Goal: Task Accomplishment & Management: Manage account settings

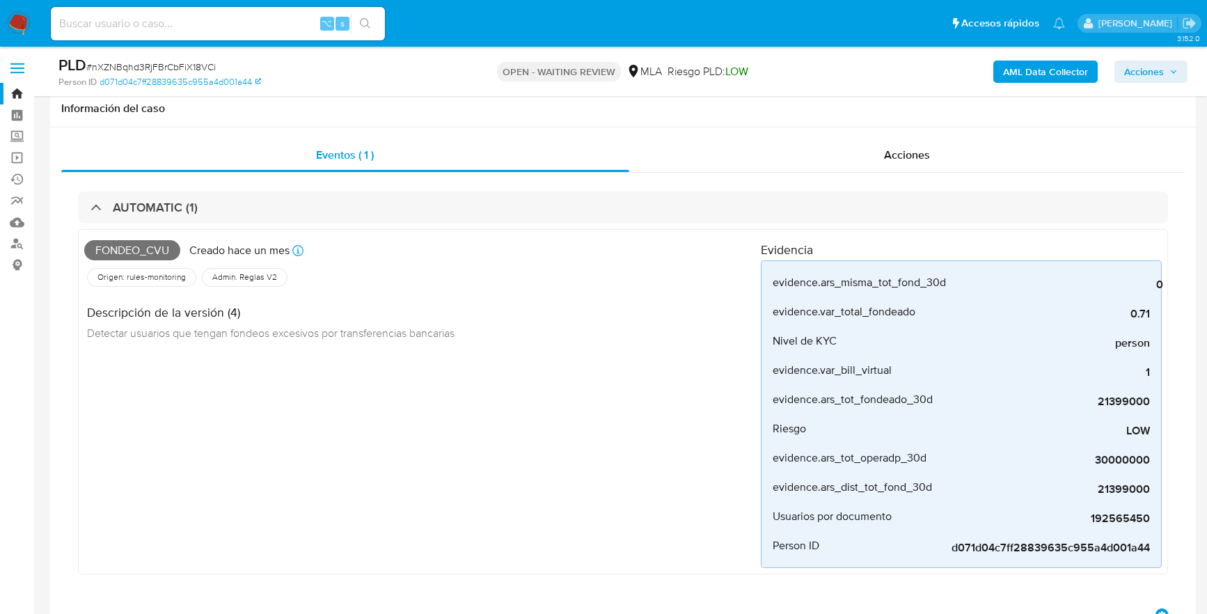
select select "10"
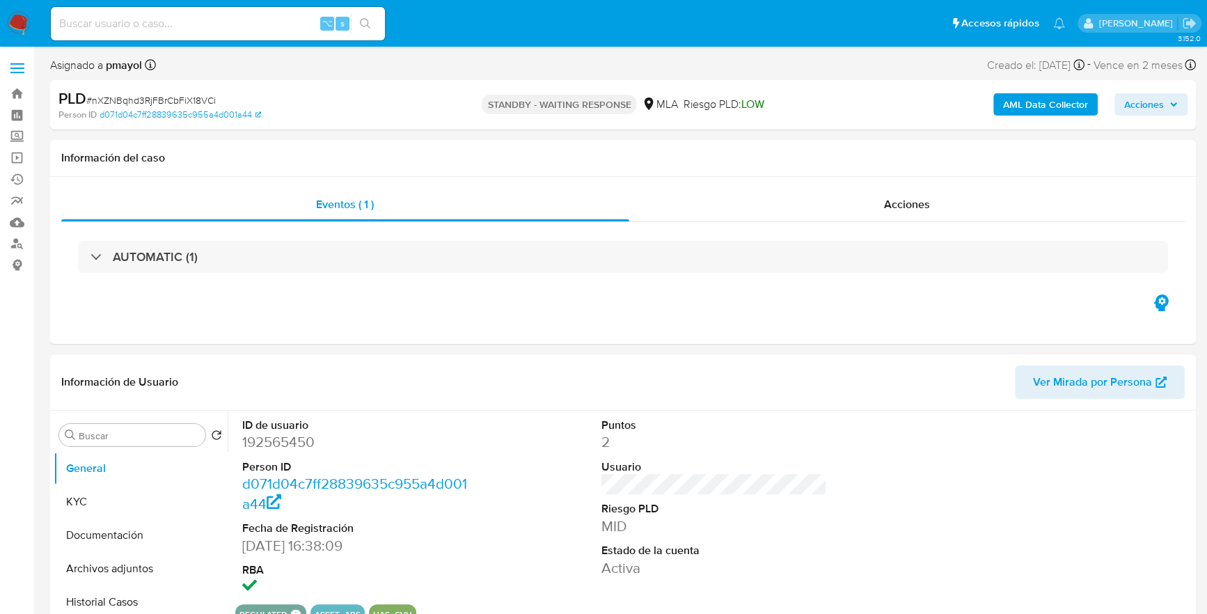
select select "10"
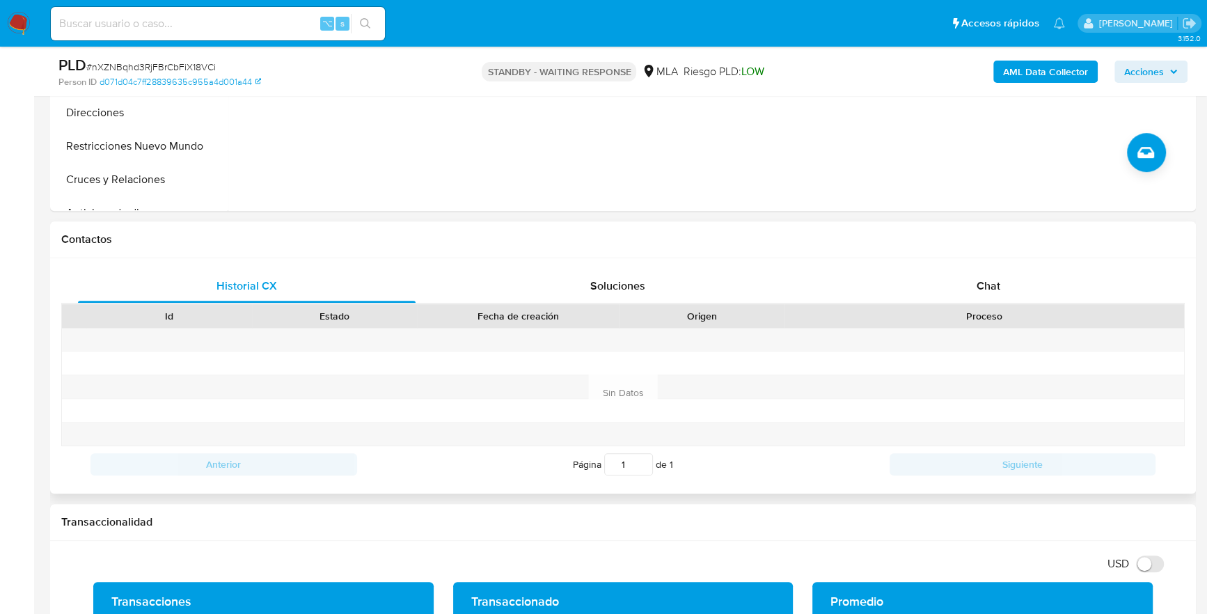
scroll to position [247, 0]
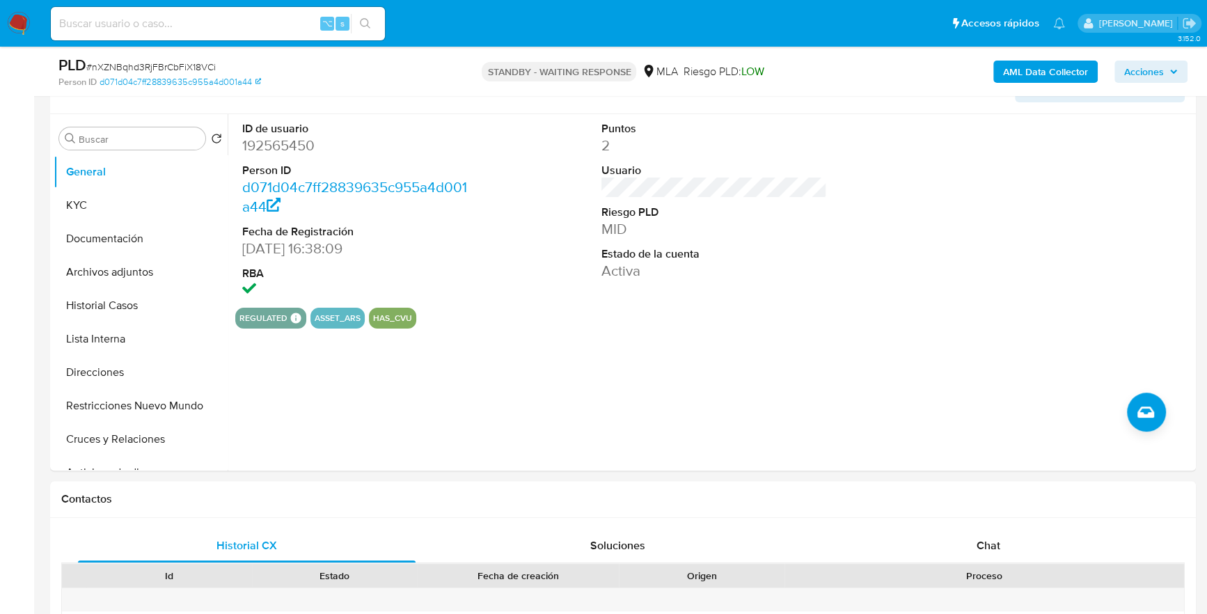
click at [27, 22] on img at bounding box center [19, 24] width 24 height 24
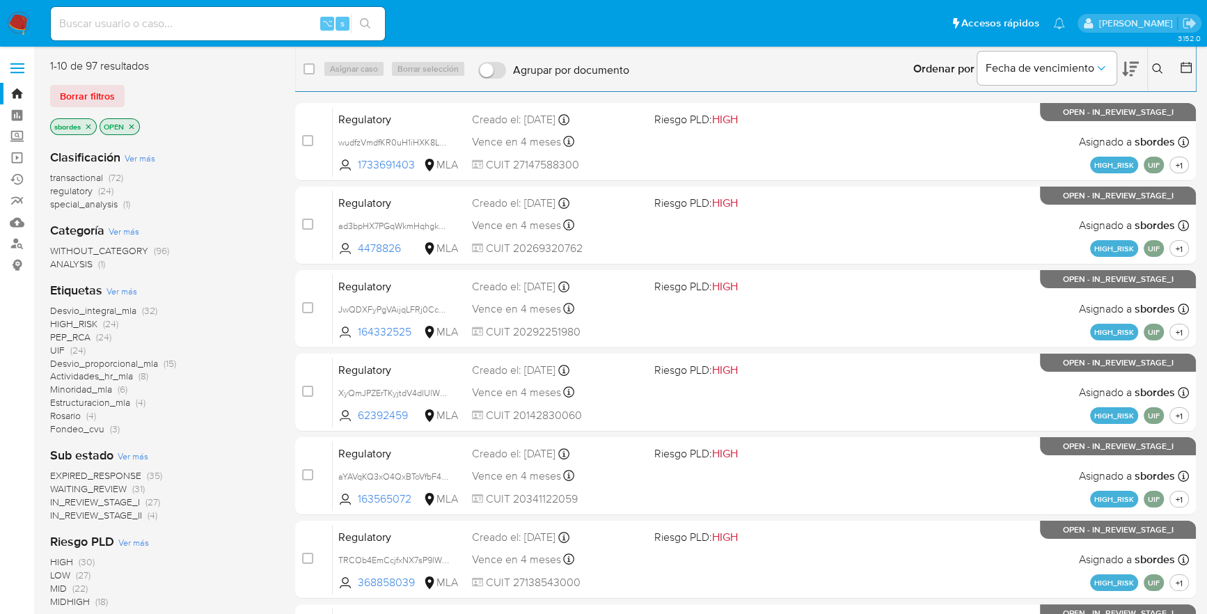
click at [89, 126] on icon "close-filter" at bounding box center [88, 126] width 5 height 5
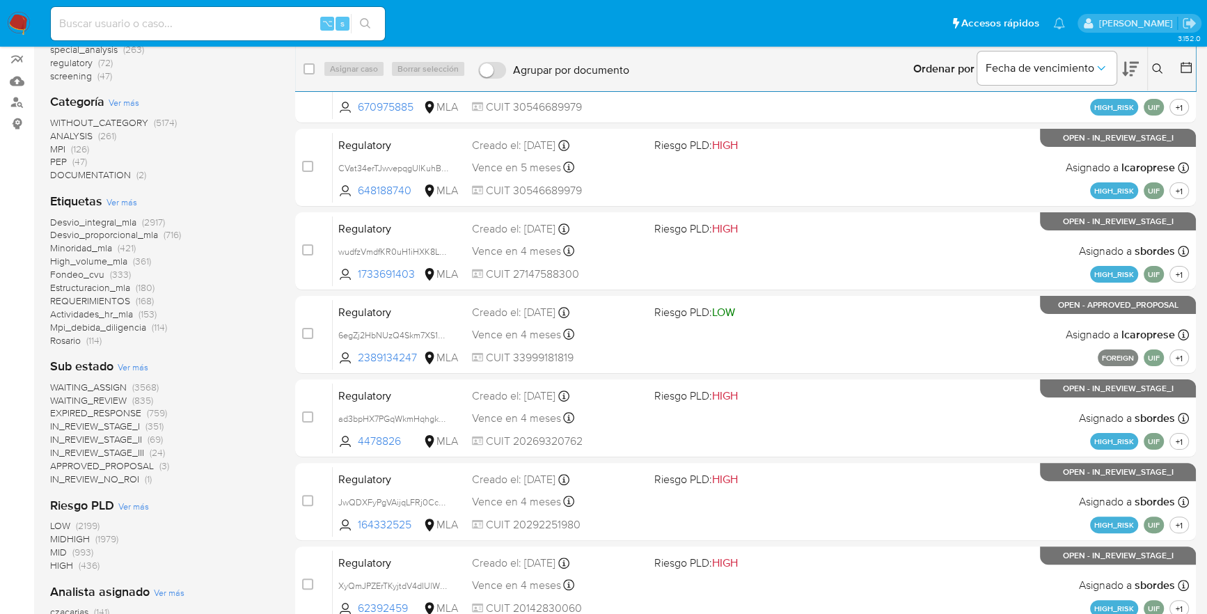
scroll to position [386, 0]
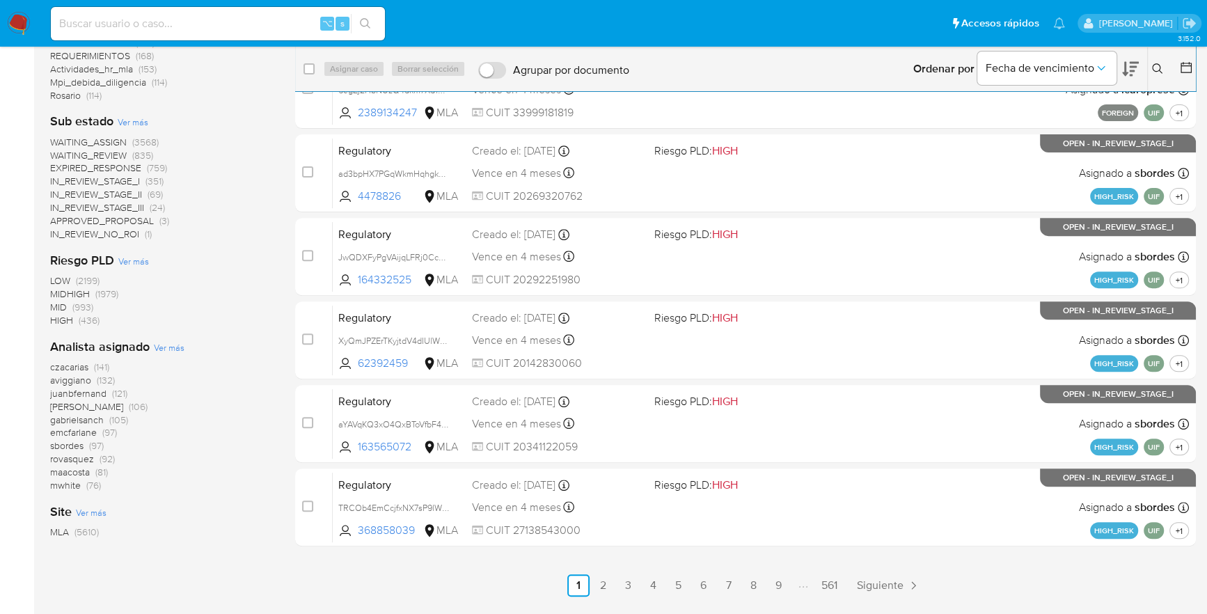
click at [71, 450] on span "sbordes" at bounding box center [66, 445] width 33 height 14
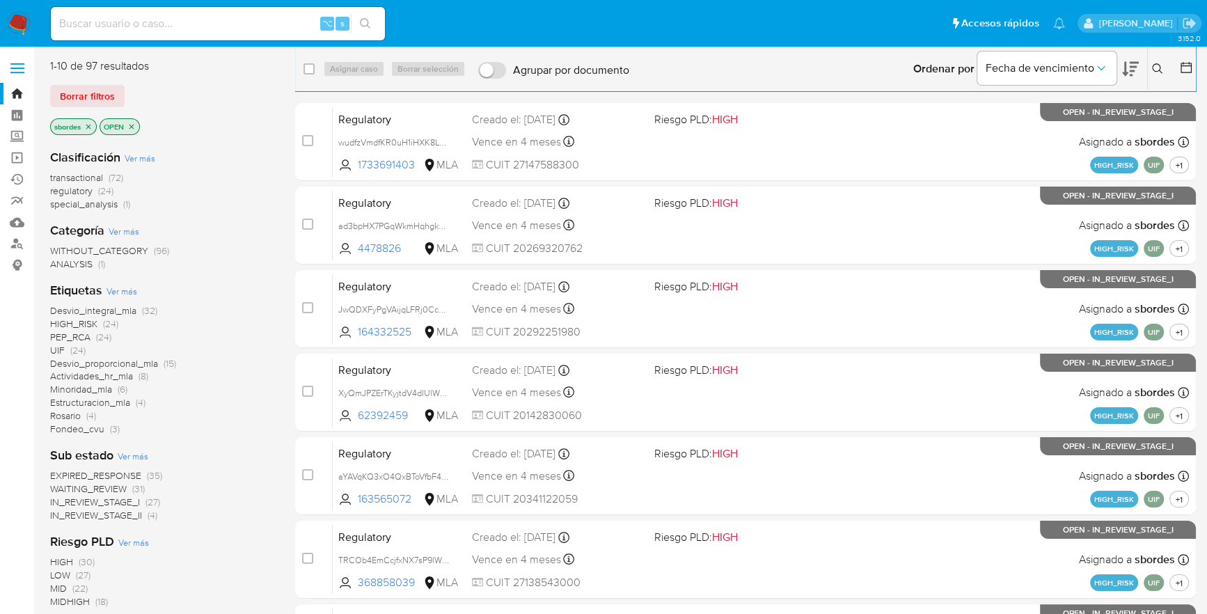
click at [1161, 68] on icon at bounding box center [1157, 68] width 11 height 11
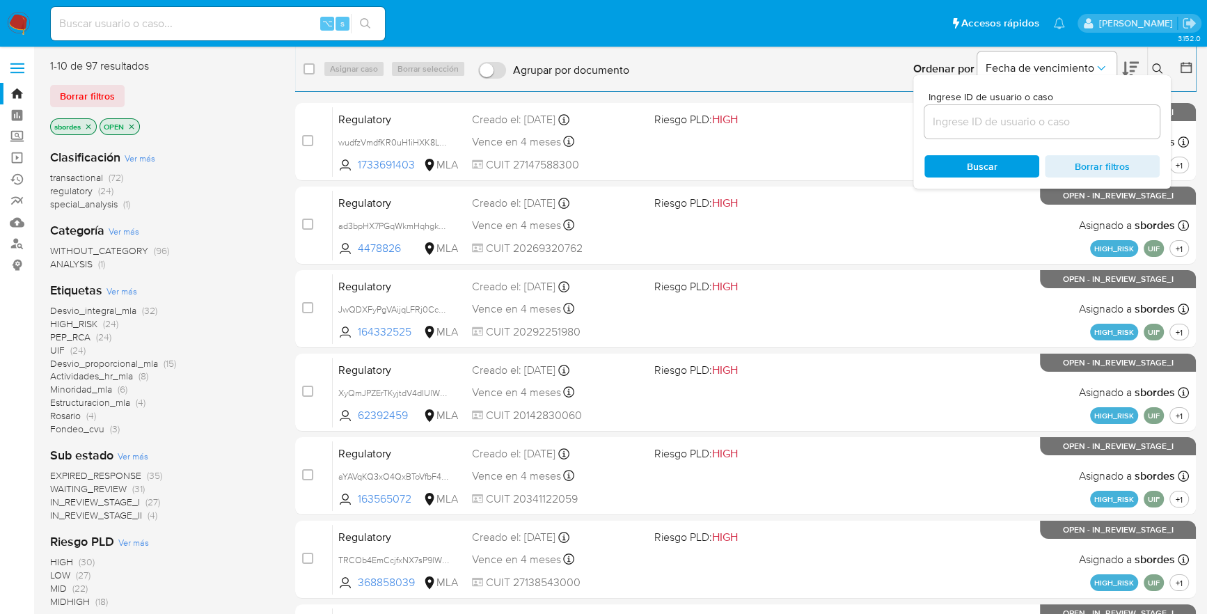
click at [1061, 131] on div at bounding box center [1041, 121] width 235 height 33
click at [1062, 118] on input at bounding box center [1041, 122] width 235 height 18
paste input "jpH41OIHRNu1metm0w6AtsOI"
type input "jpH41OIHRNu1metm0w6AtsOI"
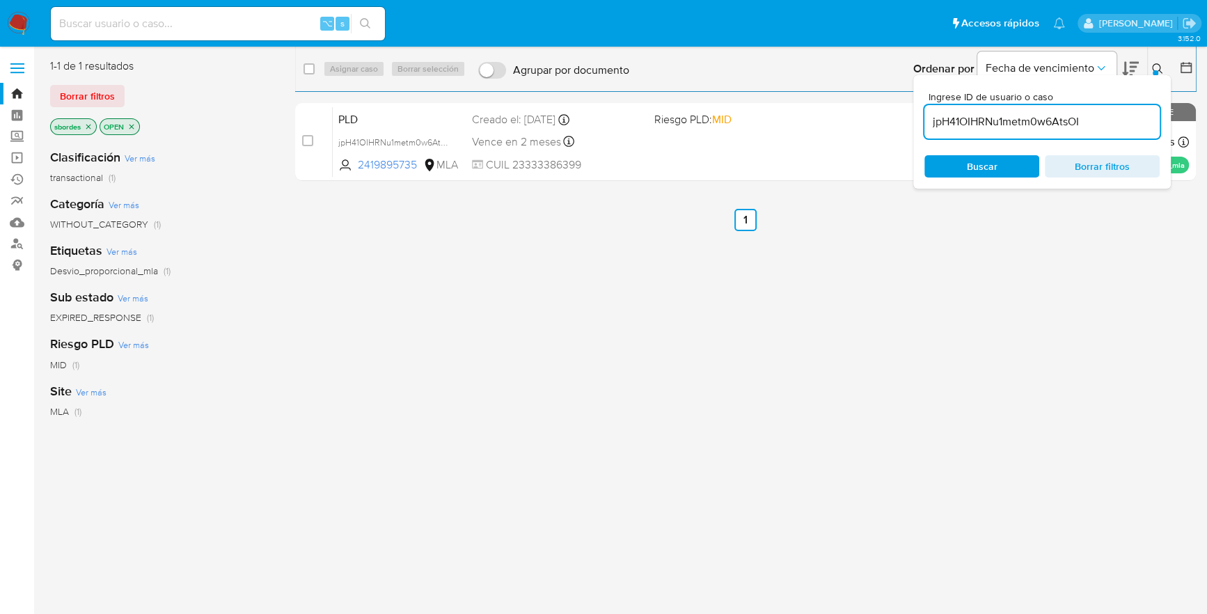
click at [1160, 70] on icon at bounding box center [1157, 68] width 11 height 11
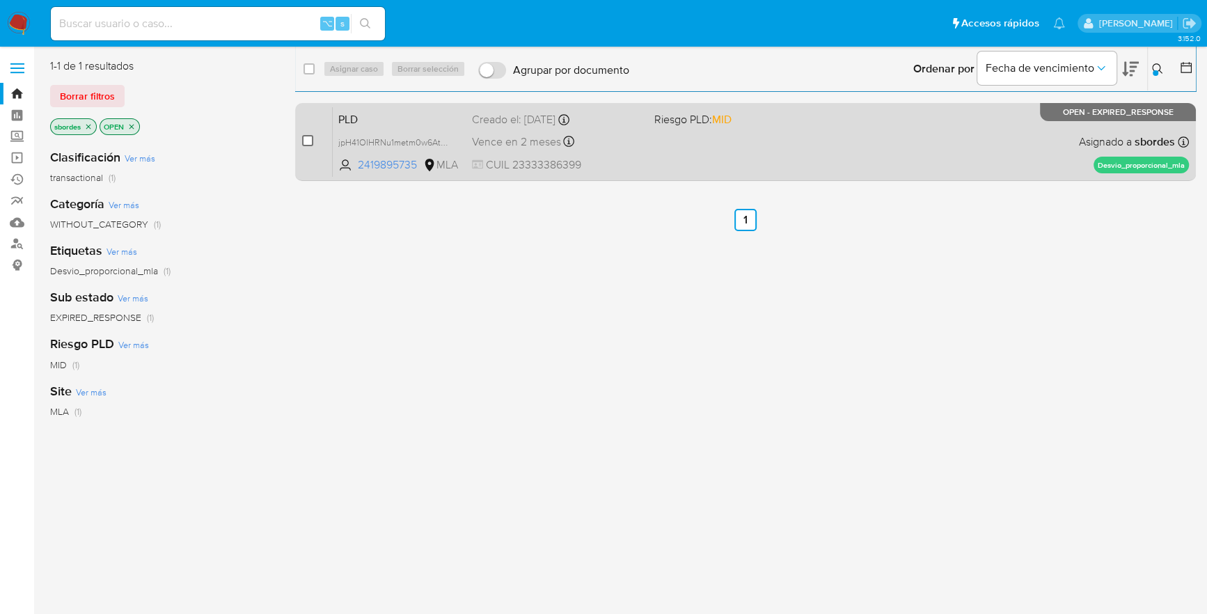
click at [310, 140] on input "checkbox" at bounding box center [307, 140] width 11 height 11
checkbox input "true"
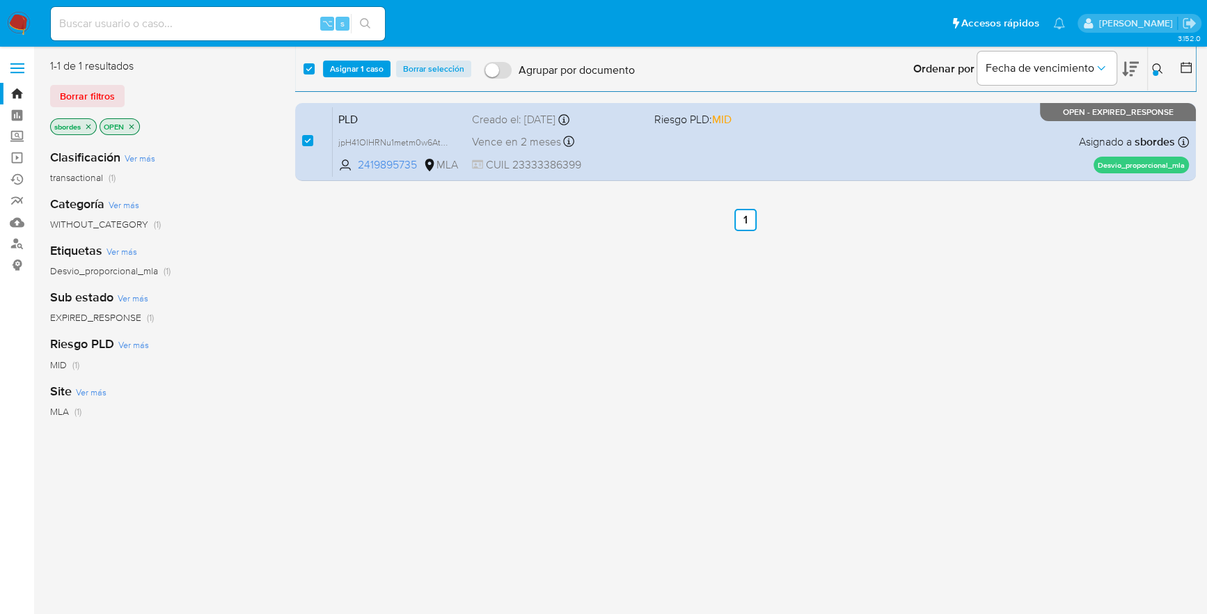
click at [341, 56] on div "select-all-cases-checkbox Asignar 1 caso Borrar selección Agrupar por documento…" at bounding box center [745, 68] width 901 height 43
click at [344, 74] on span "Asignar 1 caso" at bounding box center [357, 69] width 54 height 14
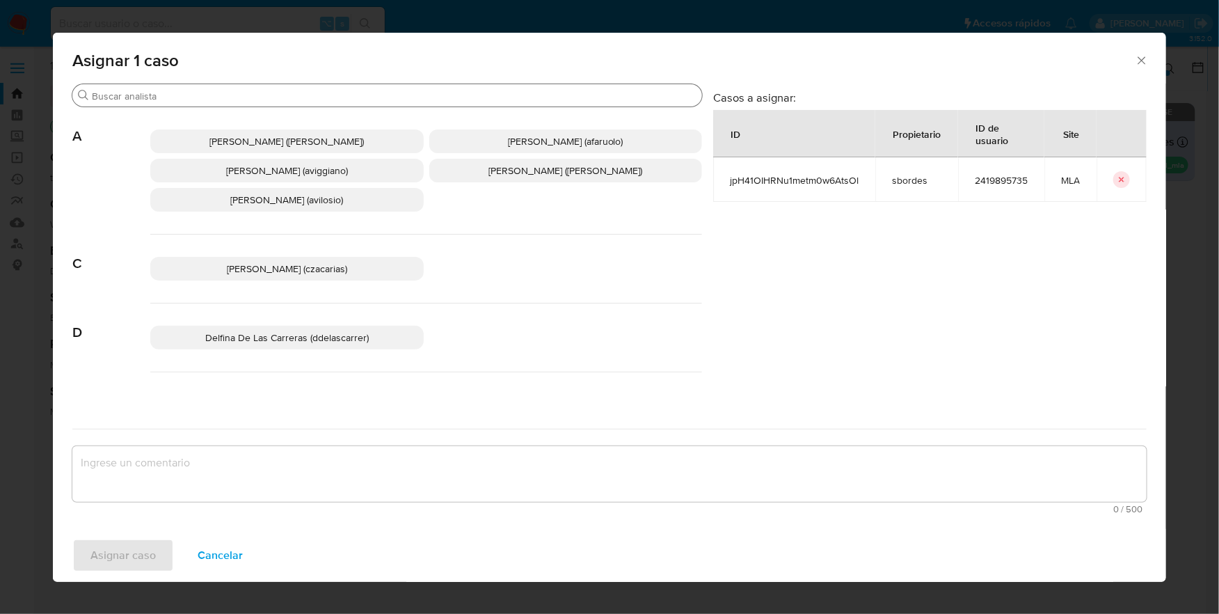
click at [274, 100] on input "Buscar" at bounding box center [394, 96] width 605 height 13
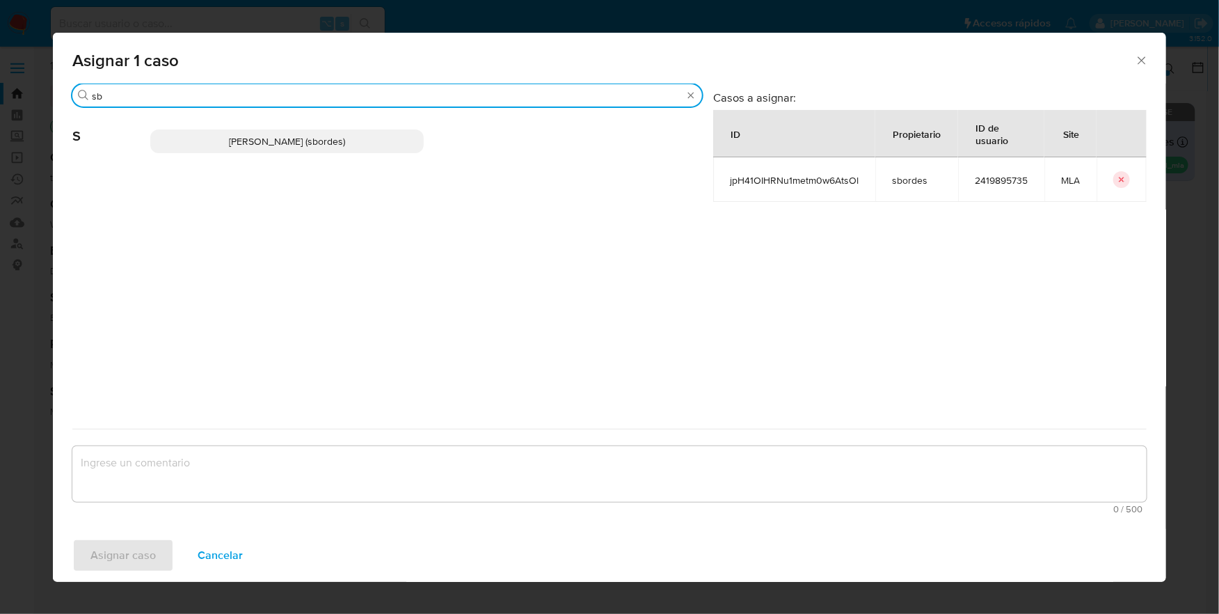
type input "sb"
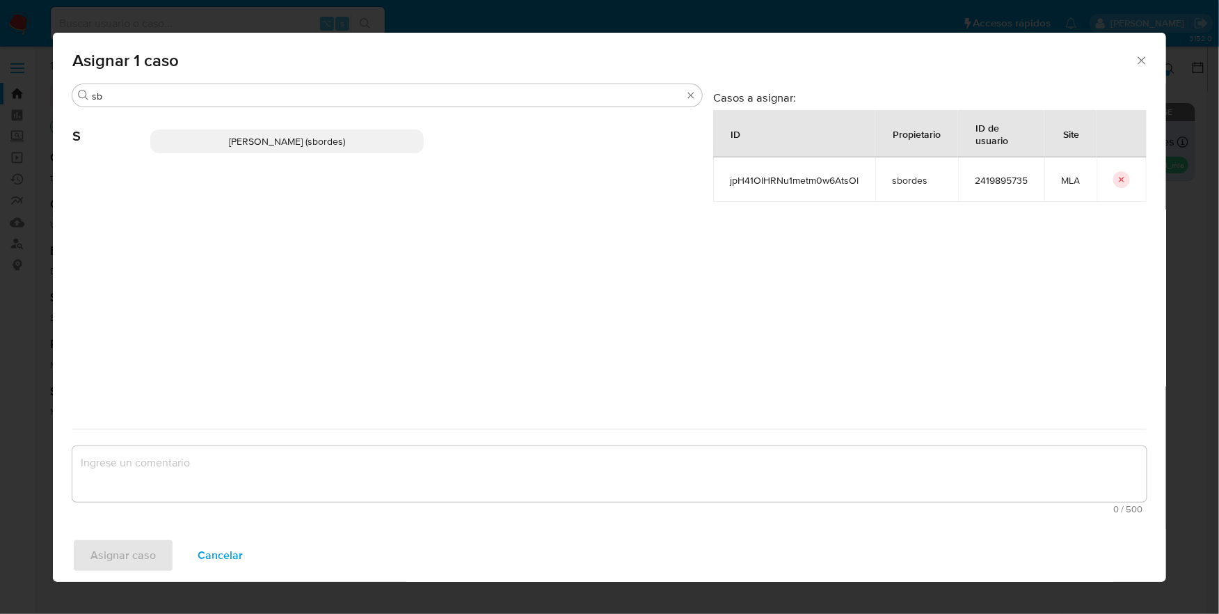
click at [283, 140] on span "Stefania Bordes (sbordes)" at bounding box center [287, 141] width 116 height 14
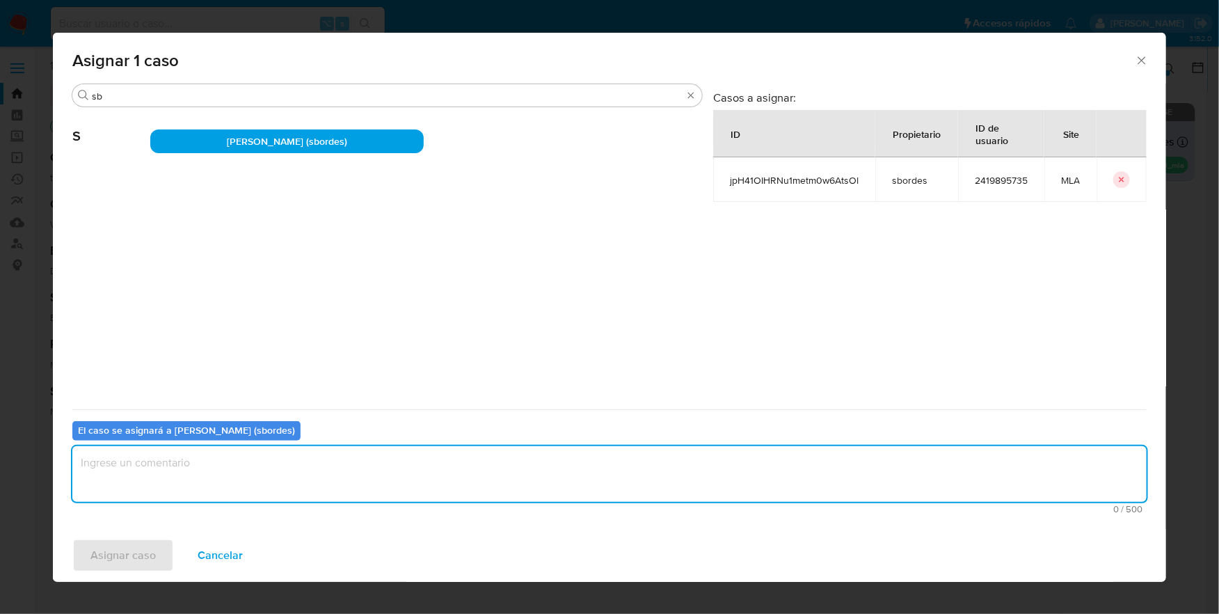
click at [217, 499] on textarea "assign-modal" at bounding box center [609, 474] width 1075 height 56
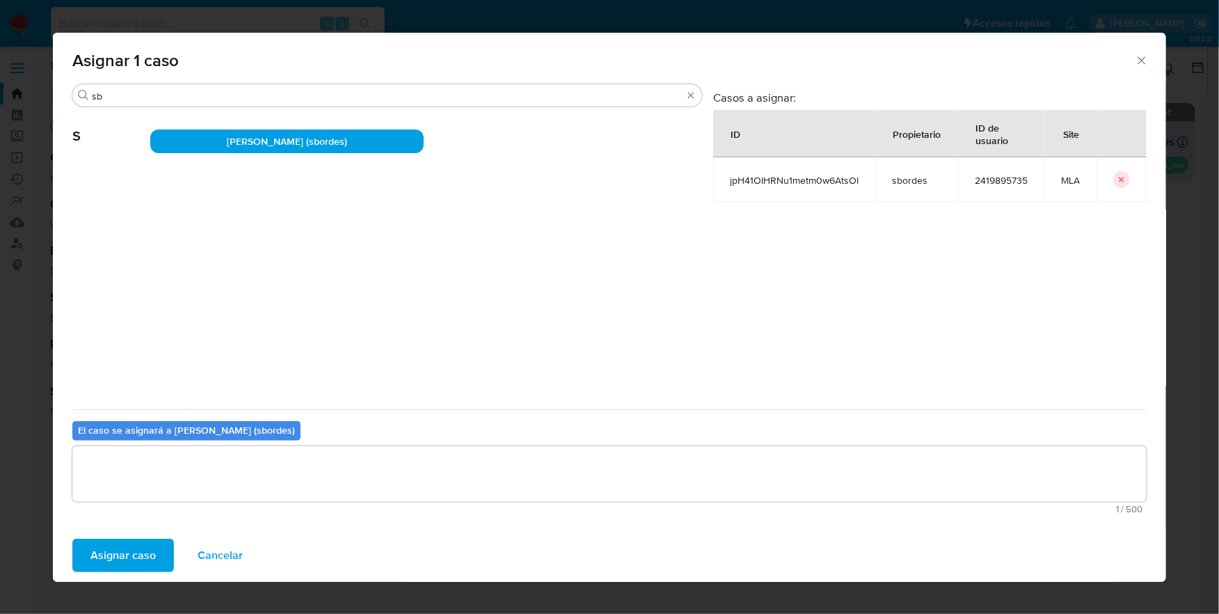
click at [125, 543] on span "Asignar caso" at bounding box center [122, 555] width 65 height 31
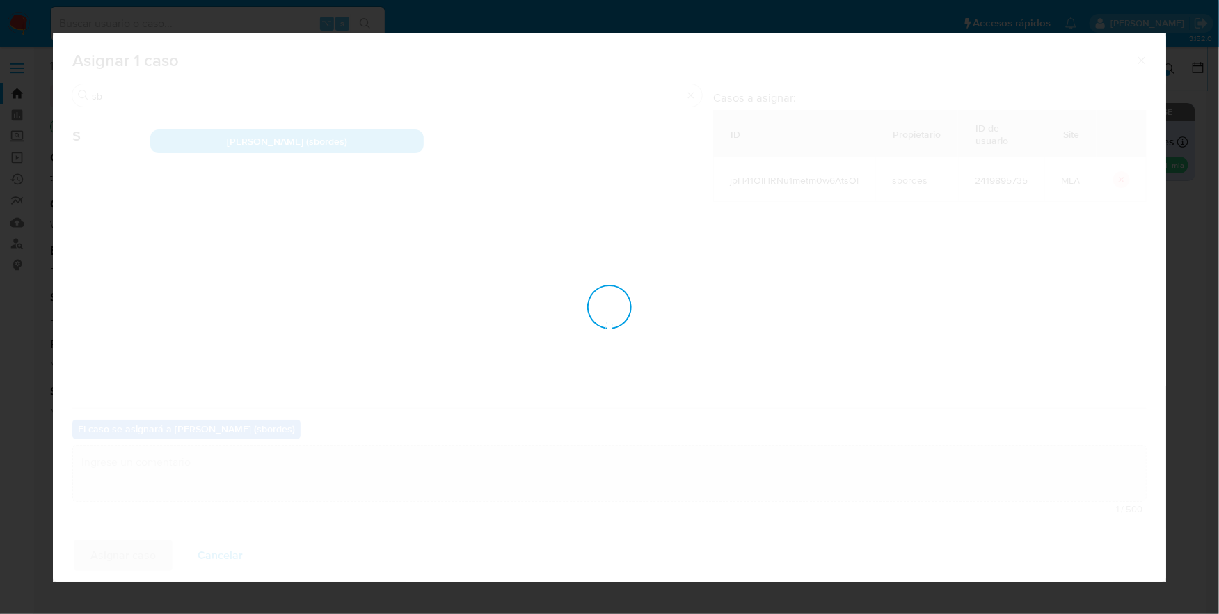
checkbox input "false"
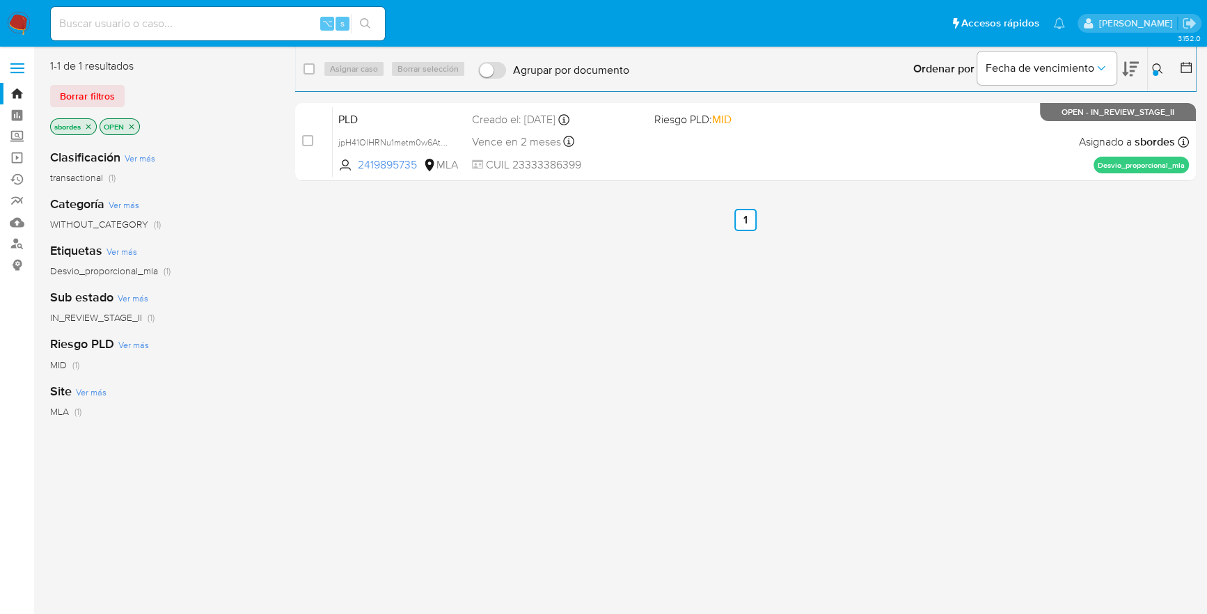
click at [1159, 72] on icon at bounding box center [1157, 68] width 10 height 10
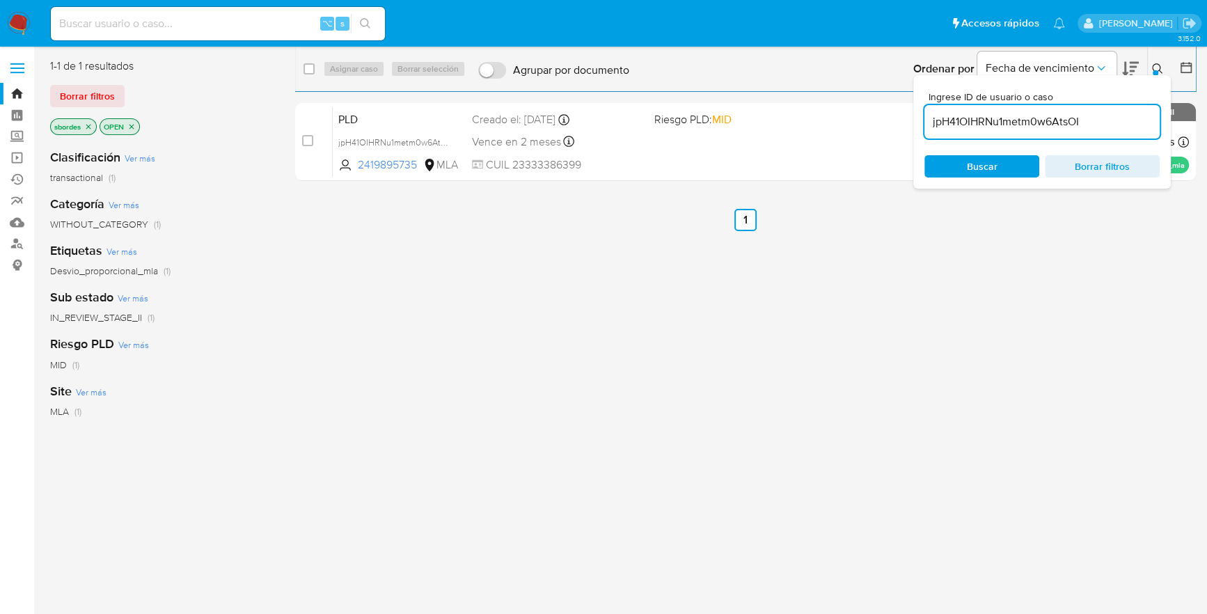
drag, startPoint x: 1118, startPoint y: 125, endPoint x: 920, endPoint y: 118, distance: 198.5
click at [920, 118] on div "Ingrese ID de usuario o caso jpH41OIHRNu1metm0w6AtsOI Buscar Borrar filtros" at bounding box center [1041, 131] width 257 height 113
type input "Rz54JdapERn7HiJ5Je1P4yBa"
click at [1150, 70] on button at bounding box center [1159, 69] width 23 height 17
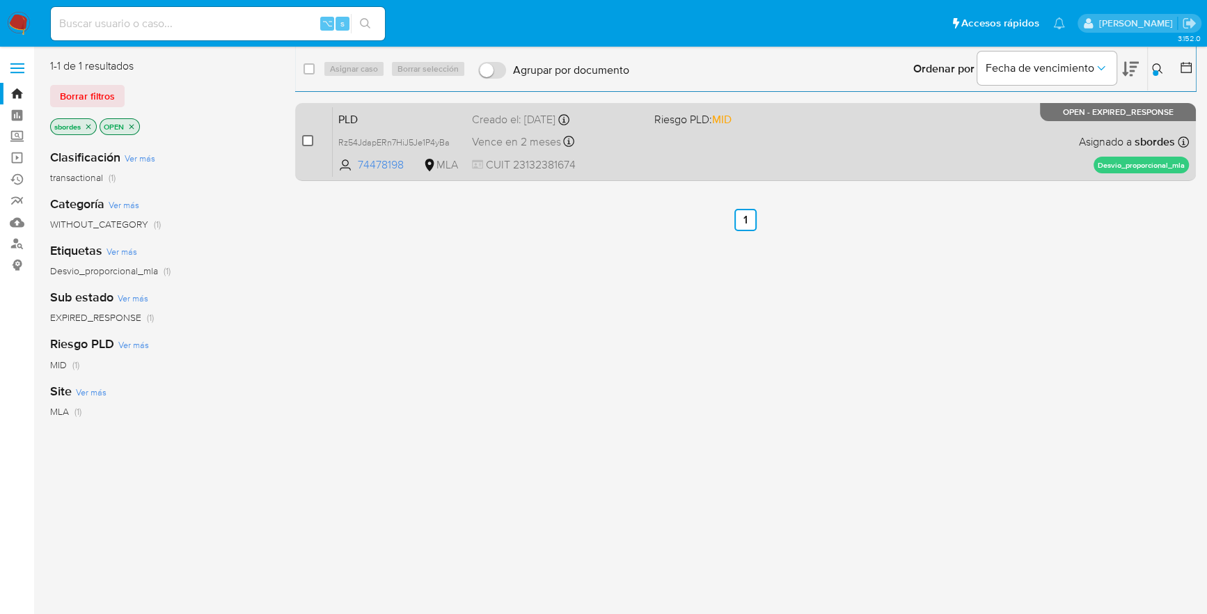
click at [306, 138] on input "checkbox" at bounding box center [307, 140] width 11 height 11
checkbox input "true"
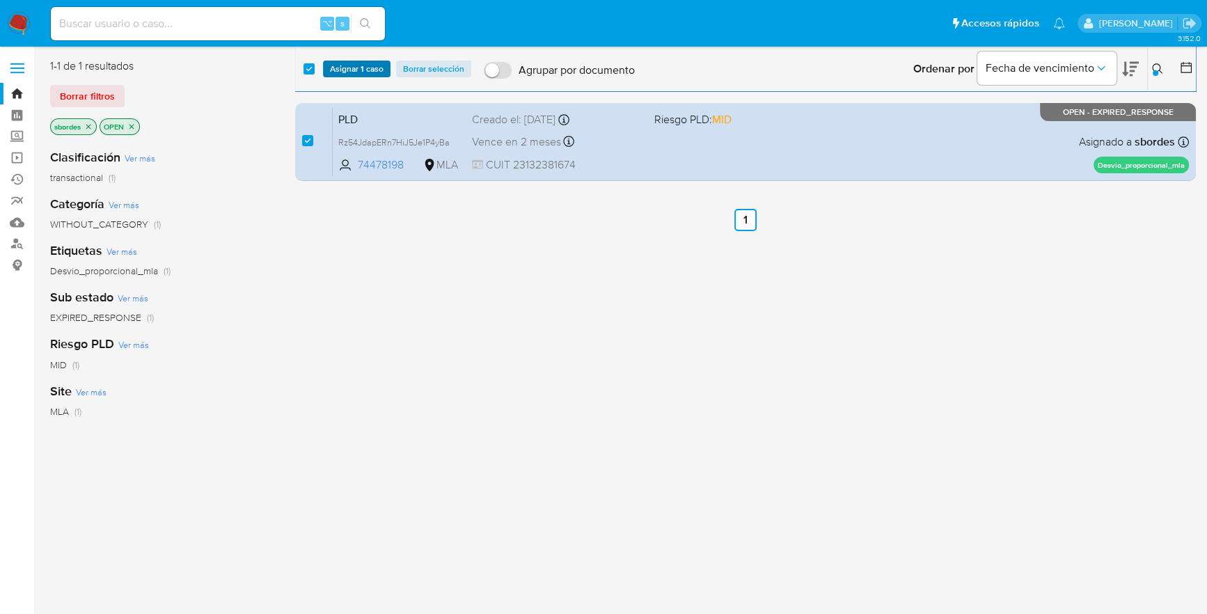
click at [356, 71] on span "Asignar 1 caso" at bounding box center [357, 69] width 54 height 14
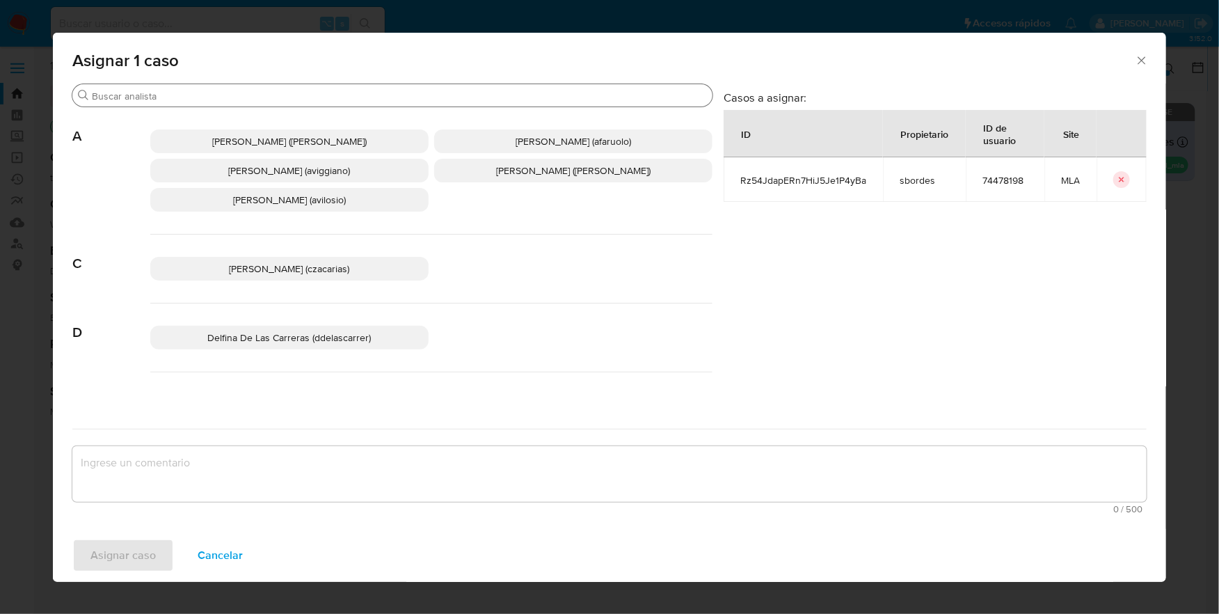
click at [185, 92] on input "Buscar" at bounding box center [399, 96] width 615 height 13
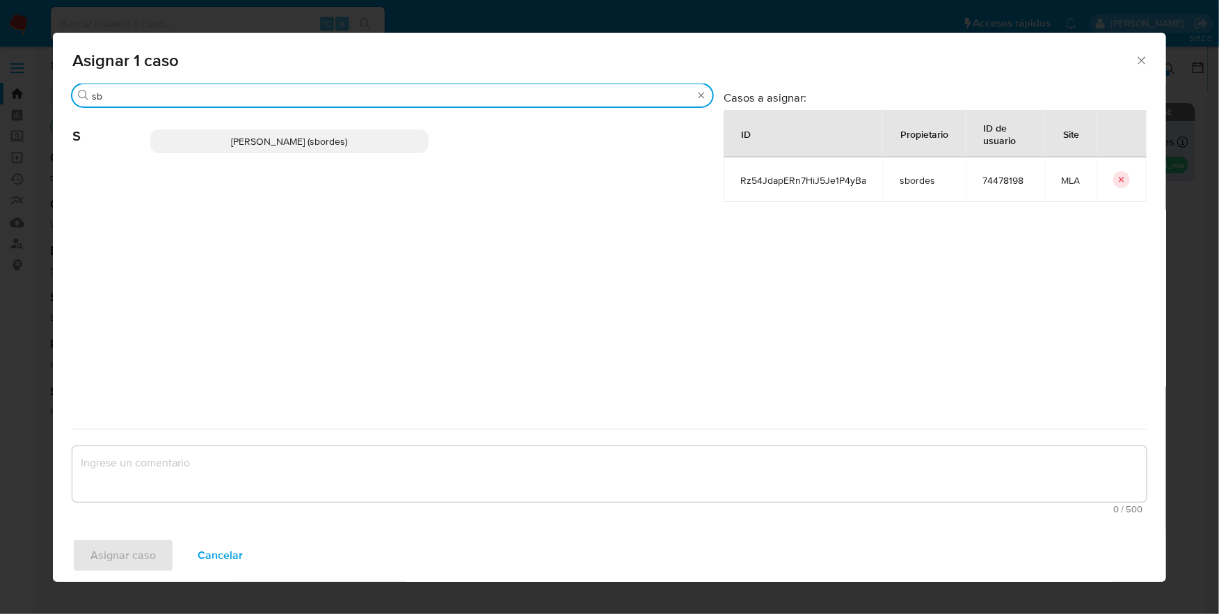
type input "sb"
click at [229, 142] on p "Stefania Bordes (sbordes)" at bounding box center [289, 141] width 278 height 24
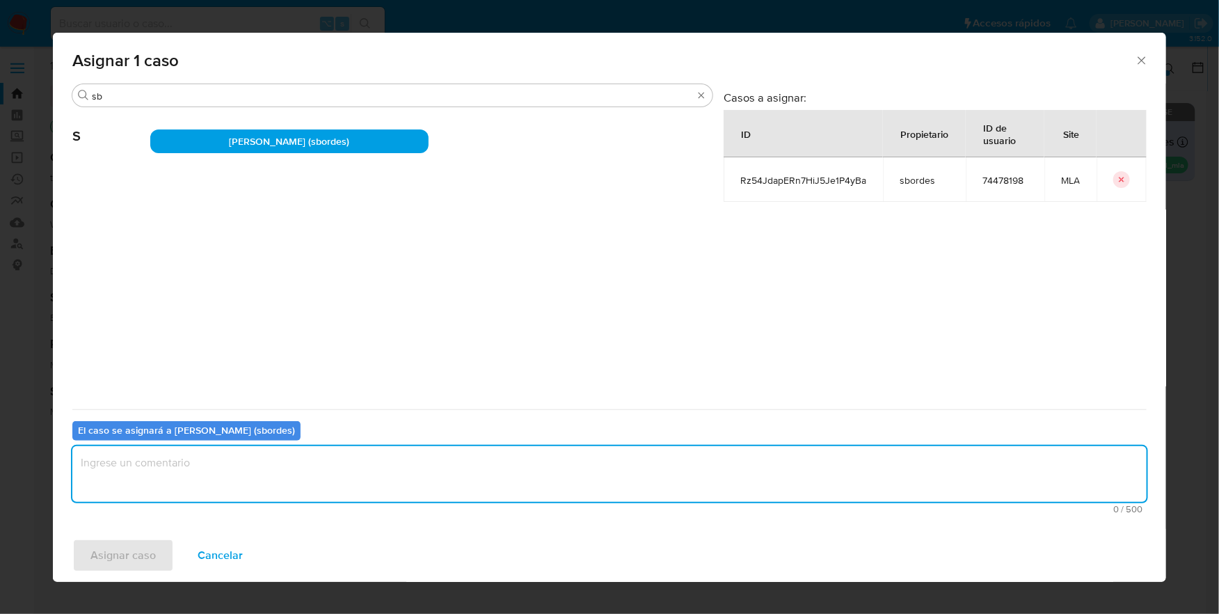
click at [235, 466] on textarea "assign-modal" at bounding box center [609, 474] width 1075 height 56
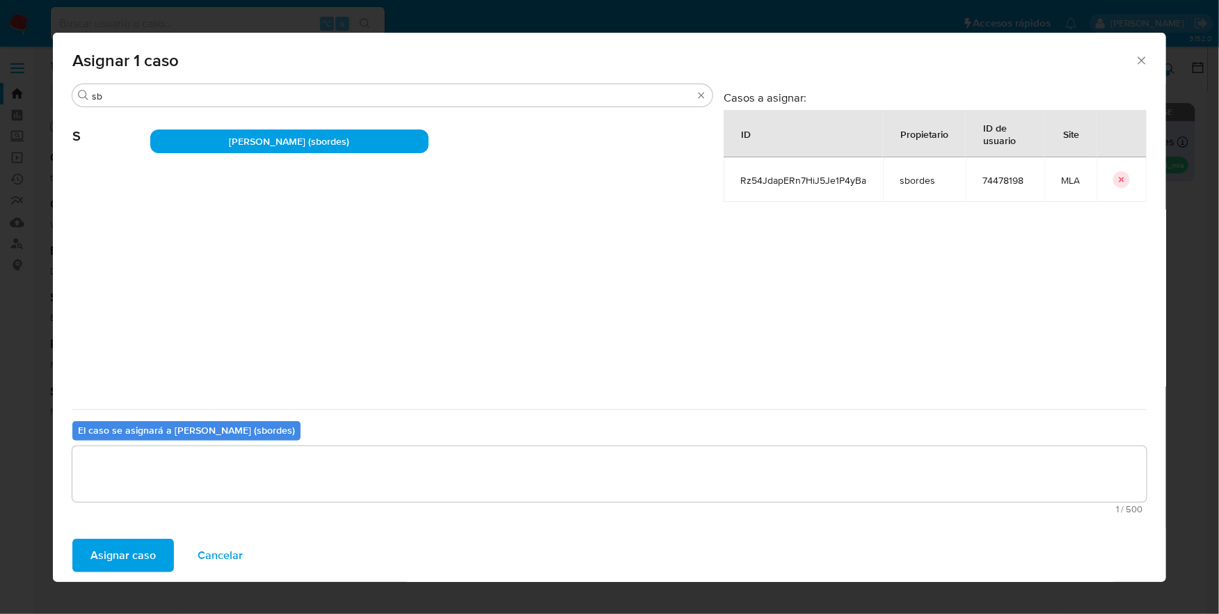
click at [125, 532] on div "Asignar caso Cancelar" at bounding box center [609, 555] width 1113 height 53
click at [122, 550] on span "Asignar caso" at bounding box center [122, 555] width 65 height 31
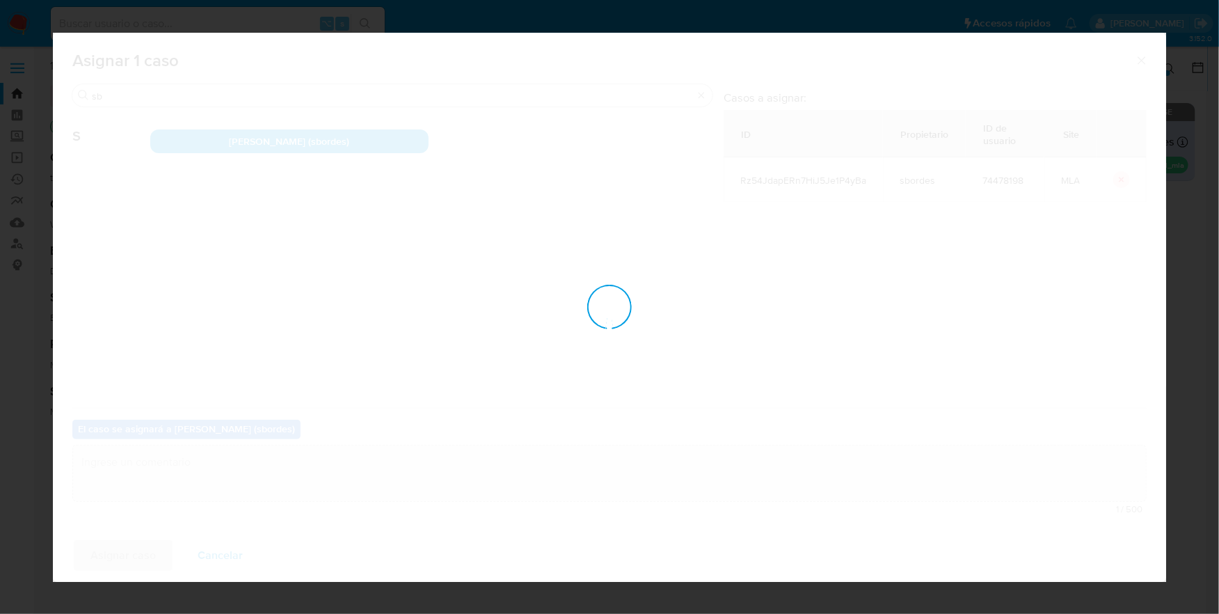
checkbox input "false"
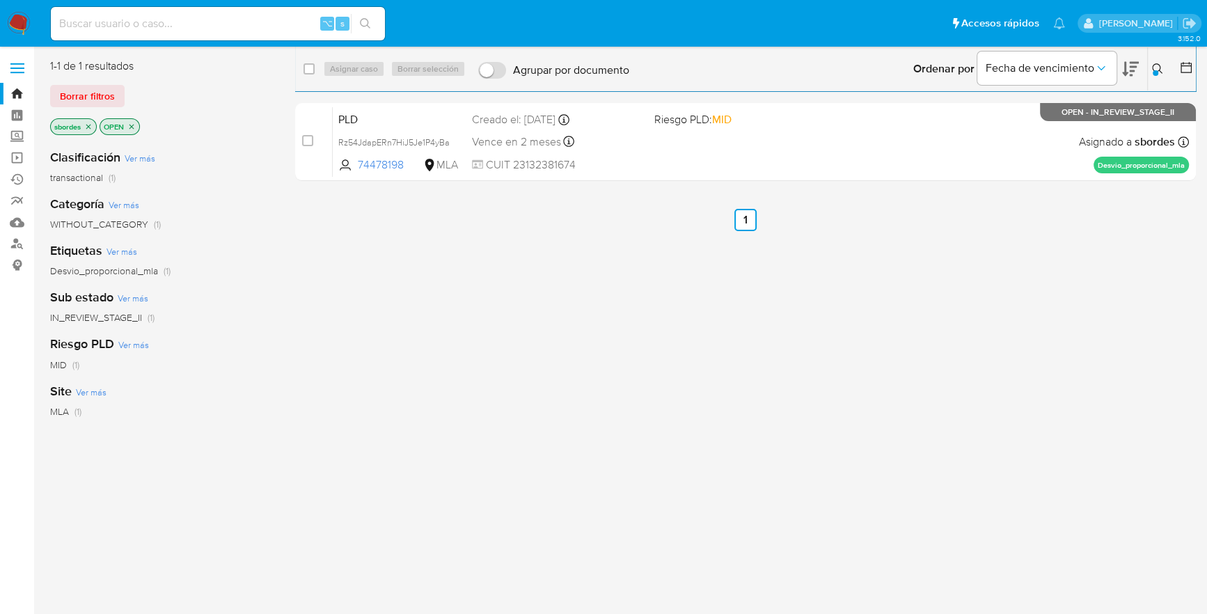
click at [20, 24] on img at bounding box center [19, 24] width 24 height 24
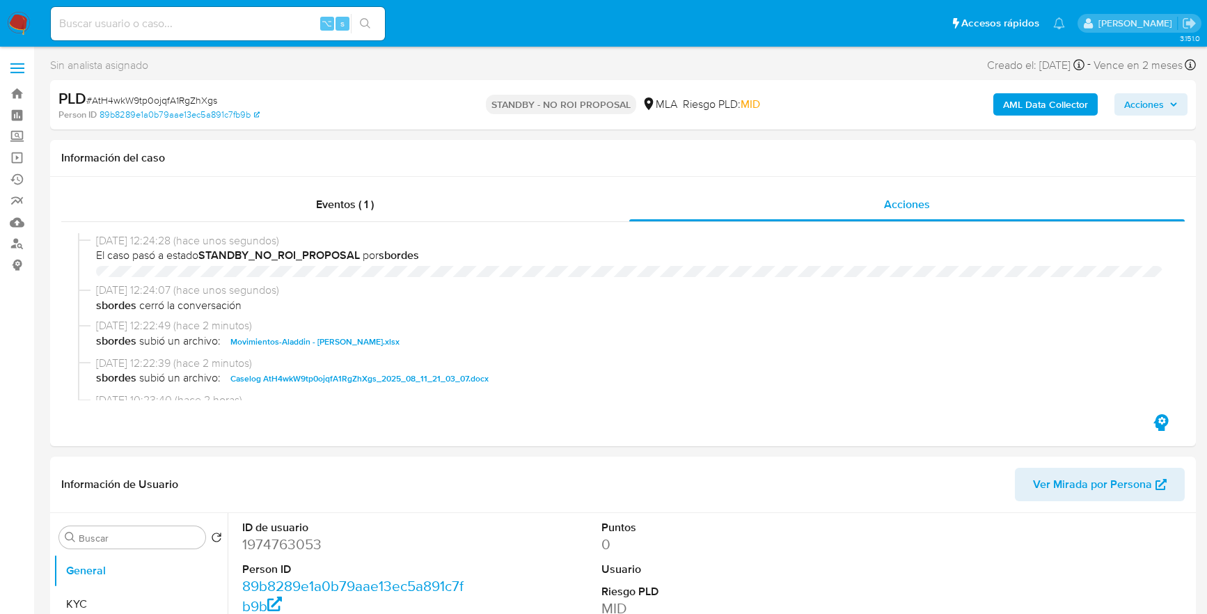
select select "10"
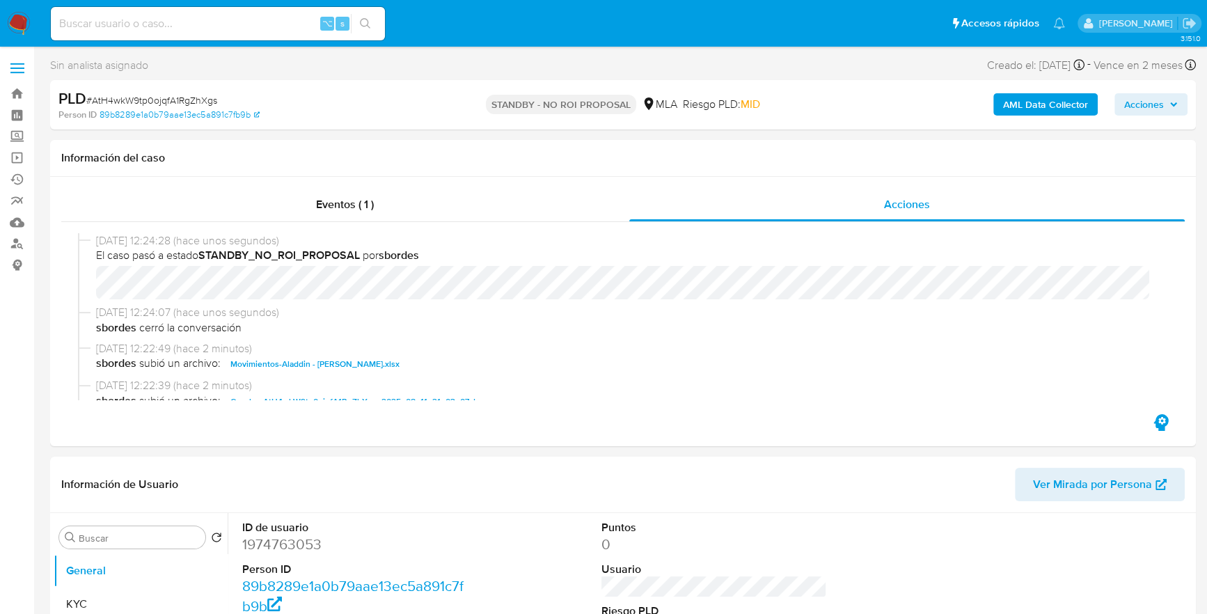
click at [214, 28] on input at bounding box center [218, 24] width 334 height 18
paste input "2465996199"
type input "2465996199"
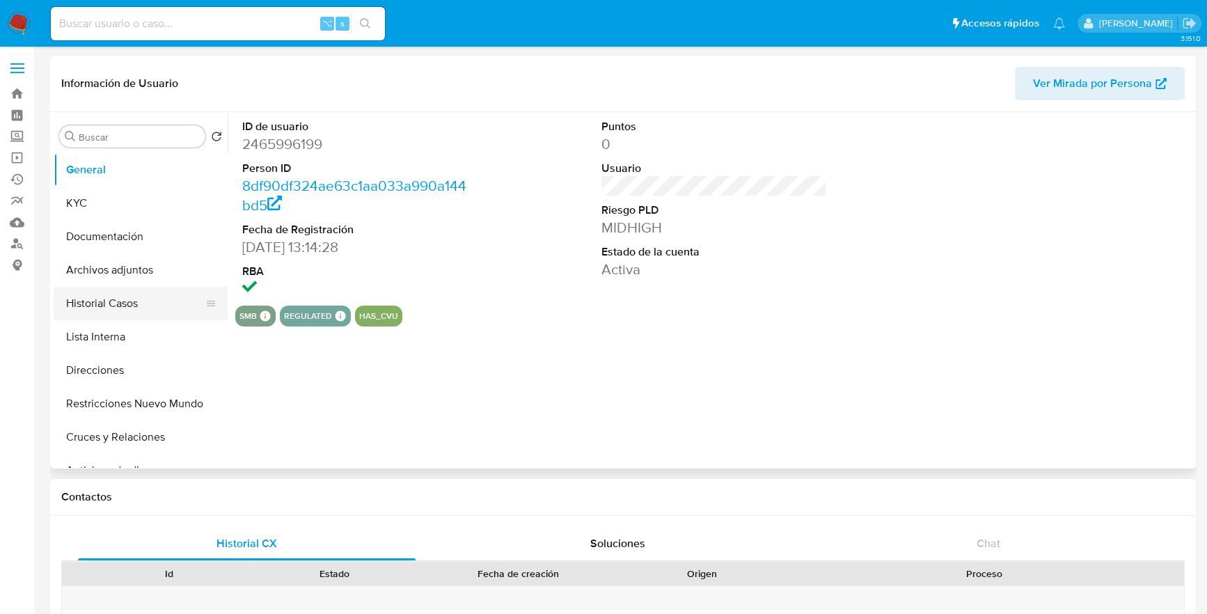
select select "10"
click at [111, 306] on button "Historial Casos" at bounding box center [135, 303] width 163 height 33
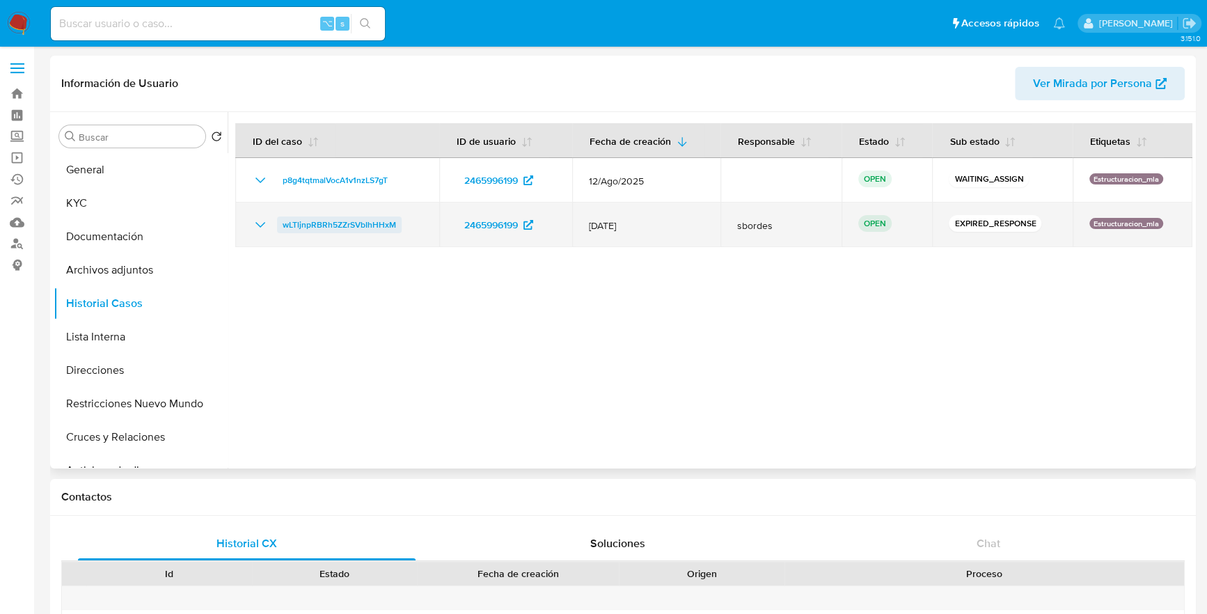
click at [311, 223] on span "wLTljnpRBRh5ZZrSVbIhHHxM" at bounding box center [339, 224] width 113 height 17
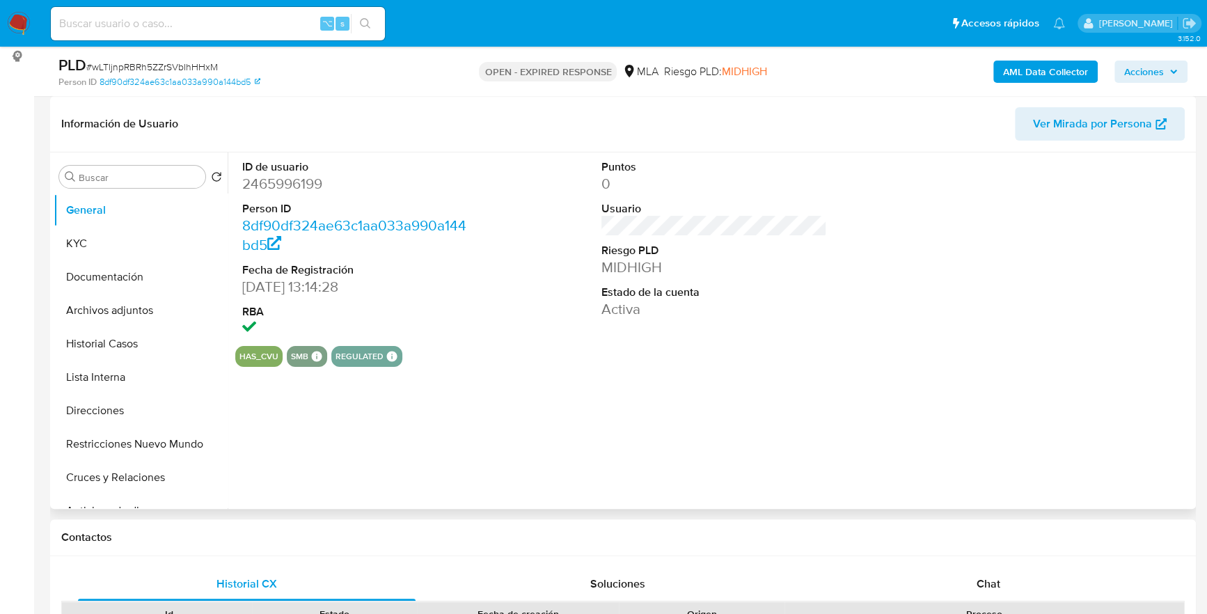
select select "10"
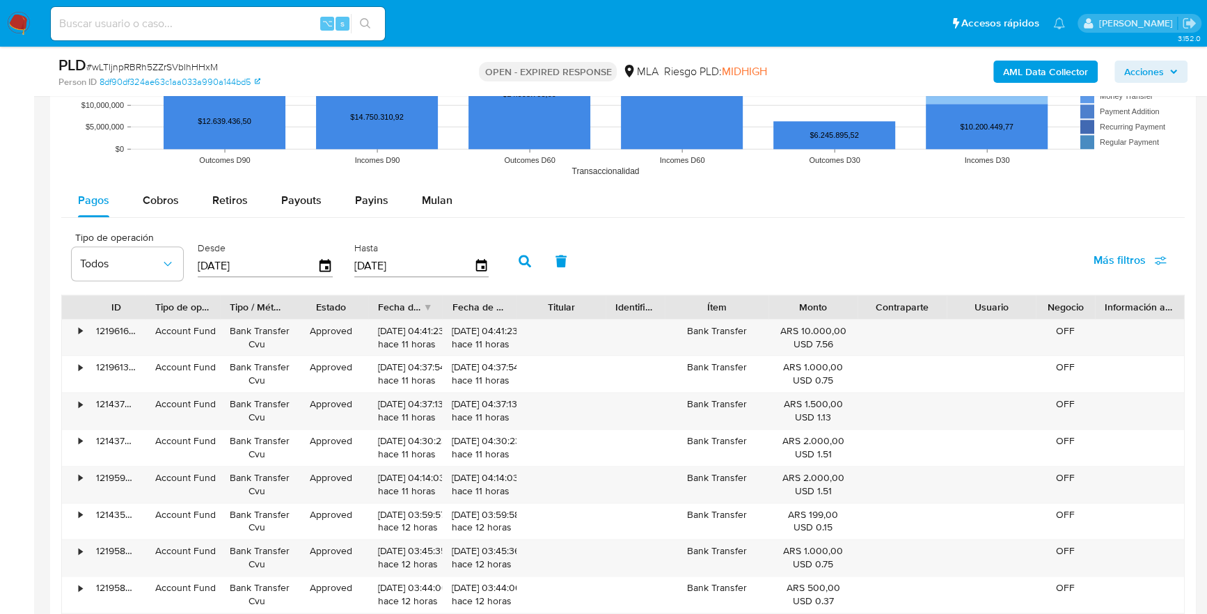
scroll to position [1381, 0]
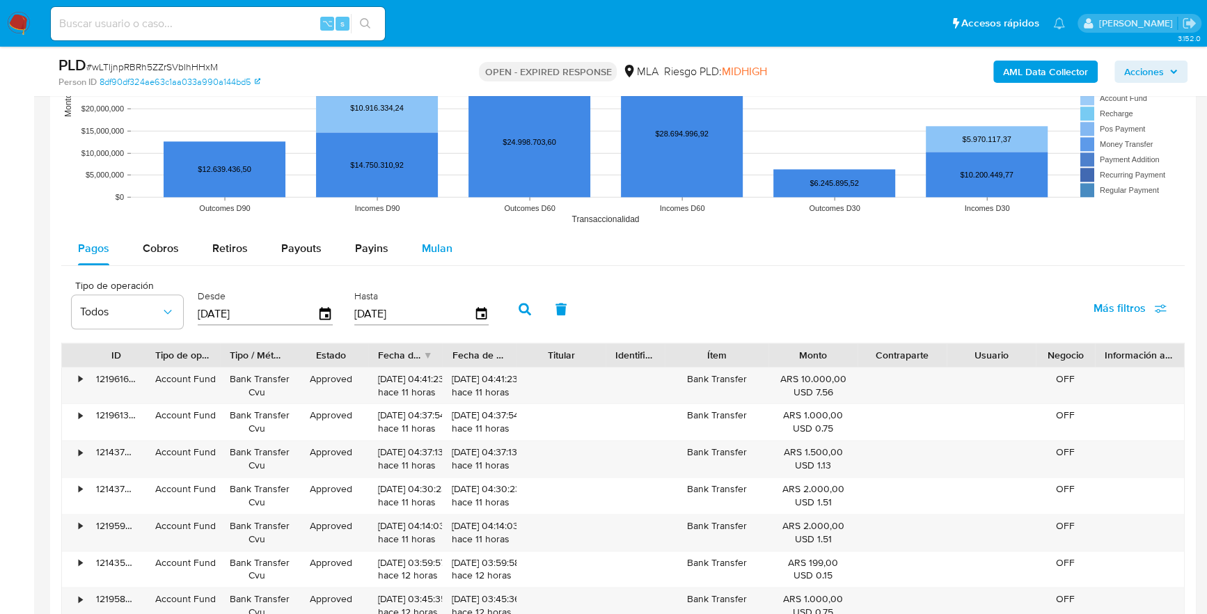
click at [446, 241] on span "Mulan" at bounding box center [437, 248] width 31 height 16
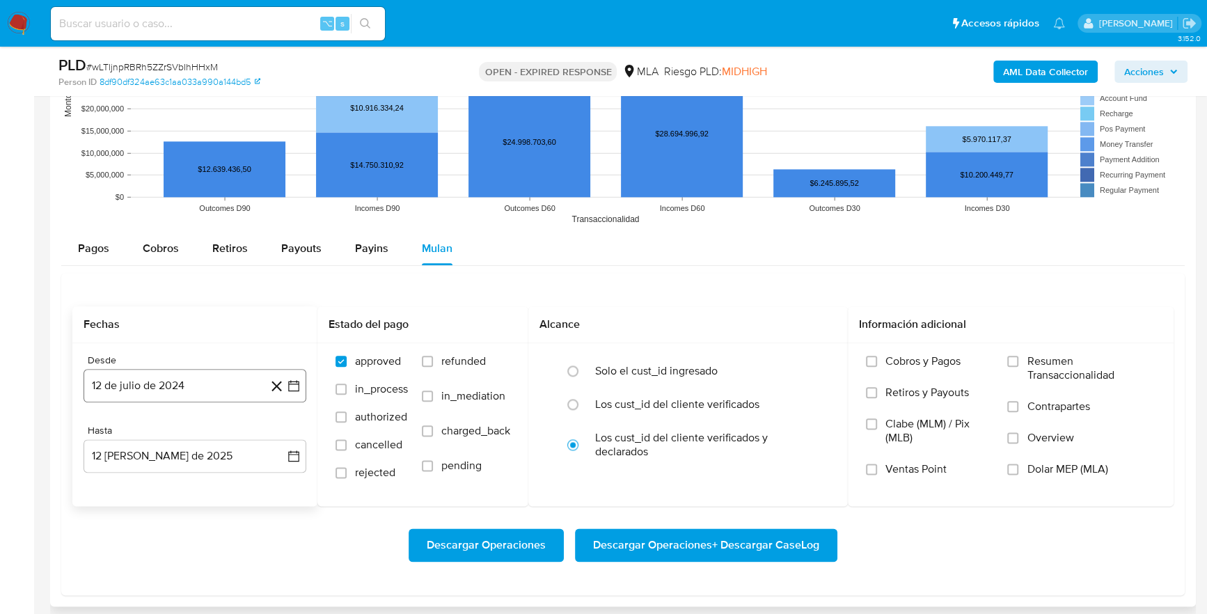
click at [132, 388] on button "12 de julio de 2024" at bounding box center [195, 385] width 223 height 33
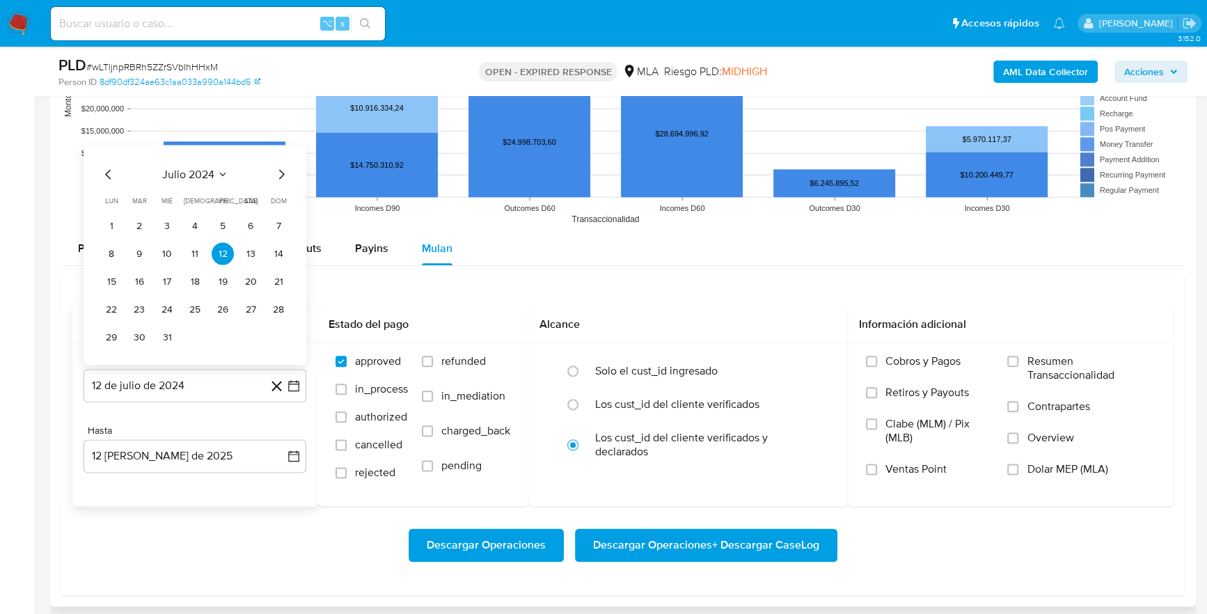
click at [190, 171] on span "julio 2024" at bounding box center [188, 174] width 52 height 14
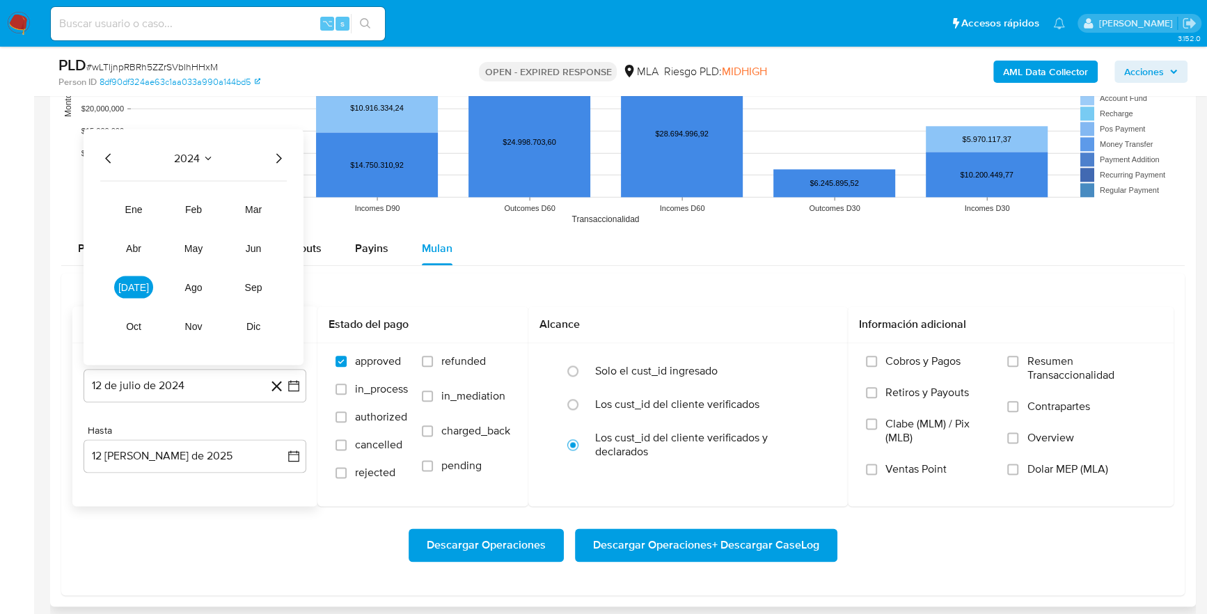
click at [282, 153] on icon "Año siguiente" at bounding box center [278, 158] width 17 height 17
click at [258, 204] on span "mar" at bounding box center [253, 208] width 17 height 11
click at [253, 190] on button "1" at bounding box center [250, 198] width 22 height 22
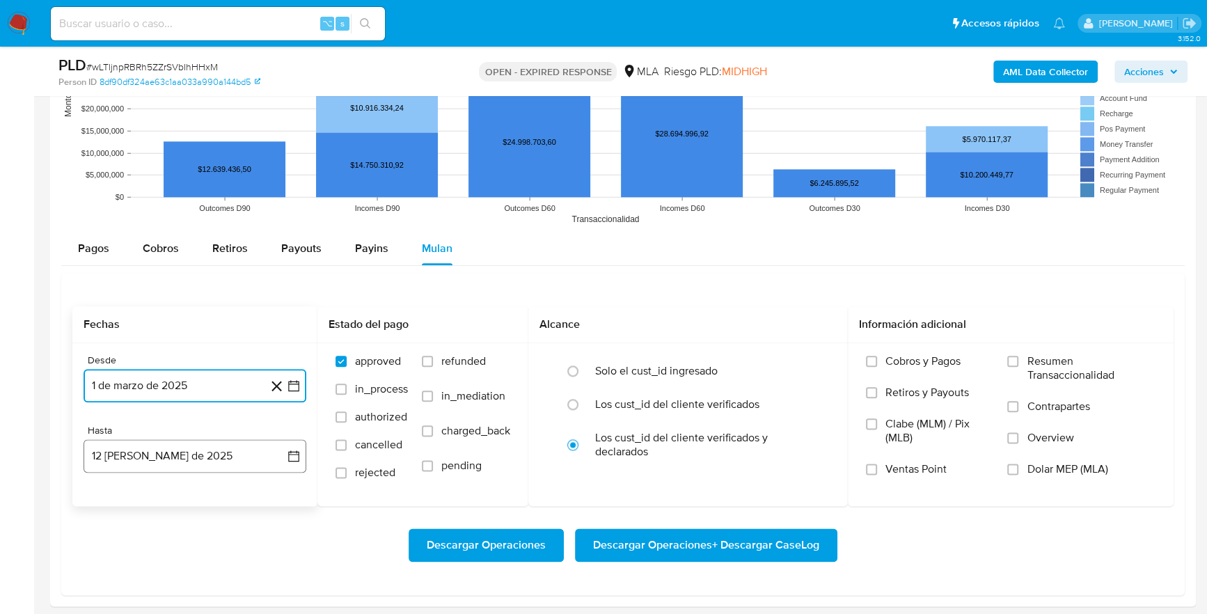
click at [174, 460] on button "12 de agosto de 2025" at bounding box center [195, 455] width 223 height 33
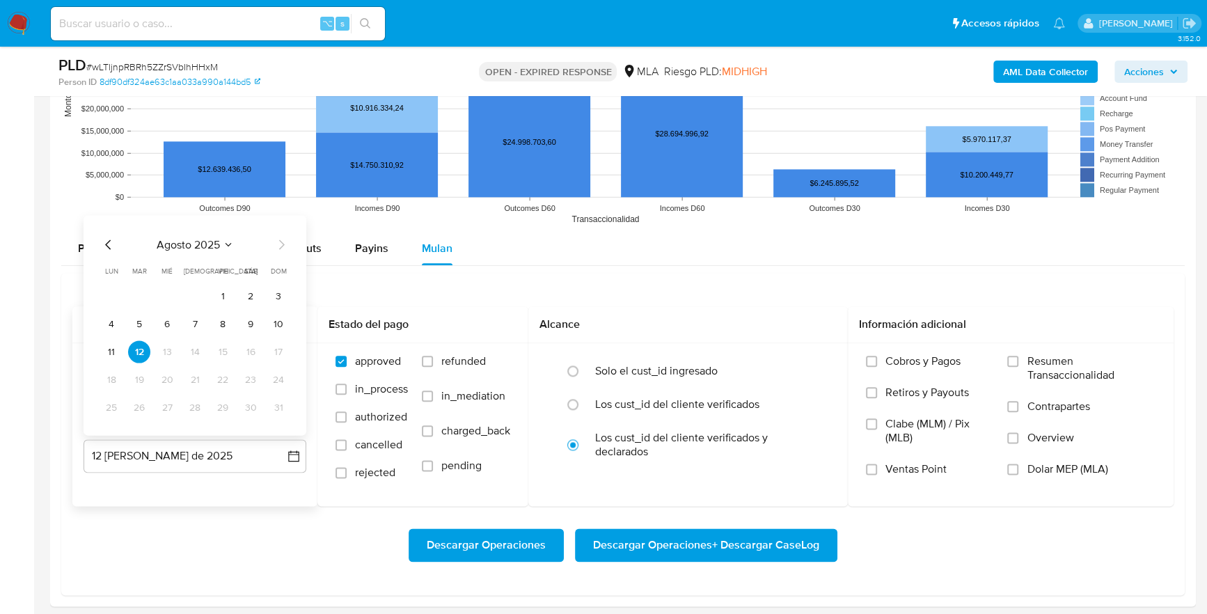
click at [106, 236] on icon "Mes anterior" at bounding box center [108, 244] width 17 height 17
click at [191, 412] on button "31" at bounding box center [195, 407] width 22 height 22
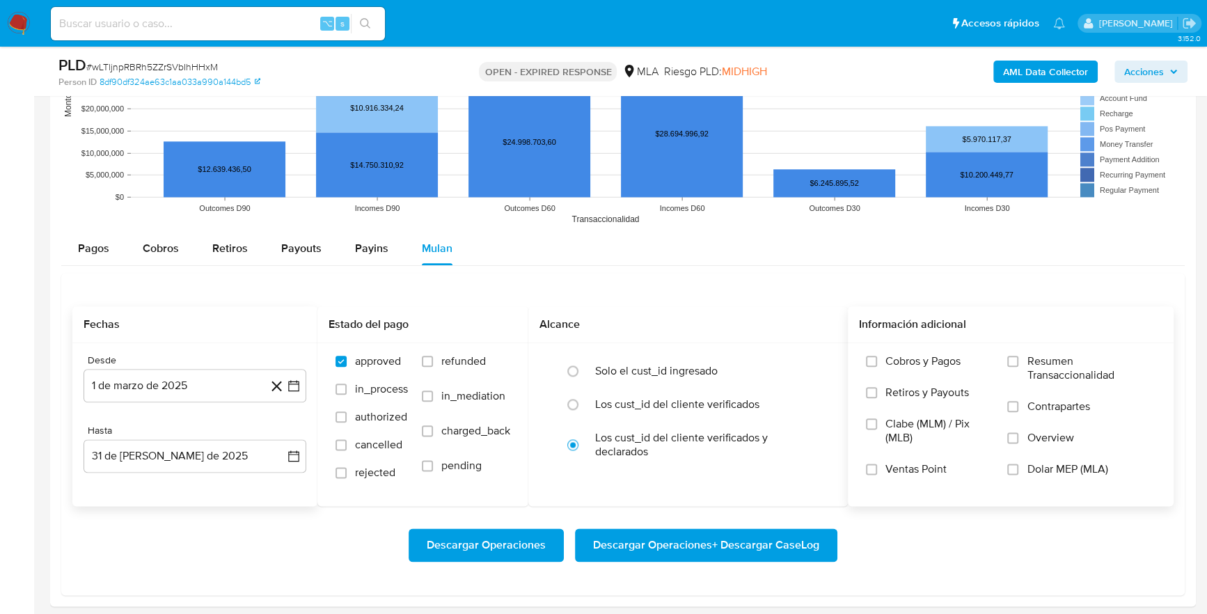
click at [1072, 468] on span "Dolar MEP (MLA)" at bounding box center [1066, 469] width 81 height 14
click at [1018, 468] on input "Dolar MEP (MLA)" at bounding box center [1012, 468] width 11 height 11
click at [733, 546] on span "Descargar Operaciones + Descargar CaseLog" at bounding box center [706, 545] width 226 height 31
click at [225, 15] on input at bounding box center [218, 24] width 334 height 18
paste input "2419895735"
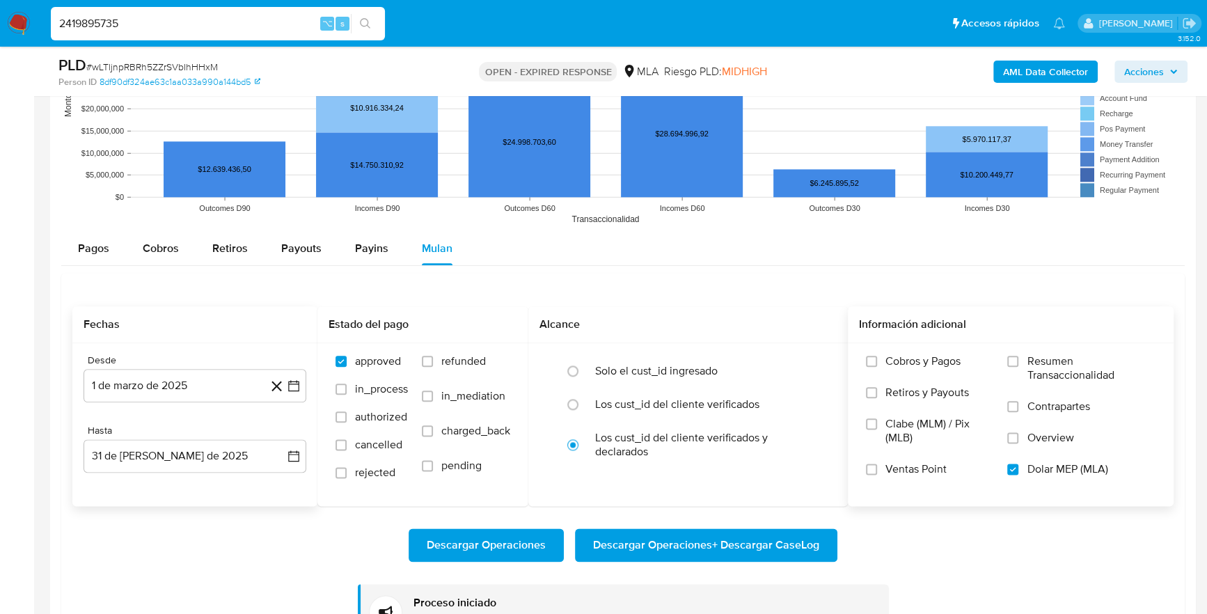
type input "2419895735"
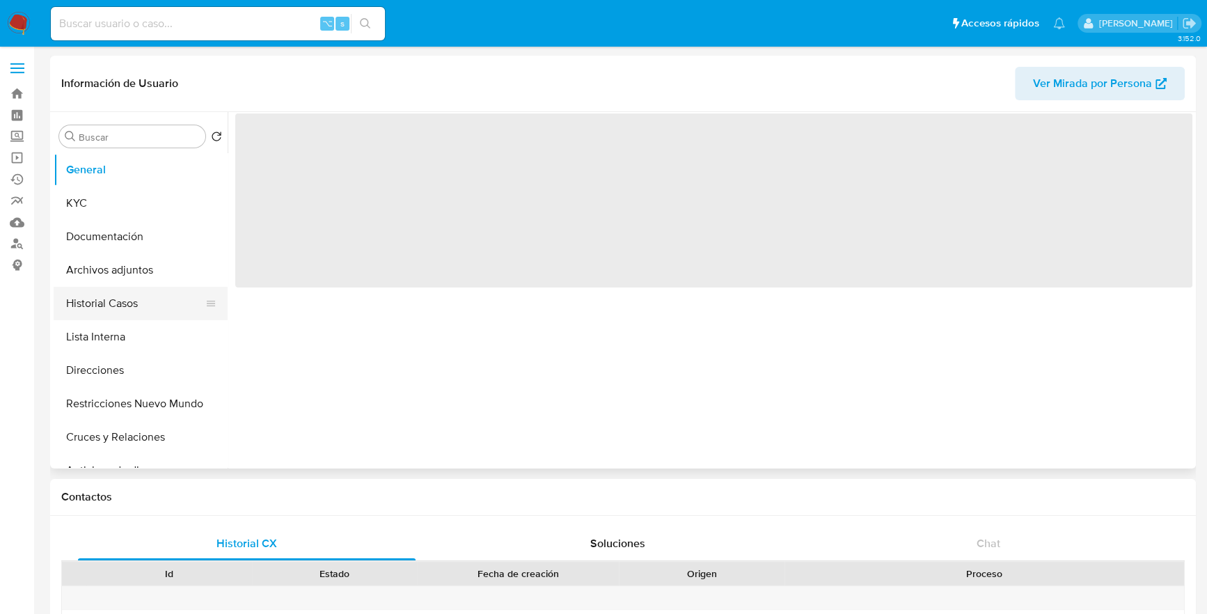
click at [132, 303] on button "Historial Casos" at bounding box center [135, 303] width 163 height 33
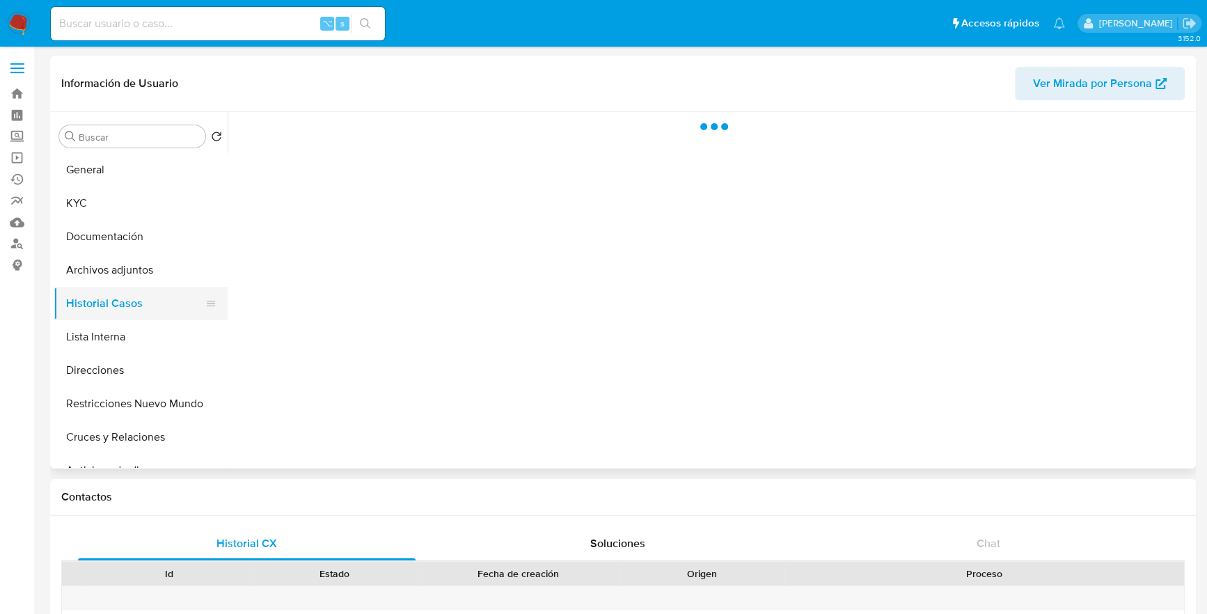
select select "10"
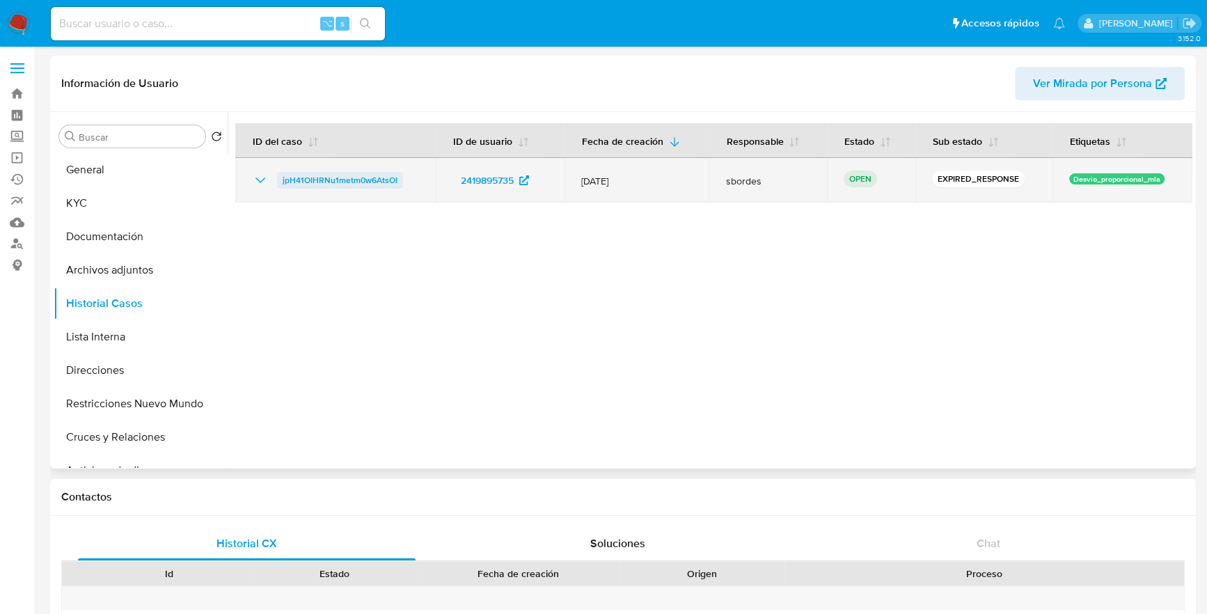
click at [344, 177] on span "jpH41OIHRNu1metm0w6AtsOI" at bounding box center [340, 180] width 115 height 17
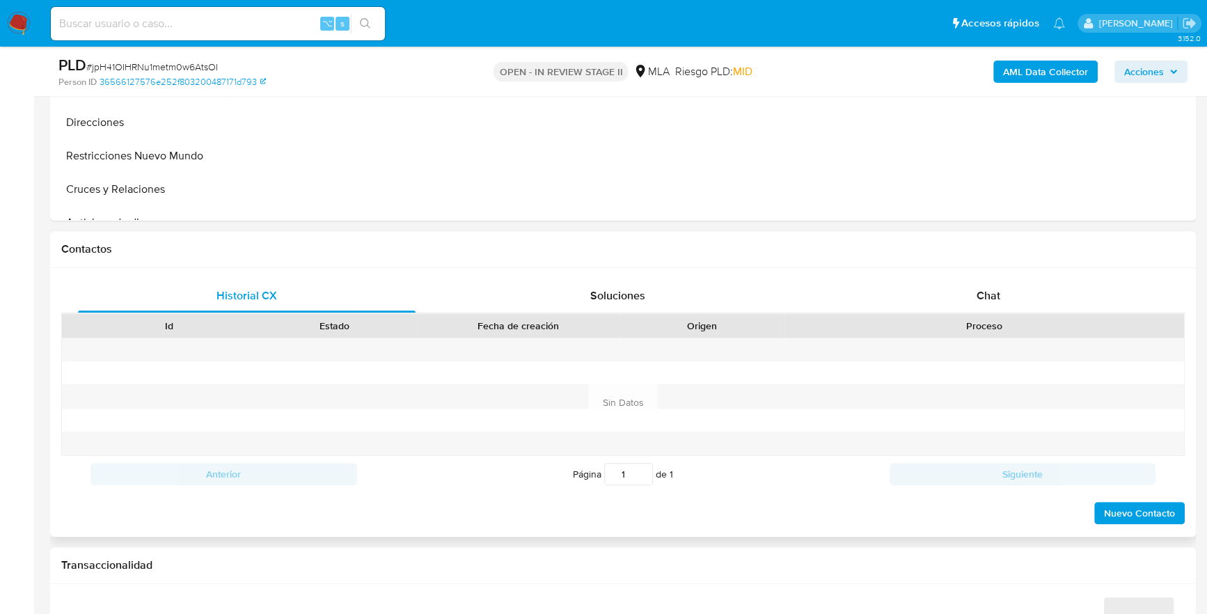
scroll to position [526, 0]
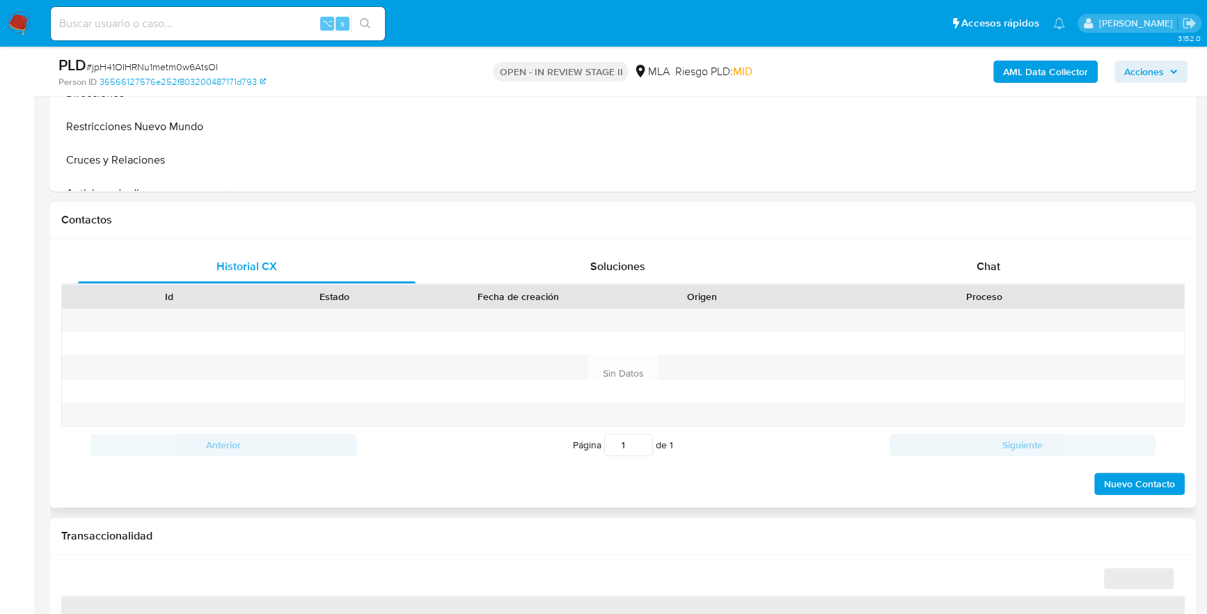
select select "10"
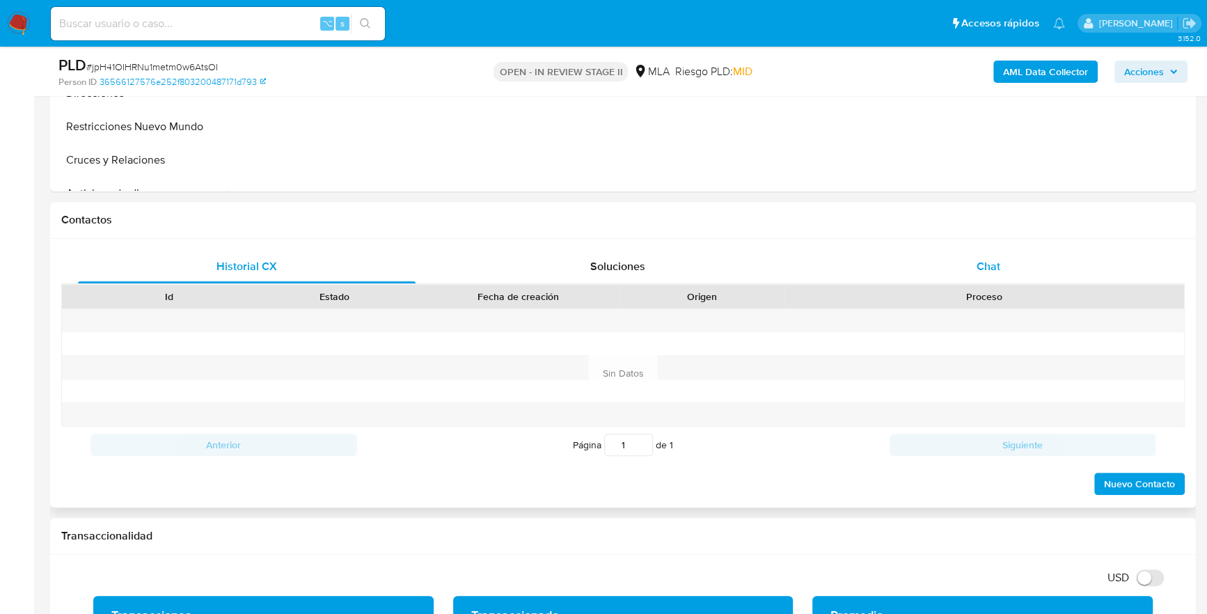
click at [1003, 250] on div "Chat" at bounding box center [988, 266] width 338 height 33
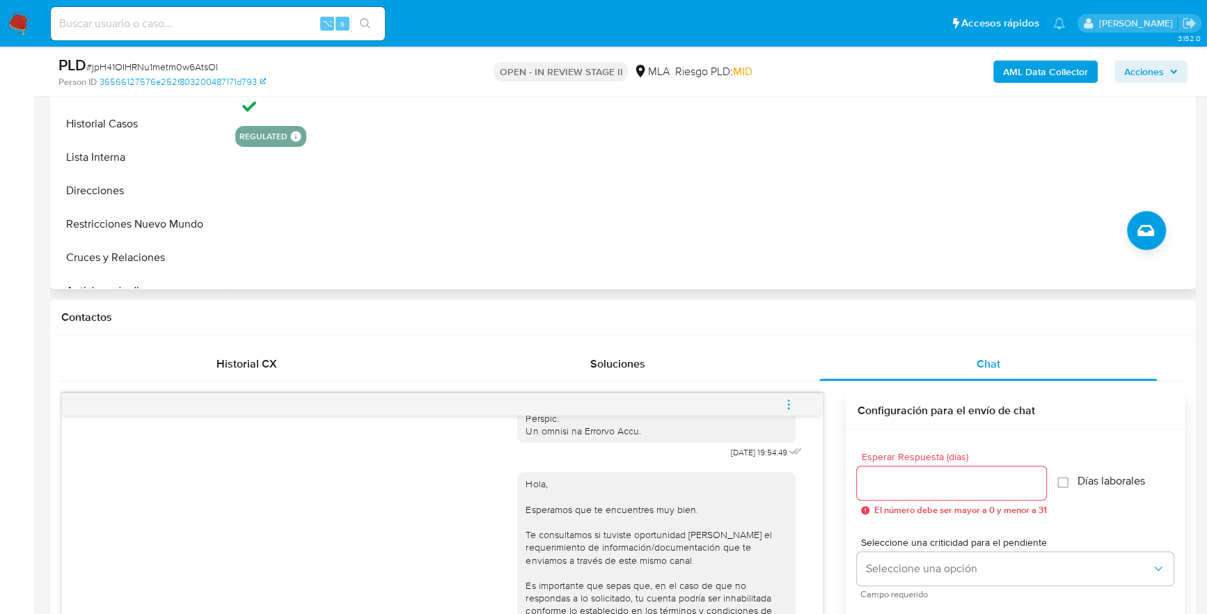
scroll to position [276, 0]
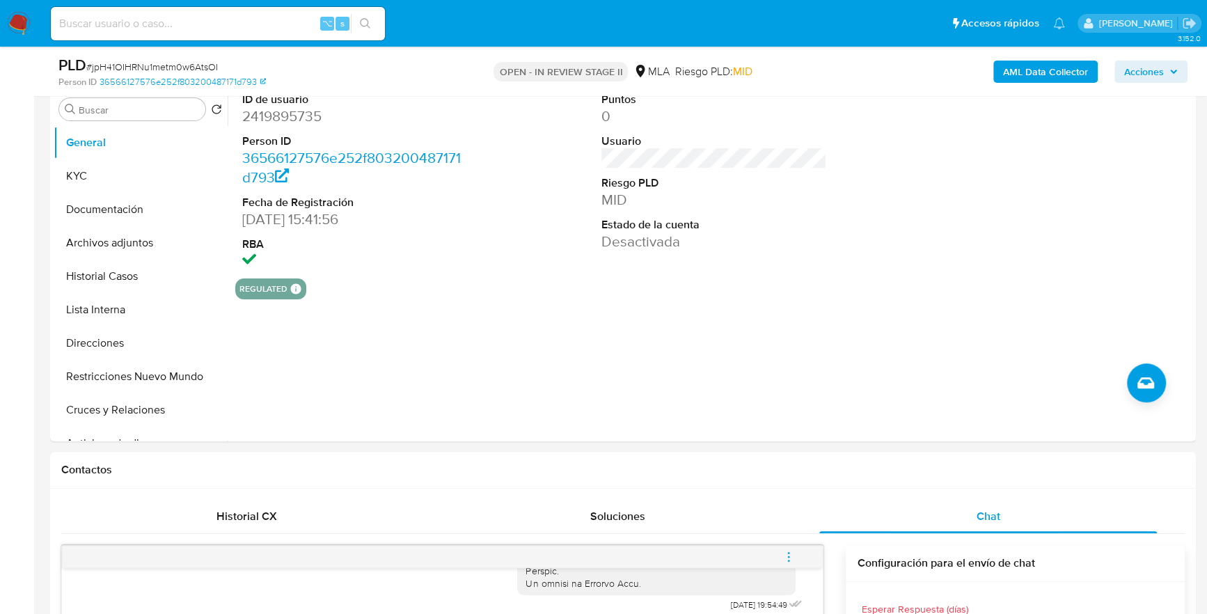
click at [255, 33] on div "⌥ s" at bounding box center [218, 23] width 334 height 33
click at [256, 29] on input at bounding box center [218, 24] width 334 height 18
paste input "2419895735"
type input "2419895735"
click at [95, 187] on button "KYC" at bounding box center [135, 175] width 163 height 33
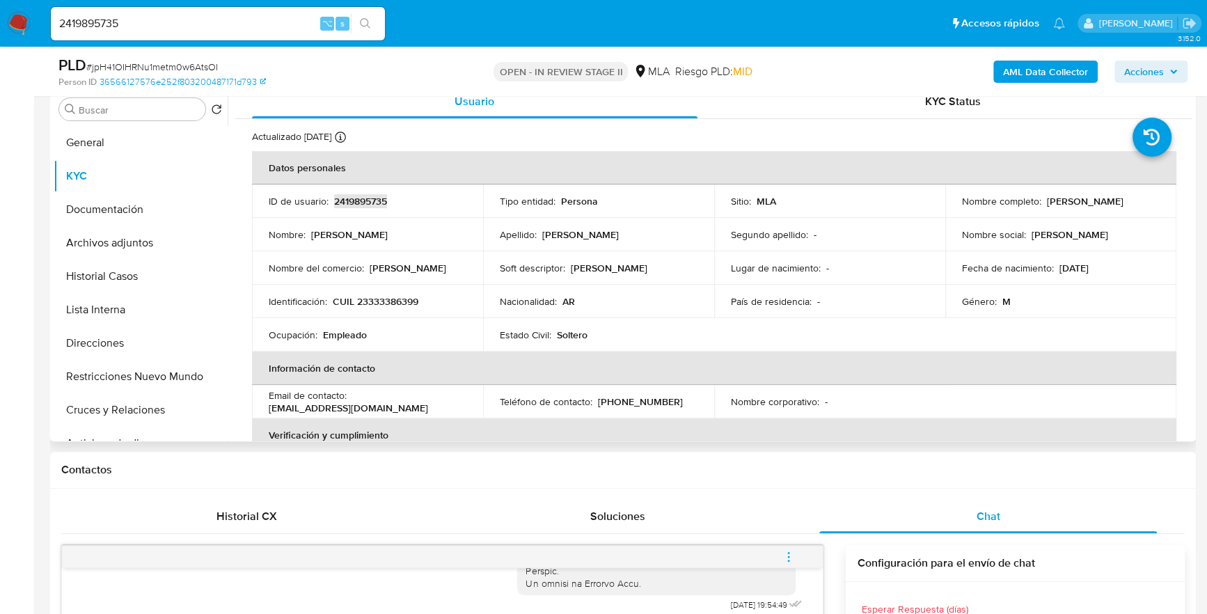
copy p "2419895735"
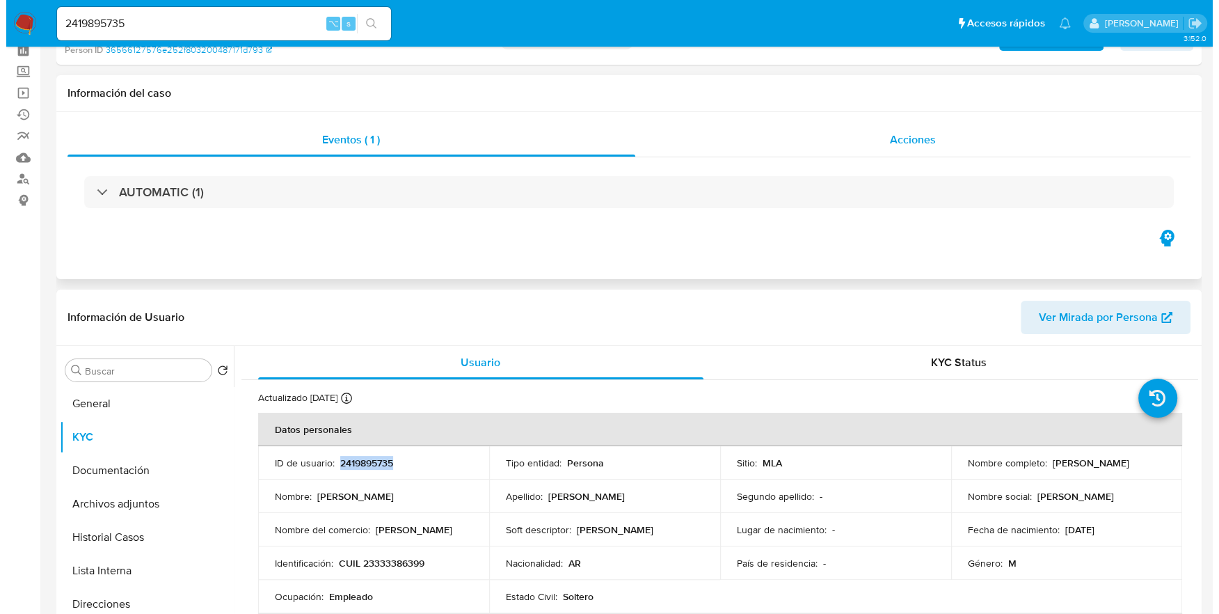
scroll to position [0, 0]
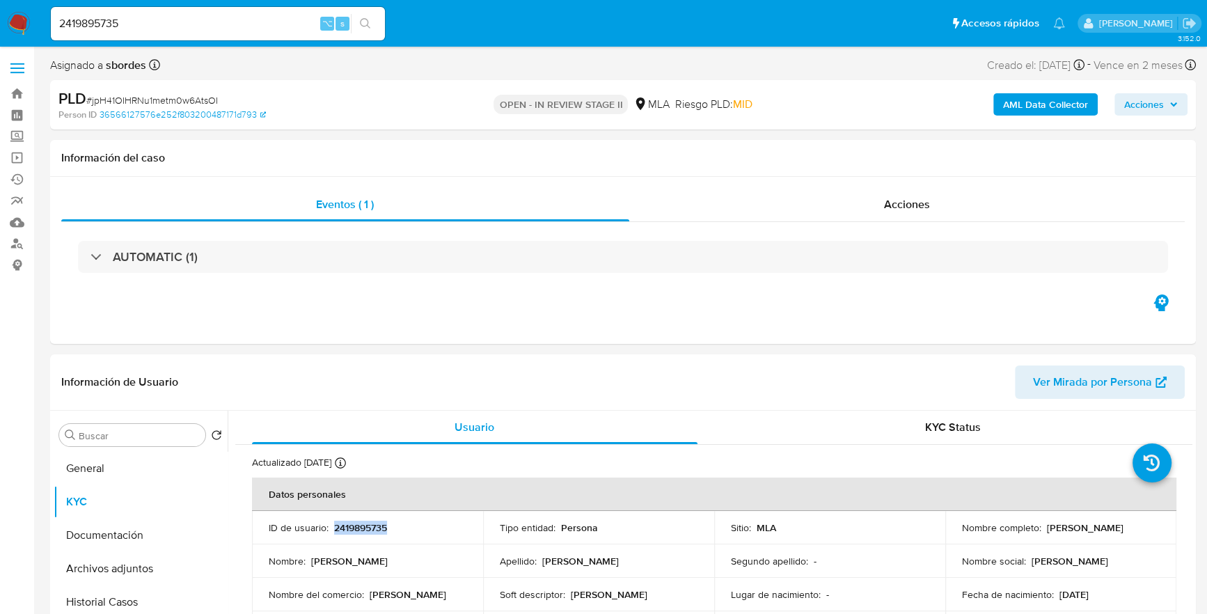
click at [1033, 101] on b "AML Data Collector" at bounding box center [1045, 104] width 85 height 22
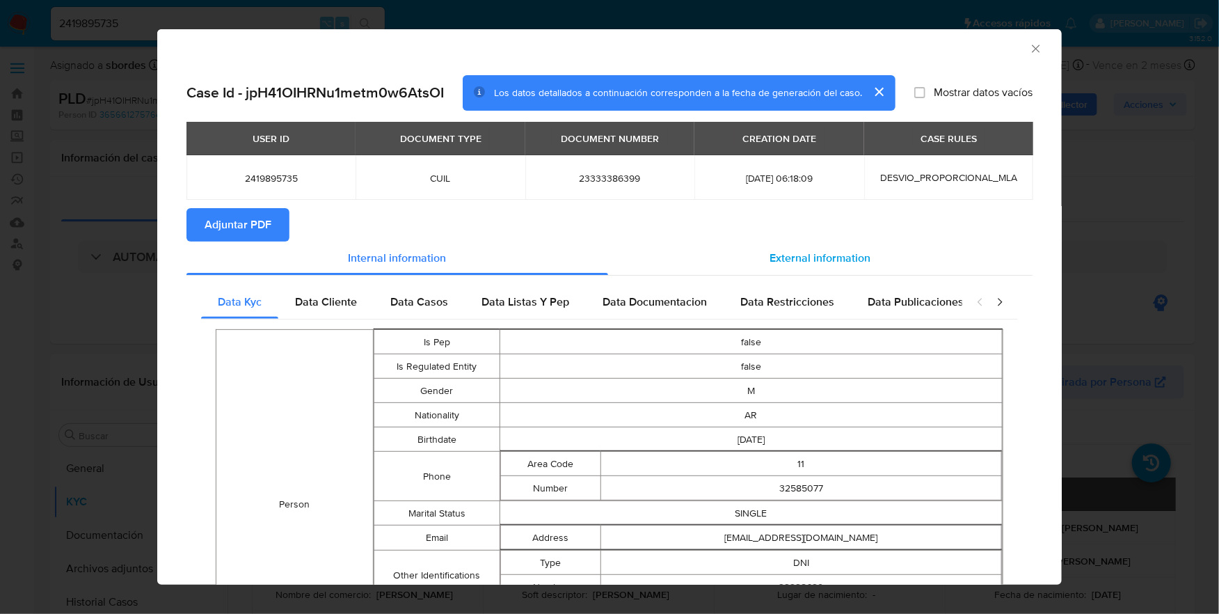
click at [803, 255] on span "External information" at bounding box center [820, 258] width 101 height 16
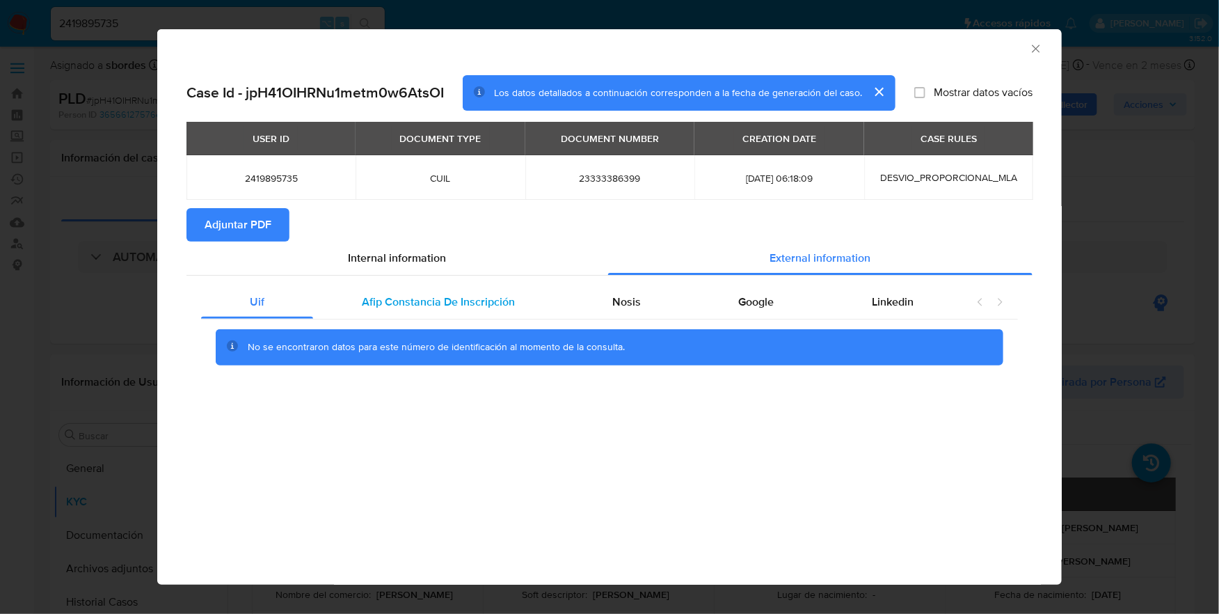
click at [402, 300] on span "Afip Constancia De Inscripción" at bounding box center [438, 302] width 153 height 16
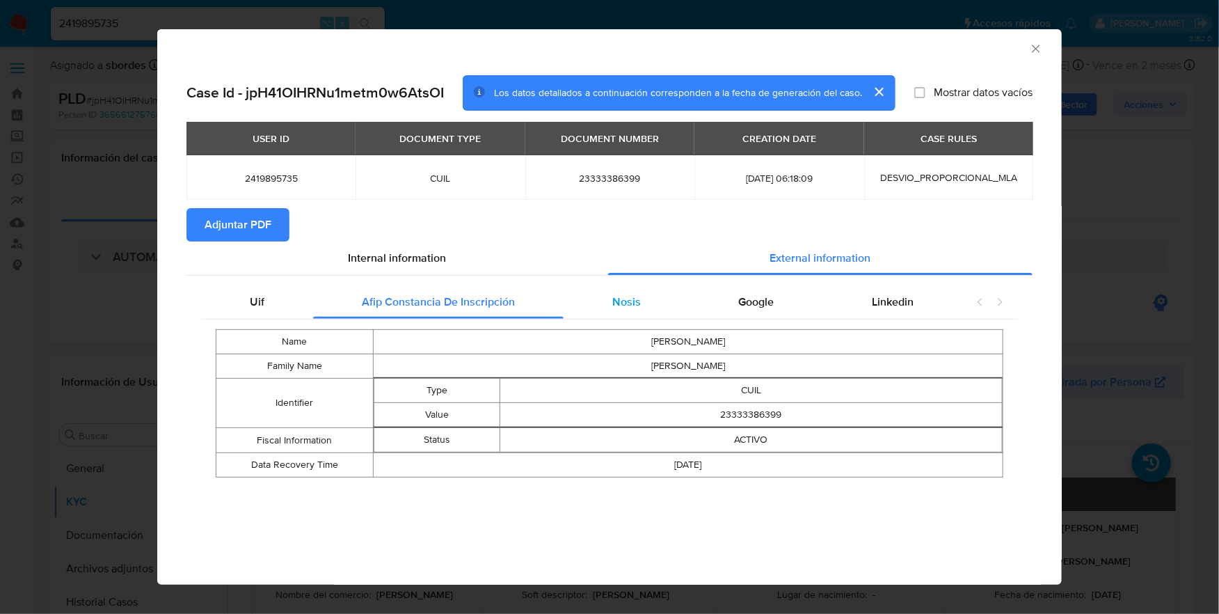
click at [635, 299] on span "Nosis" at bounding box center [627, 302] width 29 height 16
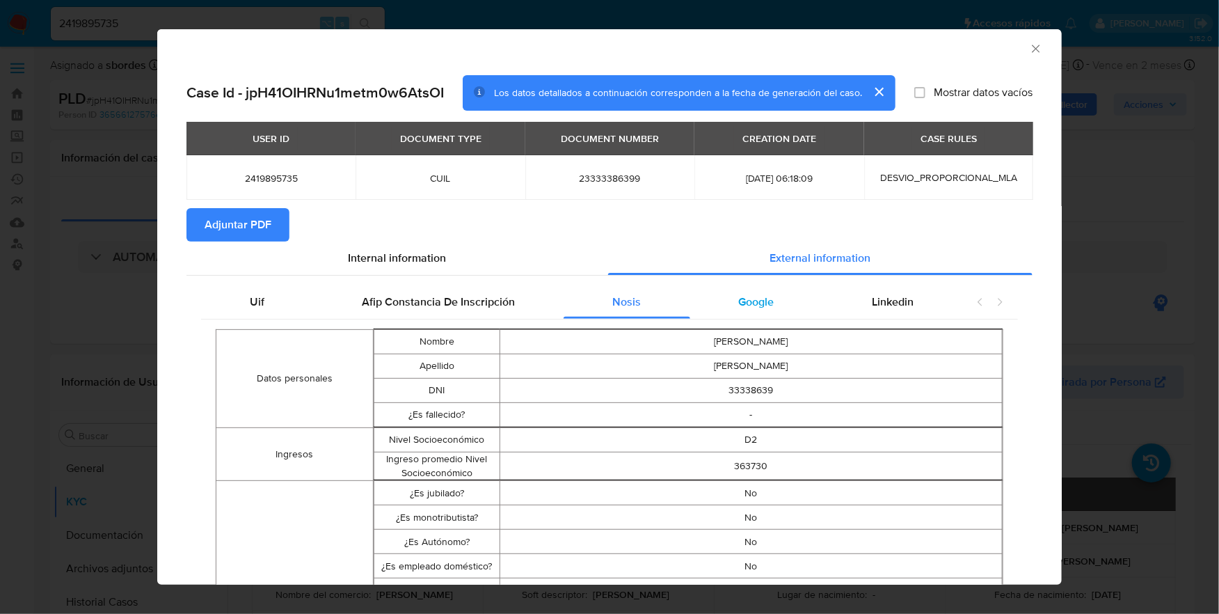
click at [739, 301] on span "Google" at bounding box center [756, 302] width 35 height 16
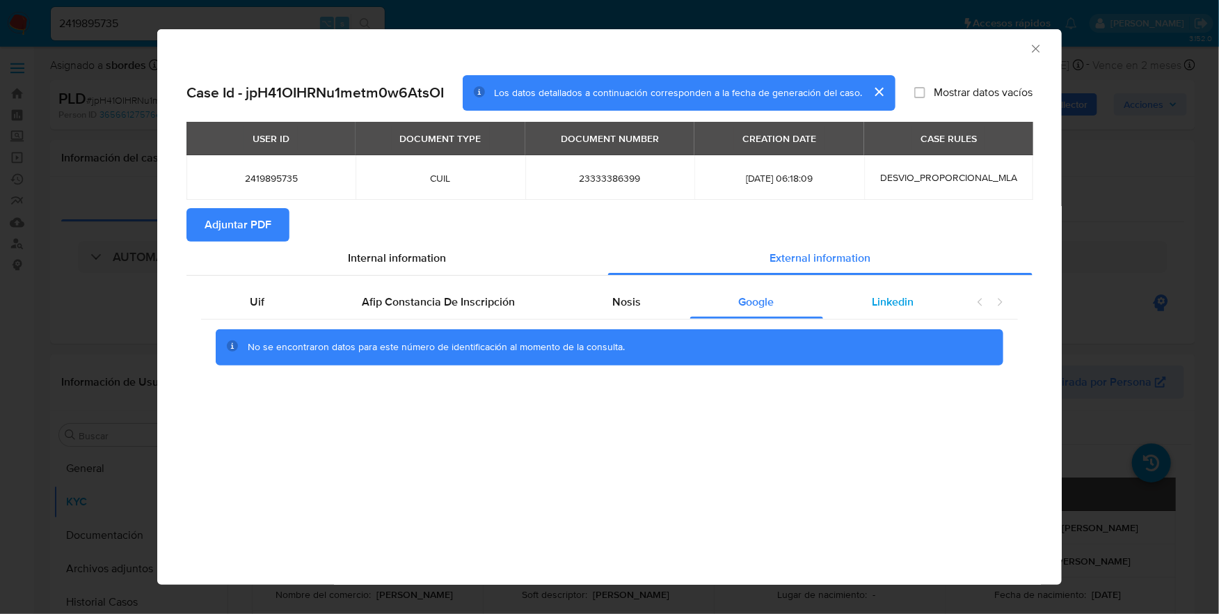
click at [889, 296] on span "Linkedin" at bounding box center [893, 302] width 42 height 16
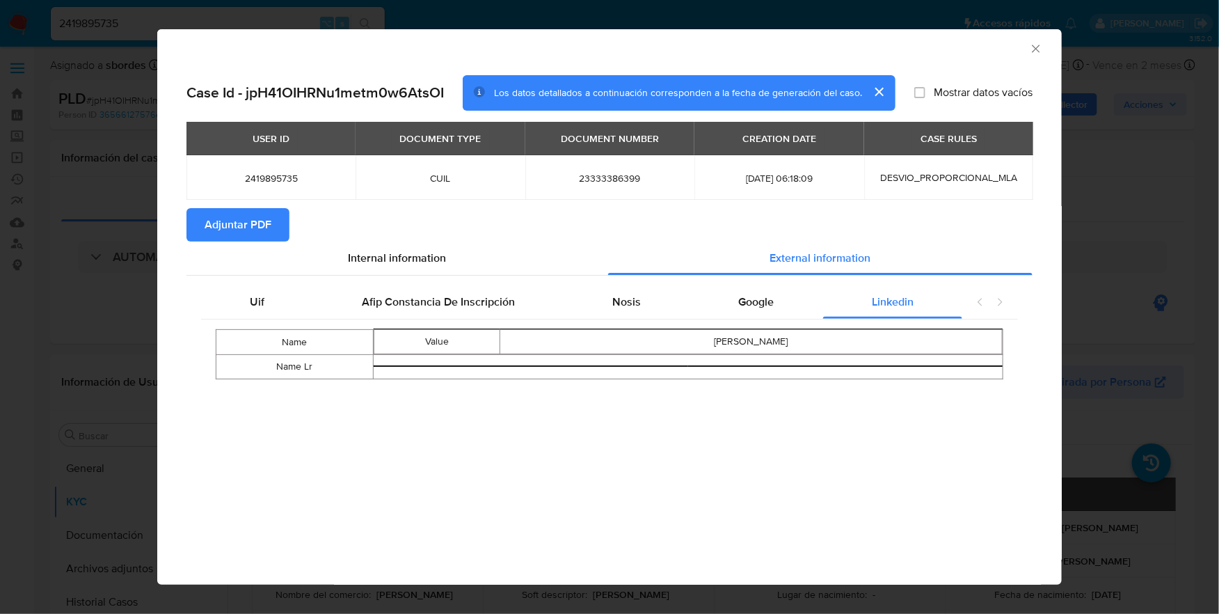
click at [239, 223] on span "Adjuntar PDF" at bounding box center [238, 224] width 67 height 31
click at [1040, 49] on icon "Cerrar ventana" at bounding box center [1036, 49] width 14 height 14
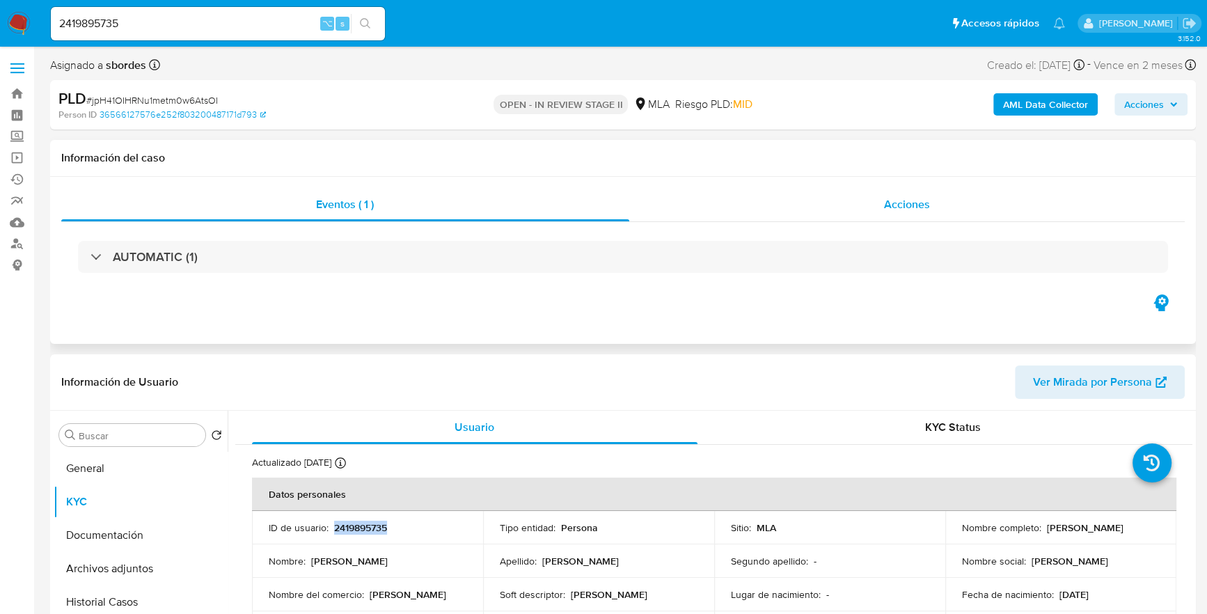
click at [878, 188] on div "Acciones" at bounding box center [907, 204] width 556 height 33
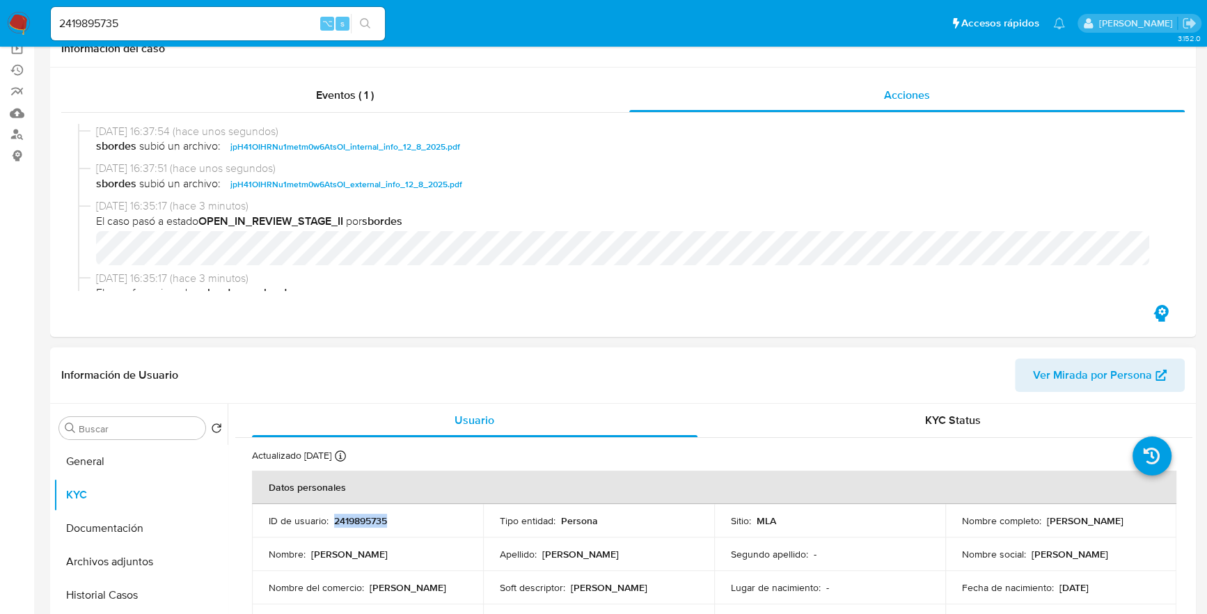
scroll to position [278, 0]
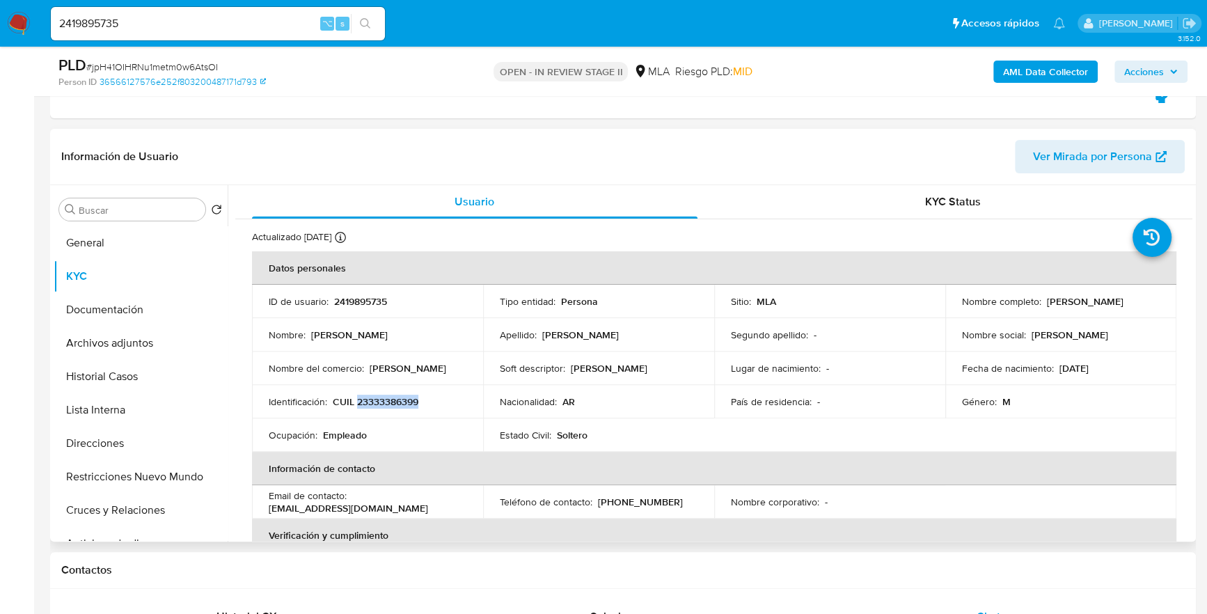
copy p "23333386399"
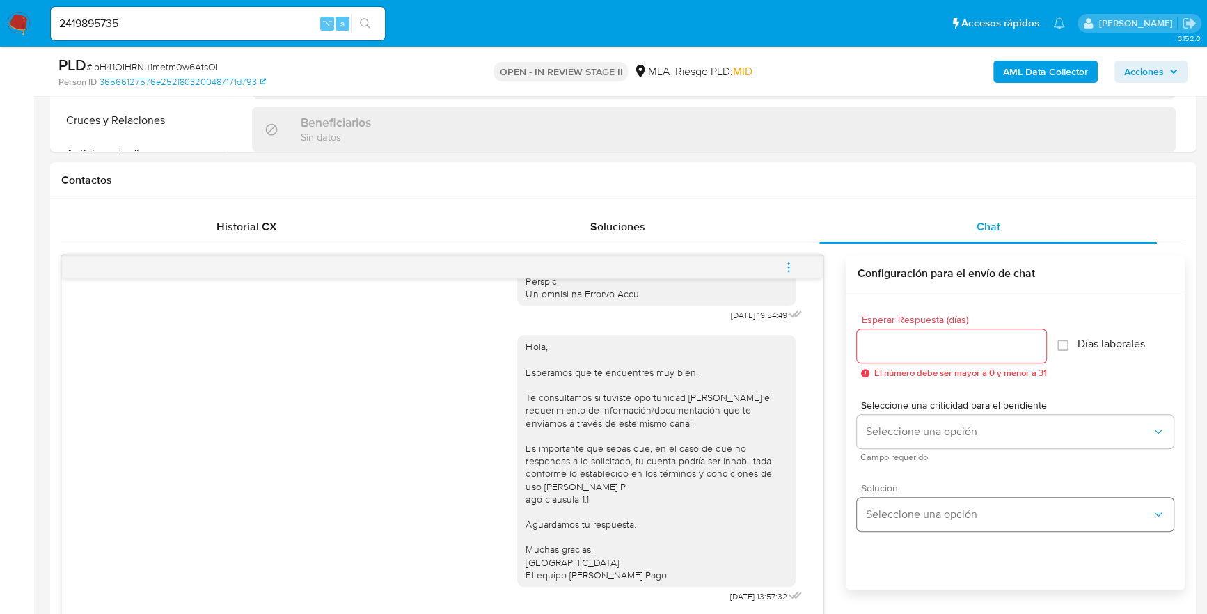
scroll to position [714, 0]
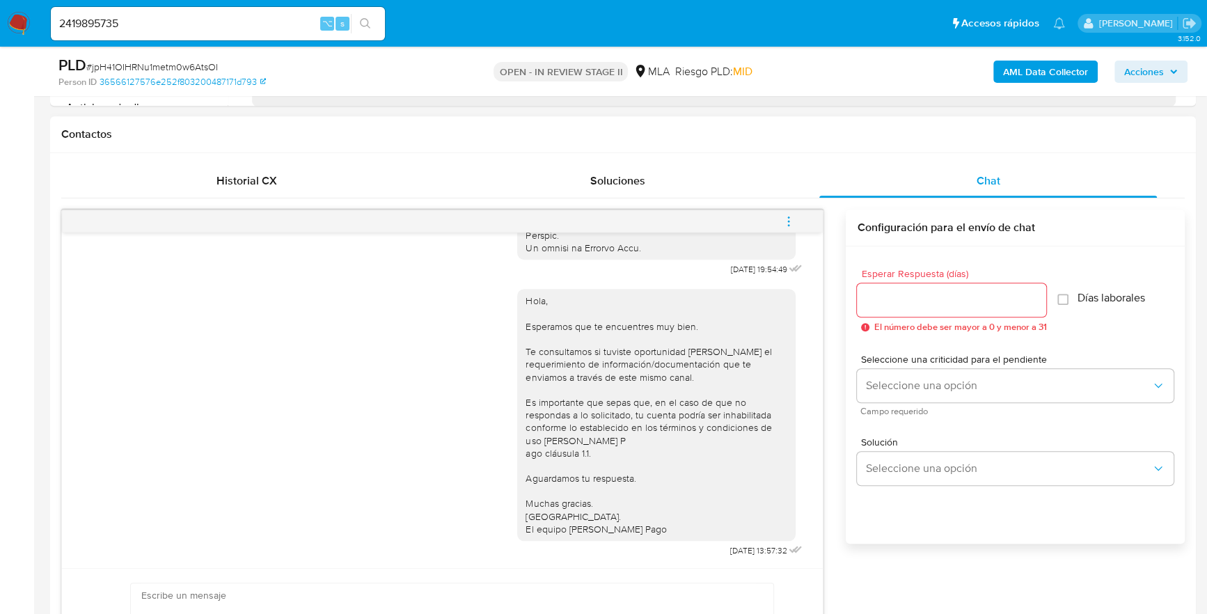
click at [787, 220] on icon "menu-action" at bounding box center [788, 221] width 13 height 13
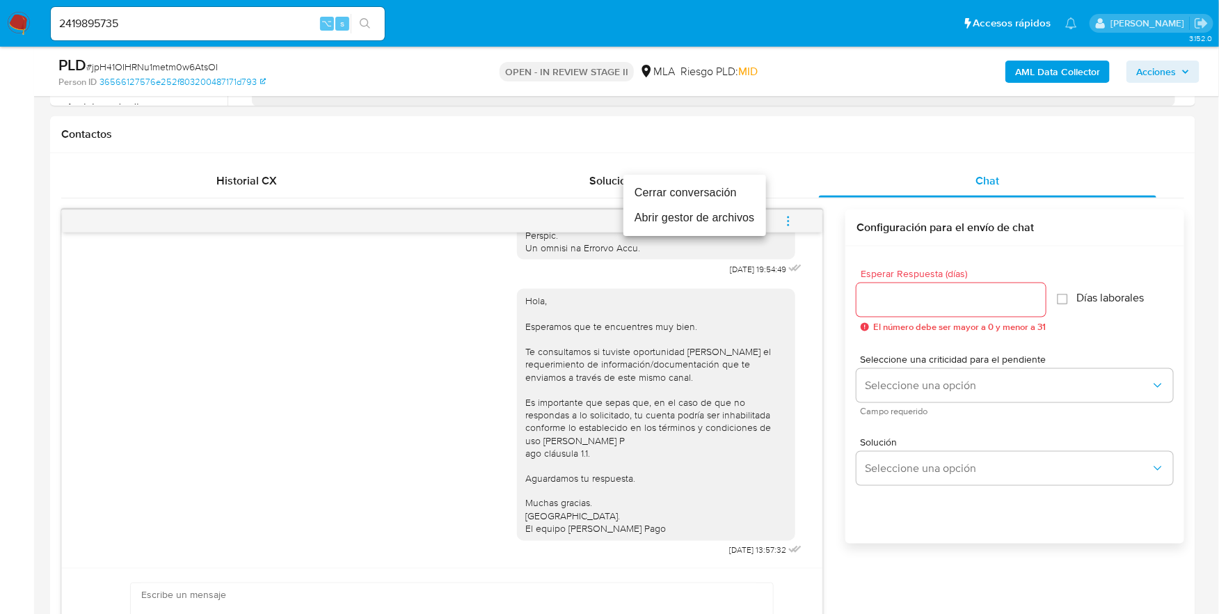
click at [694, 195] on li "Cerrar conversación" at bounding box center [695, 192] width 143 height 25
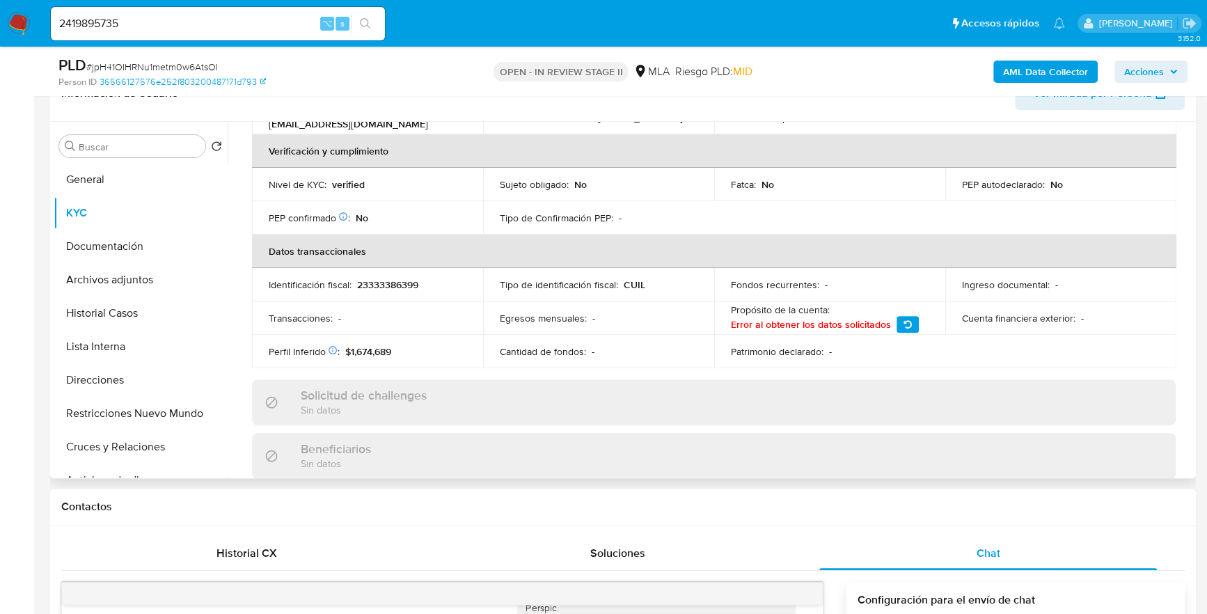
scroll to position [341, 0]
click at [113, 280] on button "Archivos adjuntos" at bounding box center [135, 280] width 163 height 33
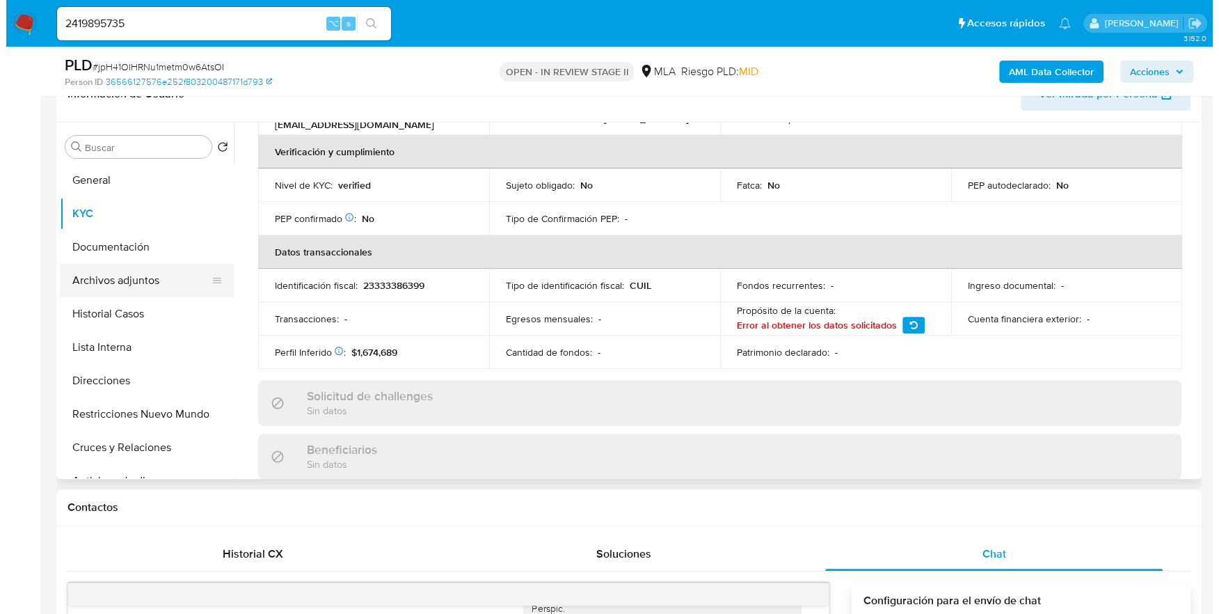
scroll to position [0, 0]
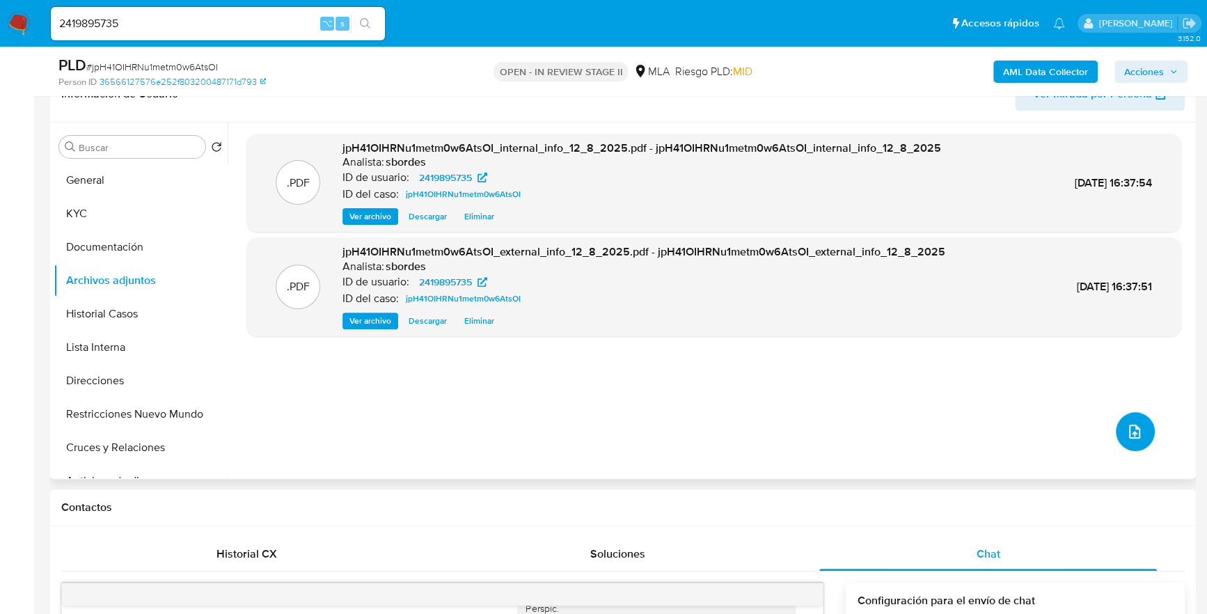
click at [1133, 423] on span "upload-file" at bounding box center [1134, 431] width 17 height 17
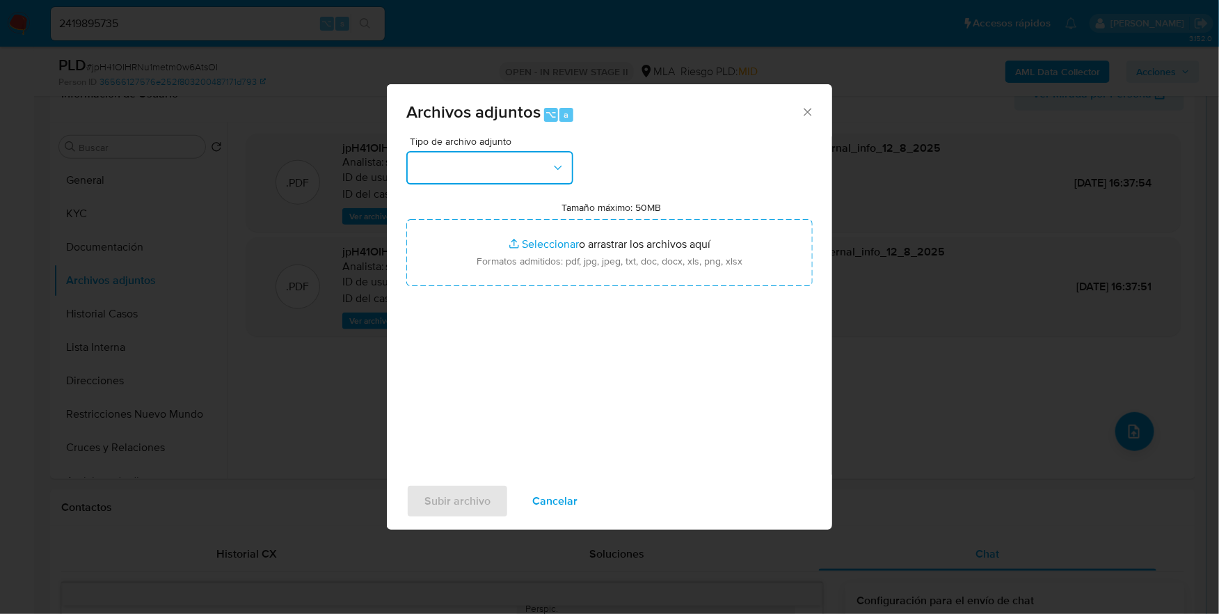
click at [491, 165] on button "button" at bounding box center [489, 167] width 167 height 33
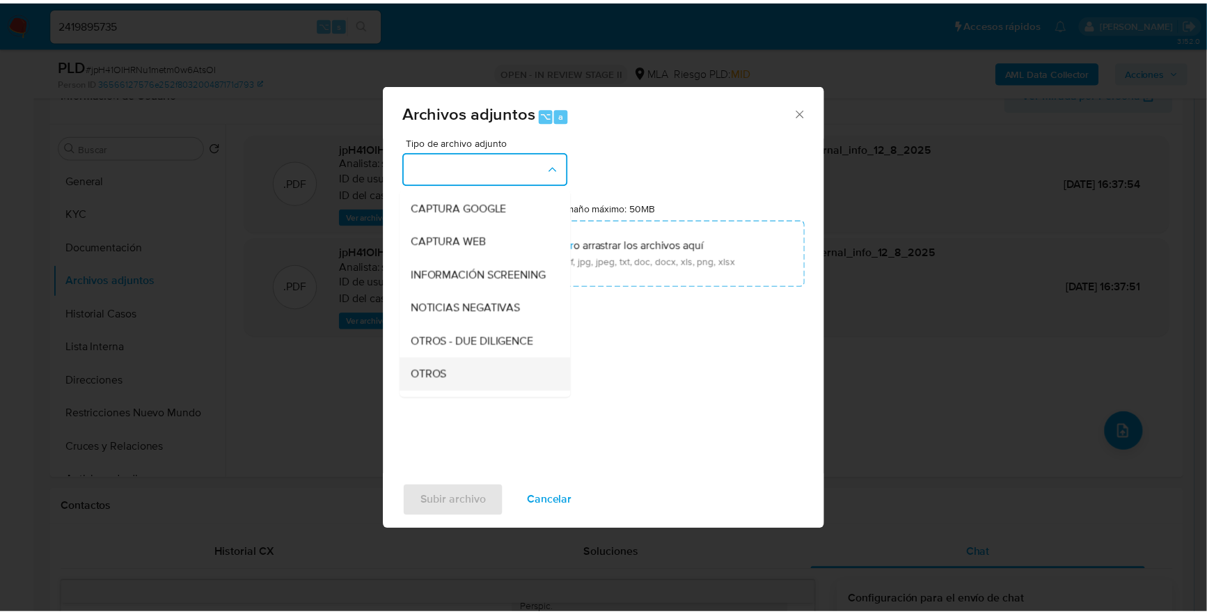
scroll to position [132, 0]
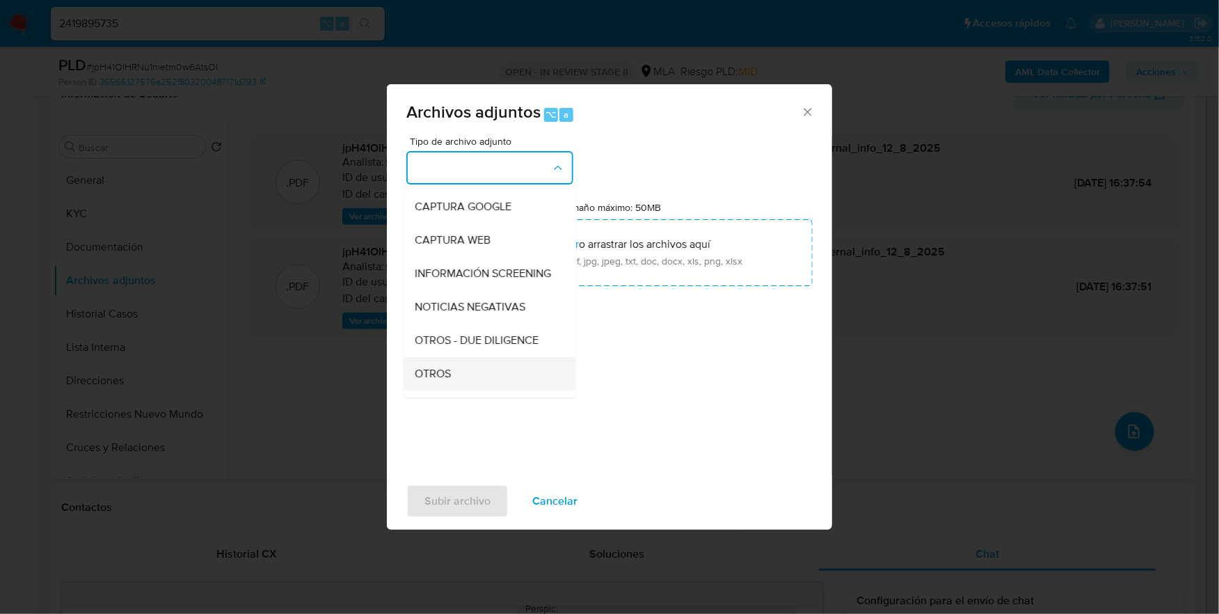
click at [456, 388] on div "OTROS" at bounding box center [486, 373] width 142 height 33
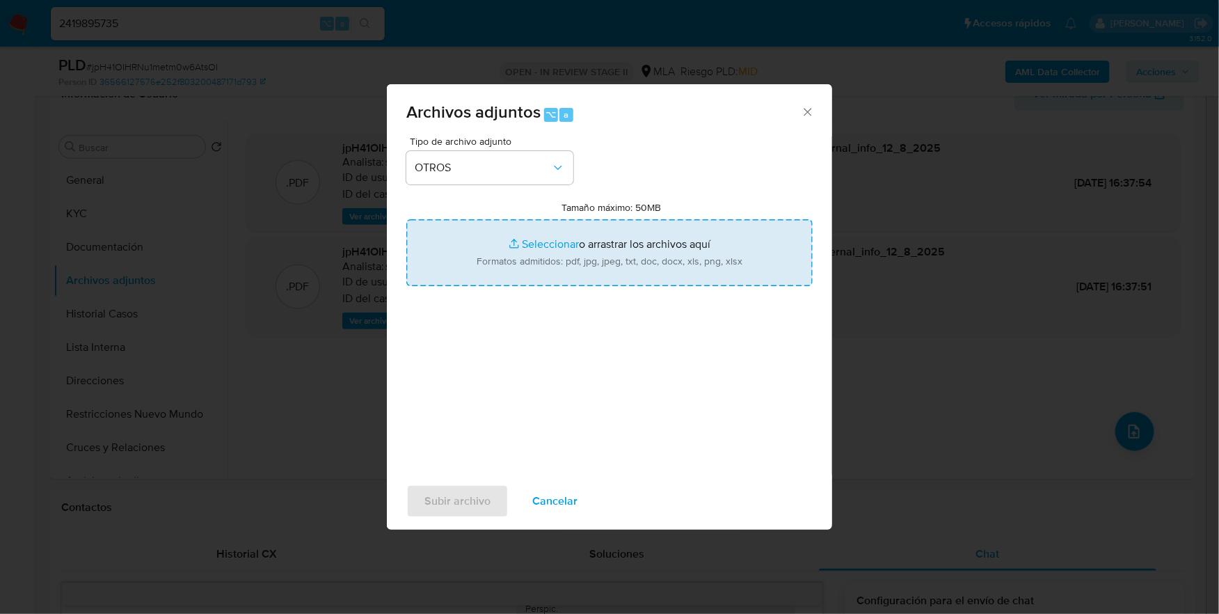
click at [545, 246] on input "Tamaño máximo: 50MB Seleccionar archivos" at bounding box center [609, 252] width 406 height 67
type input "C:\fakepath\Caselog jpH41OIHRNu1metm0w6AtsOI_2025_07_18_05_53_42.docx"
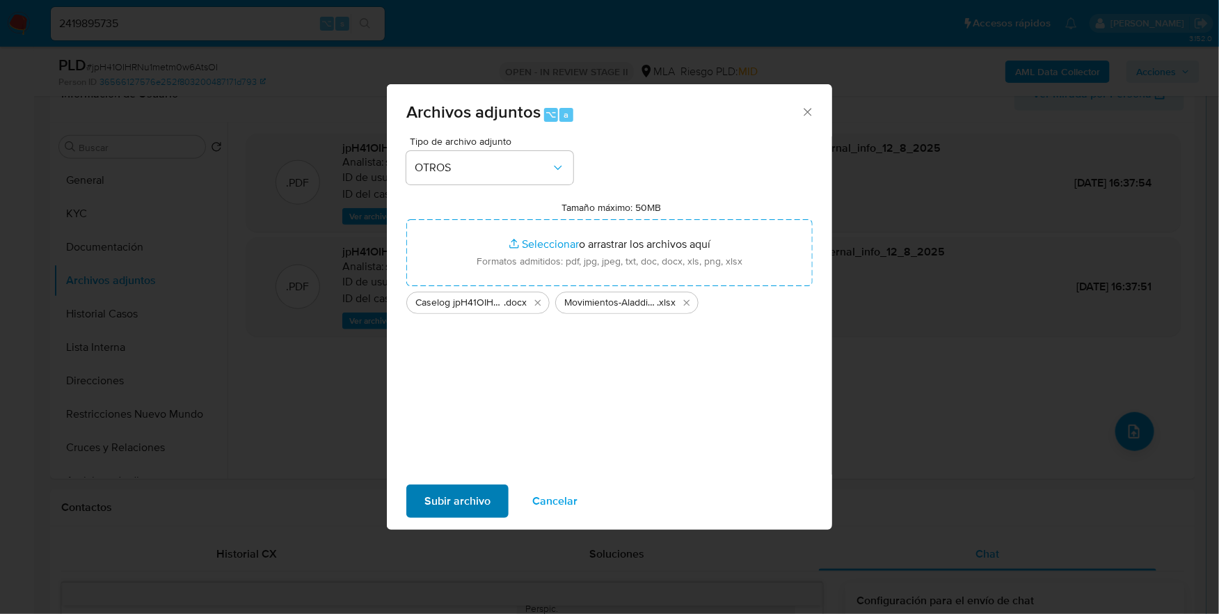
drag, startPoint x: 512, startPoint y: 486, endPoint x: 498, endPoint y: 487, distance: 14.0
click at [511, 486] on div "Subir archivo Cancelar" at bounding box center [609, 501] width 445 height 53
click at [477, 493] on span "Subir archivo" at bounding box center [458, 501] width 66 height 31
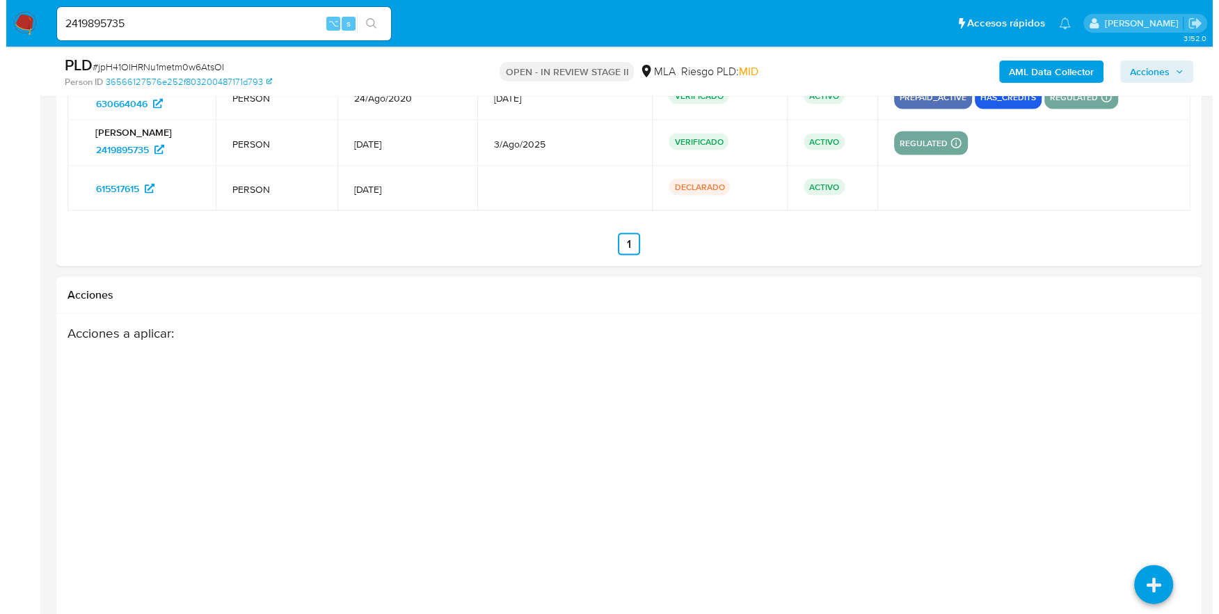
scroll to position [2633, 0]
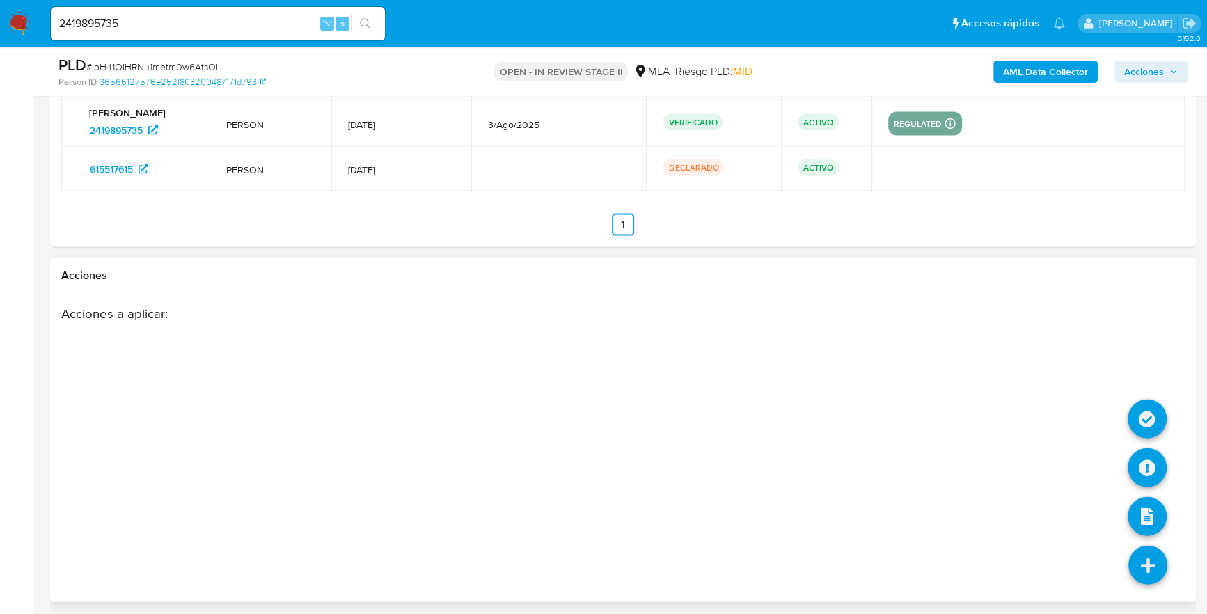
click at [1150, 566] on icon at bounding box center [1147, 565] width 39 height 39
click at [1147, 473] on icon at bounding box center [1146, 467] width 39 height 39
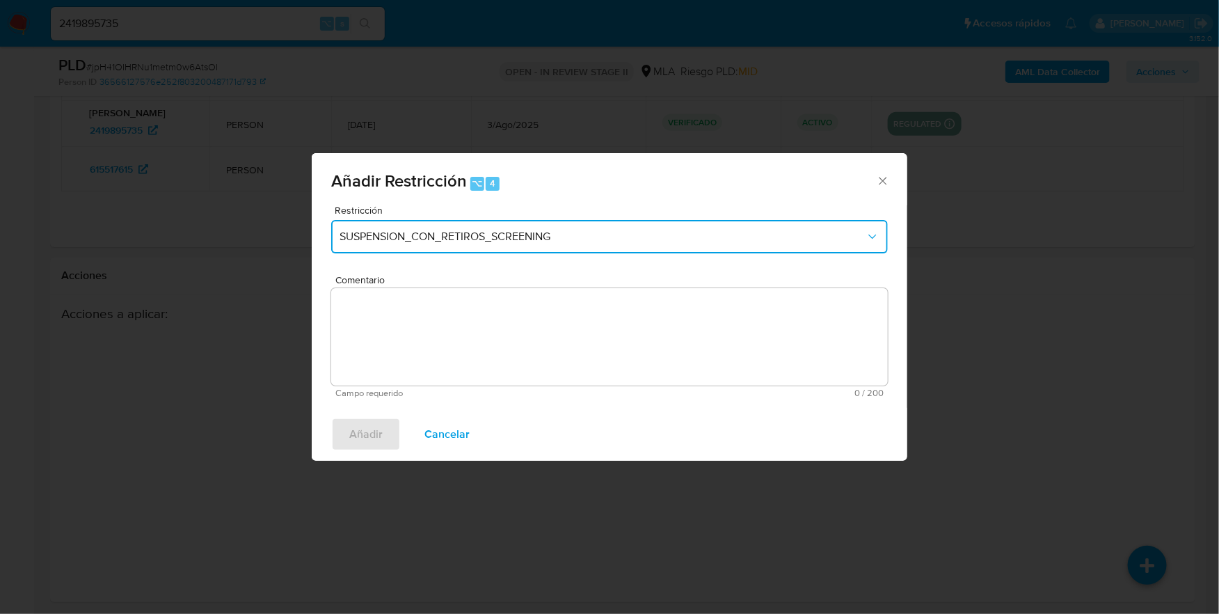
click at [543, 244] on button "SUSPENSION_CON_RETIROS_SCREENING" at bounding box center [609, 236] width 557 height 33
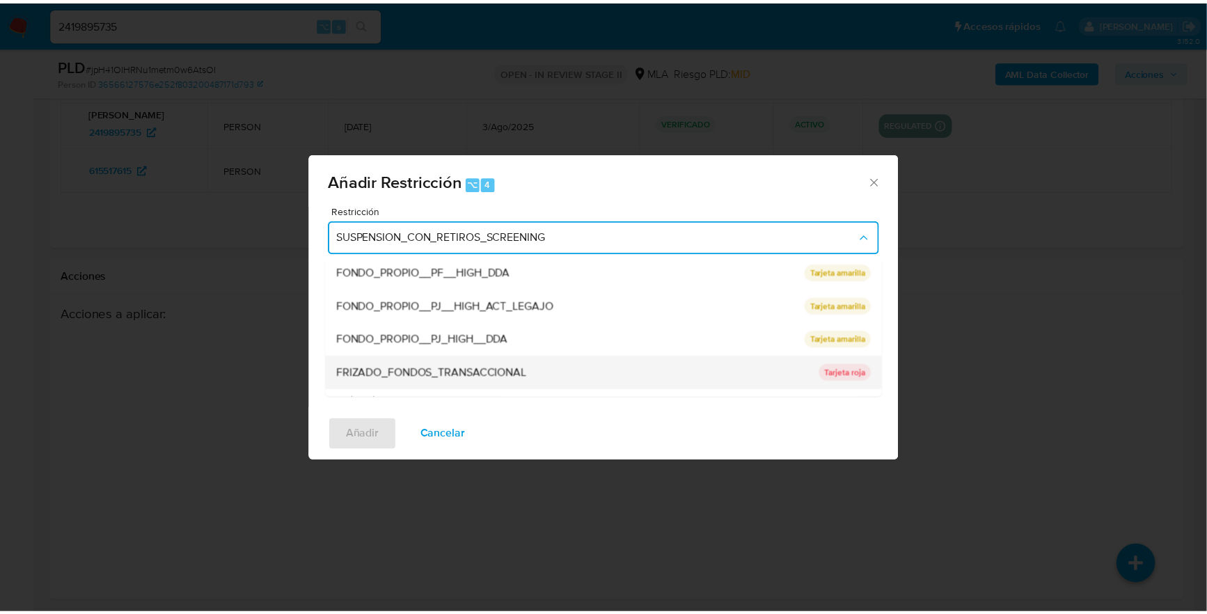
scroll to position [228, 0]
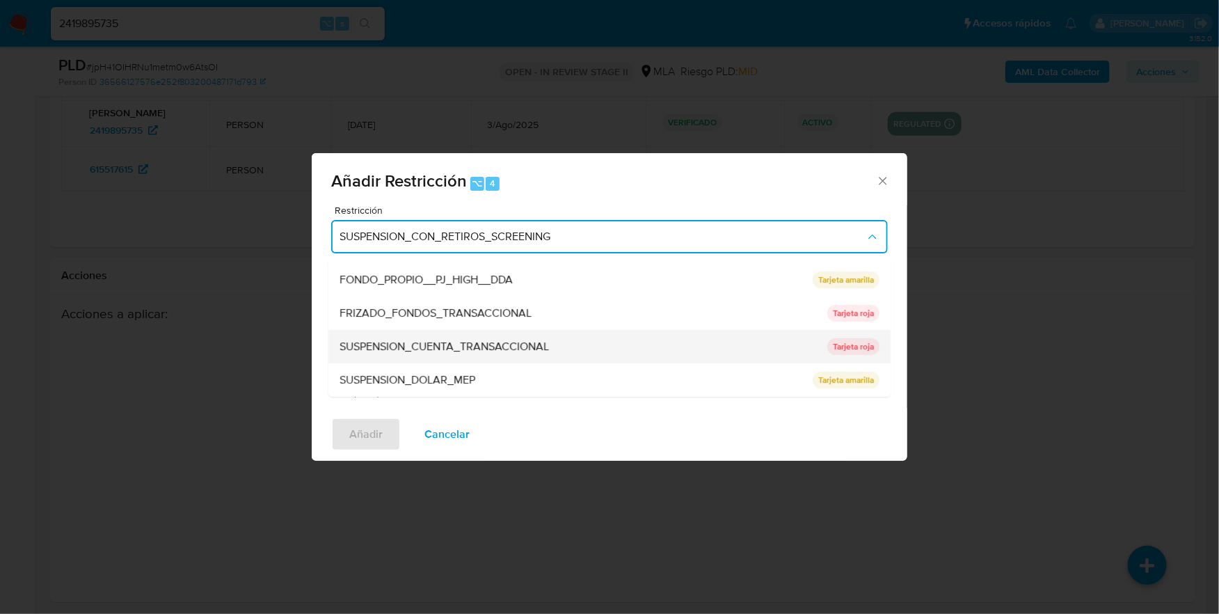
click at [461, 335] on div "SUSPENSION_CUENTA_TRANSACCIONAL" at bounding box center [579, 346] width 479 height 33
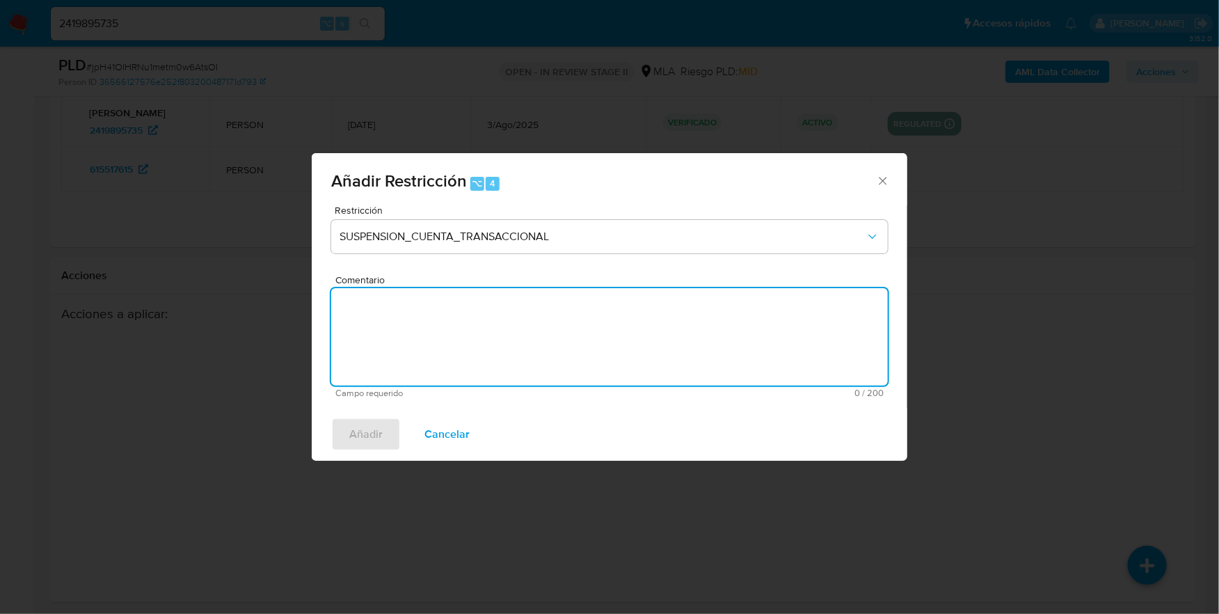
click at [524, 372] on textarea "Comentario" at bounding box center [609, 336] width 557 height 97
type textarea "AML"
click at [365, 429] on span "Añadir" at bounding box center [365, 434] width 33 height 31
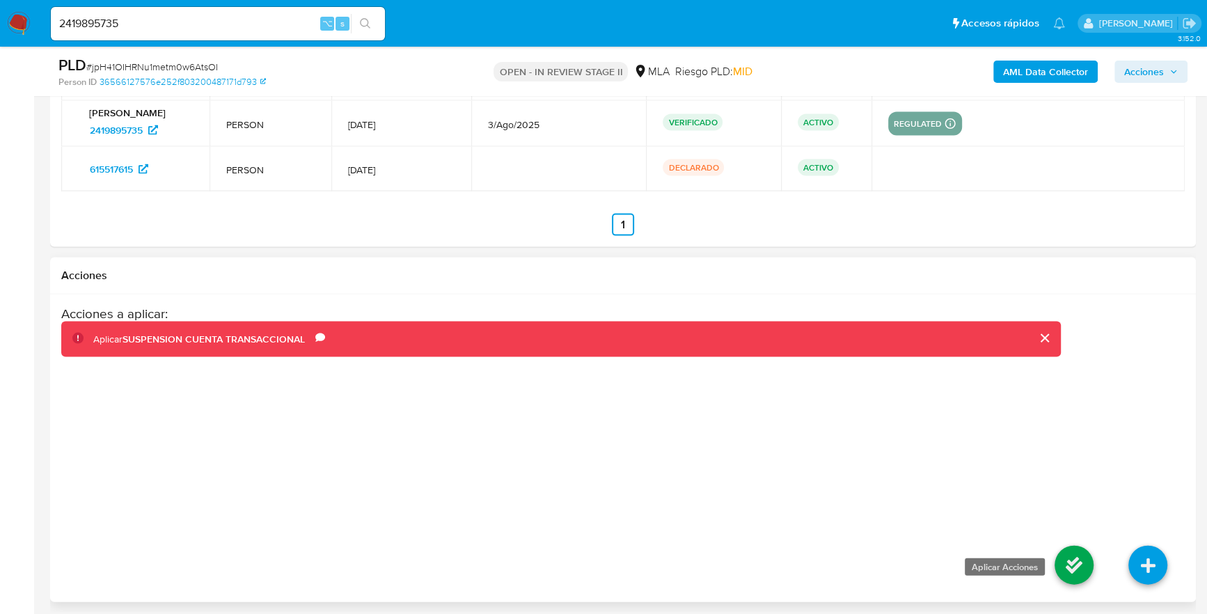
click at [1091, 569] on icon at bounding box center [1073, 565] width 39 height 39
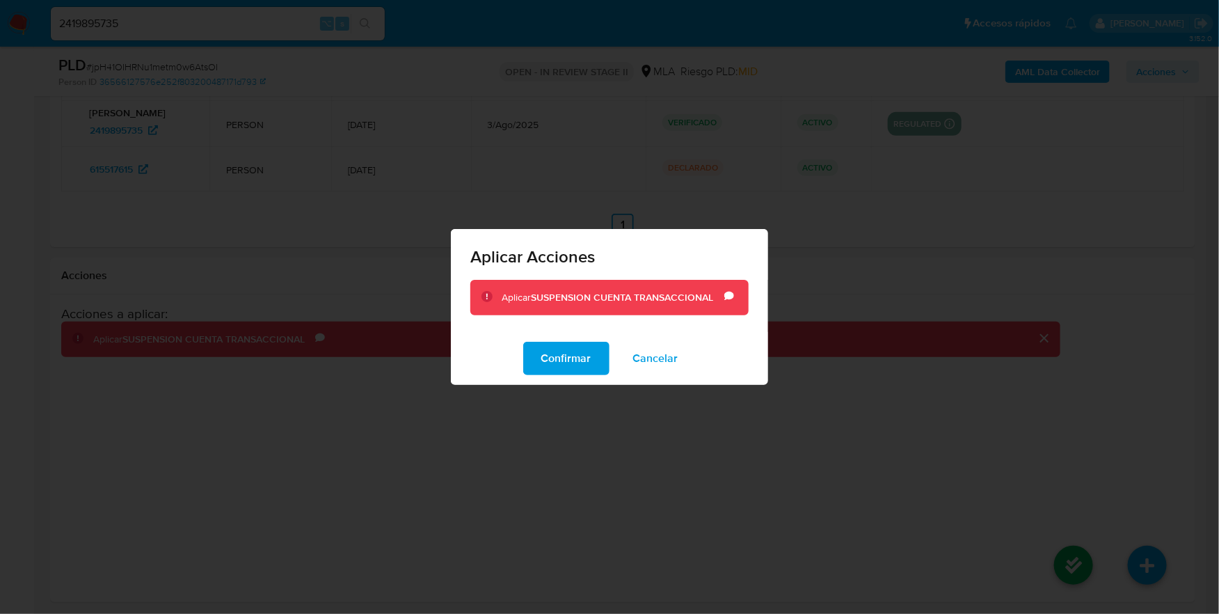
click at [524, 335] on div "Confirmar Cancelar" at bounding box center [609, 358] width 317 height 53
click at [586, 373] on span "Confirmar" at bounding box center [566, 358] width 50 height 31
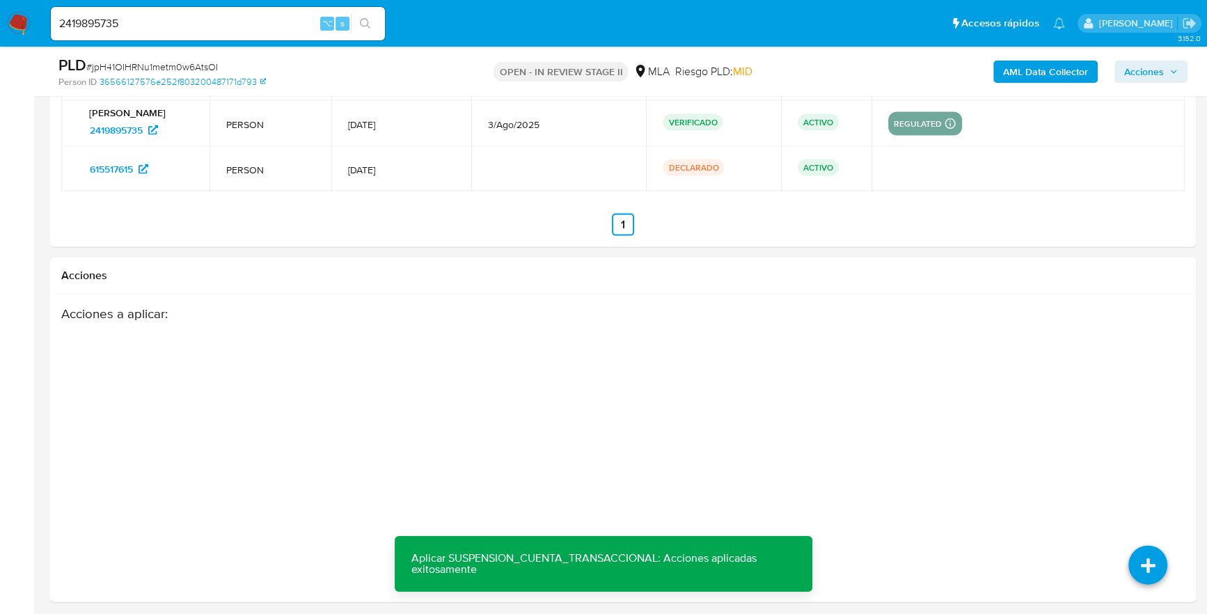
click at [1139, 72] on span "Acciones" at bounding box center [1144, 72] width 40 height 22
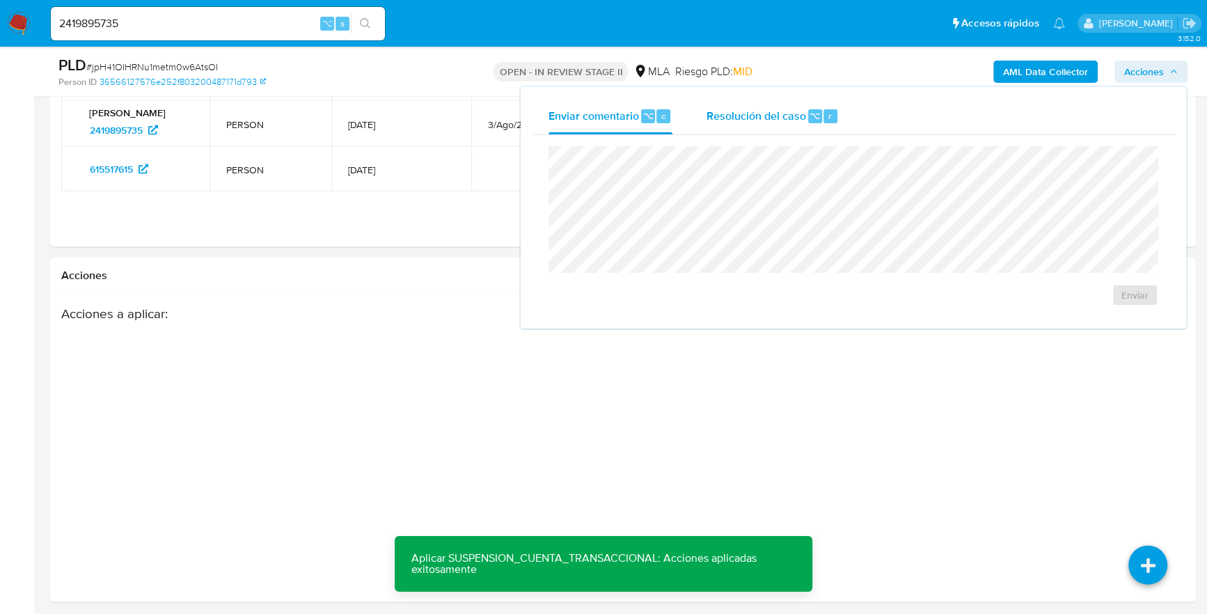
click at [809, 110] on span "⌥" at bounding box center [814, 115] width 10 height 13
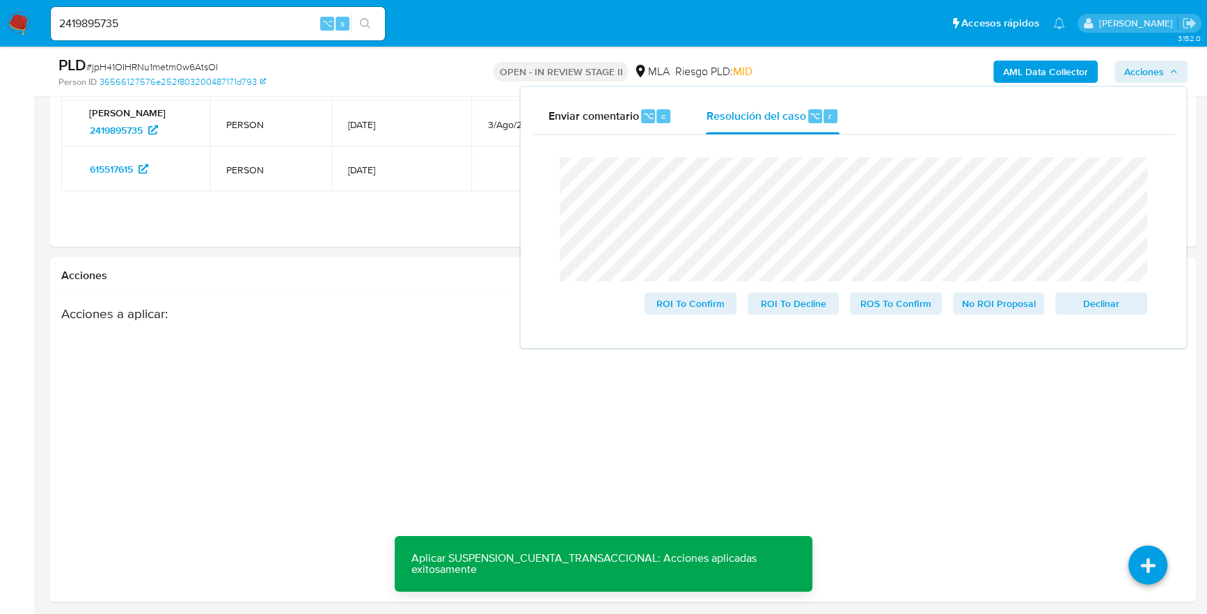
click at [546, 152] on div "Cierre de caso ROI To Confirm ROI To Decline ROS To Confirm No ROI Proposal Dec…" at bounding box center [853, 236] width 643 height 202
click at [1113, 309] on span "Declinar" at bounding box center [1101, 303] width 72 height 19
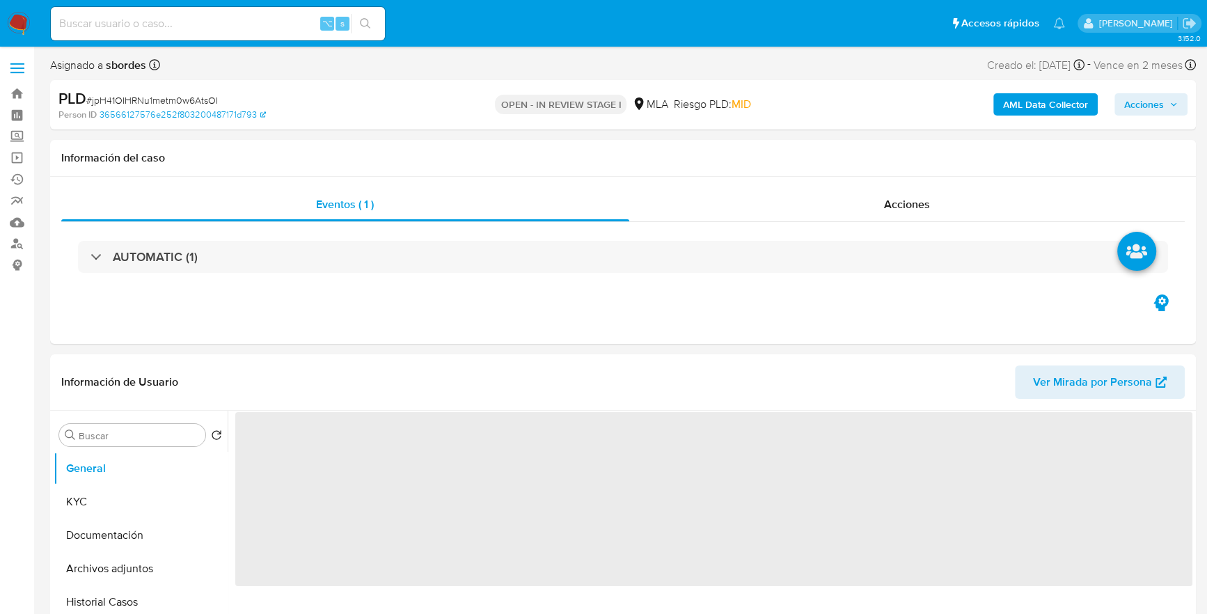
click at [1157, 102] on span "Acciones" at bounding box center [1144, 104] width 40 height 22
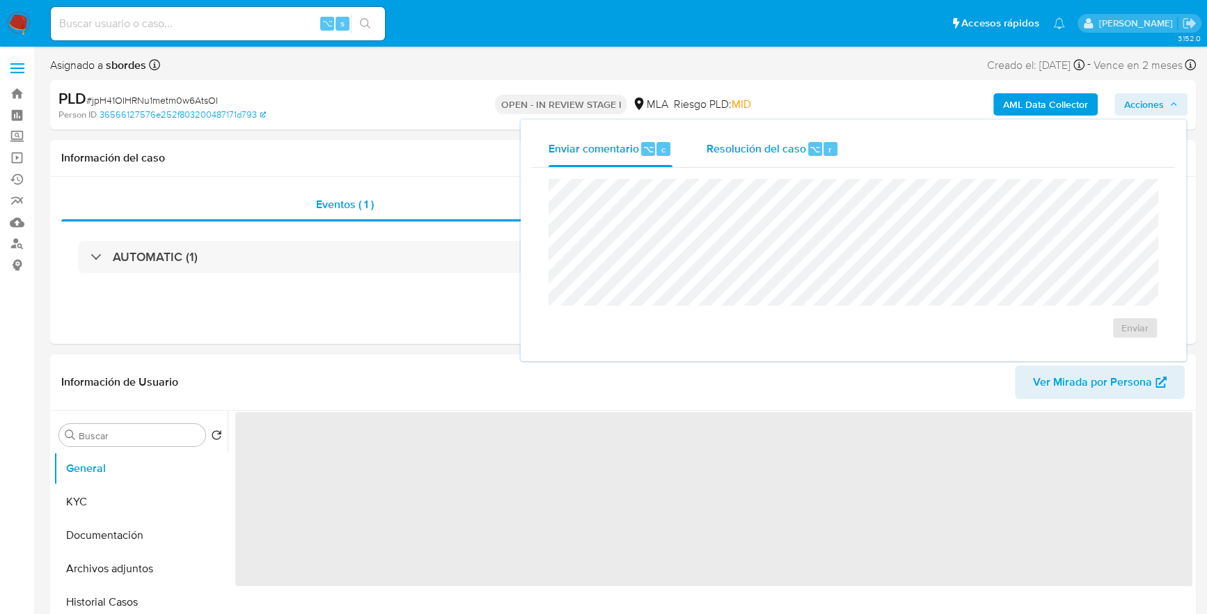
click at [768, 134] on div "Resolución del caso ⌥ r" at bounding box center [772, 149] width 133 height 36
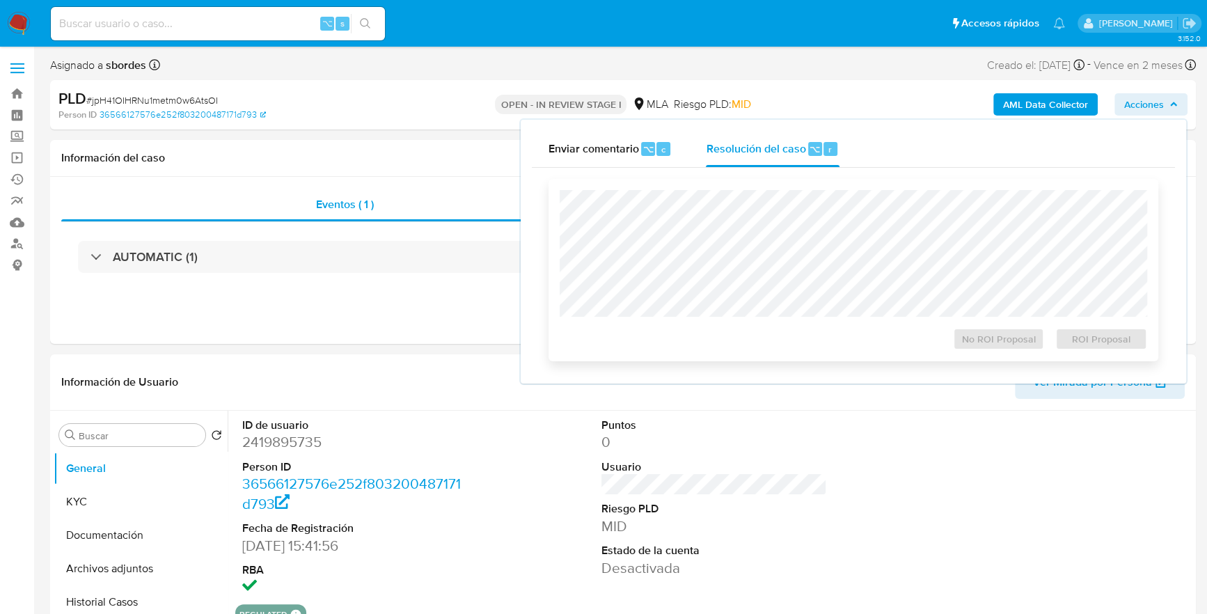
select select "10"
click at [1098, 335] on span "ROI Proposal" at bounding box center [1101, 338] width 72 height 19
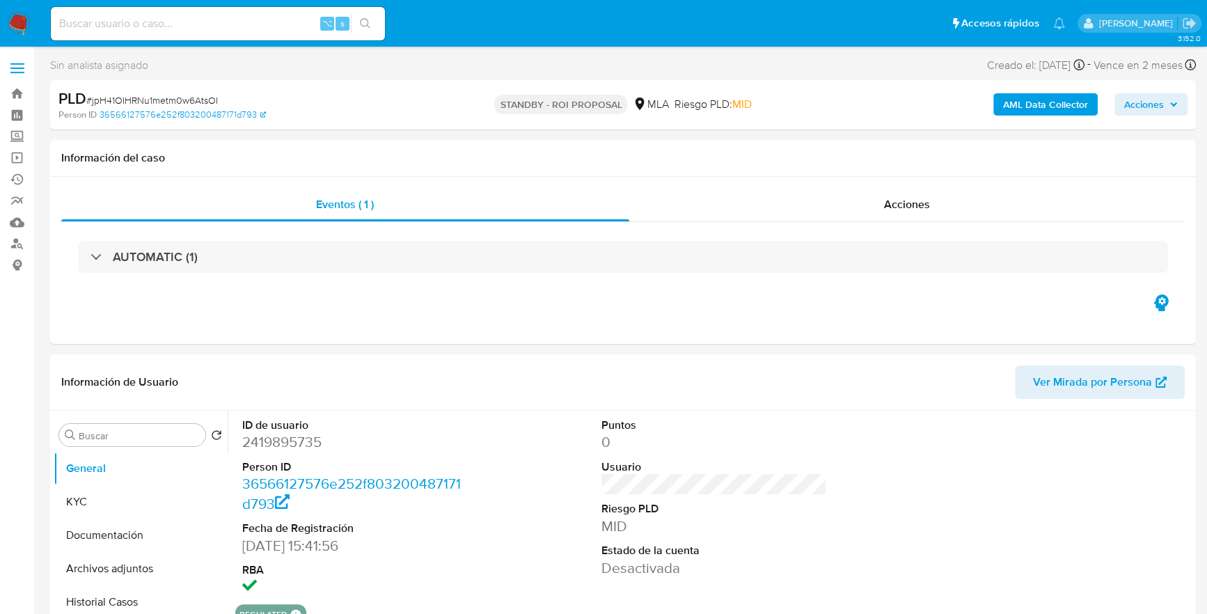
select select "10"
click at [223, 26] on input at bounding box center [218, 24] width 334 height 18
paste input "74478198"
type input "74478198"
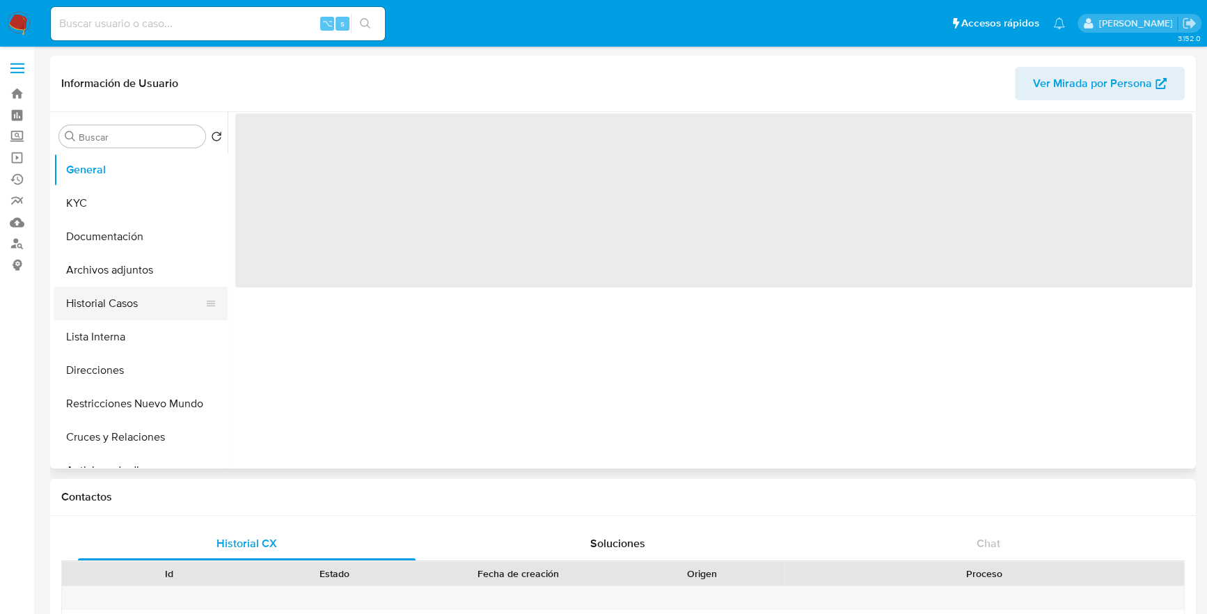
click at [106, 302] on button "Historial Casos" at bounding box center [135, 303] width 163 height 33
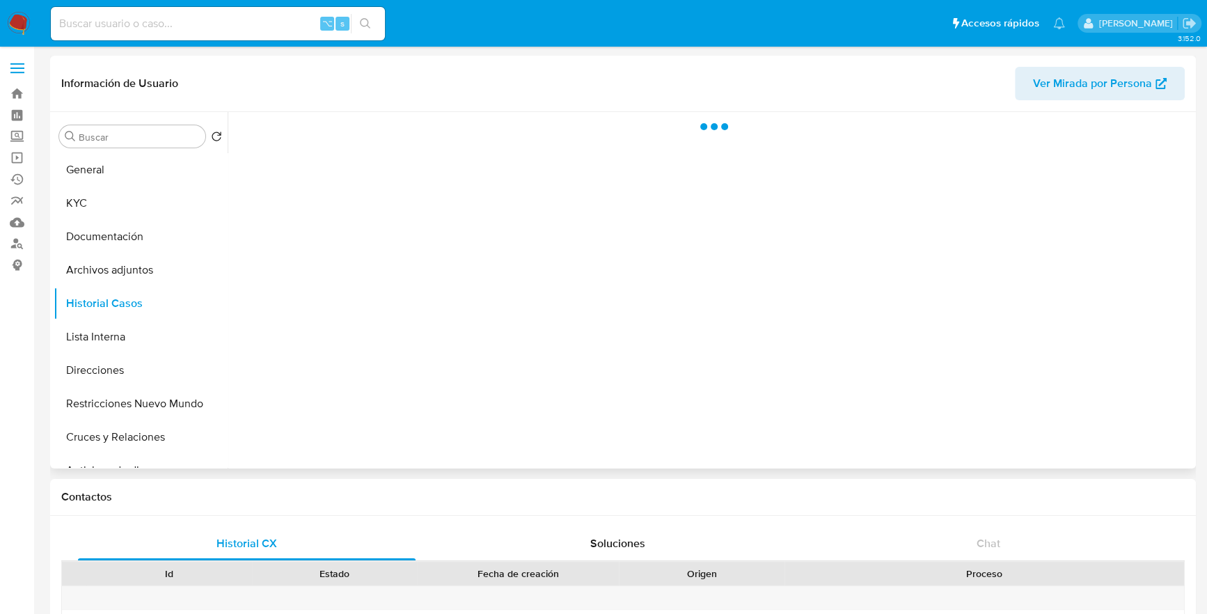
select select "10"
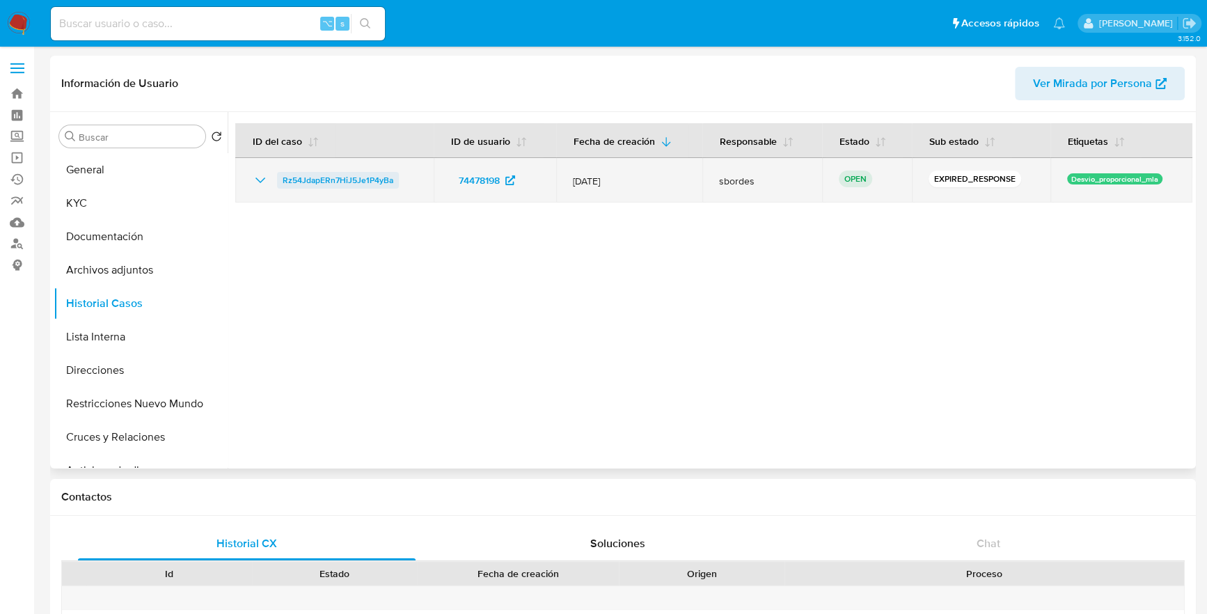
click at [309, 178] on span "Rz54JdapERn7HiJ5Je1P4yBa" at bounding box center [338, 180] width 111 height 17
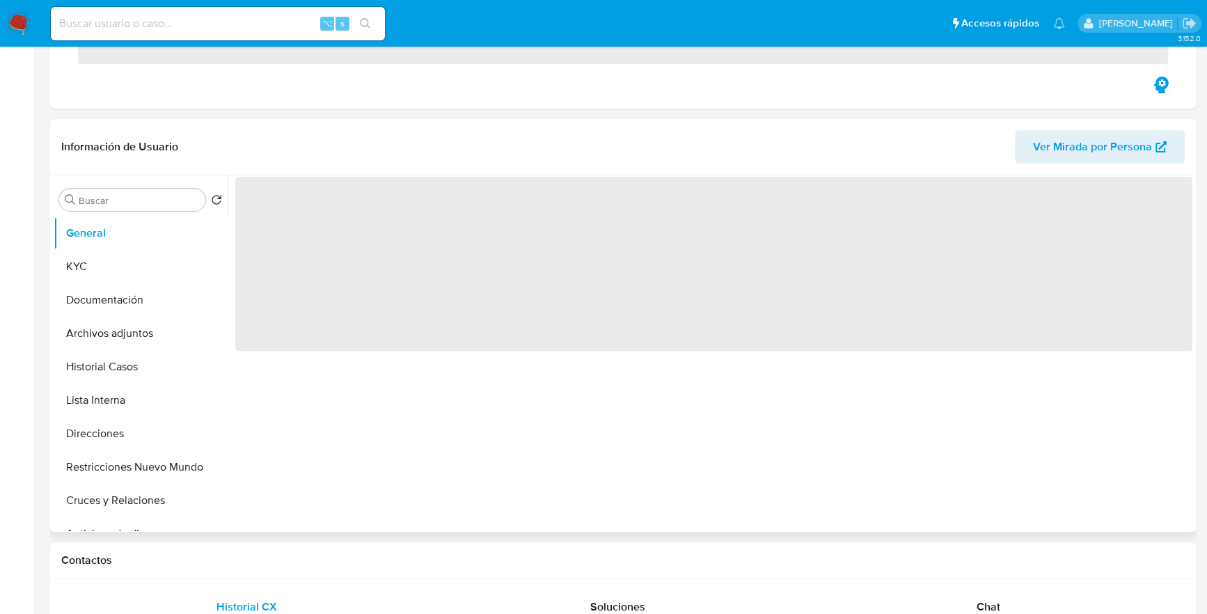
scroll to position [359, 0]
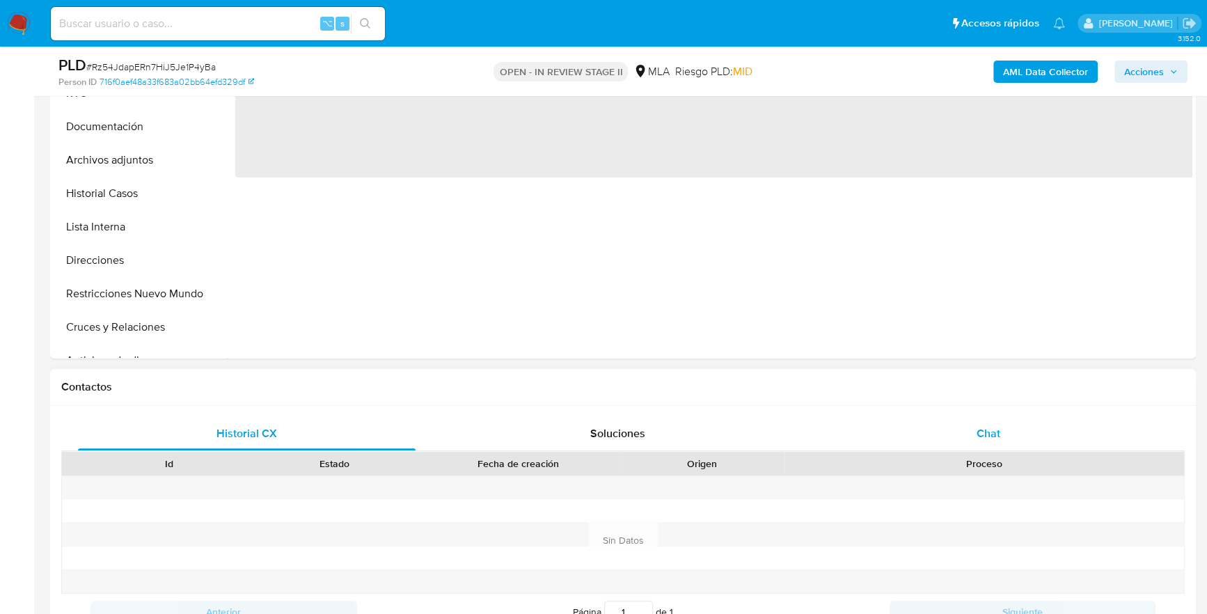
click at [985, 436] on span "Chat" at bounding box center [988, 433] width 24 height 16
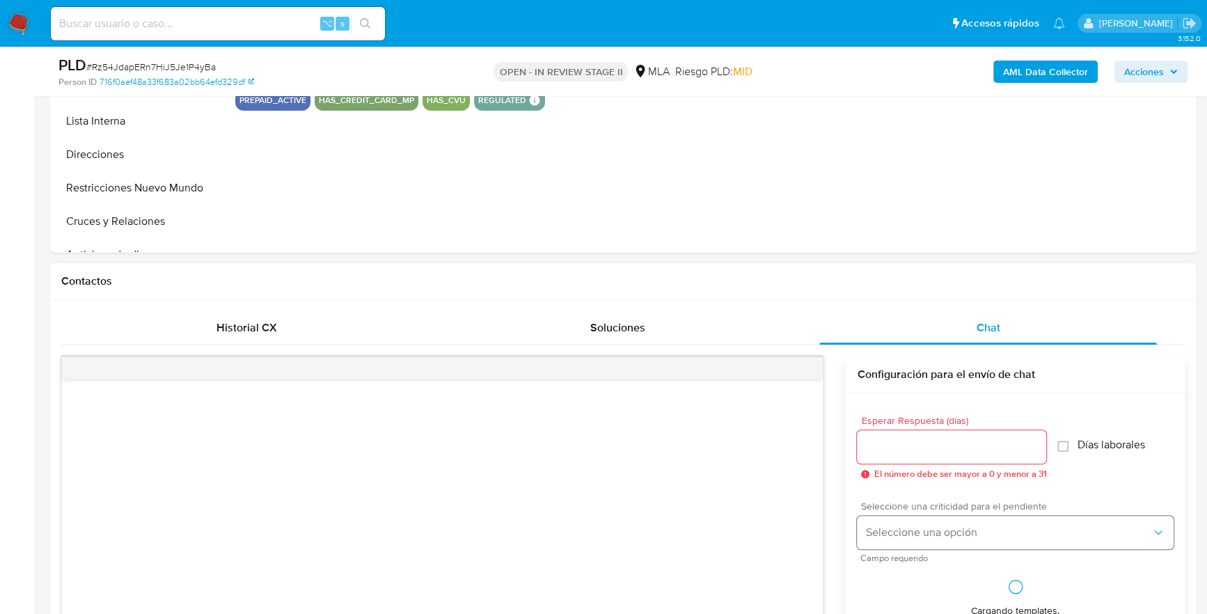
select select "10"
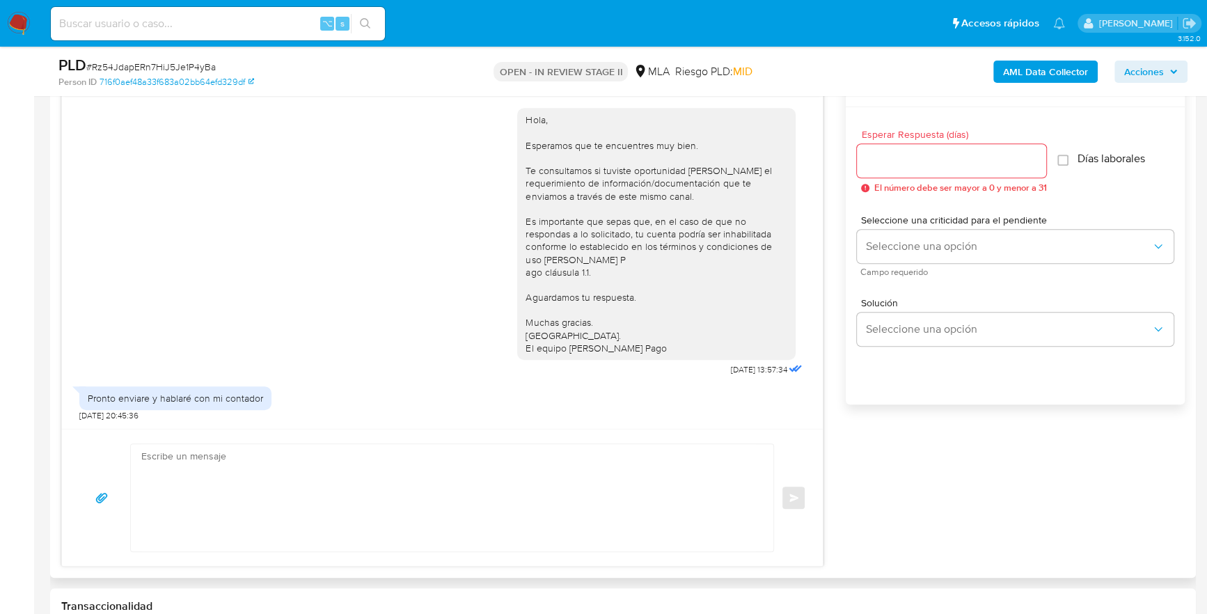
scroll to position [972, 0]
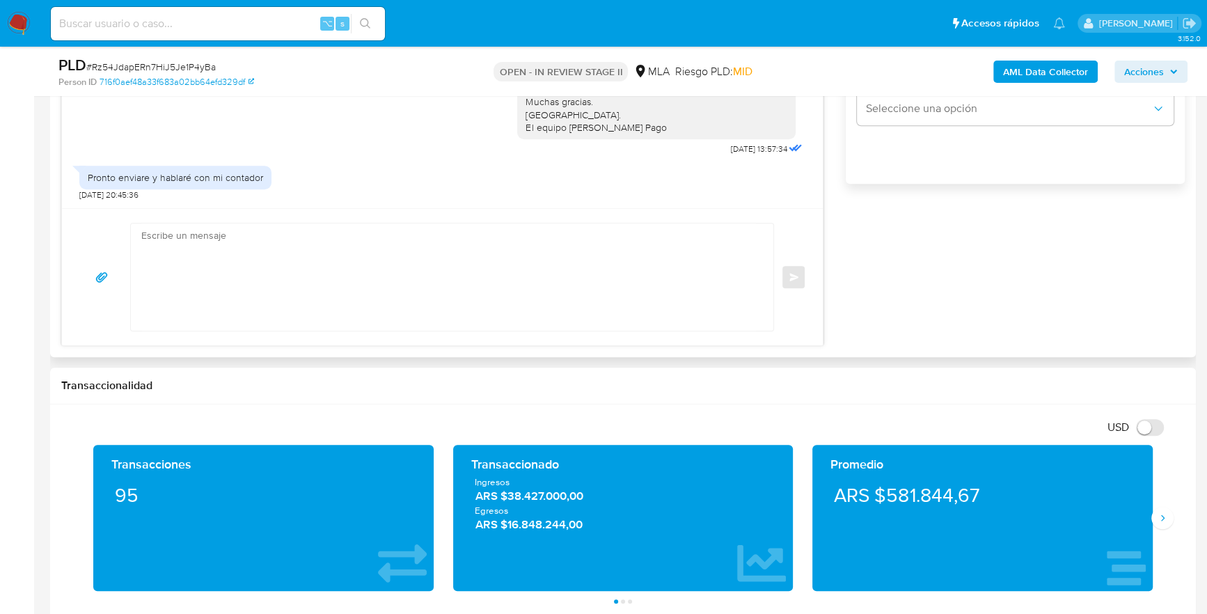
click at [166, 239] on textarea at bounding box center [448, 276] width 615 height 107
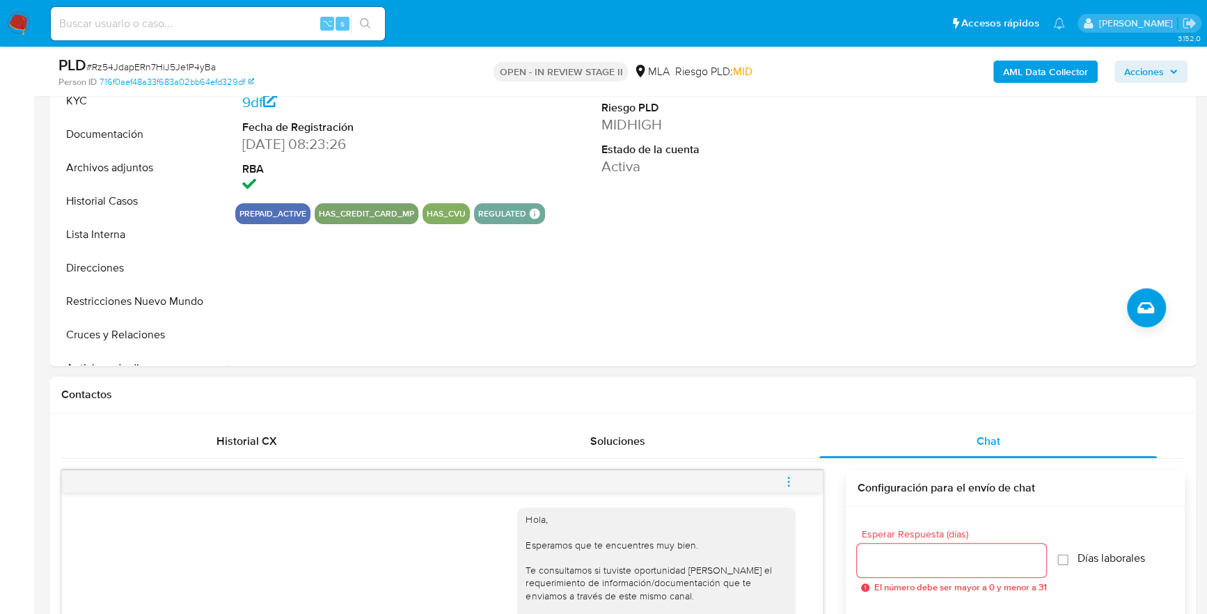
scroll to position [85, 0]
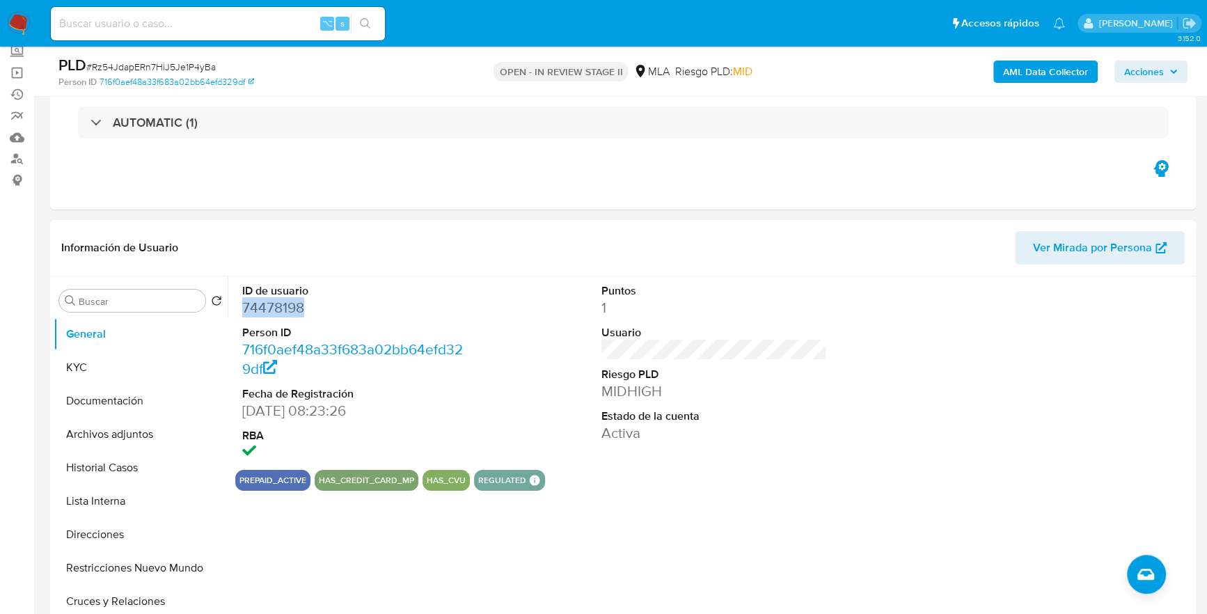
copy dd "74478198"
click at [213, 32] on input at bounding box center [218, 24] width 334 height 18
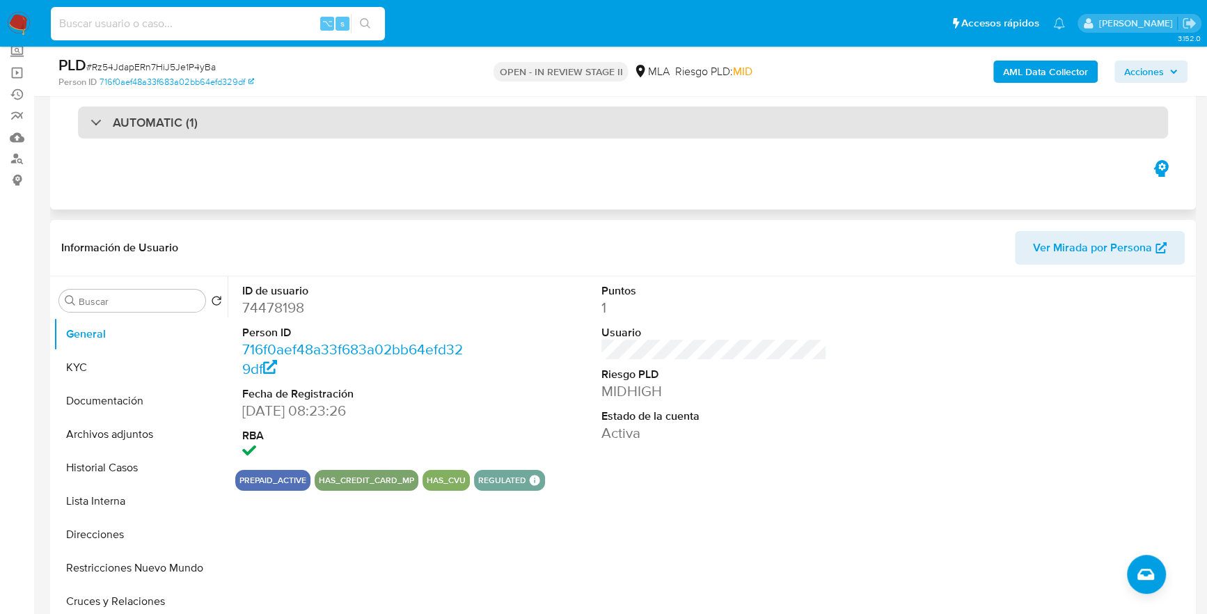
paste input "74478198"
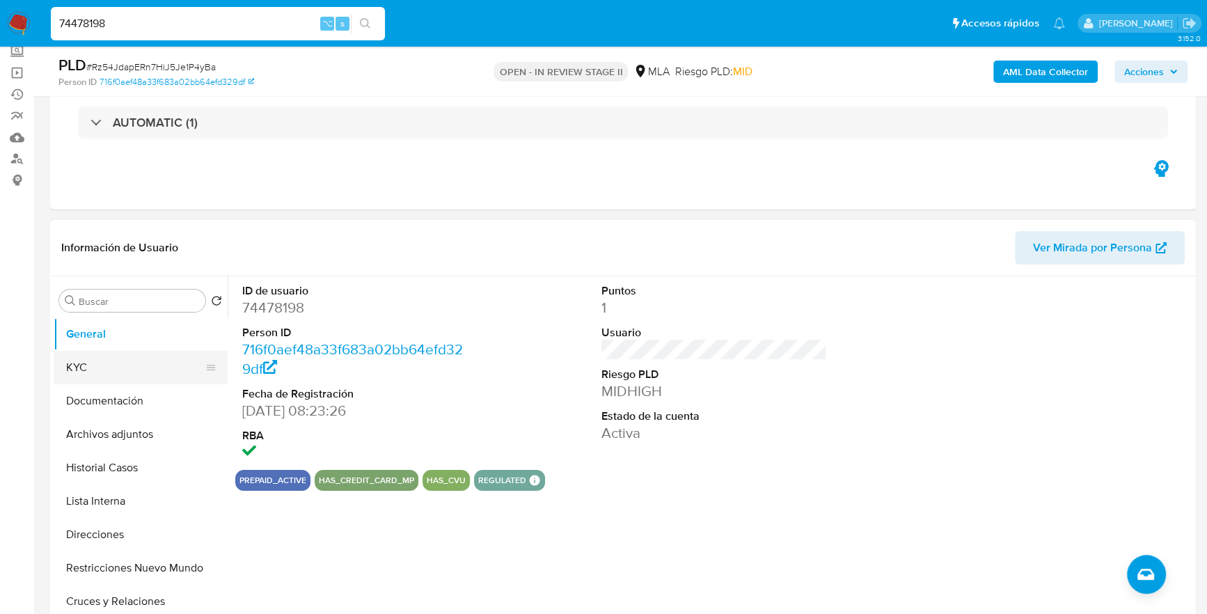
type input "74478198"
click at [127, 354] on button "KYC" at bounding box center [135, 367] width 163 height 33
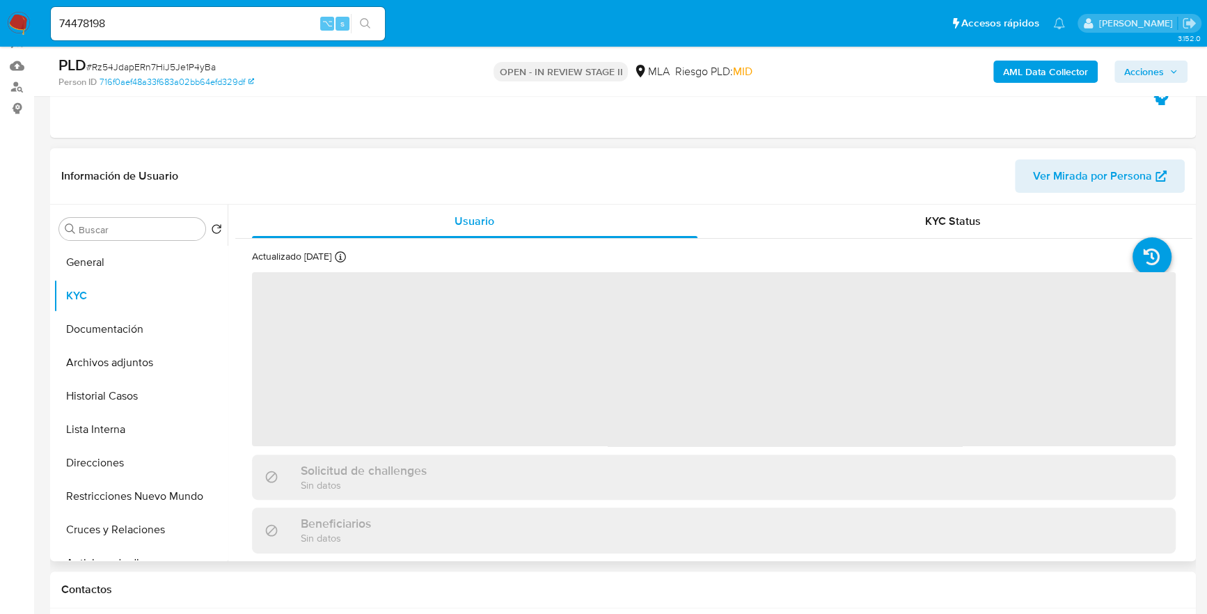
scroll to position [184, 0]
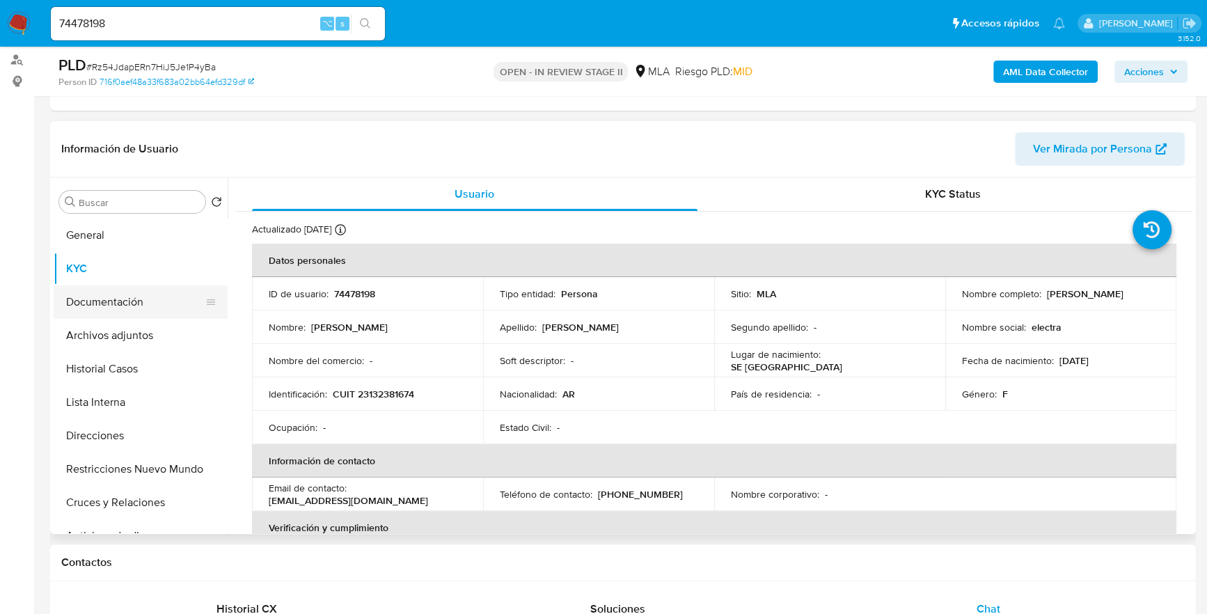
click at [72, 297] on button "Documentación" at bounding box center [135, 301] width 163 height 33
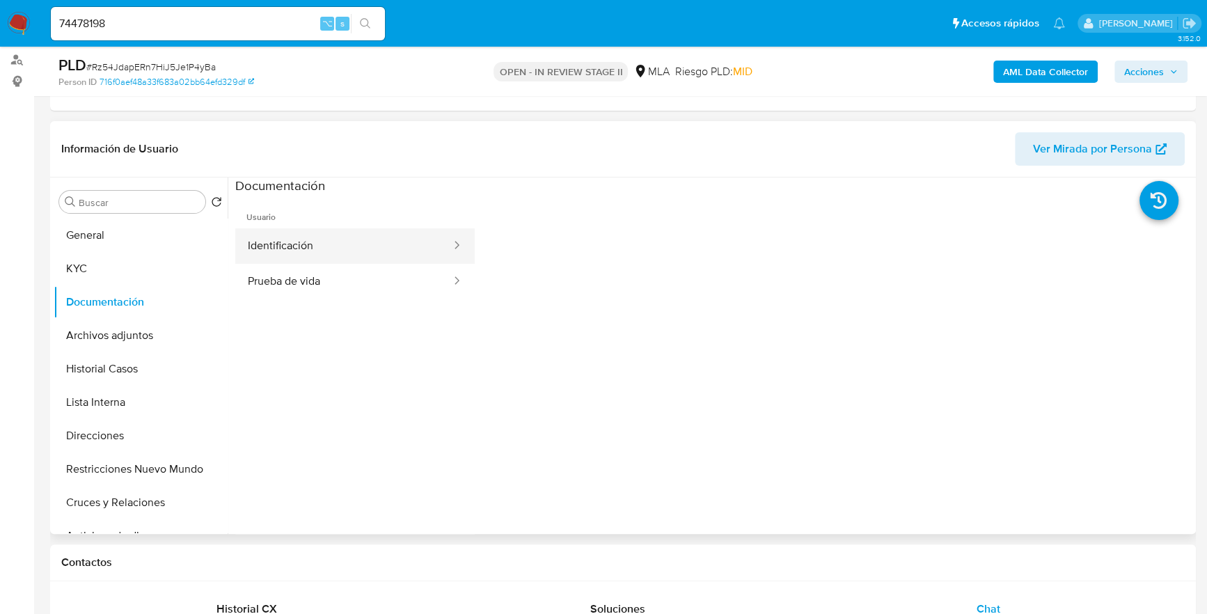
click at [322, 250] on button "Identificación" at bounding box center [343, 245] width 217 height 35
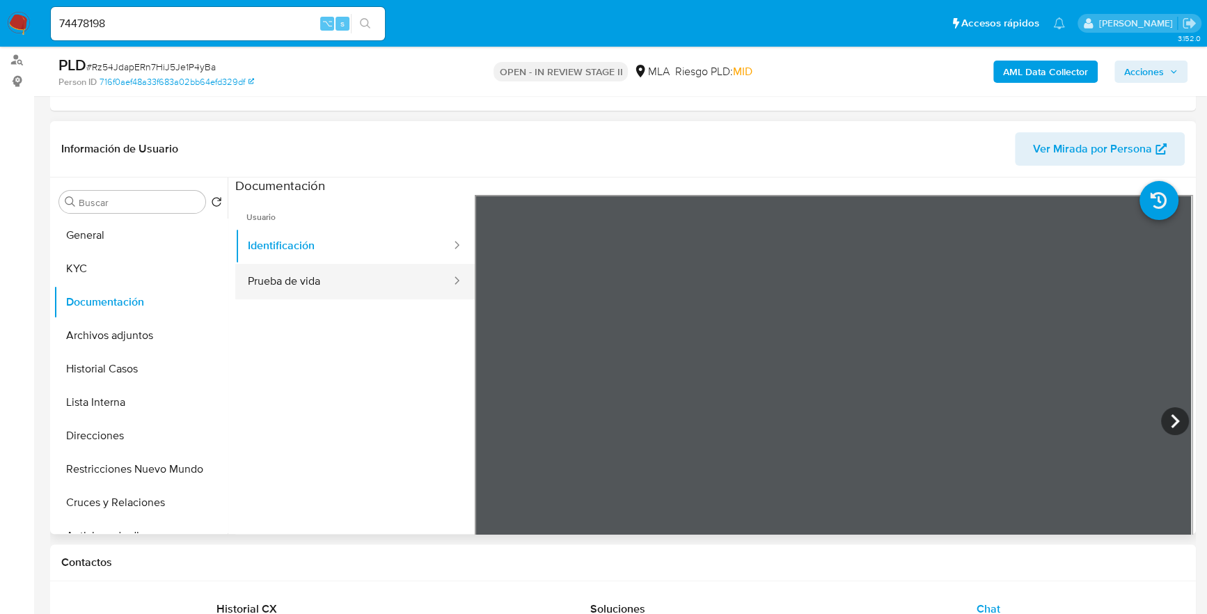
click at [328, 278] on button "Prueba de vida" at bounding box center [343, 281] width 217 height 35
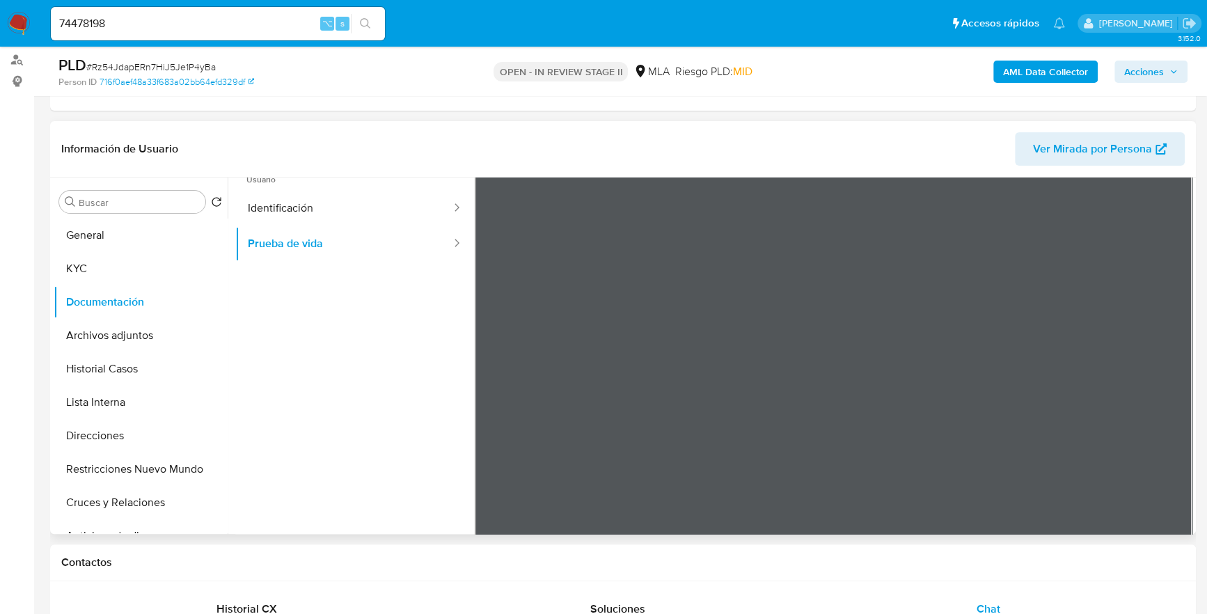
scroll to position [55, 0]
click at [75, 269] on button "KYC" at bounding box center [135, 268] width 163 height 33
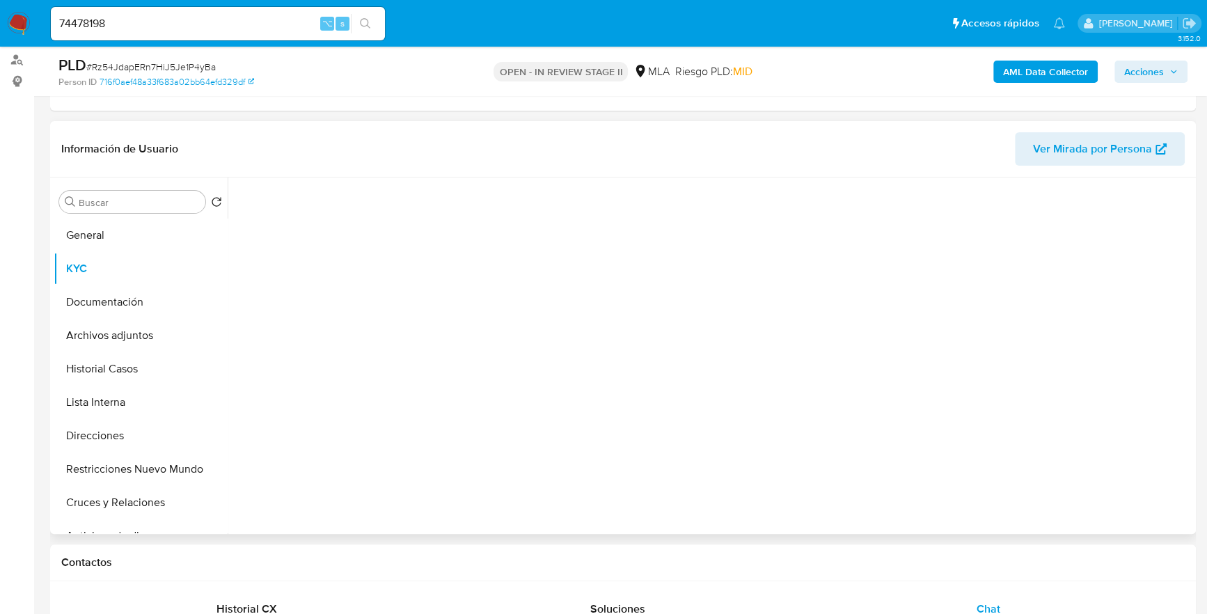
scroll to position [0, 0]
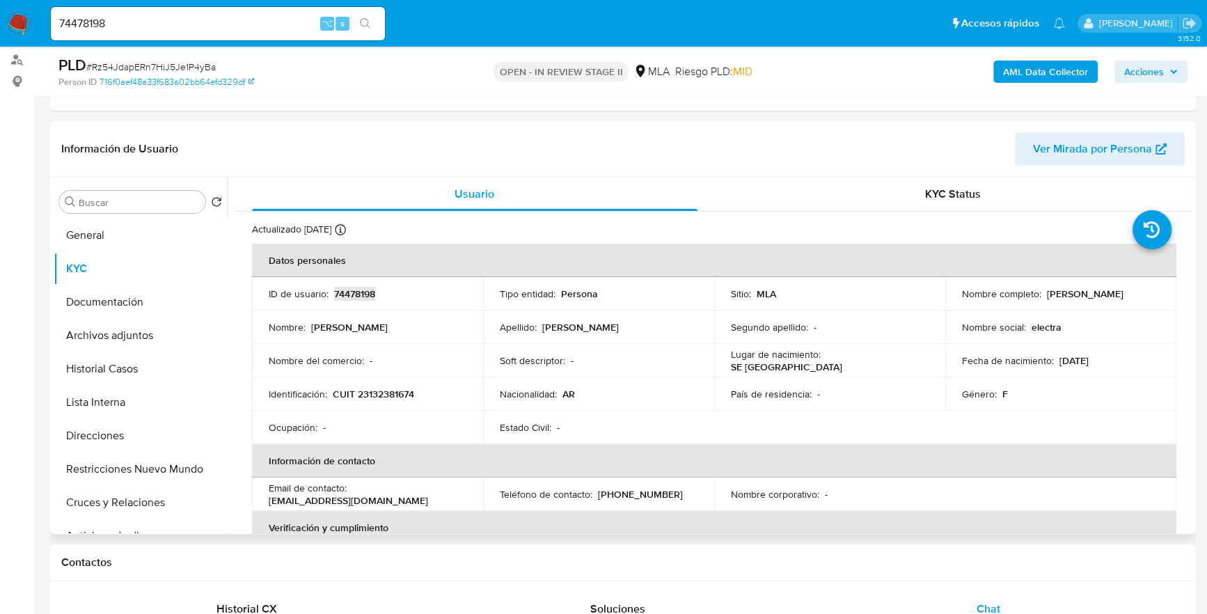
copy p "74478198"
copy p "23132381674"
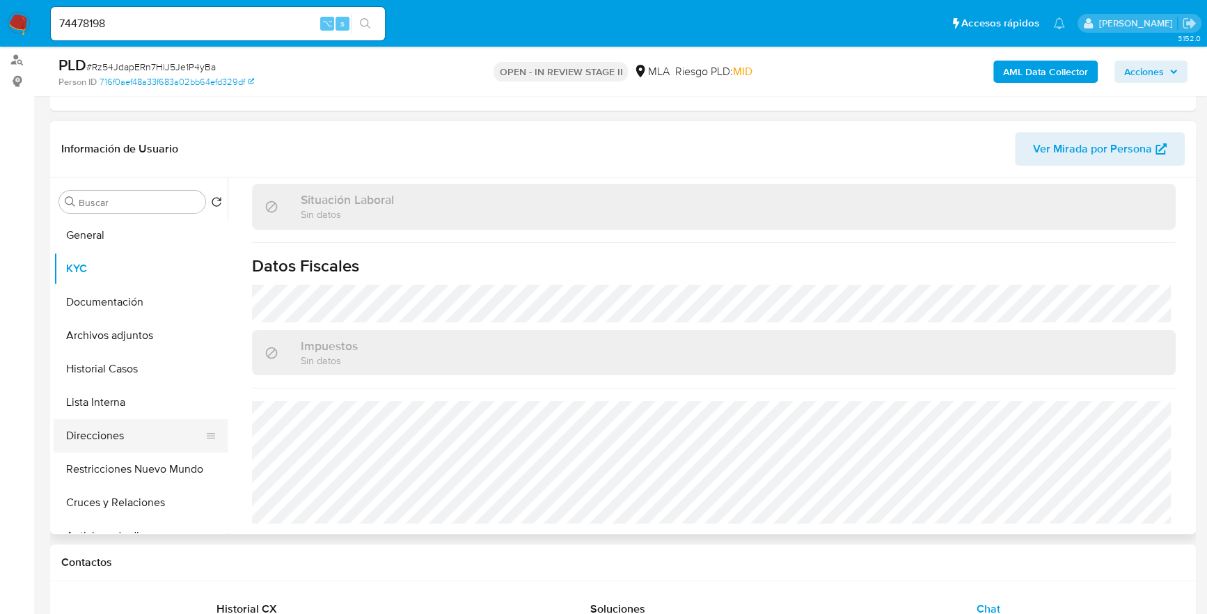
click at [113, 443] on button "Direcciones" at bounding box center [135, 435] width 163 height 33
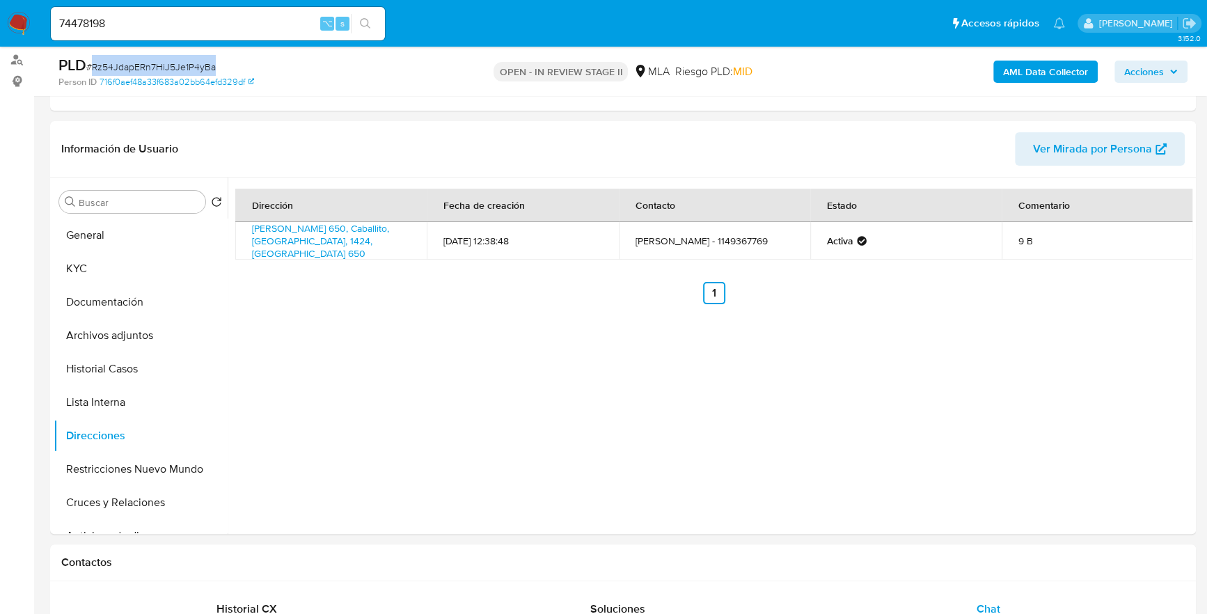
copy span "Rz54JdapERn7HiJ5Je1P4yBa"
click at [83, 255] on button "KYC" at bounding box center [135, 268] width 163 height 33
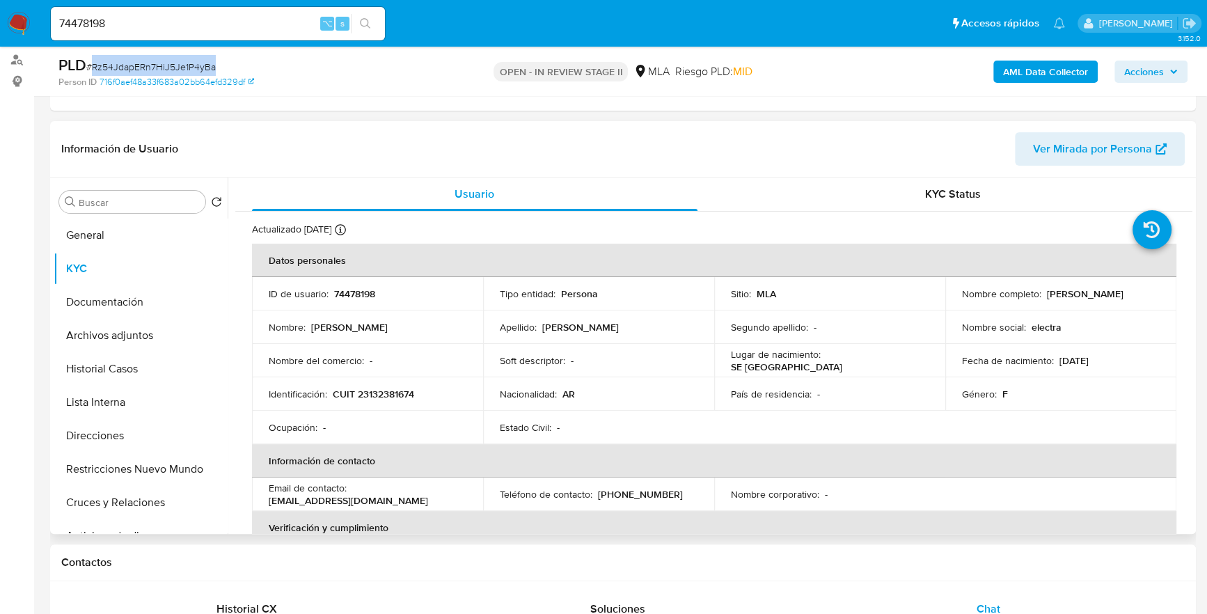
drag, startPoint x: 1043, startPoint y: 293, endPoint x: 1154, endPoint y: 296, distance: 111.4
click at [1154, 296] on td "Nombre completo : Electra Alcira Jauregui" at bounding box center [1060, 293] width 231 height 33
copy p "Electra Alcira Jauregui"
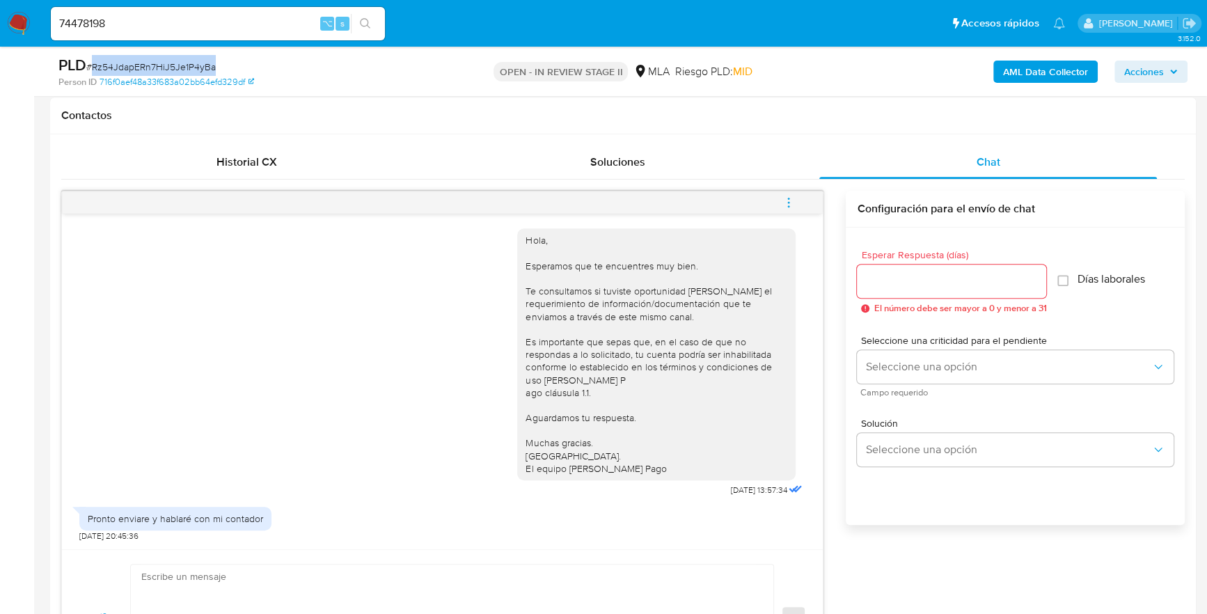
scroll to position [797, 0]
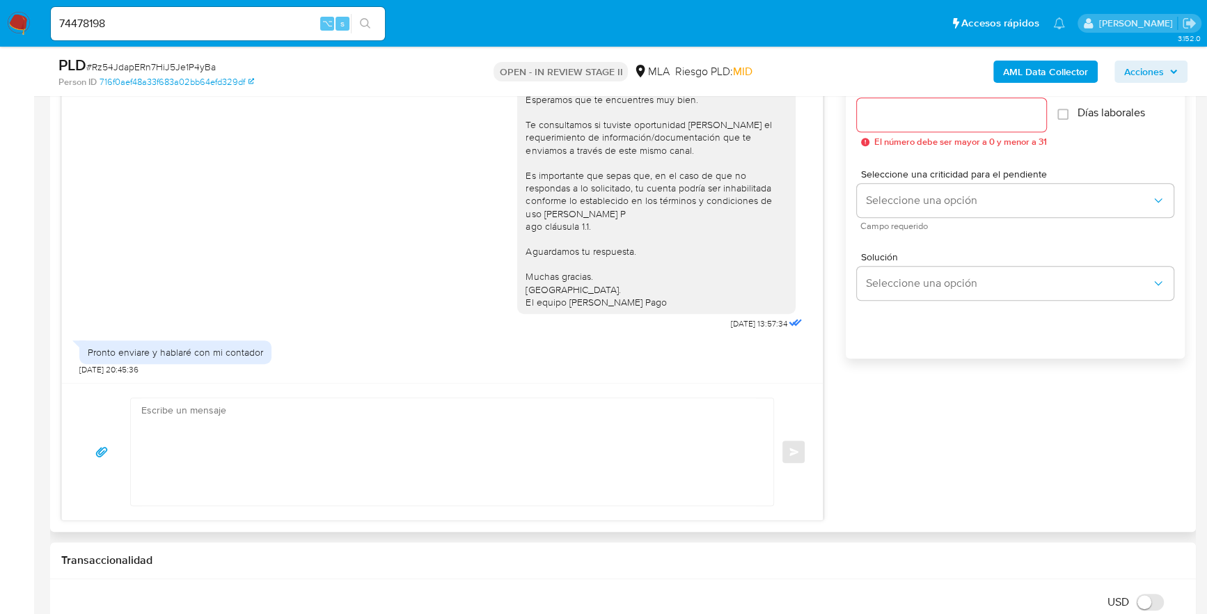
click at [330, 399] on textarea at bounding box center [448, 451] width 615 height 107
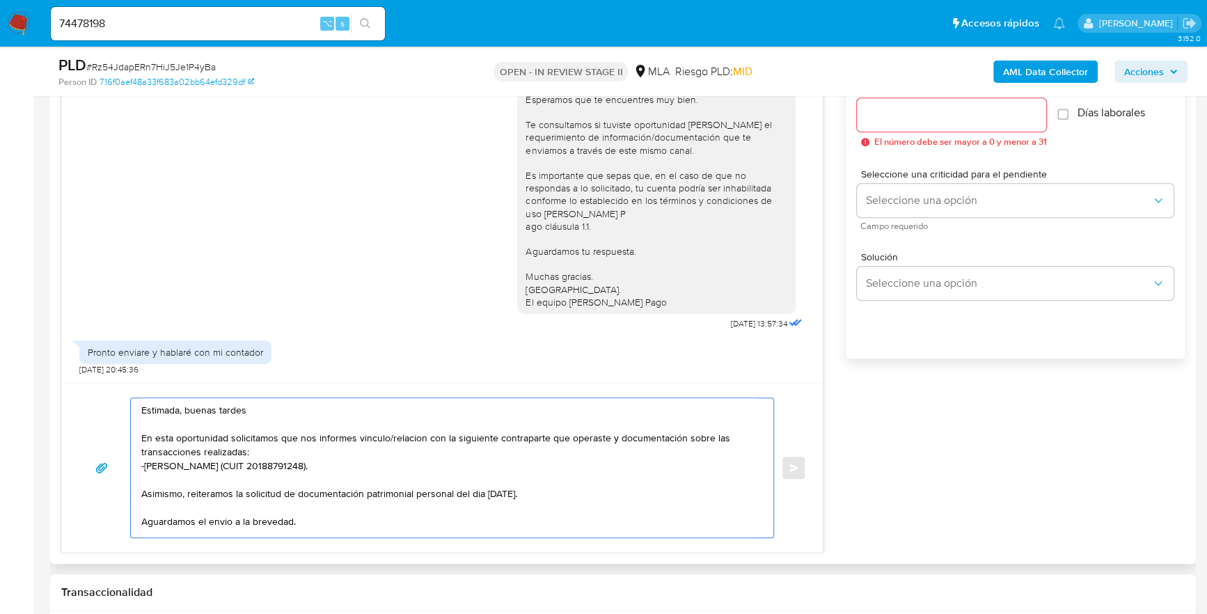
scroll to position [19, 0]
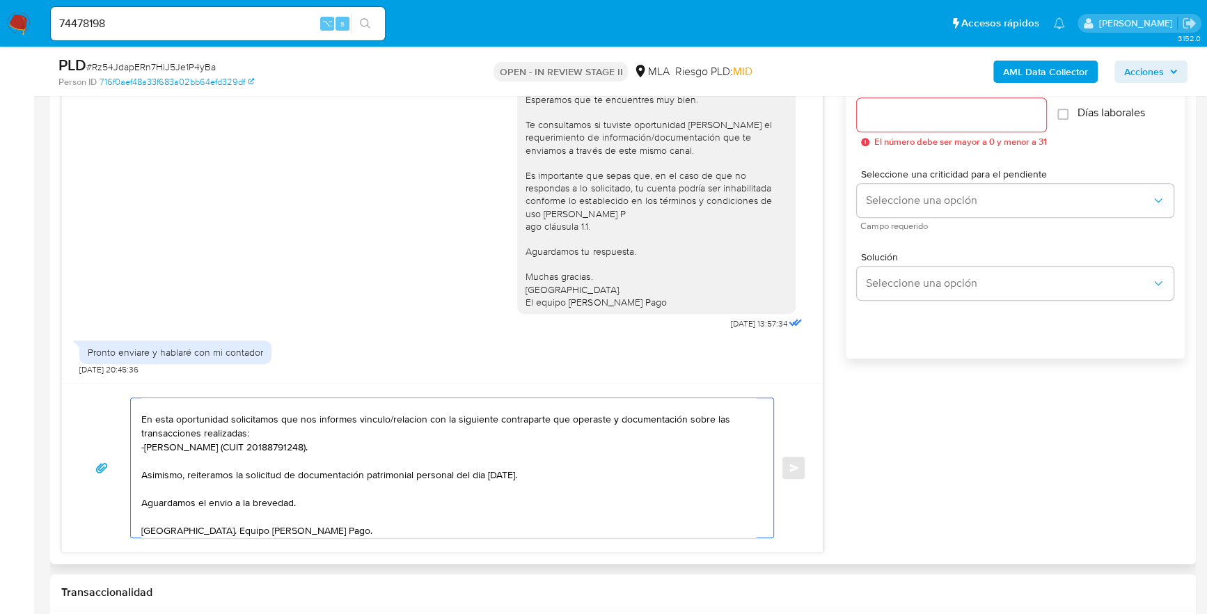
type textarea "Estimada, buenas tardes En esta oportunidad solicitamos que nos informes vincul…"
click at [912, 122] on div at bounding box center [951, 114] width 189 height 33
click at [912, 116] on input "Esperar Respuesta (días)" at bounding box center [951, 115] width 189 height 18
type input "1"
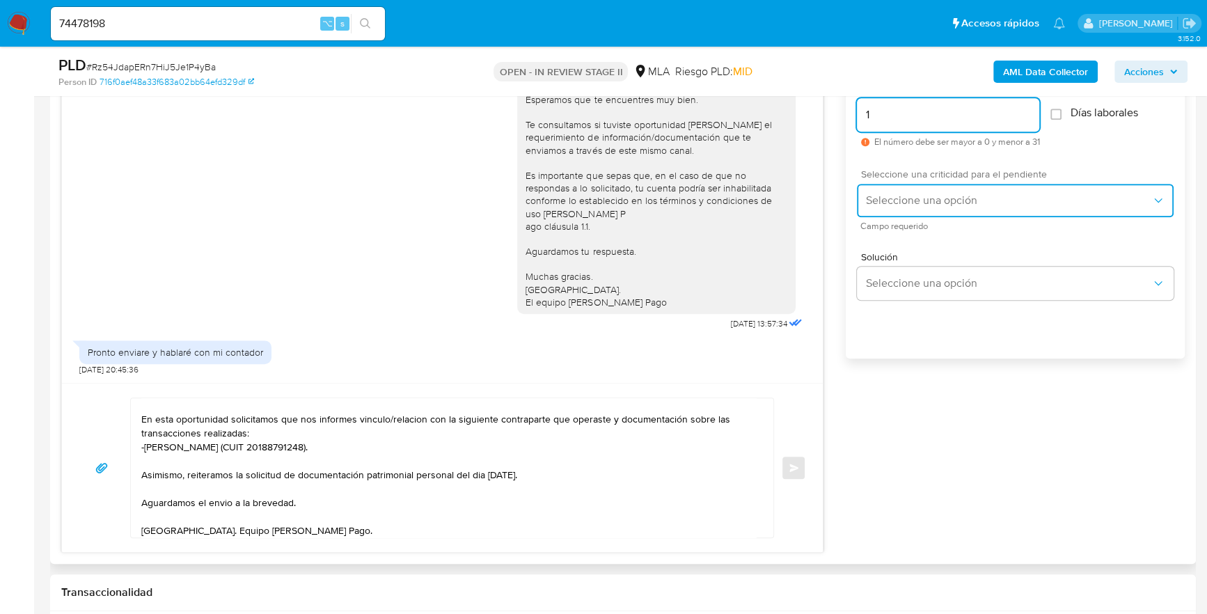
click at [920, 205] on span "Seleccione una opción" at bounding box center [1008, 200] width 286 height 14
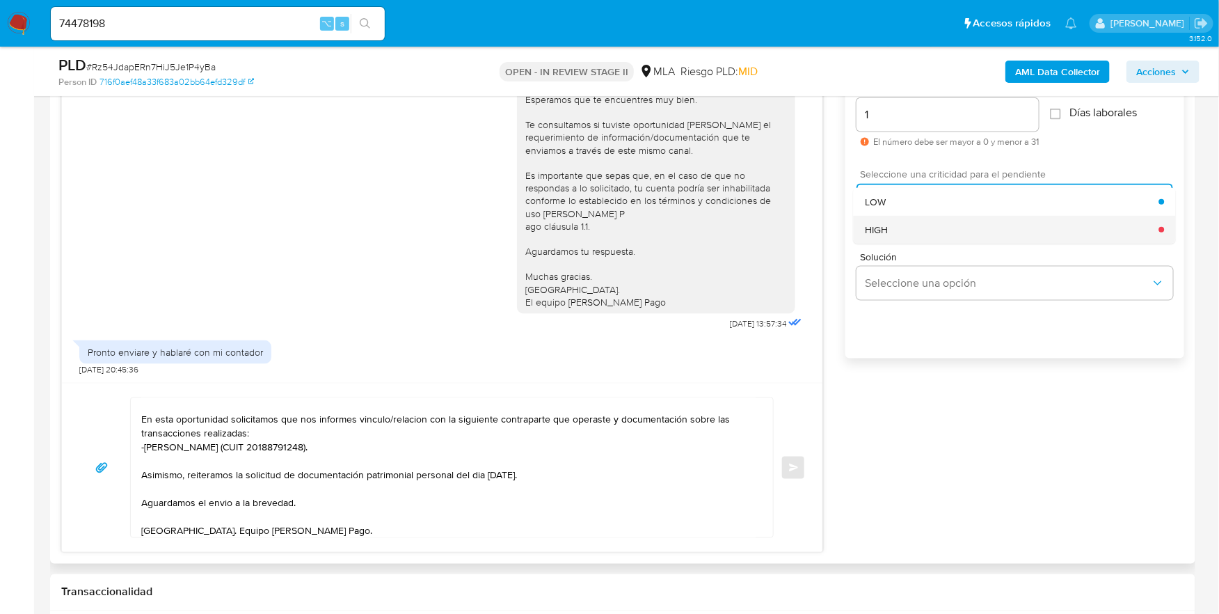
click at [912, 235] on div "HIGH" at bounding box center [1012, 230] width 294 height 28
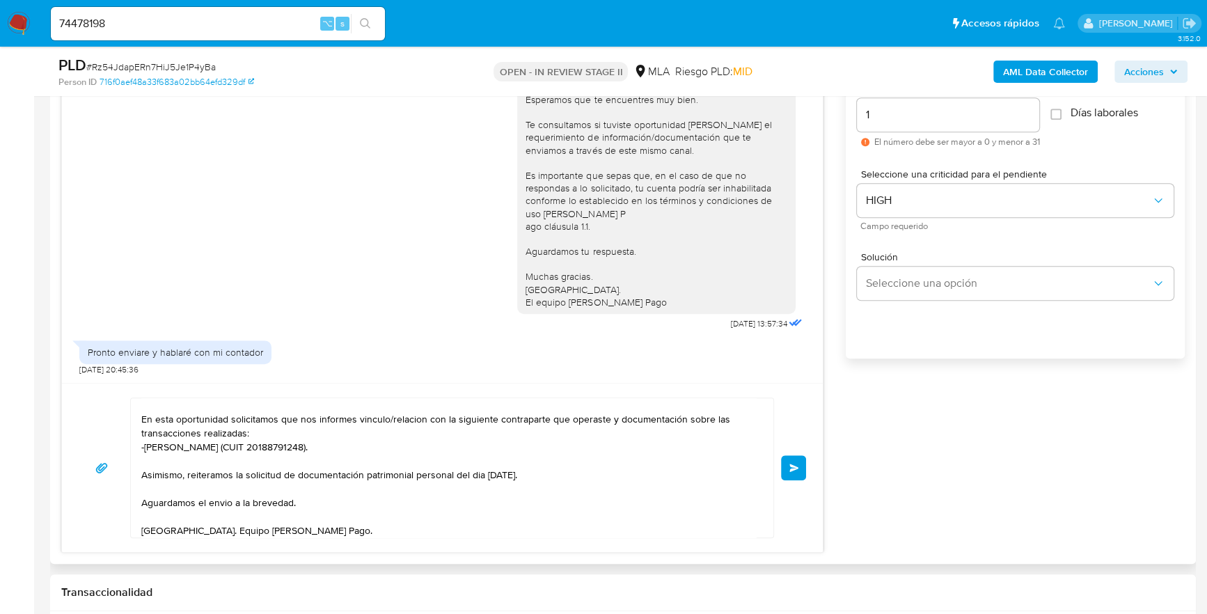
click at [795, 466] on span "Enviar" at bounding box center [794, 467] width 10 height 8
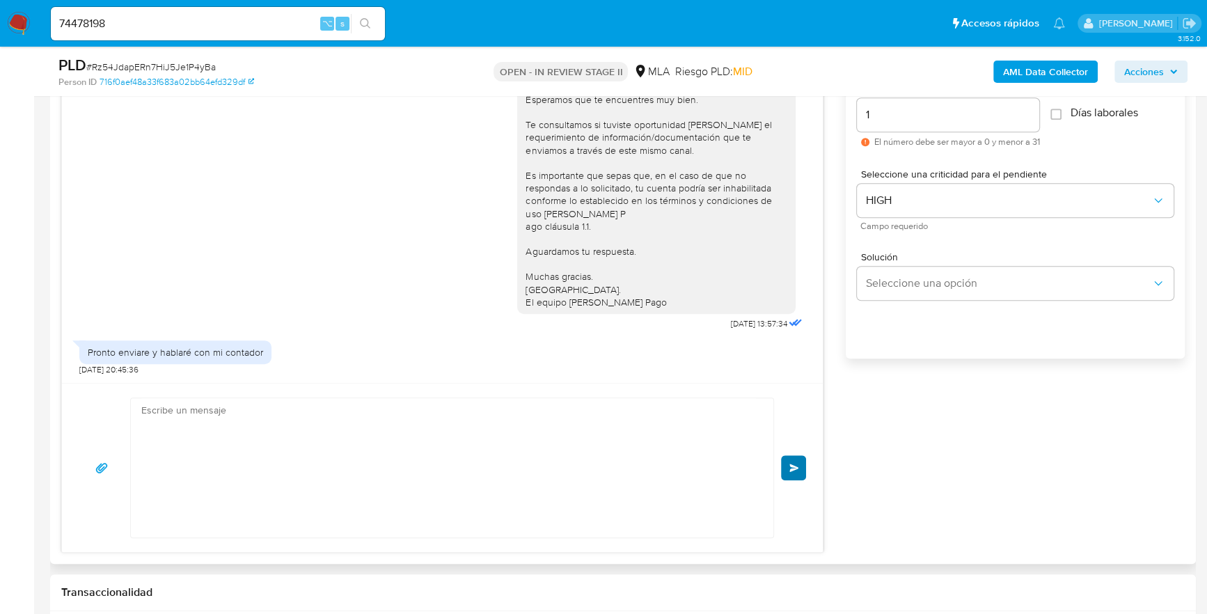
scroll to position [1007, 0]
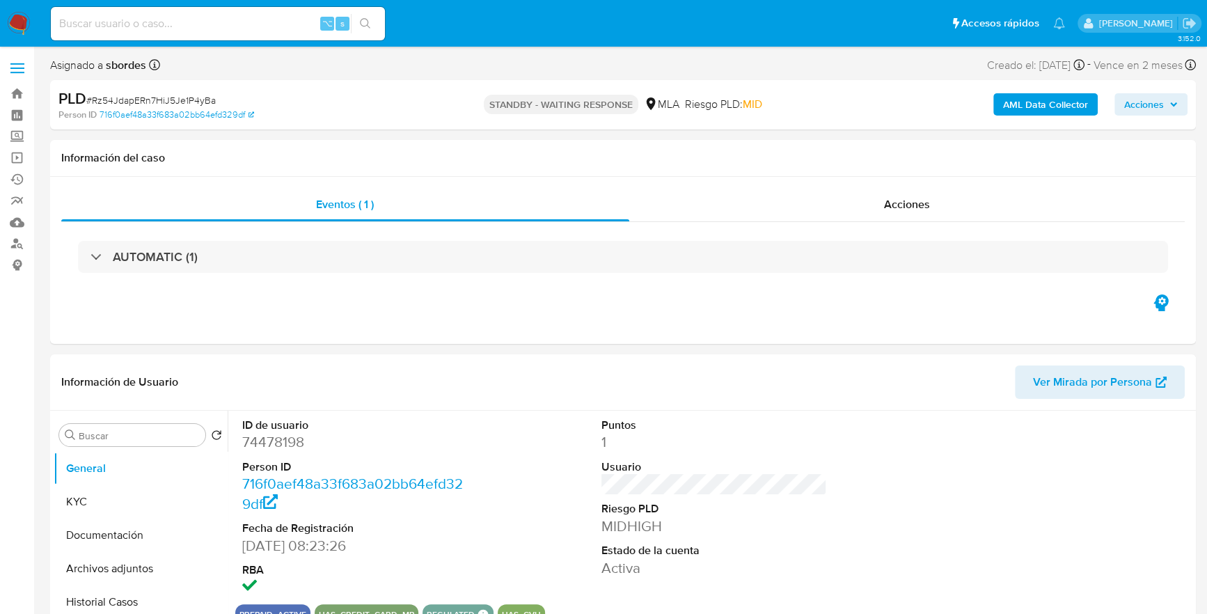
select select "10"
click at [228, 26] on input at bounding box center [218, 24] width 334 height 18
paste input "2401061574"
type input "2401061574"
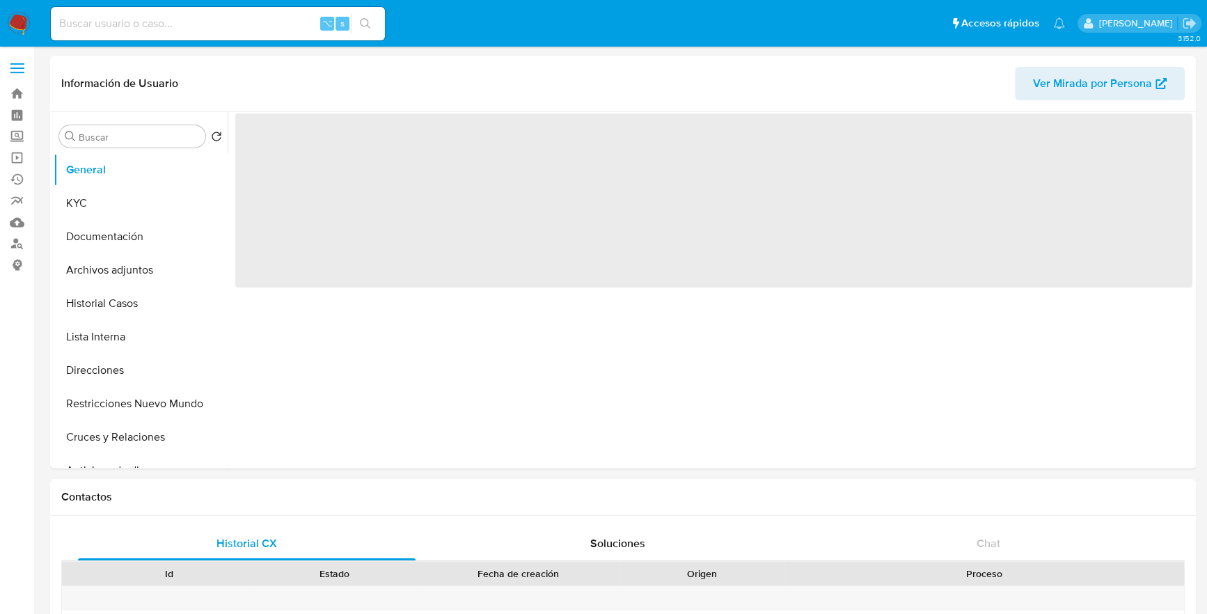
select select "10"
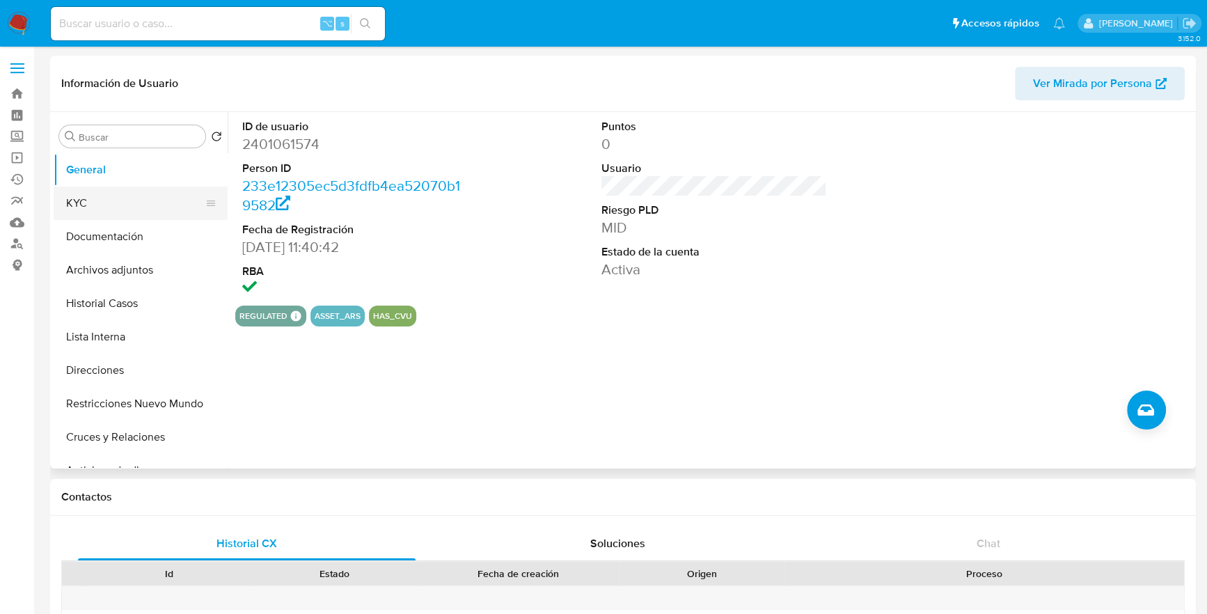
click at [127, 208] on button "KYC" at bounding box center [135, 203] width 163 height 33
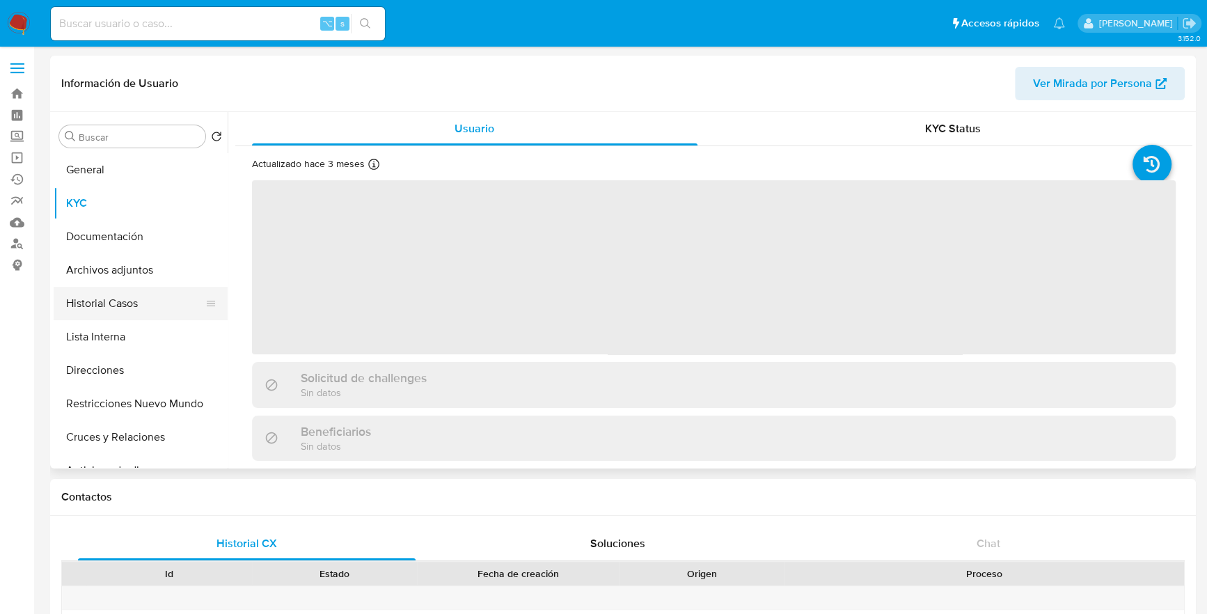
click at [132, 295] on button "Historial Casos" at bounding box center [135, 303] width 163 height 33
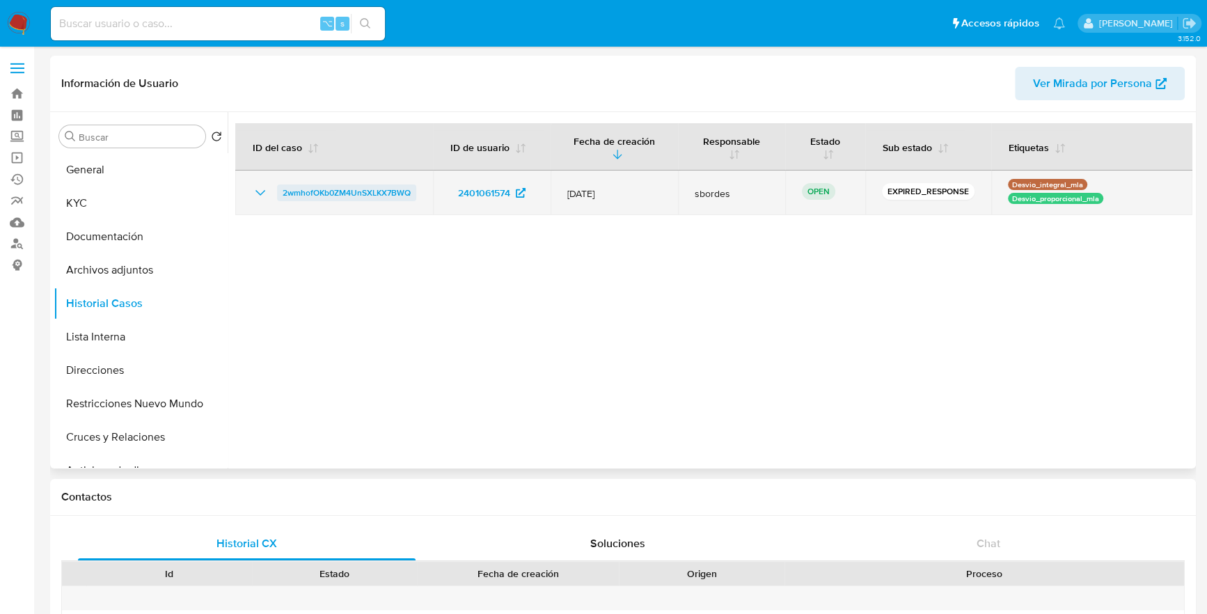
click at [316, 196] on span "2wmhofOKb0ZM4UnSXLKX7BWQ" at bounding box center [347, 192] width 128 height 17
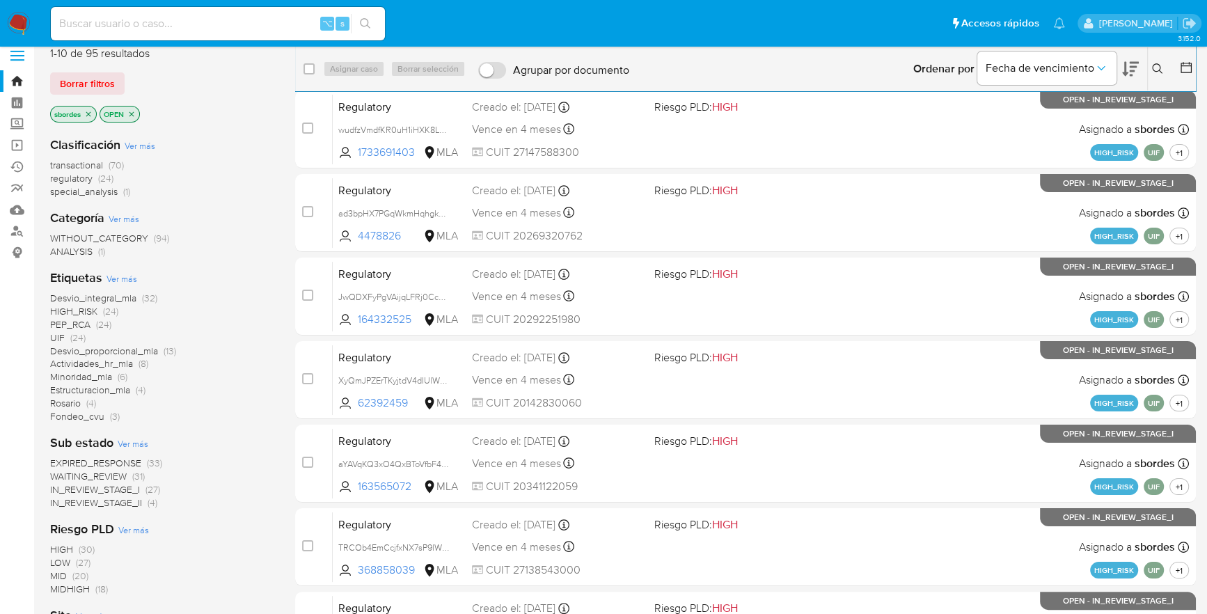
scroll to position [30, 0]
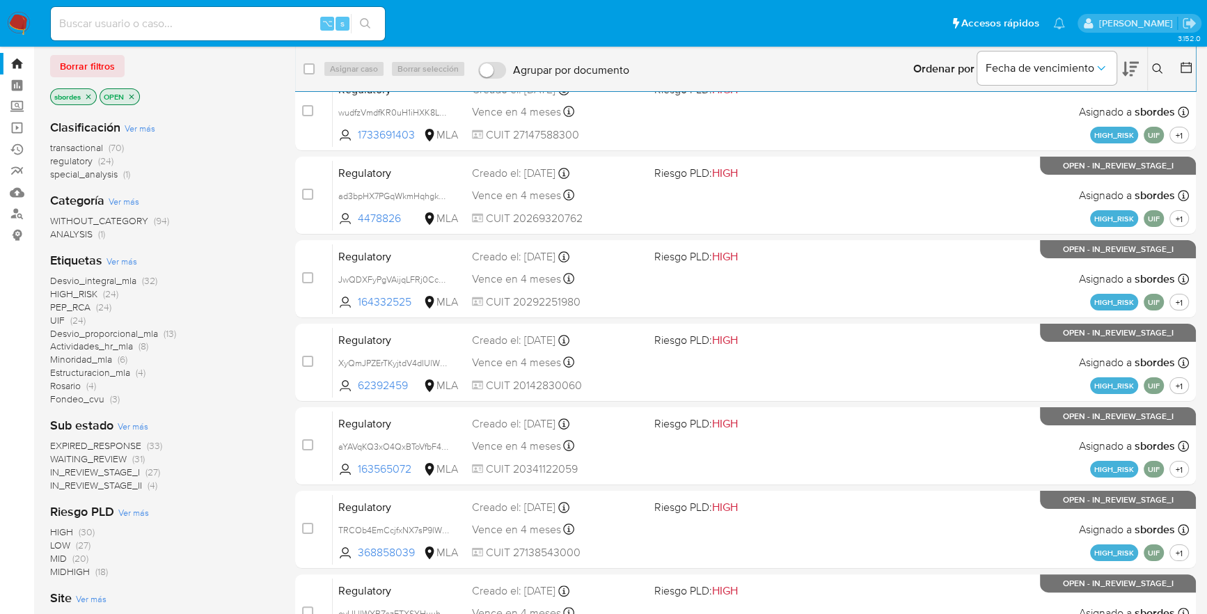
click at [89, 98] on icon "close-filter" at bounding box center [88, 97] width 8 height 8
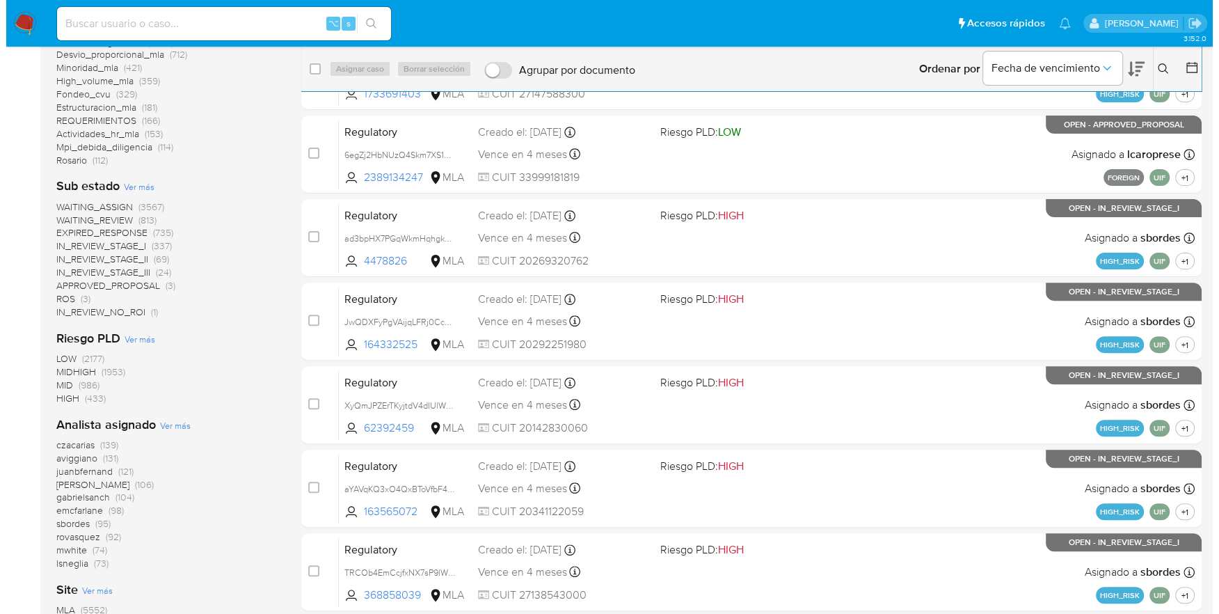
scroll to position [399, 0]
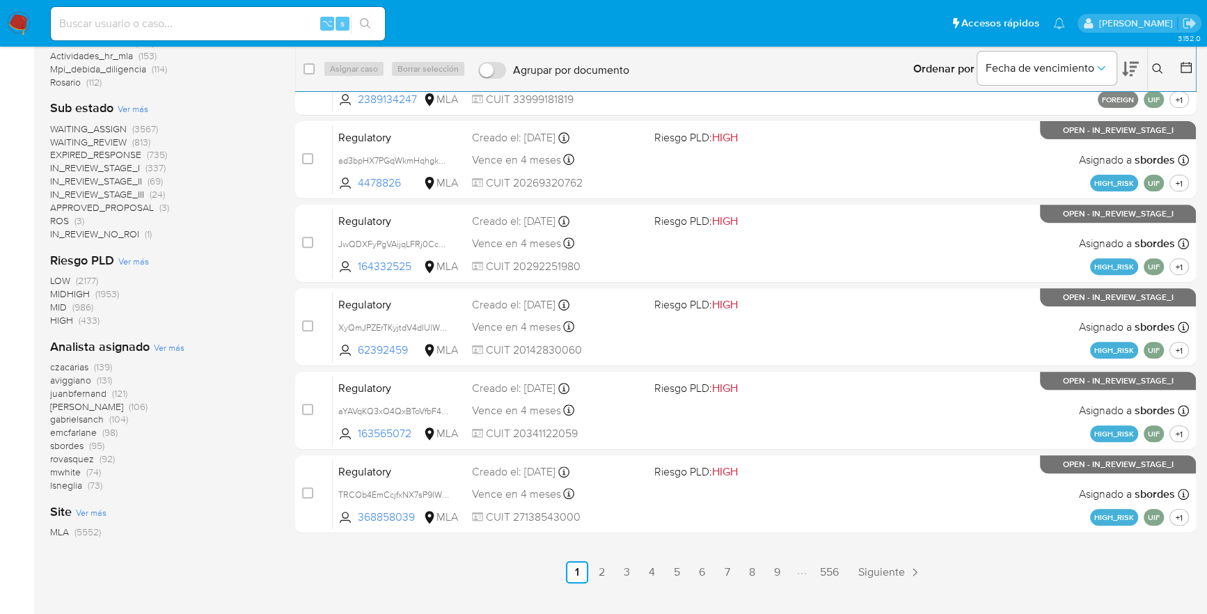
click at [166, 349] on span "Ver más" at bounding box center [169, 347] width 31 height 13
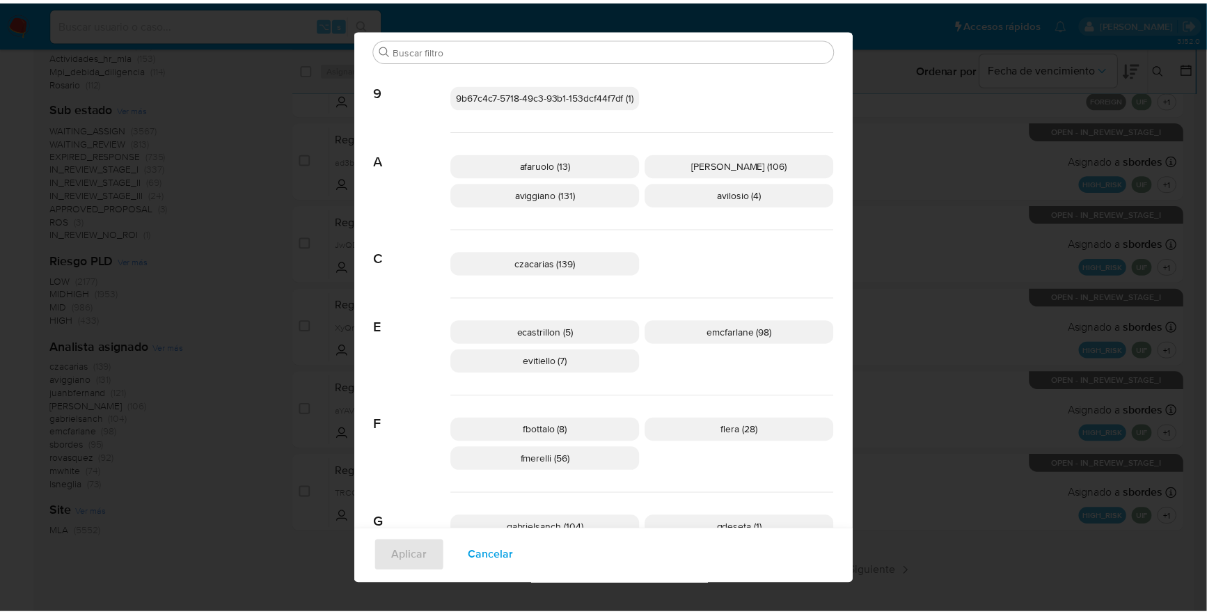
scroll to position [0, 0]
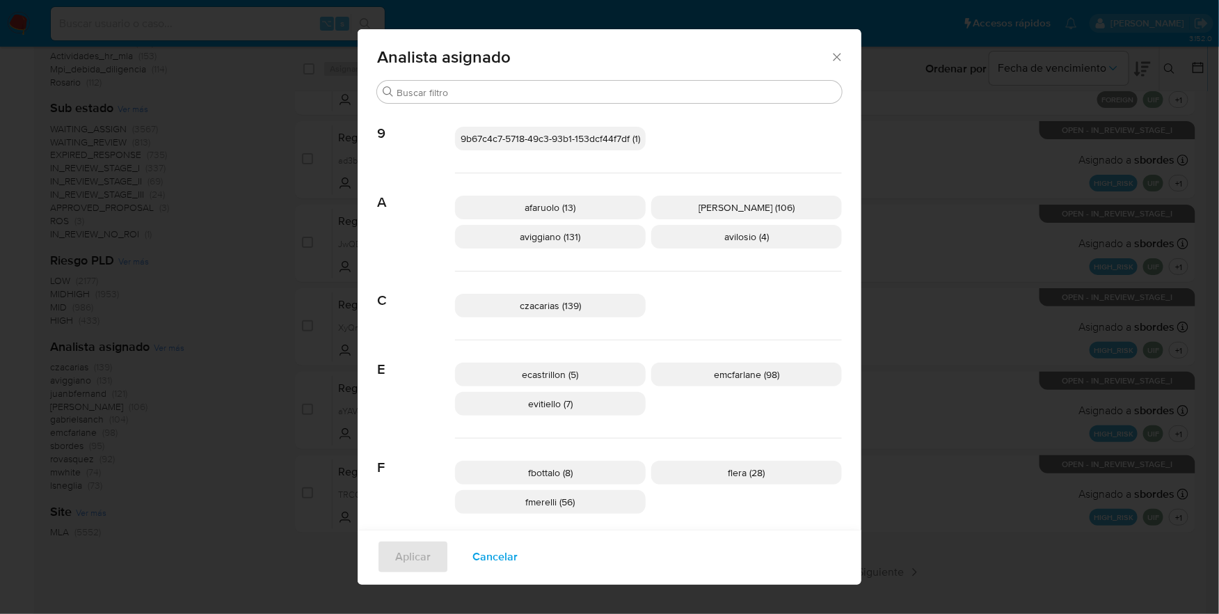
click at [834, 56] on icon "Cerrar" at bounding box center [837, 57] width 14 height 14
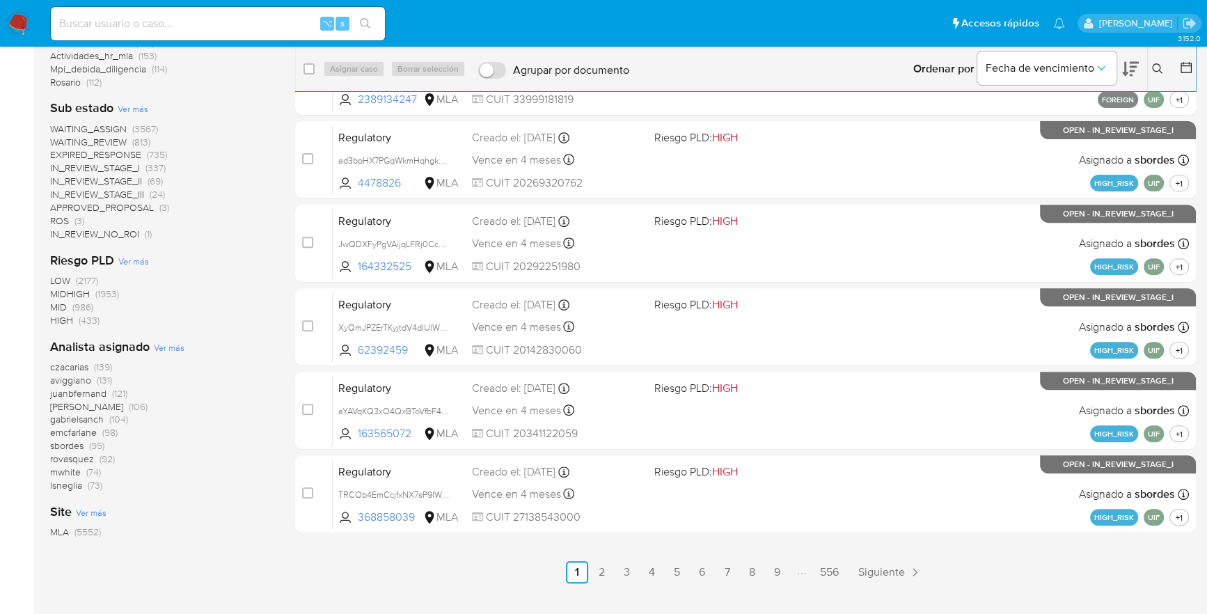
click at [1158, 64] on icon at bounding box center [1157, 68] width 10 height 10
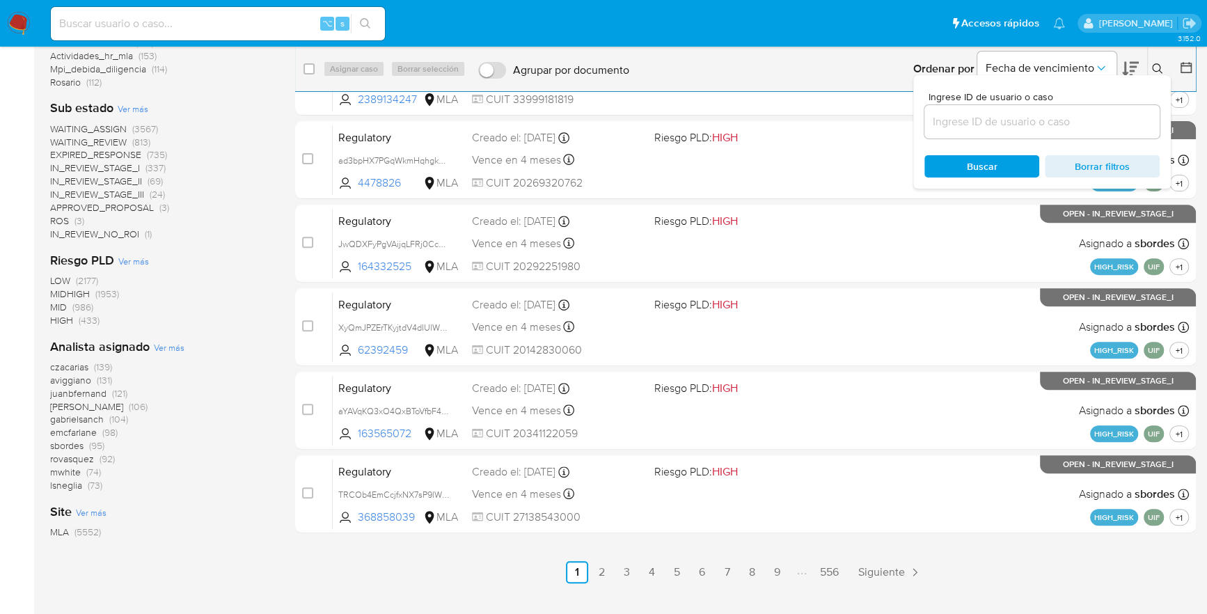
click at [1065, 116] on input at bounding box center [1041, 122] width 235 height 18
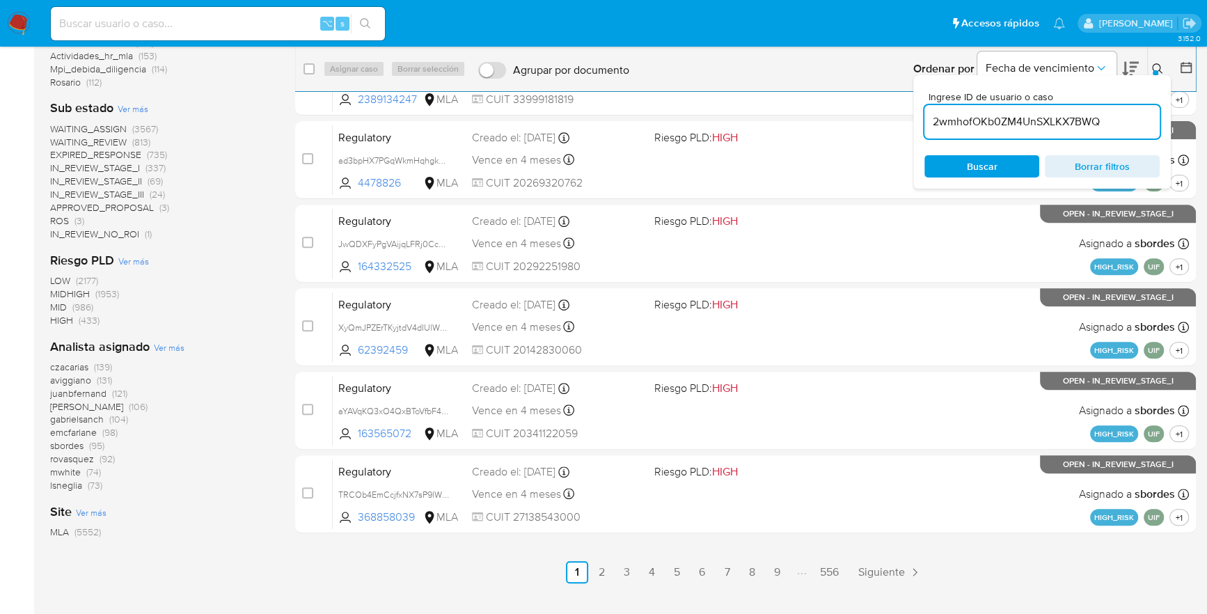
type input "2wmhofOKb0ZM4UnSXLKX7BWQ"
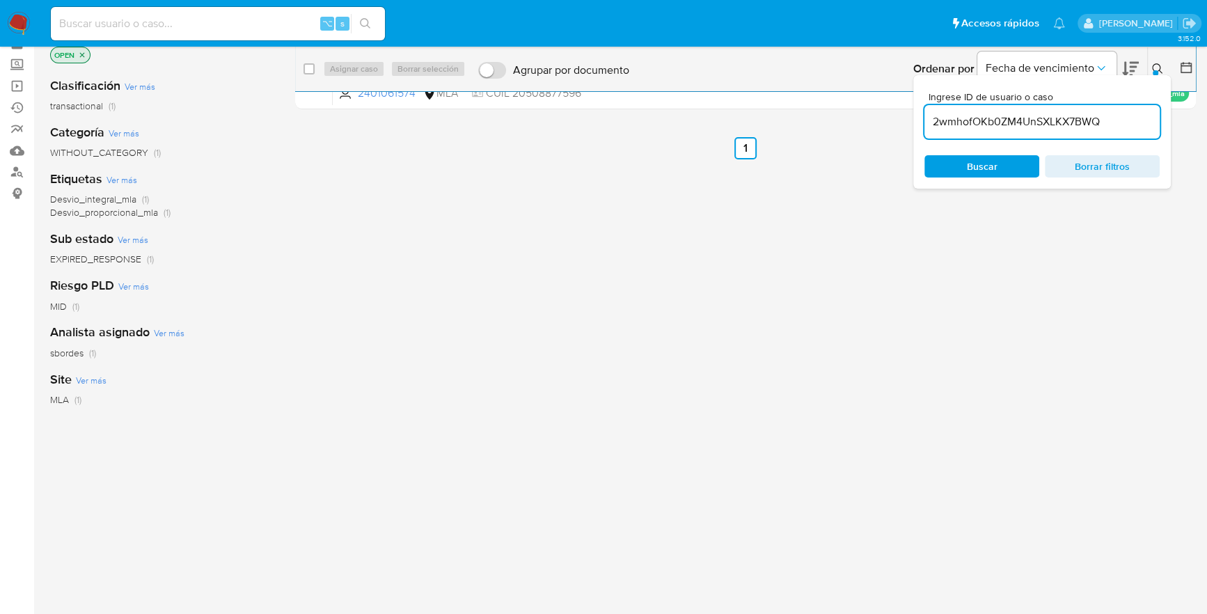
click at [1162, 70] on icon at bounding box center [1157, 68] width 11 height 11
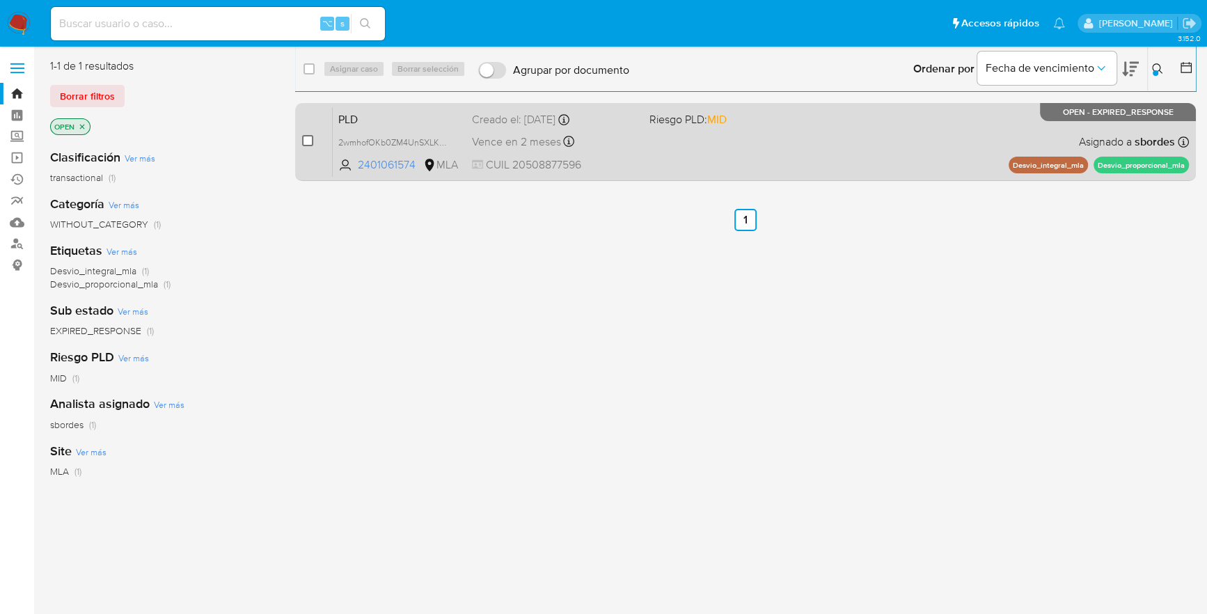
click at [310, 139] on input "checkbox" at bounding box center [307, 140] width 11 height 11
checkbox input "true"
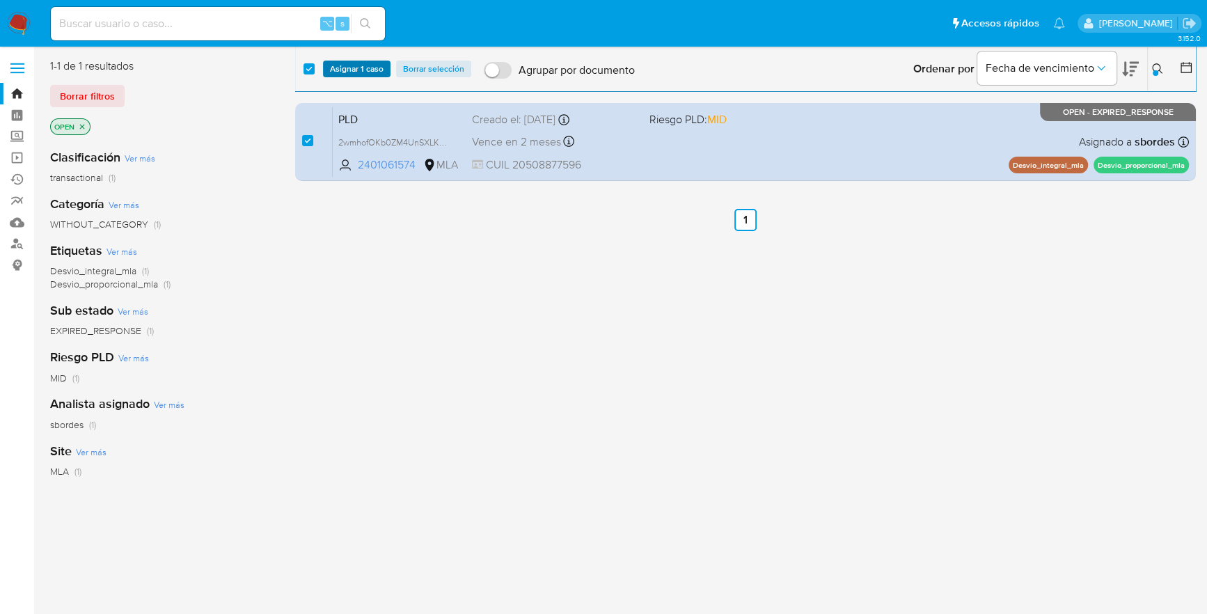
click at [338, 70] on span "Asignar 1 caso" at bounding box center [357, 69] width 54 height 14
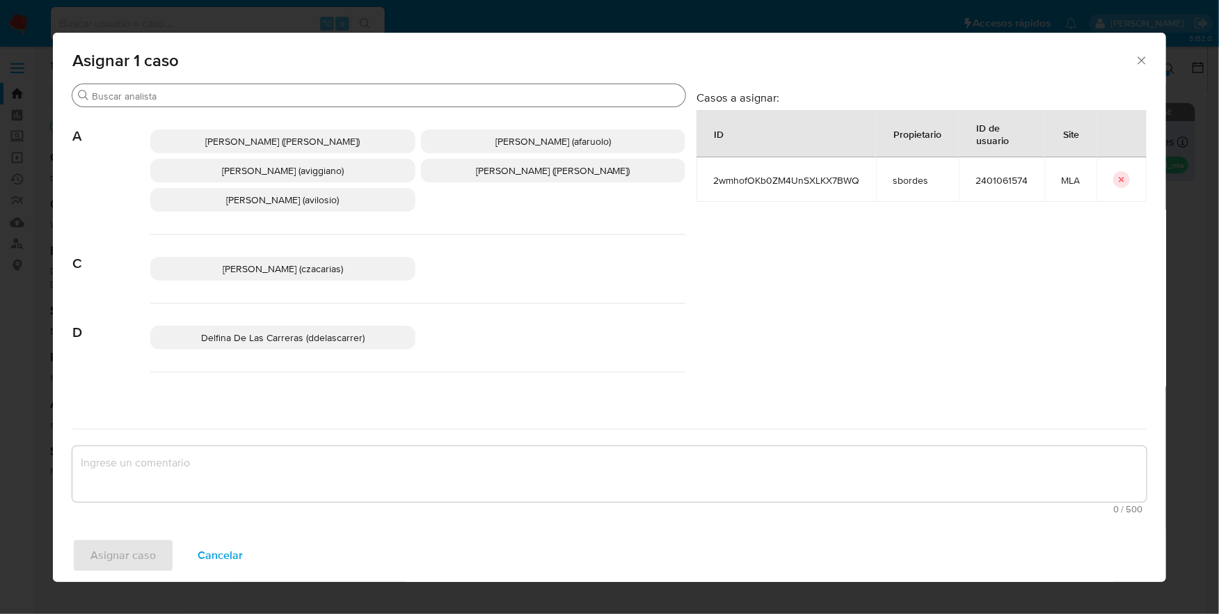
click at [235, 99] on input "Buscar" at bounding box center [386, 96] width 588 height 13
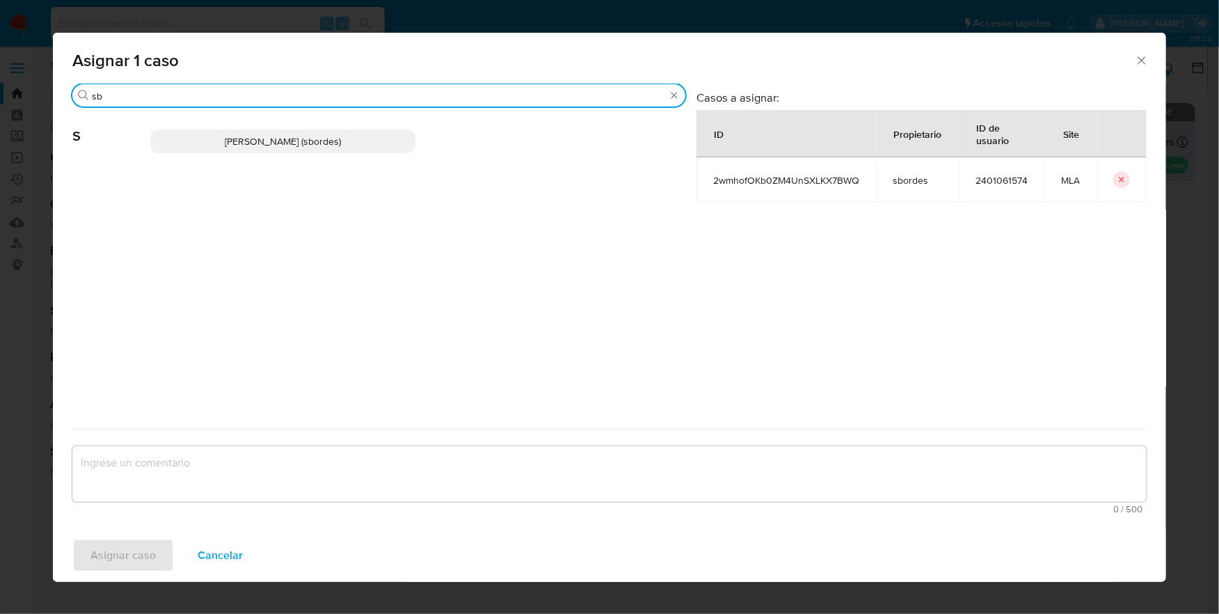
type input "sb"
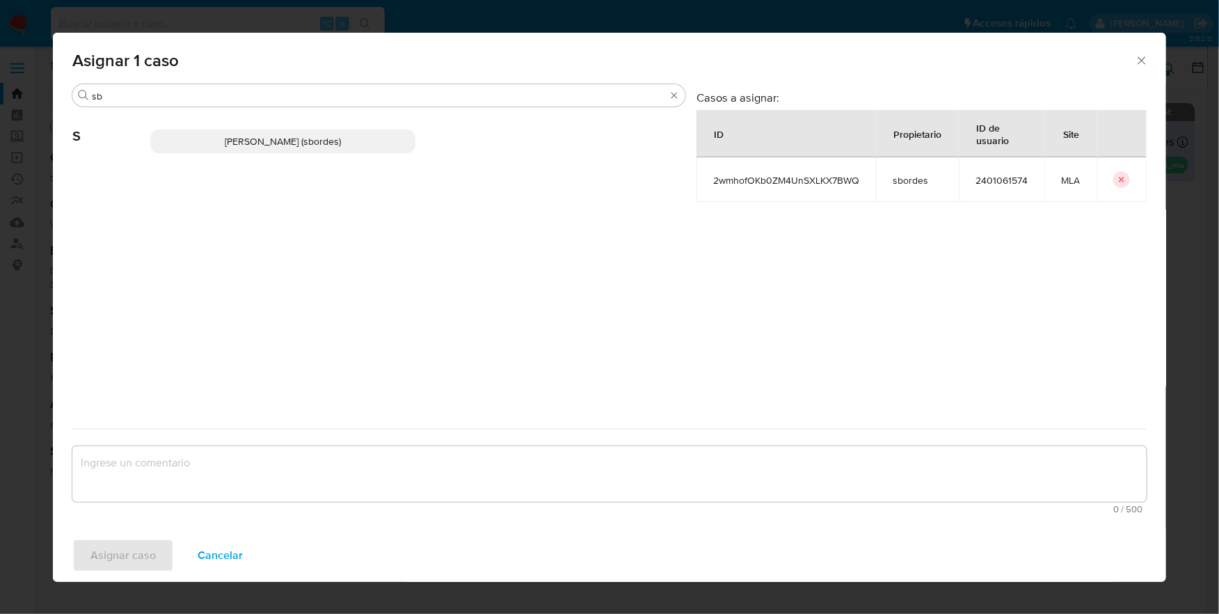
click at [319, 137] on span "Stefania Bordes (sbordes)" at bounding box center [283, 141] width 116 height 14
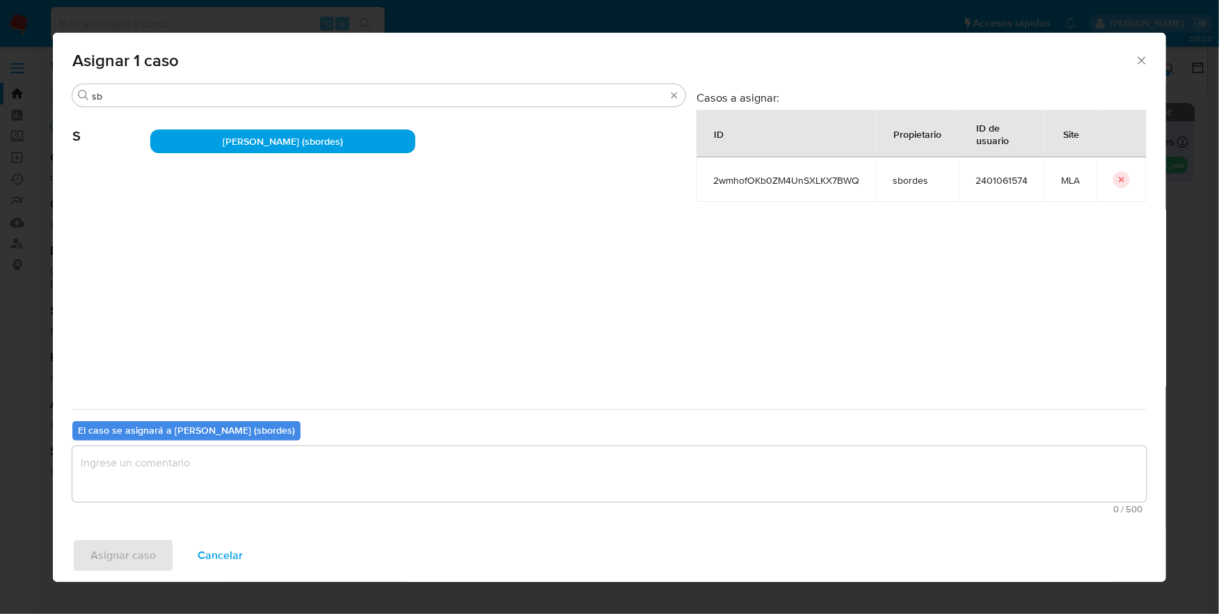
click at [229, 465] on textarea "assign-modal" at bounding box center [609, 474] width 1075 height 56
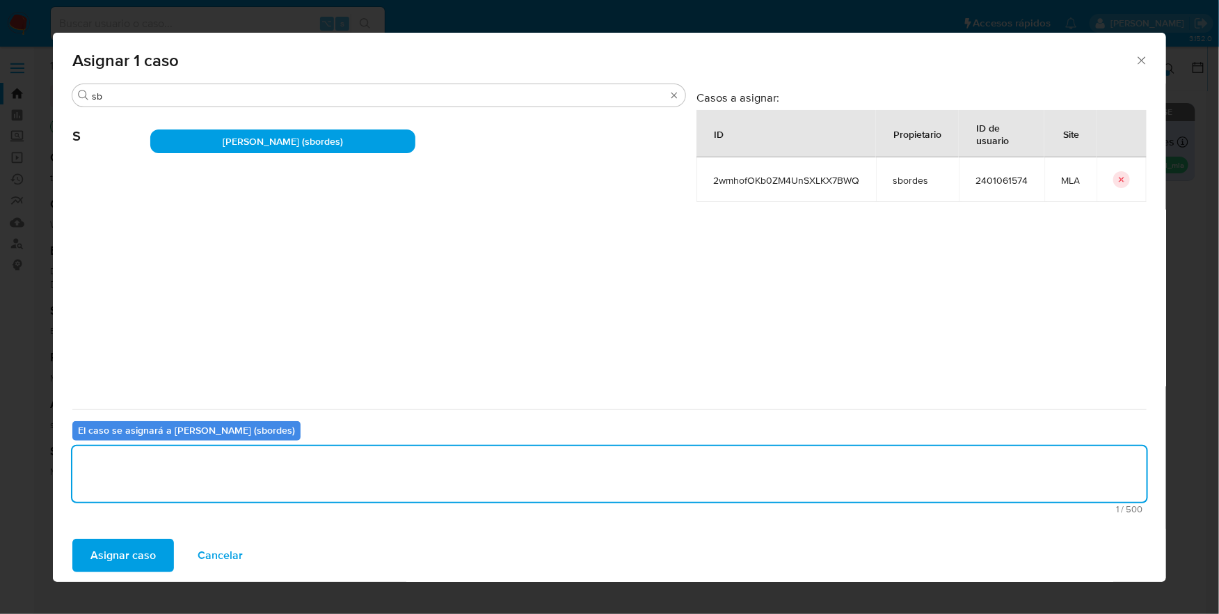
click at [128, 564] on span "Asignar caso" at bounding box center [122, 555] width 65 height 31
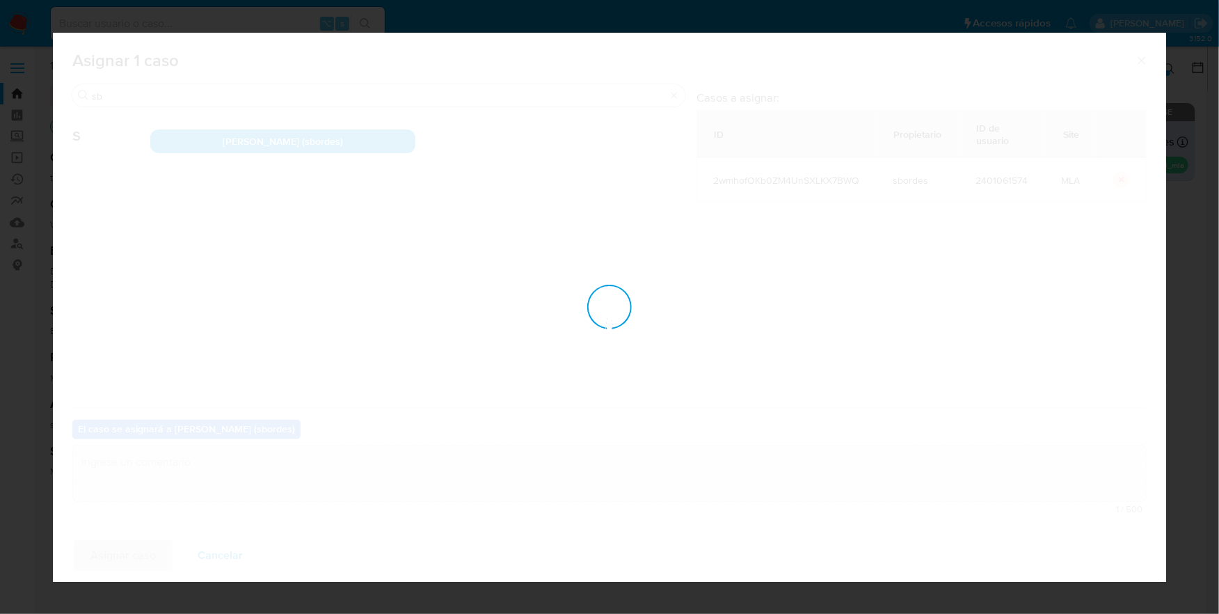
checkbox input "false"
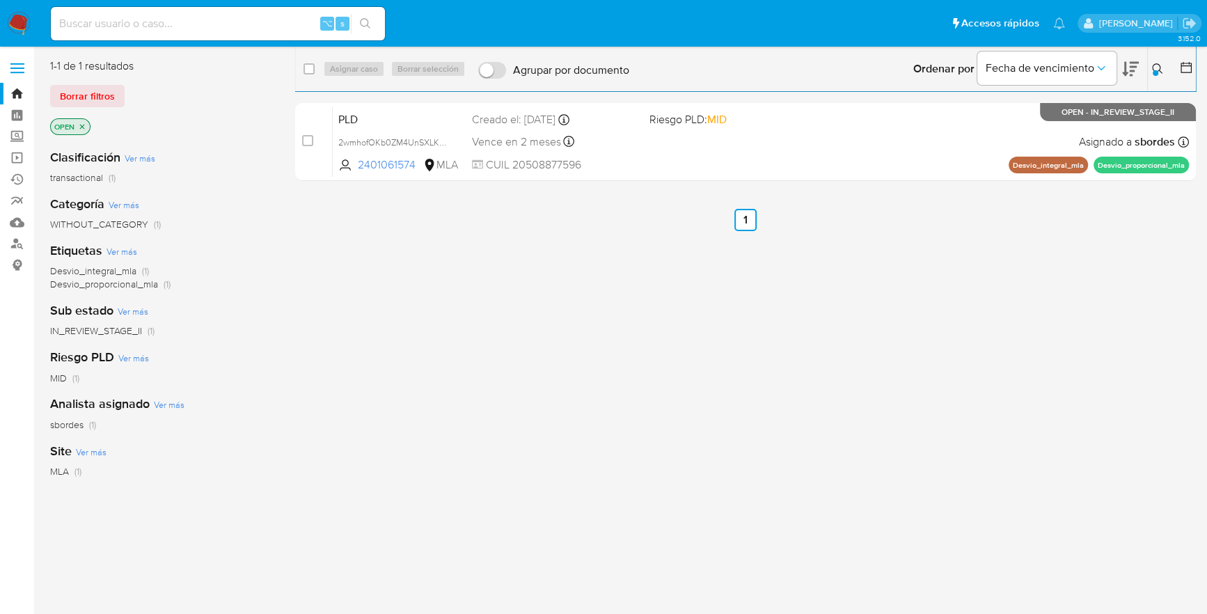
click at [1158, 64] on icon at bounding box center [1157, 68] width 10 height 10
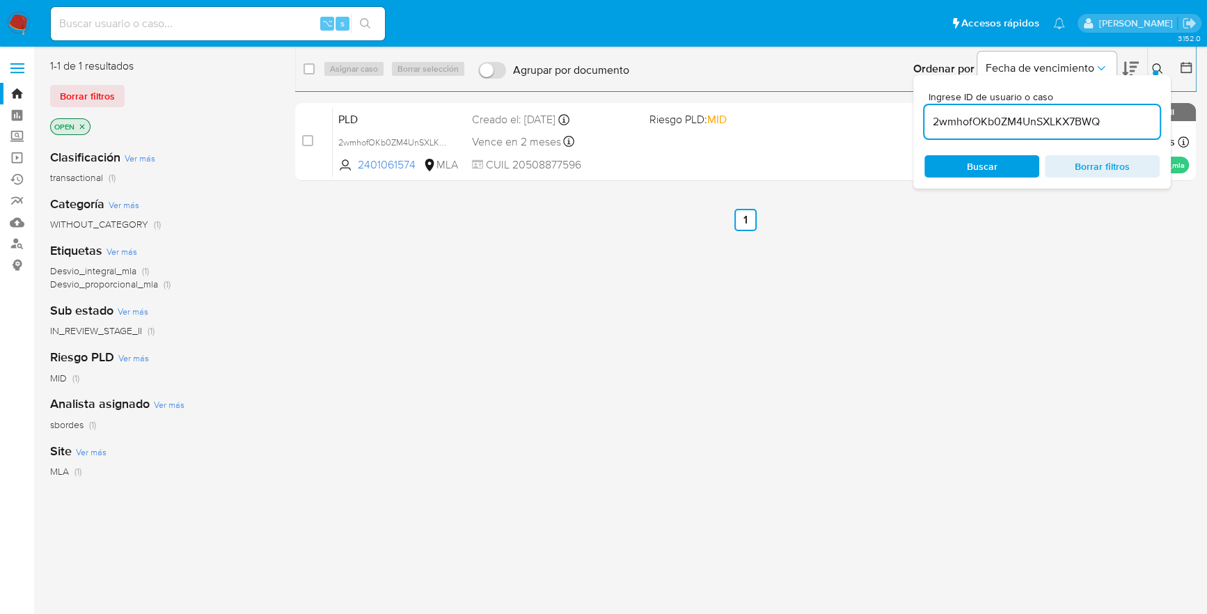
drag, startPoint x: 1118, startPoint y: 124, endPoint x: 915, endPoint y: 124, distance: 202.5
click at [915, 124] on div "Ingrese ID de usuario o caso 2wmhofOKb0ZM4UnSXLKX7BWQ Buscar Borrar filtros" at bounding box center [1041, 131] width 257 height 113
type input "Xiyxwt2Nu8U5dBKWwZqopzSH"
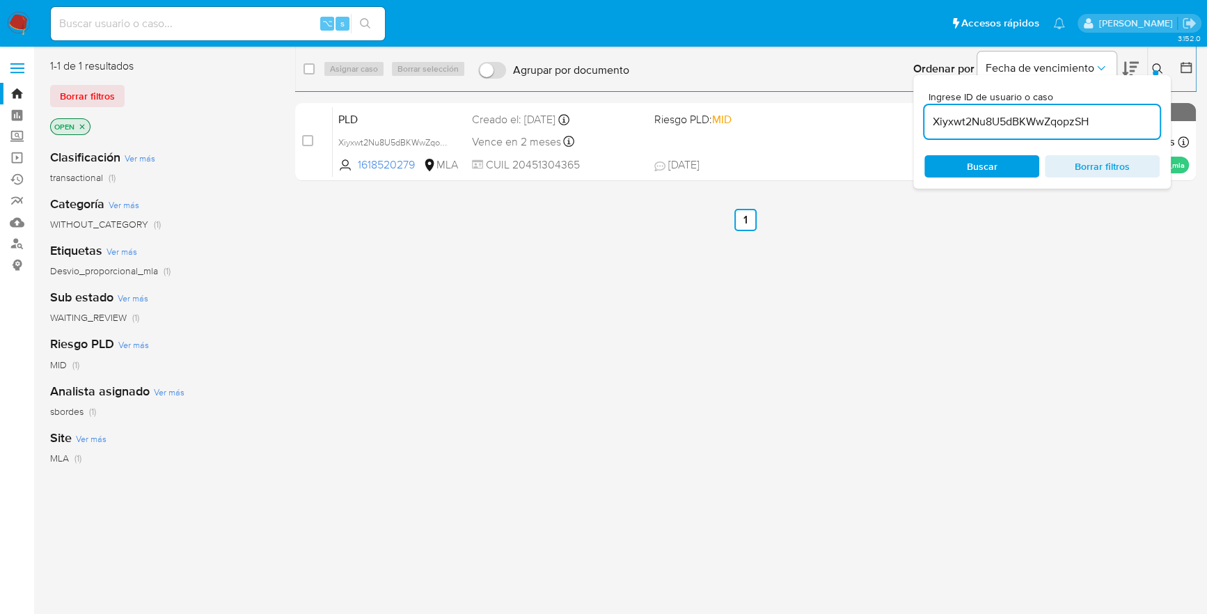
click at [1156, 63] on icon at bounding box center [1157, 68] width 10 height 10
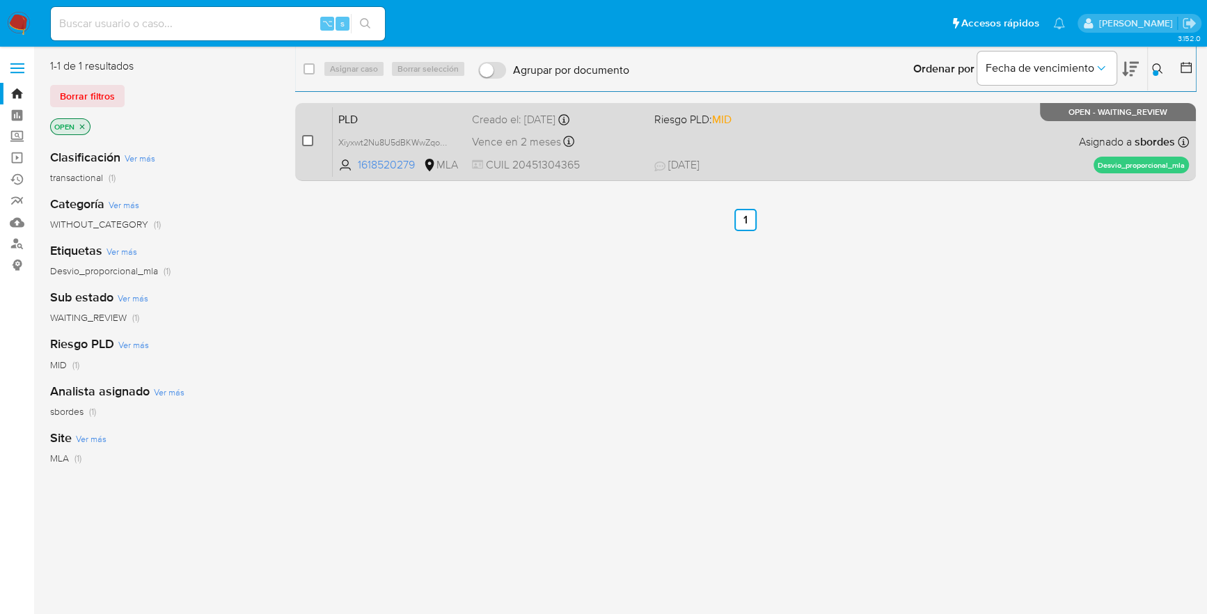
click at [307, 138] on input "checkbox" at bounding box center [307, 140] width 11 height 11
checkbox input "true"
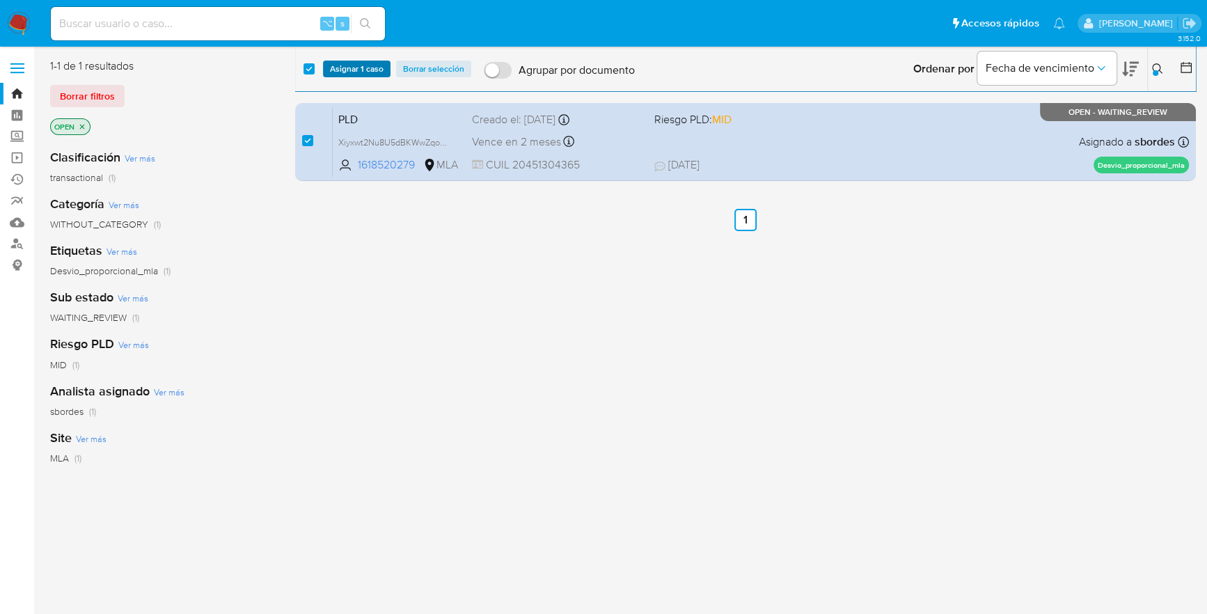
click at [347, 67] on span "Asignar 1 caso" at bounding box center [357, 69] width 54 height 14
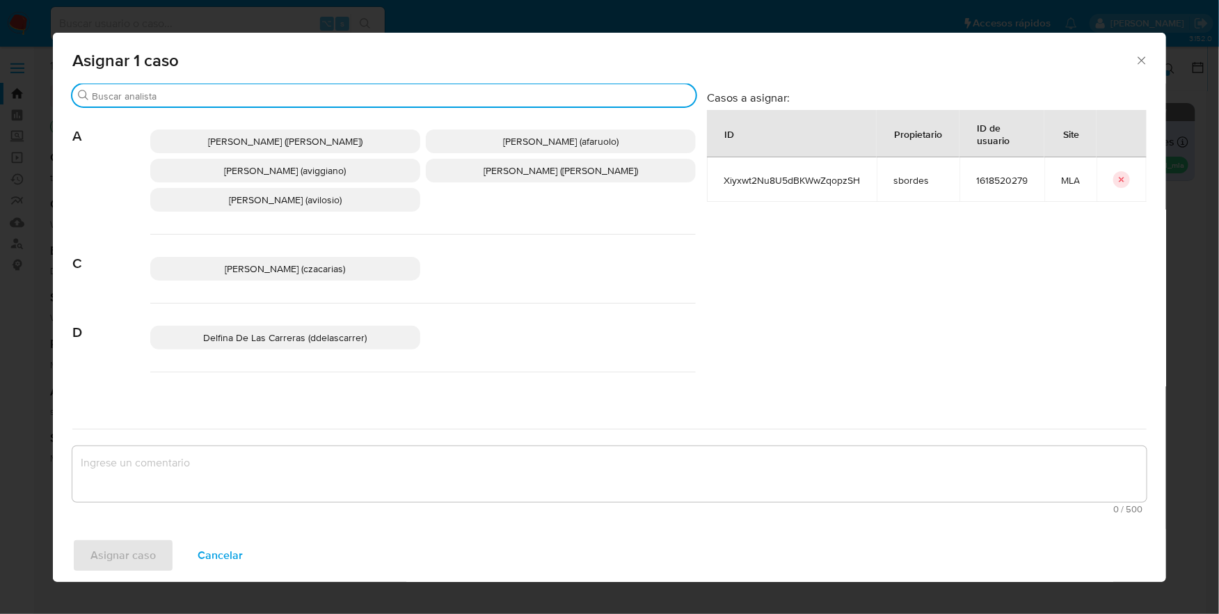
click at [102, 95] on input "Buscar" at bounding box center [391, 96] width 599 height 13
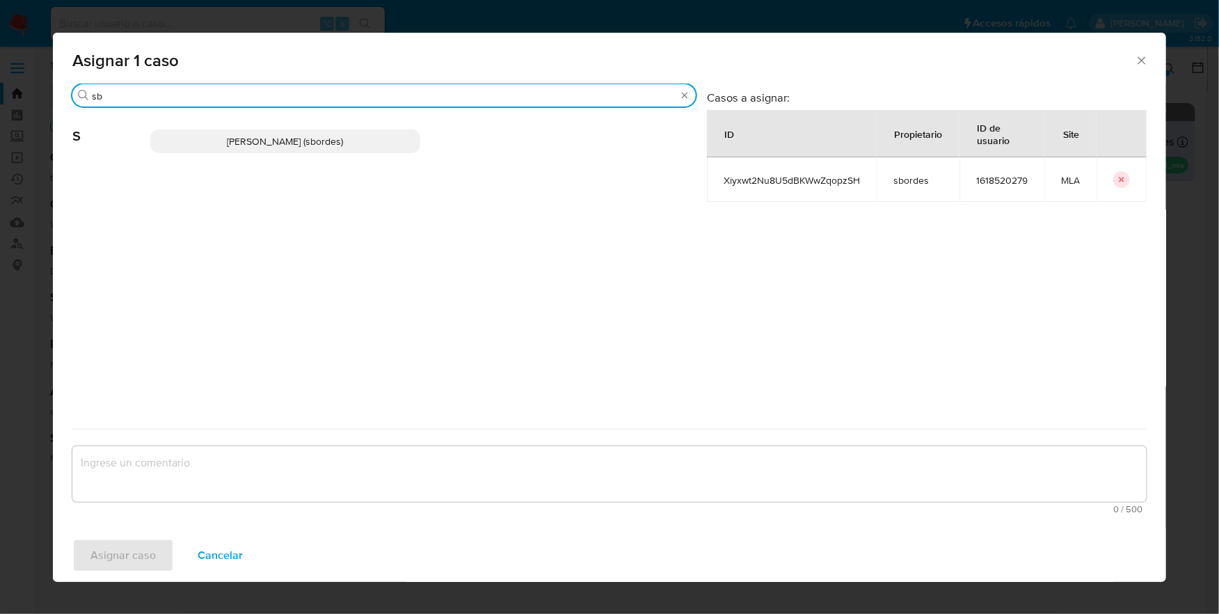
type input "sb"
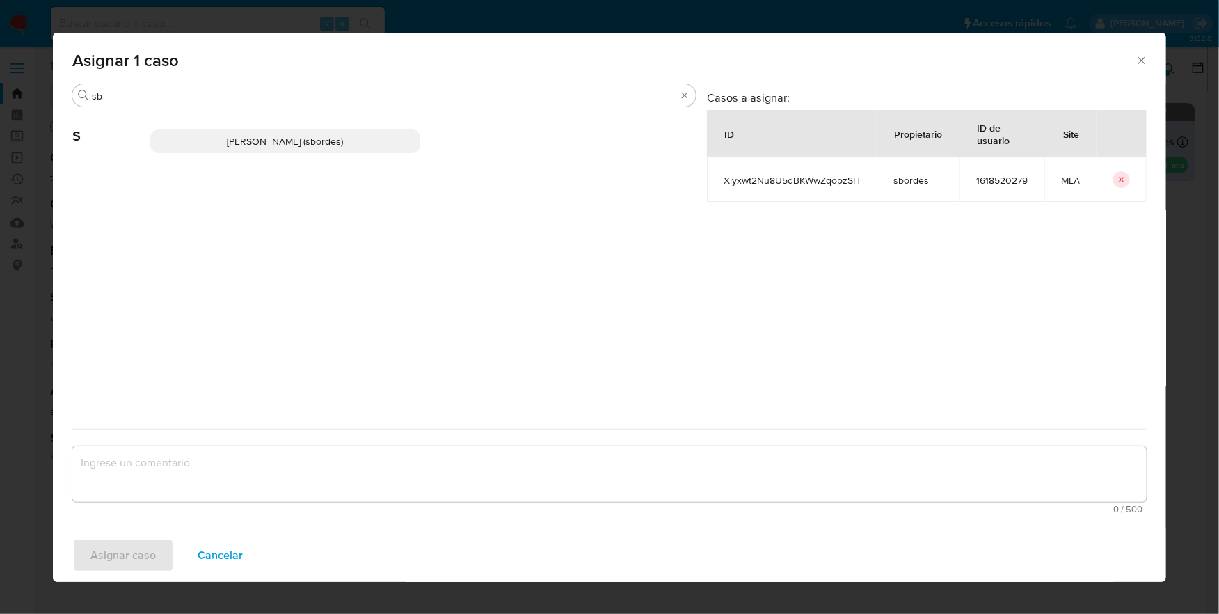
click at [232, 142] on span "Stefania Bordes (sbordes)" at bounding box center [286, 141] width 116 height 14
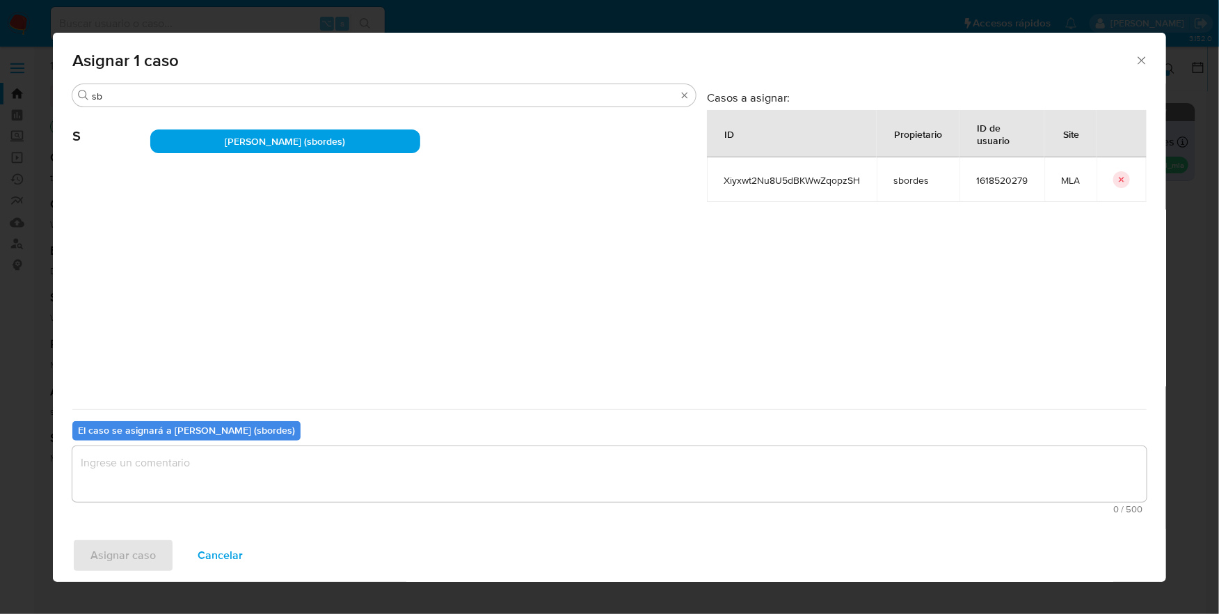
click at [162, 458] on textarea "assign-modal" at bounding box center [609, 474] width 1075 height 56
click at [107, 557] on span "Asignar caso" at bounding box center [122, 555] width 65 height 31
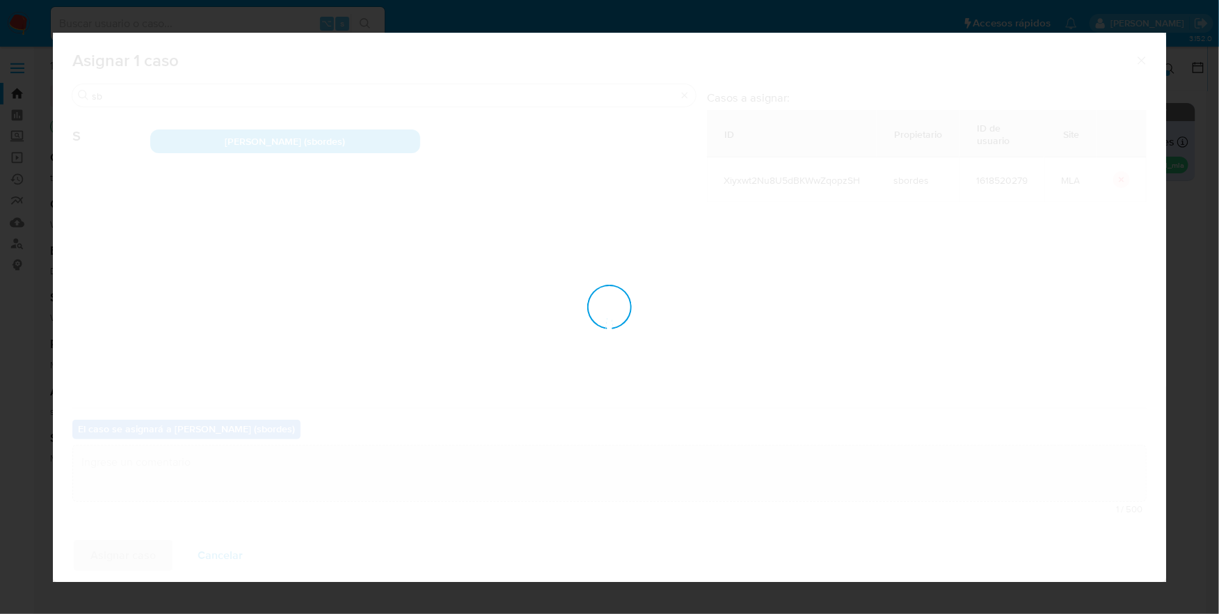
checkbox input "false"
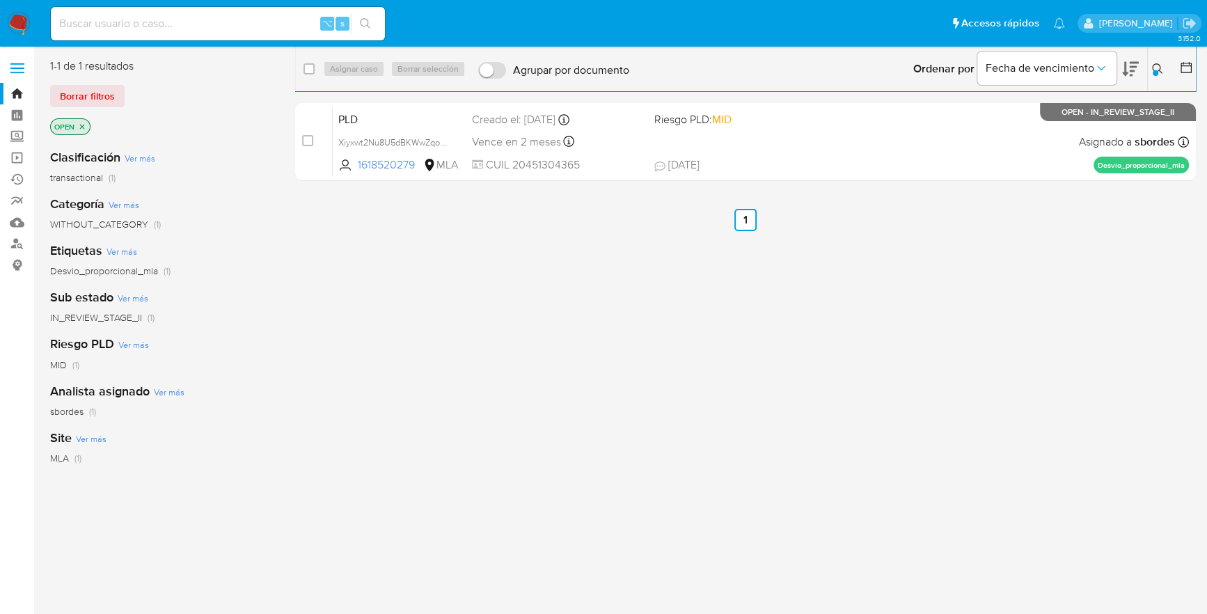
click at [22, 17] on img at bounding box center [19, 24] width 24 height 24
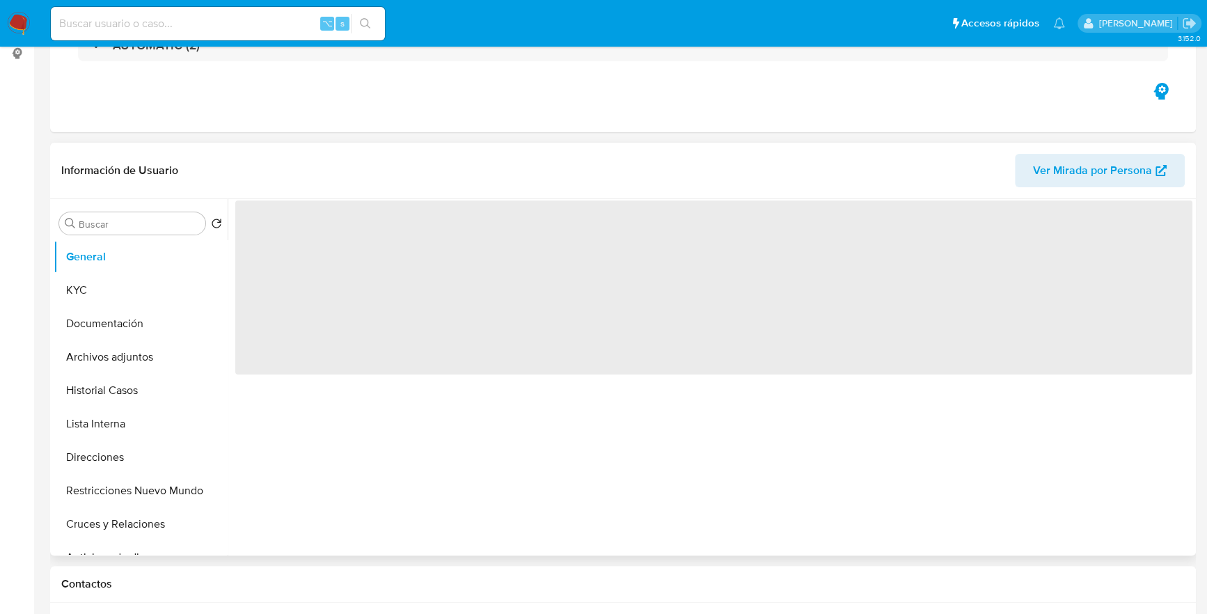
scroll to position [239, 0]
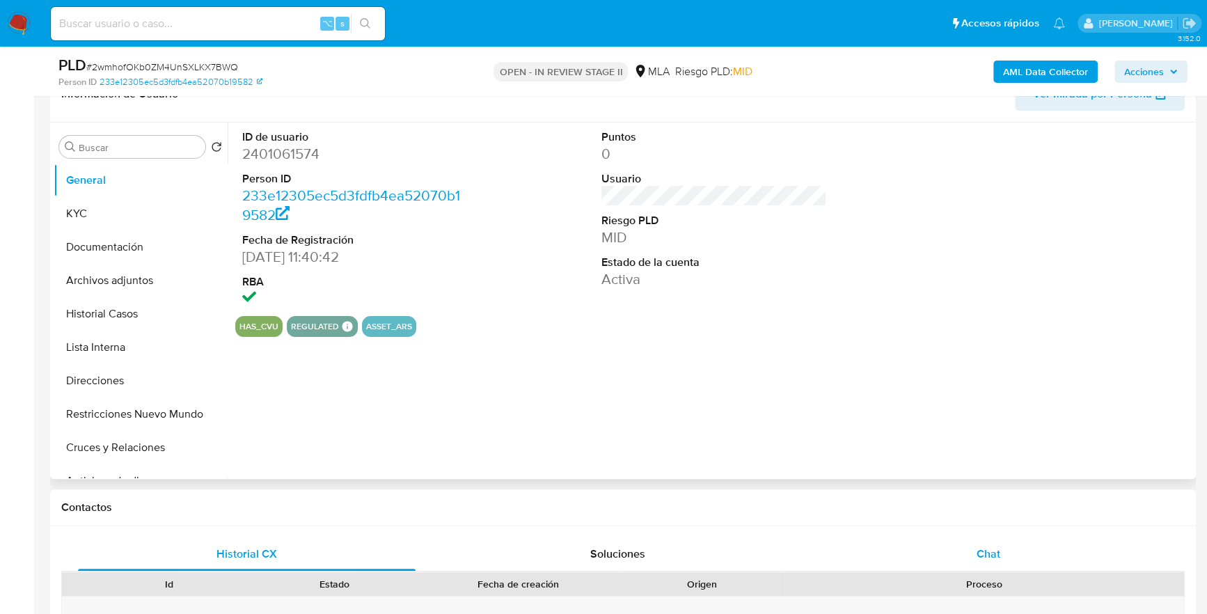
click at [986, 548] on span "Chat" at bounding box center [988, 554] width 24 height 16
select select "10"
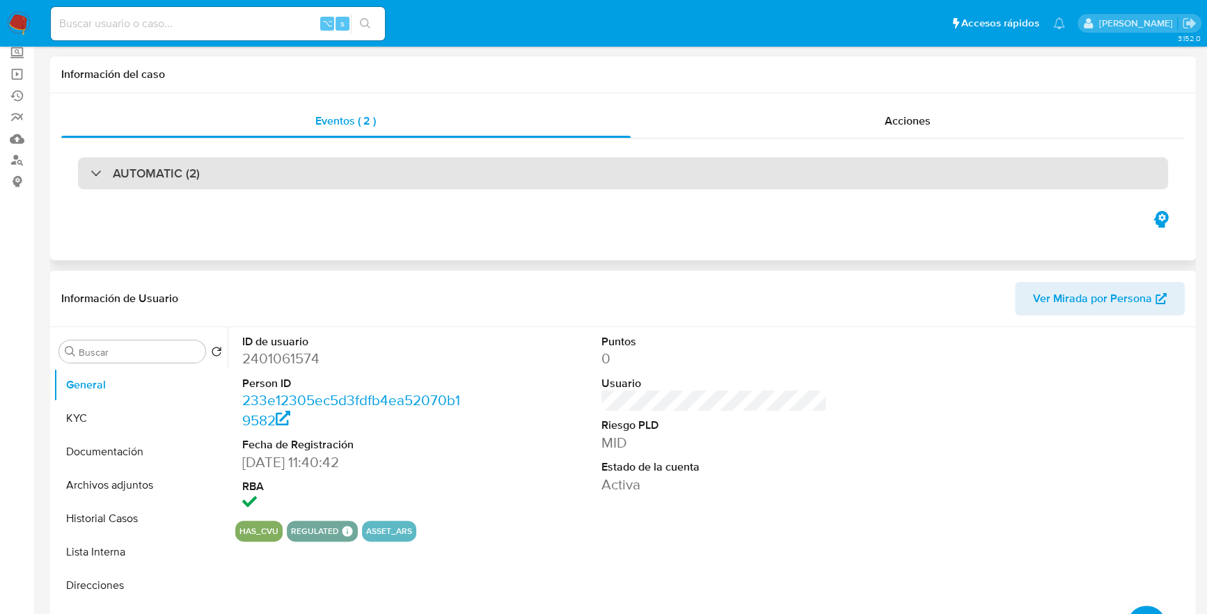
scroll to position [17, 0]
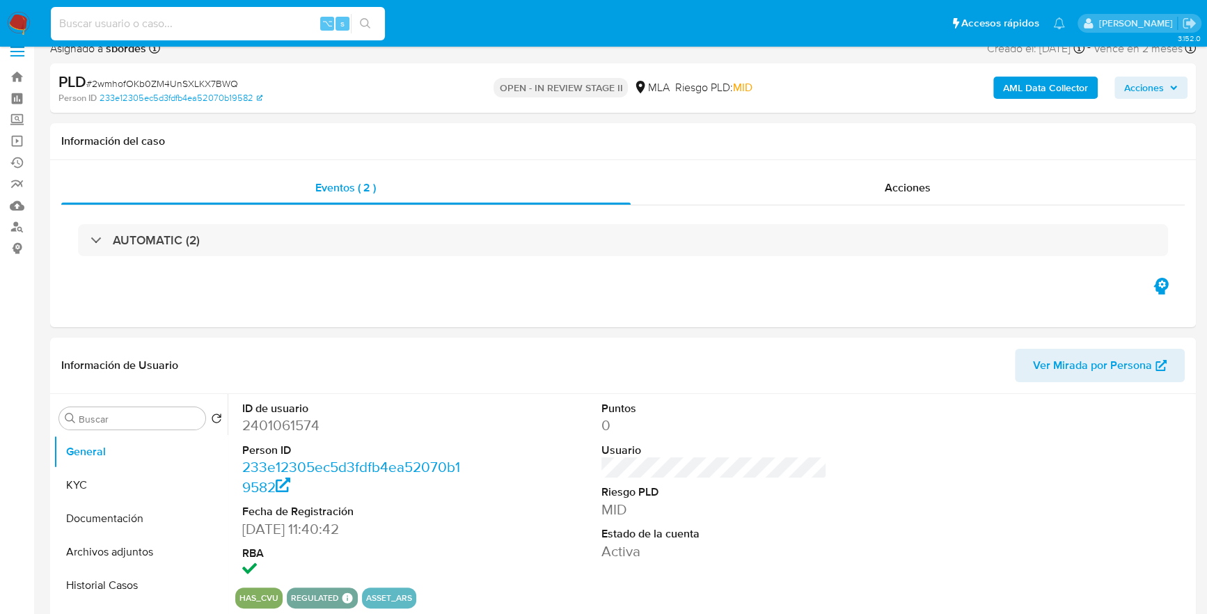
click at [198, 19] on input at bounding box center [218, 24] width 334 height 18
paste input "2401061574"
type input "2401061574"
click at [77, 491] on button "KYC" at bounding box center [135, 484] width 163 height 33
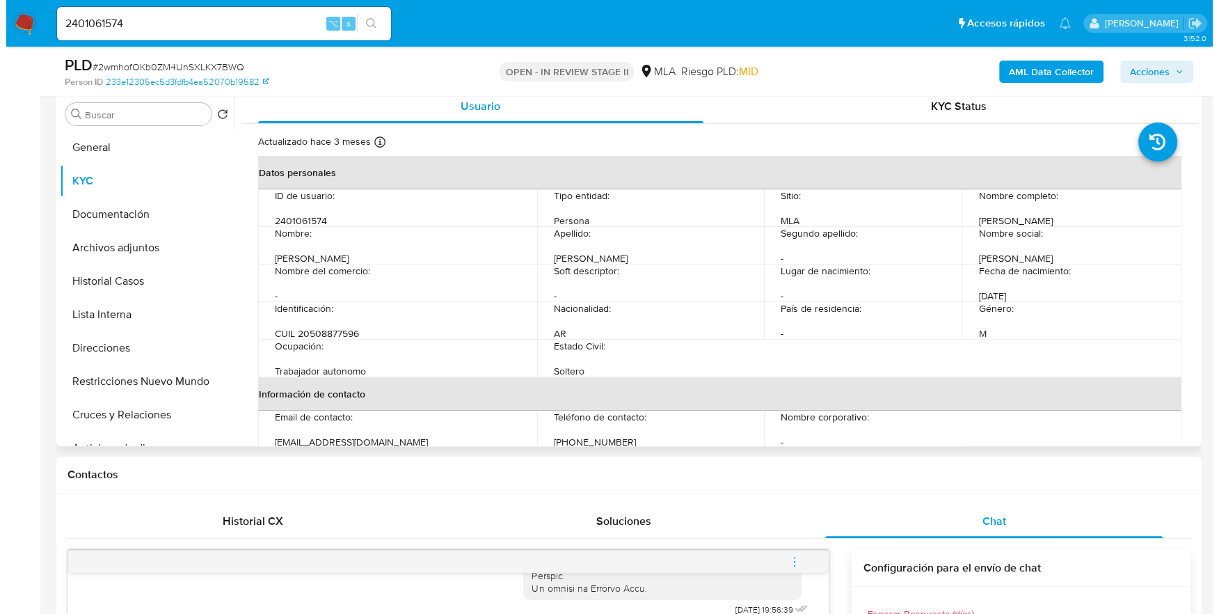
scroll to position [257, 0]
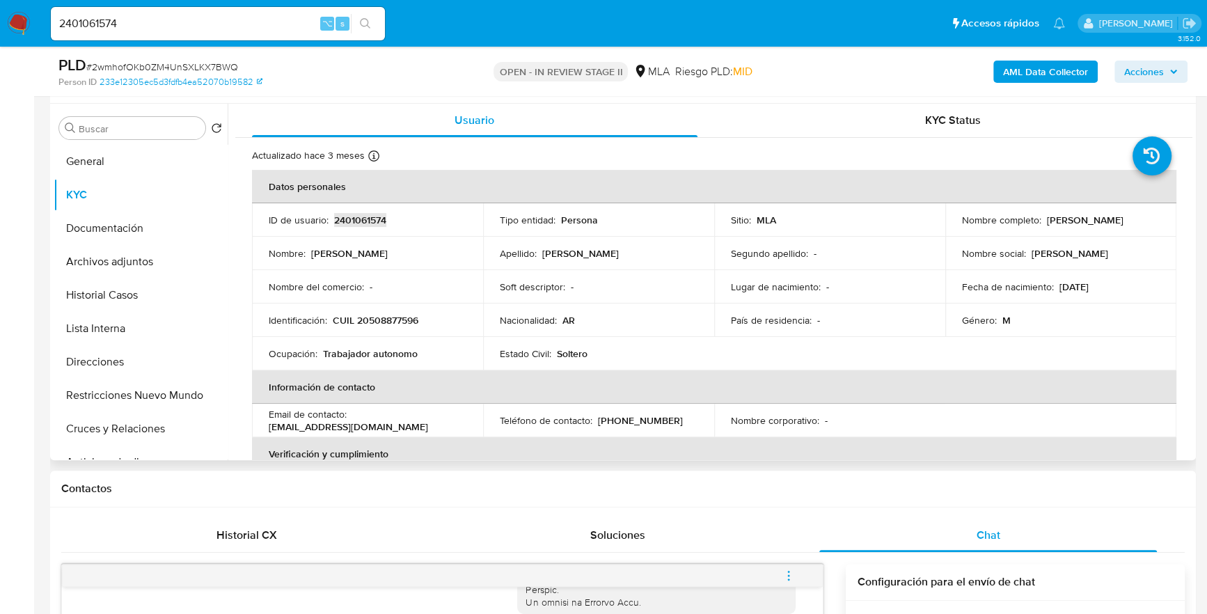
copy p "2401061574"
click at [1066, 67] on b "AML Data Collector" at bounding box center [1045, 72] width 85 height 22
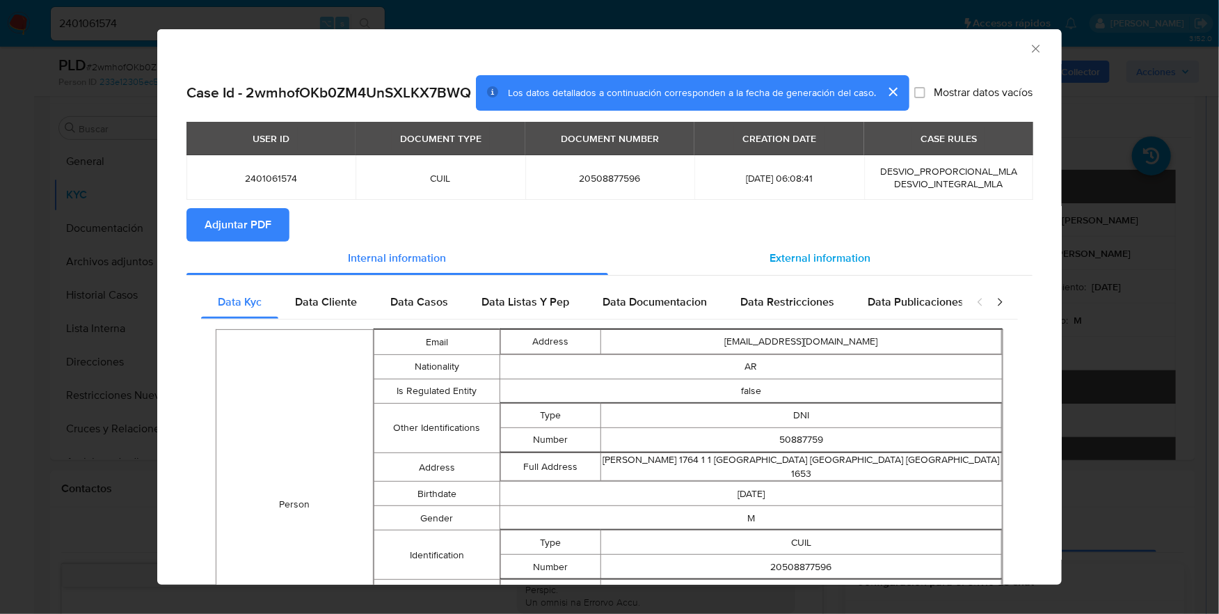
click at [899, 275] on div "External information" at bounding box center [820, 257] width 425 height 33
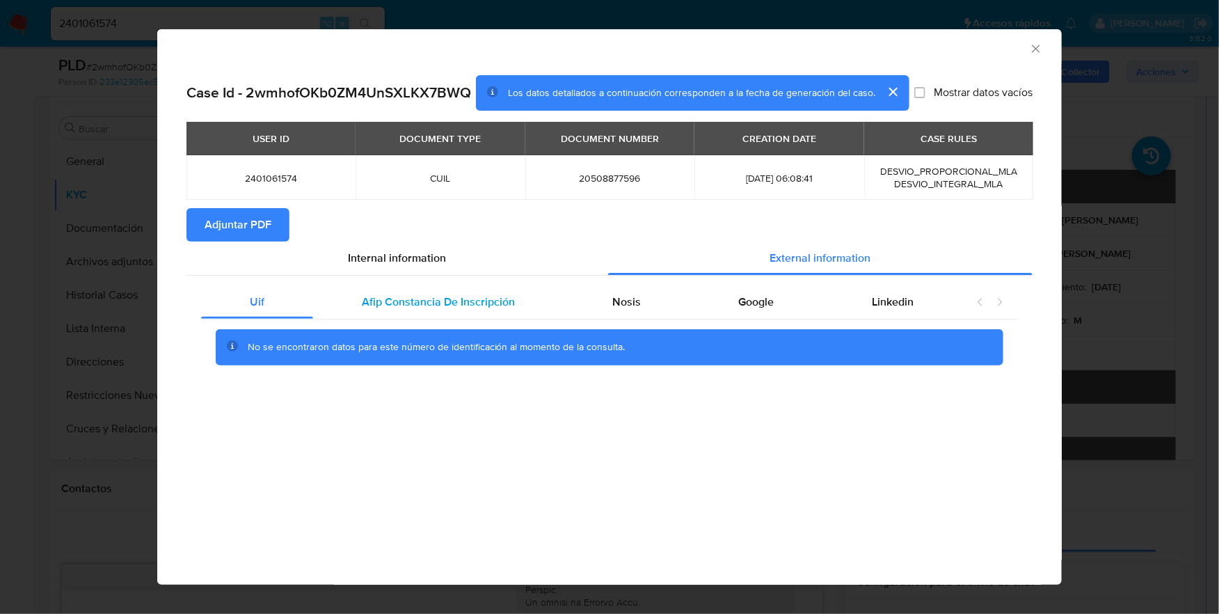
click at [466, 289] on div "Afip Constancia De Inscripción" at bounding box center [438, 301] width 251 height 33
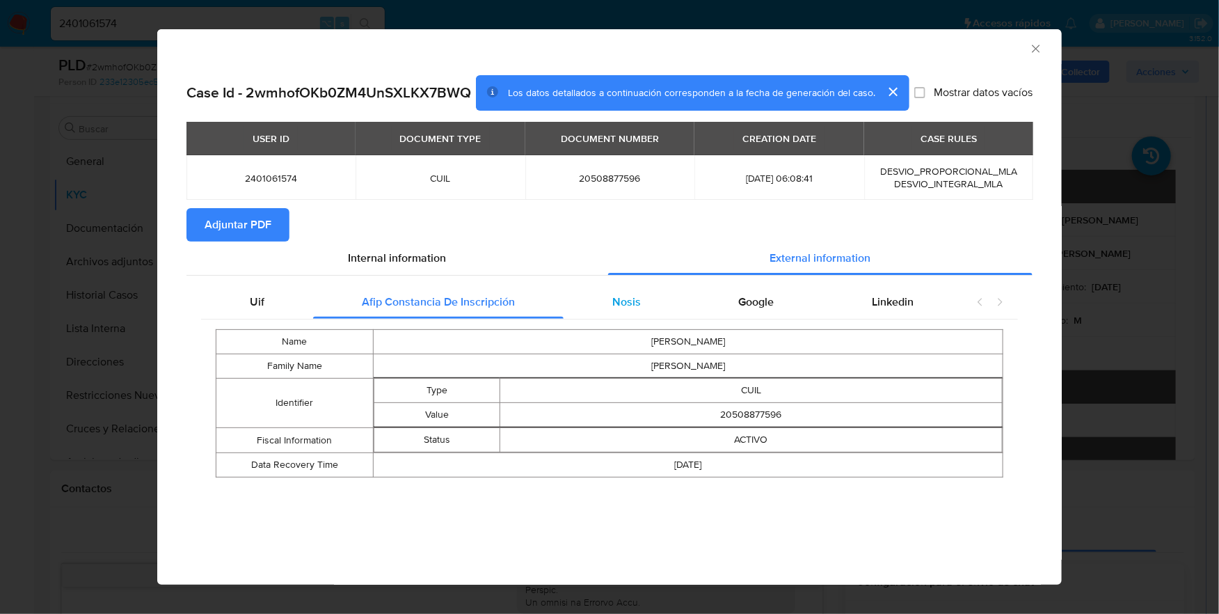
click at [634, 299] on span "Nosis" at bounding box center [627, 302] width 29 height 16
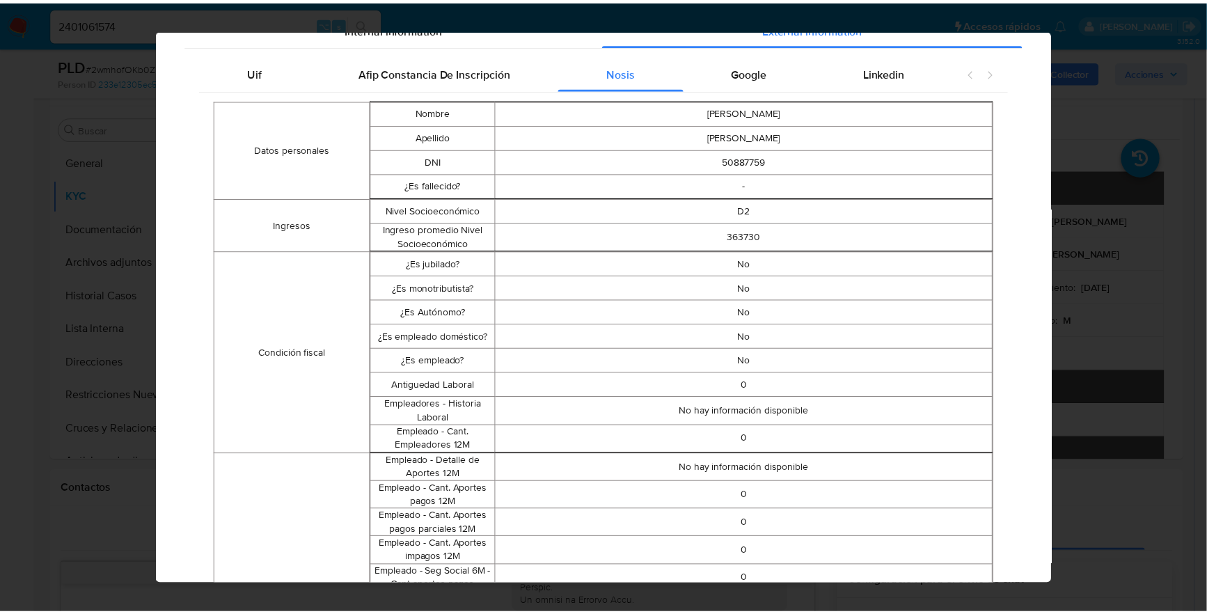
scroll to position [0, 0]
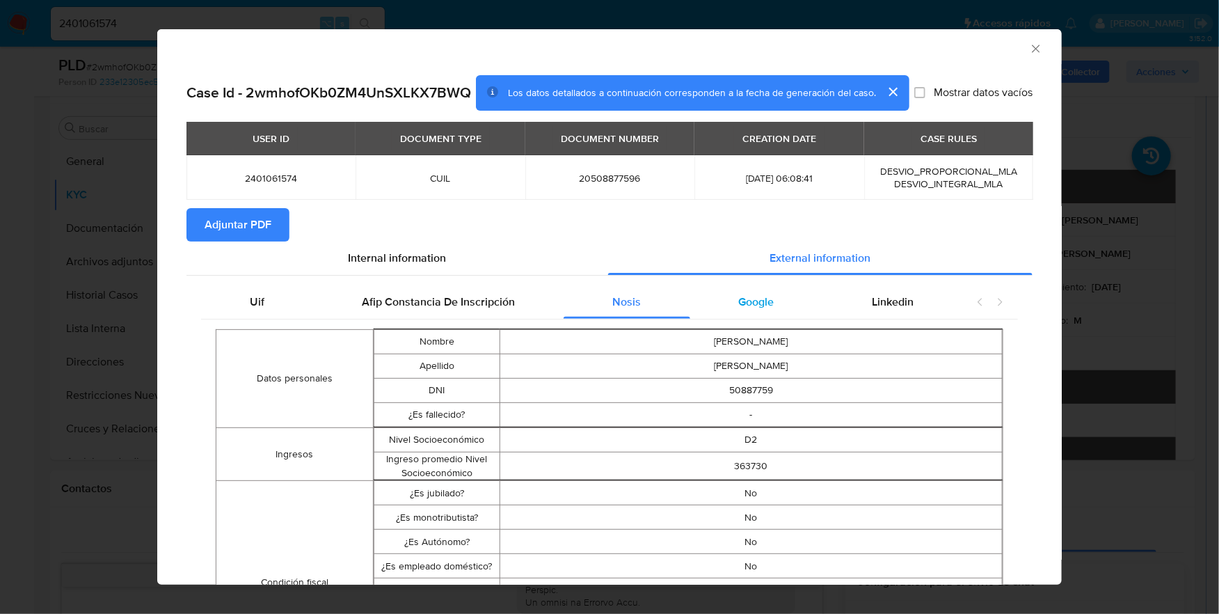
click at [765, 319] on div "Google" at bounding box center [756, 301] width 133 height 33
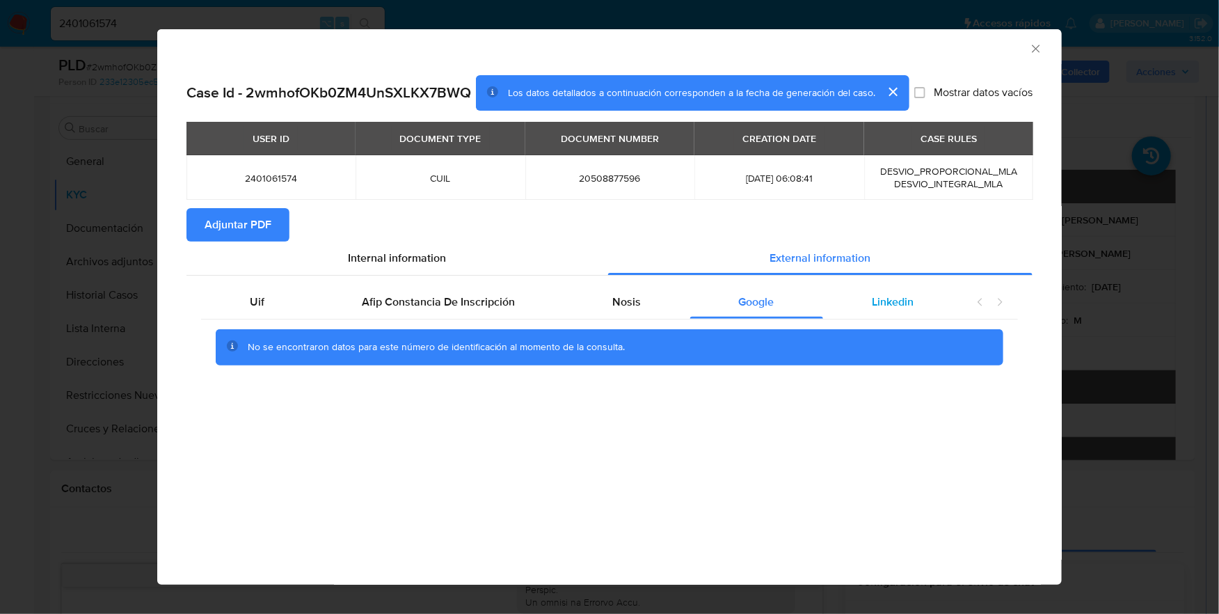
click at [883, 303] on span "Linkedin" at bounding box center [893, 302] width 42 height 16
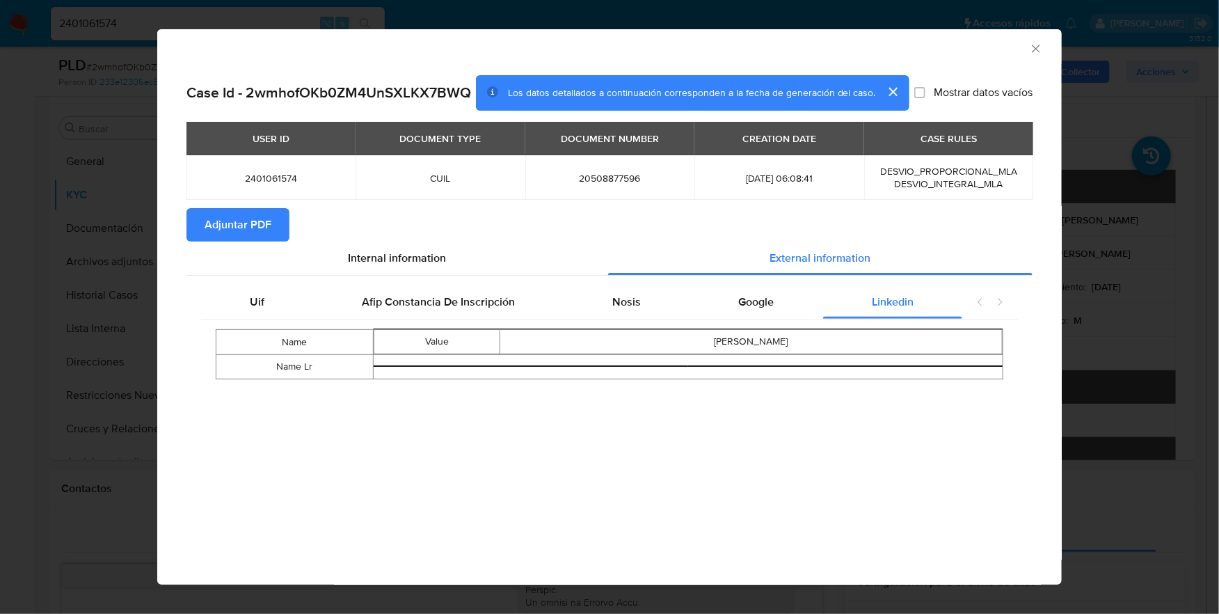
click at [267, 219] on span "Adjuntar PDF" at bounding box center [238, 224] width 67 height 31
click at [1031, 40] on div "AML Data Collector" at bounding box center [609, 46] width 905 height 35
click at [1036, 45] on icon "Cerrar ventana" at bounding box center [1036, 49] width 14 height 14
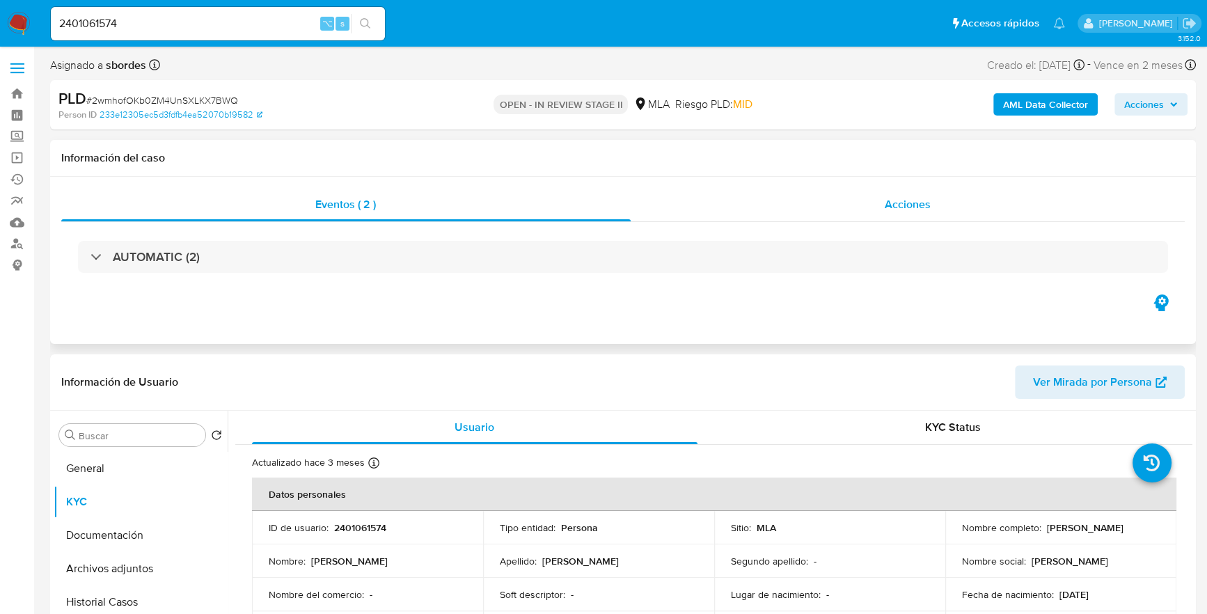
click at [928, 200] on span "Acciones" at bounding box center [908, 204] width 46 height 16
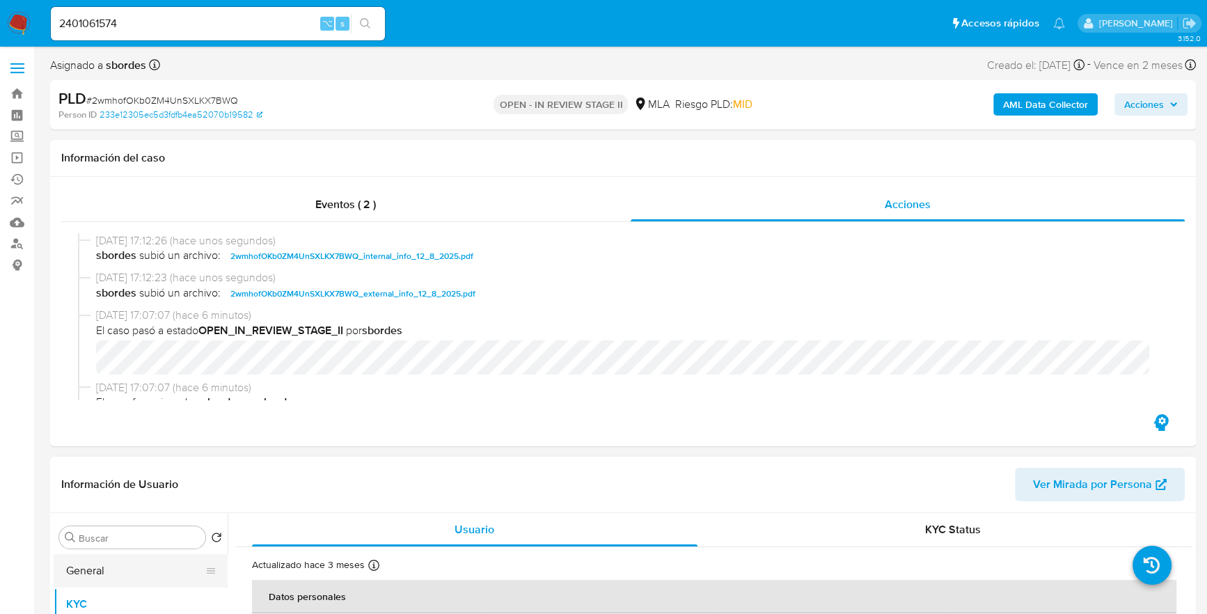
click at [90, 564] on button "General" at bounding box center [135, 570] width 163 height 33
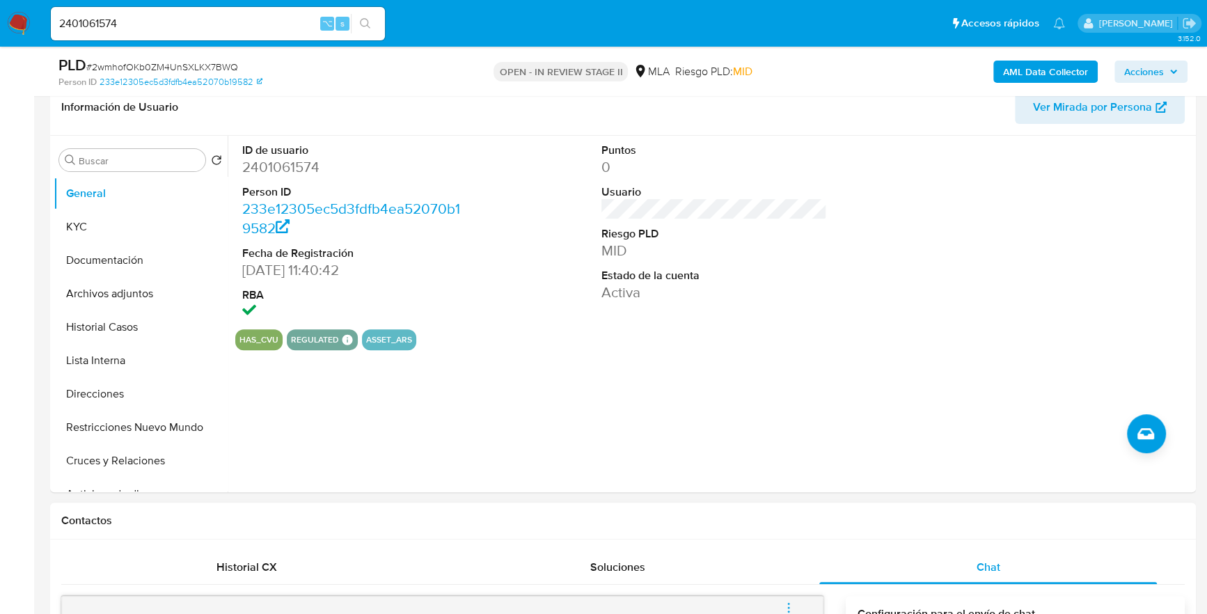
scroll to position [684, 0]
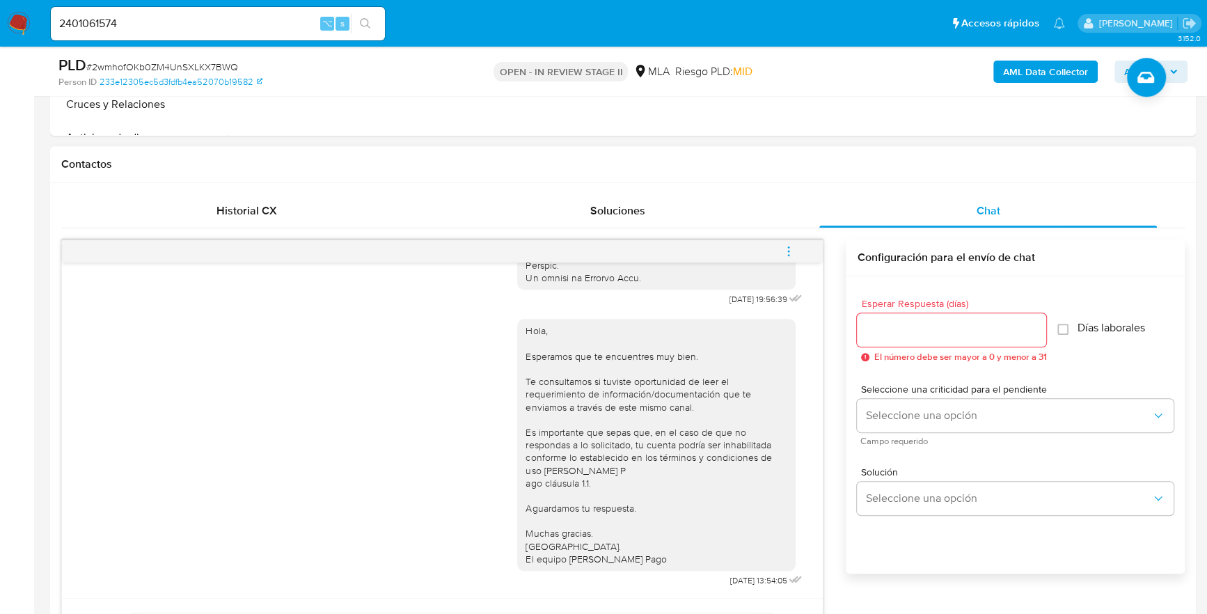
click at [787, 241] on span "menu-action" at bounding box center [788, 251] width 13 height 33
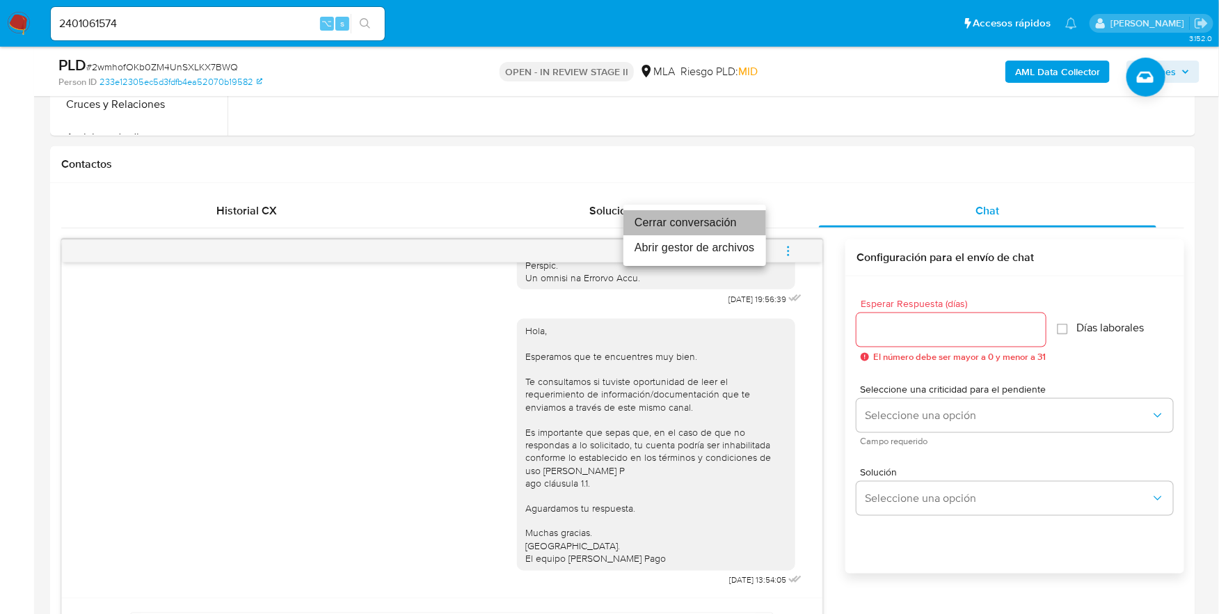
click at [700, 220] on li "Cerrar conversación" at bounding box center [695, 222] width 143 height 25
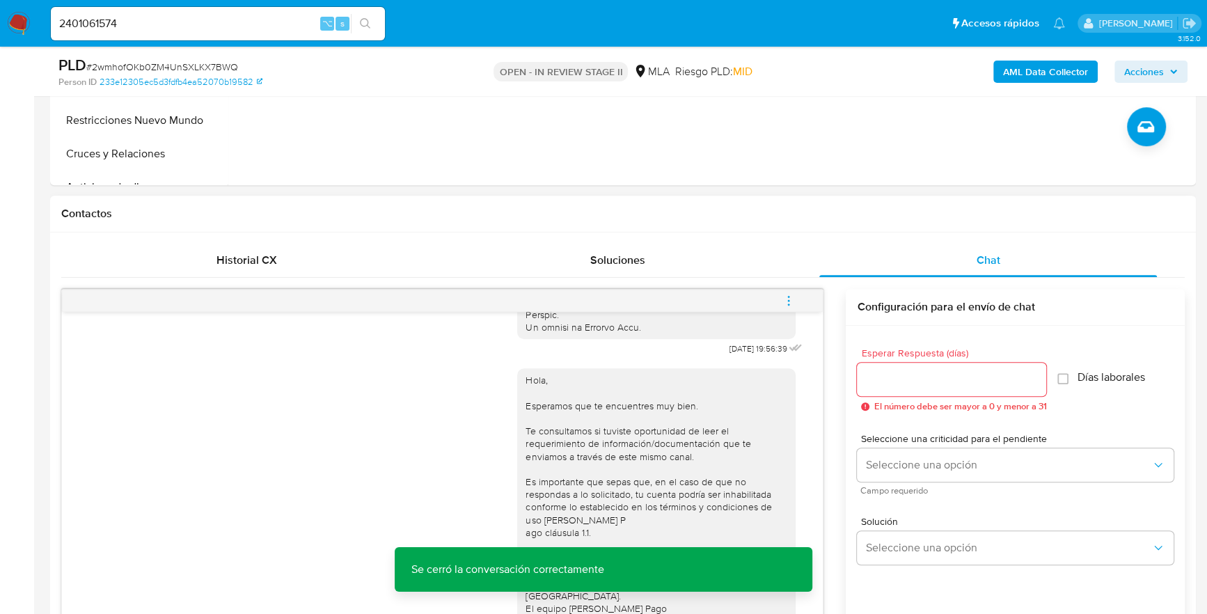
scroll to position [416, 0]
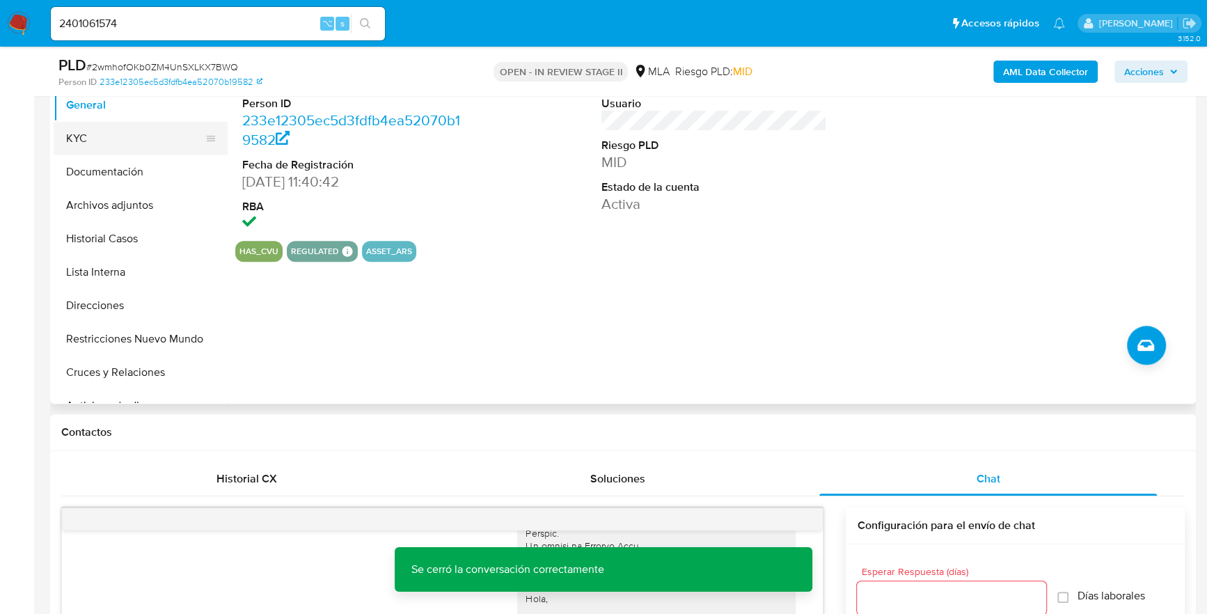
click at [102, 134] on button "KYC" at bounding box center [135, 138] width 163 height 33
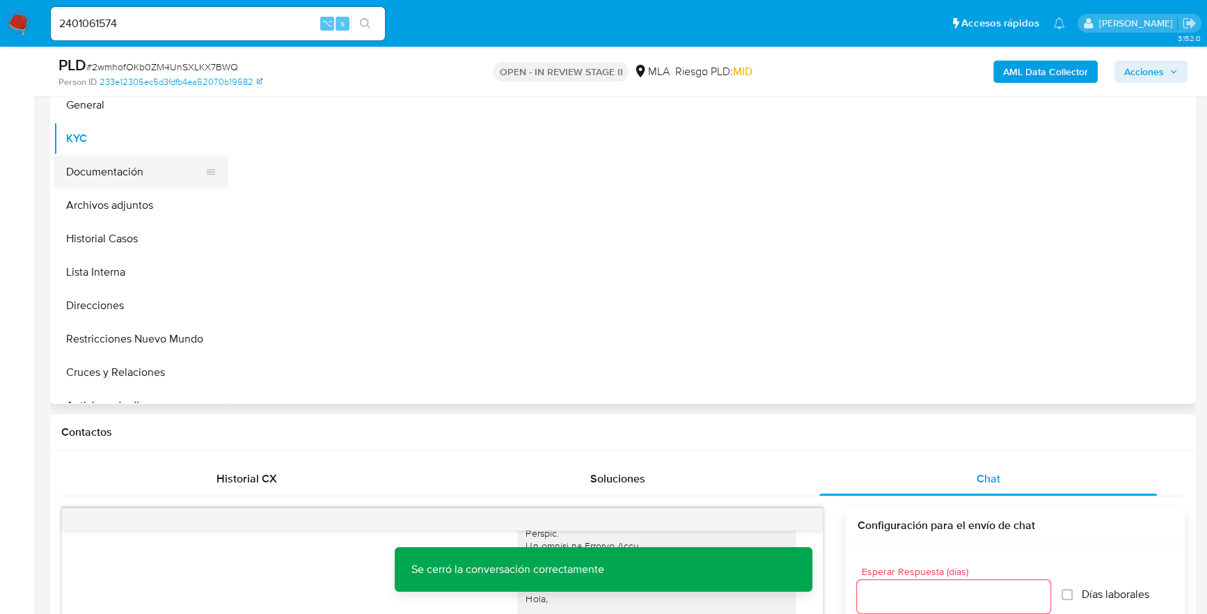
click at [113, 164] on button "Documentación" at bounding box center [135, 171] width 163 height 33
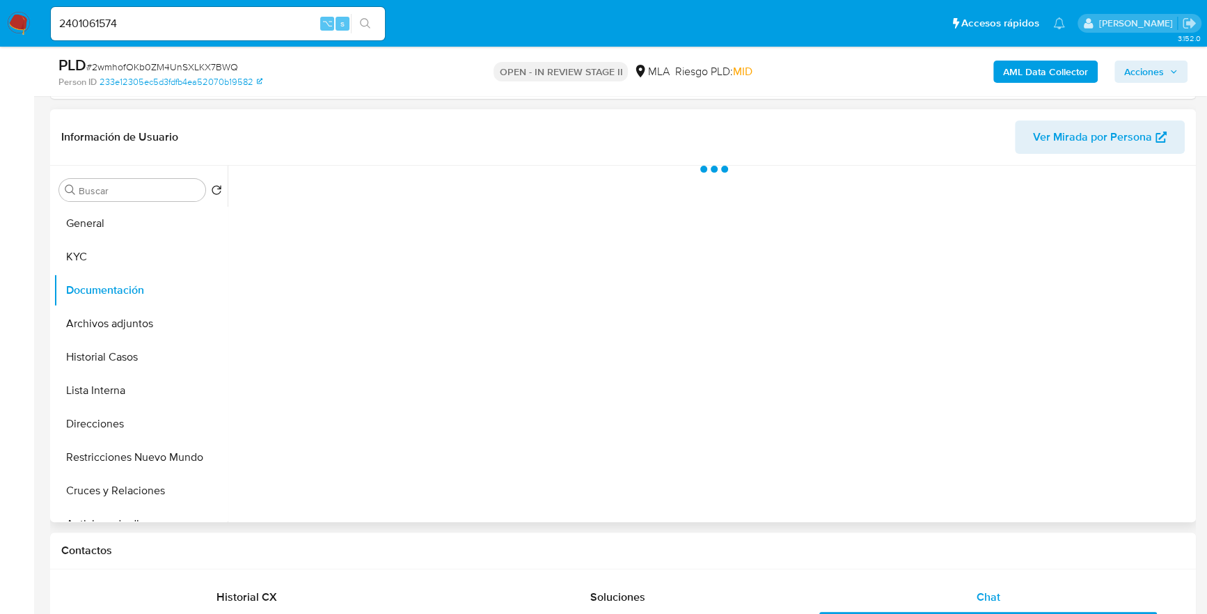
scroll to position [297, 0]
click at [114, 257] on button "KYC" at bounding box center [135, 257] width 163 height 33
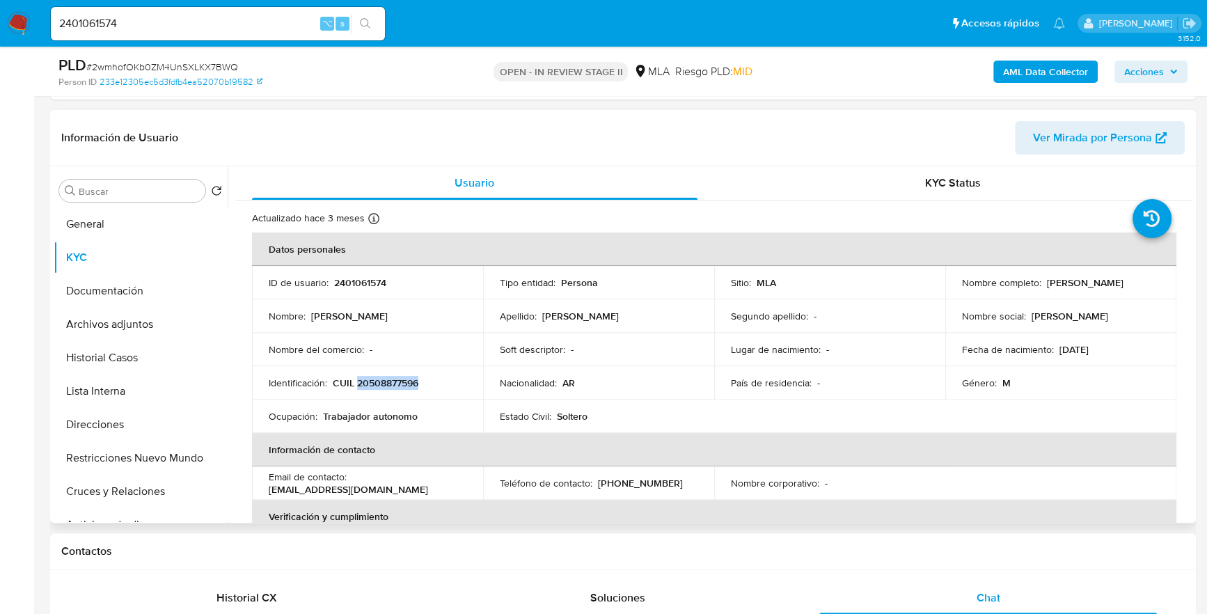
copy p "20508877596"
click at [115, 288] on button "Documentación" at bounding box center [135, 290] width 163 height 33
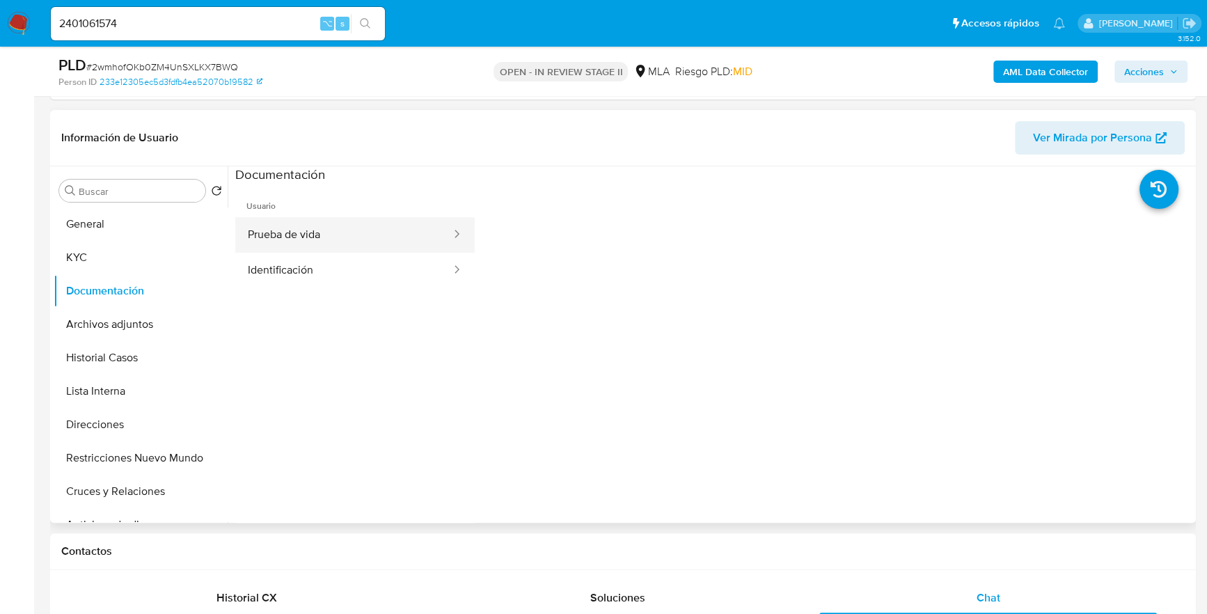
click at [317, 234] on button "Prueba de vida" at bounding box center [343, 234] width 217 height 35
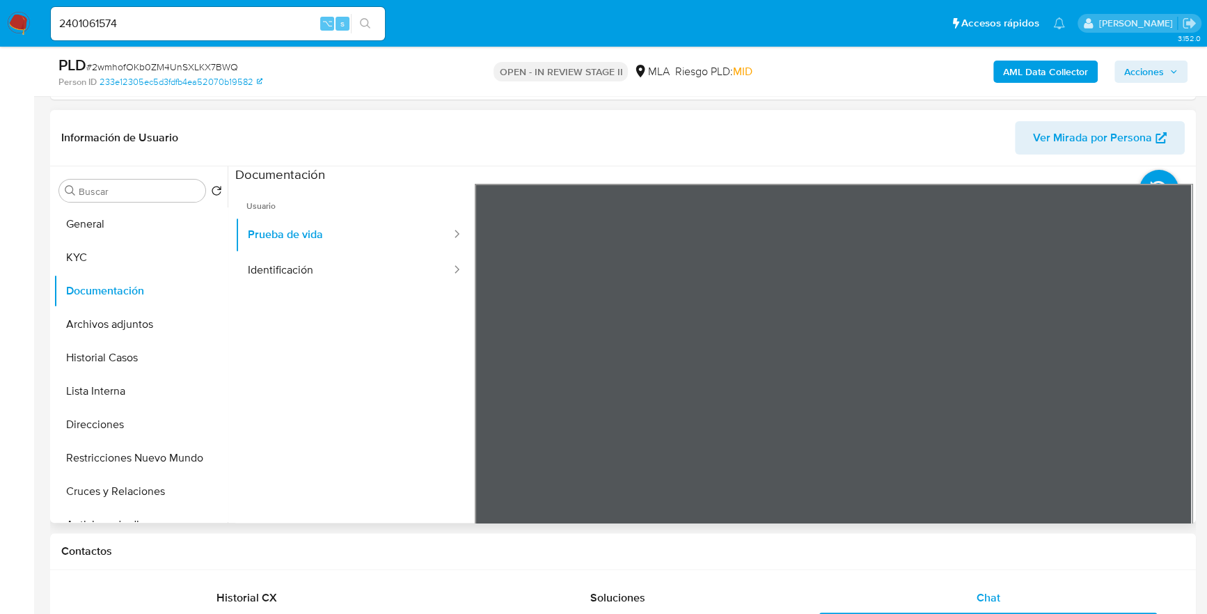
click at [360, 295] on ul "Usuario Prueba de vida Identificación" at bounding box center [354, 384] width 239 height 401
click at [363, 276] on button "Identificación" at bounding box center [343, 270] width 217 height 35
click at [1180, 409] on icon at bounding box center [1175, 410] width 28 height 28
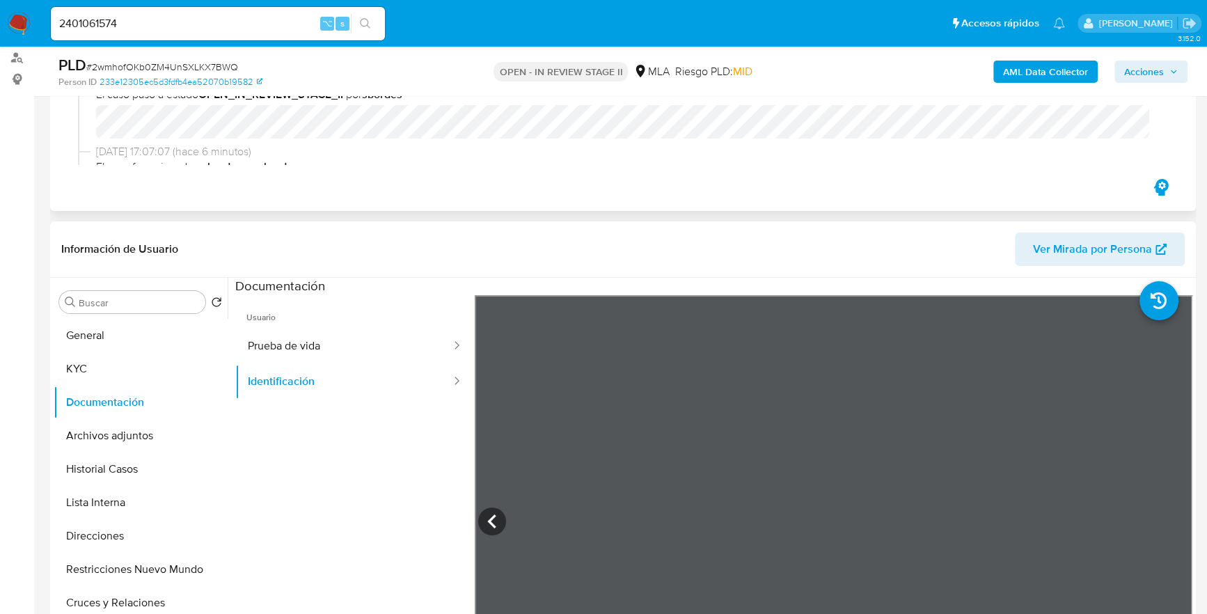
scroll to position [0, 0]
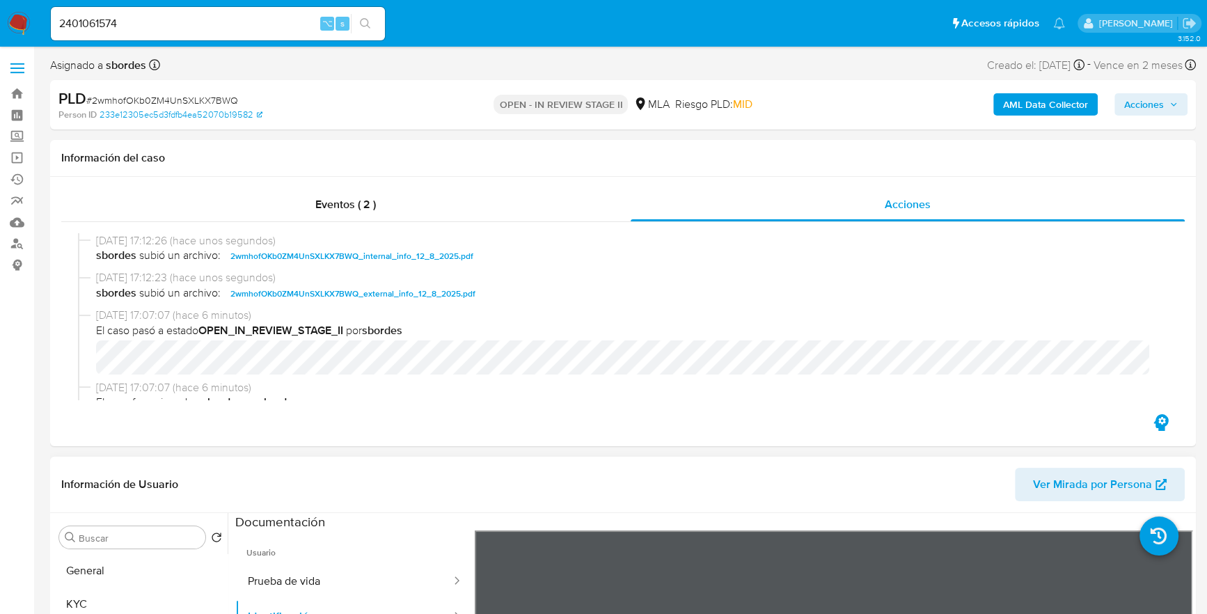
click at [1153, 106] on span "Acciones" at bounding box center [1144, 104] width 40 height 22
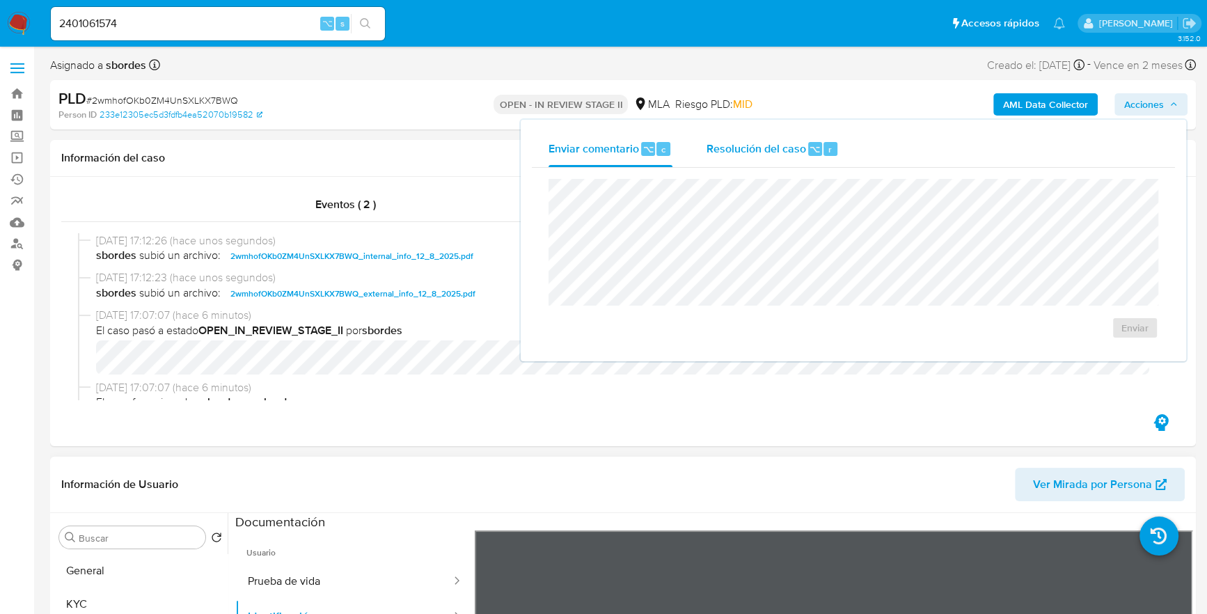
click at [763, 144] on span "Resolución del caso" at bounding box center [756, 149] width 100 height 16
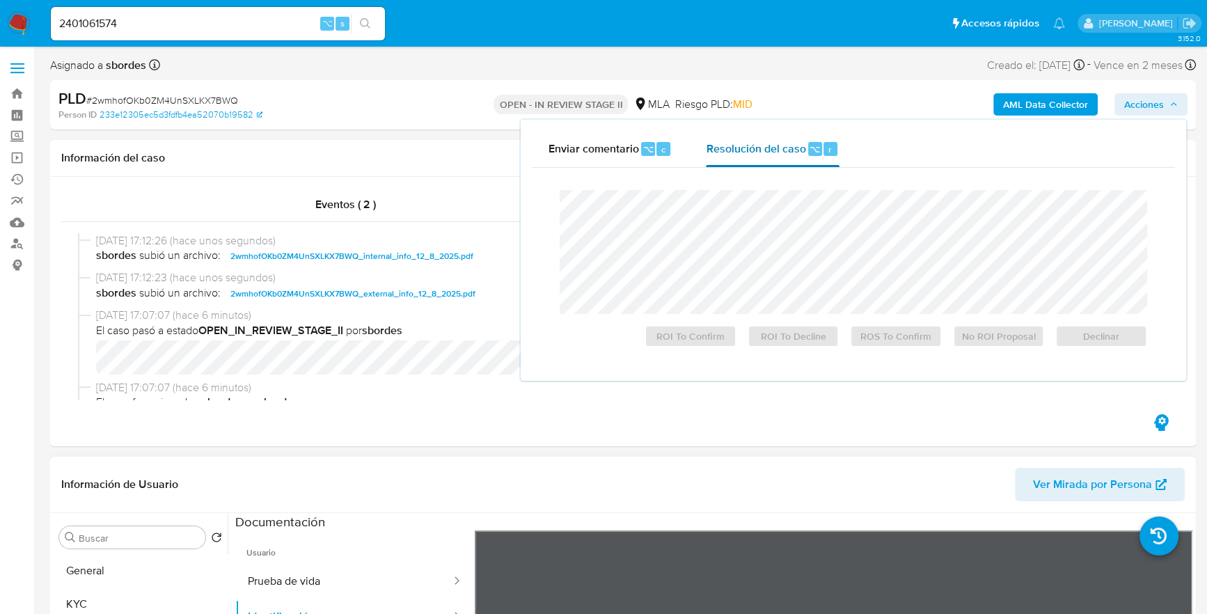
click at [763, 166] on div "Resolución del caso ⌥ r" at bounding box center [772, 149] width 133 height 36
click at [1123, 328] on span "Declinar" at bounding box center [1101, 335] width 72 height 19
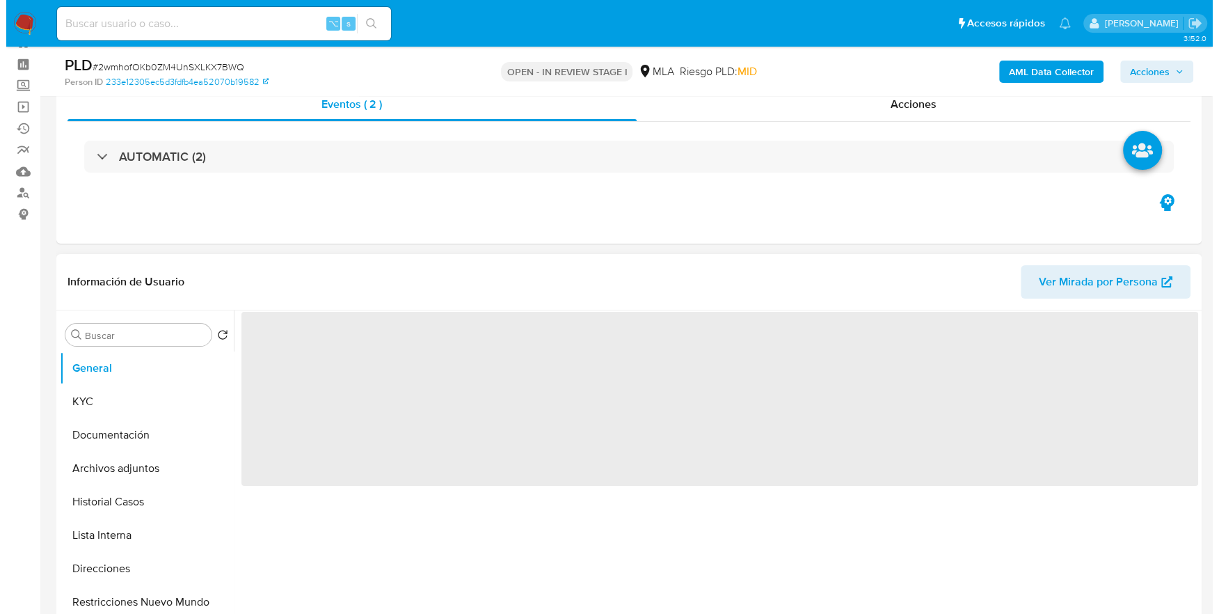
scroll to position [146, 0]
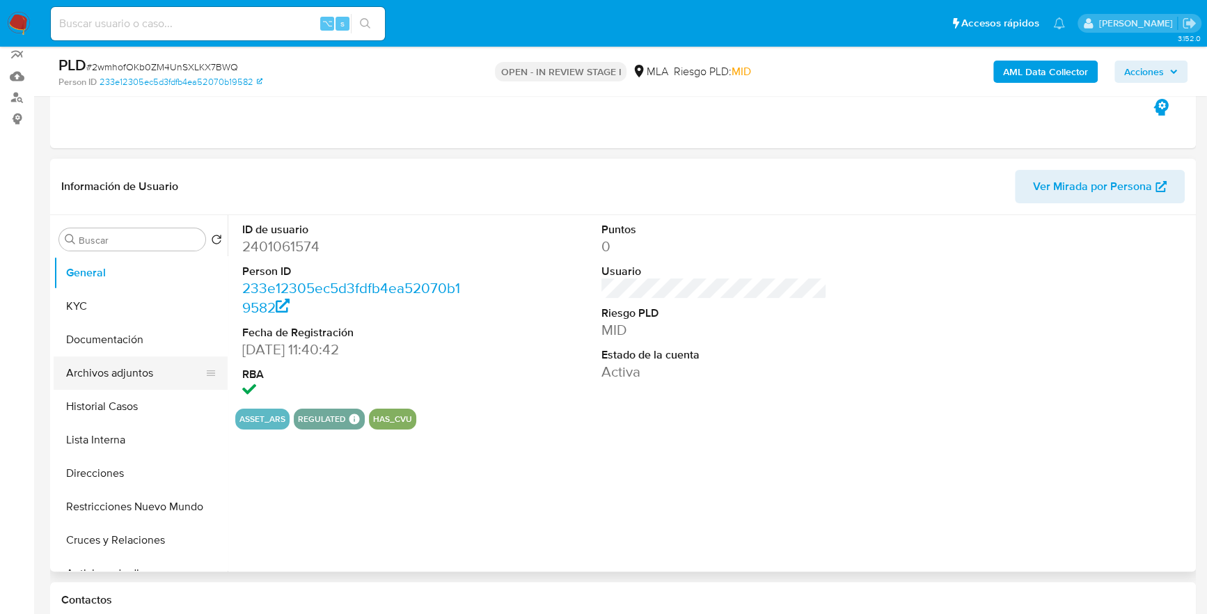
click at [126, 370] on button "Archivos adjuntos" at bounding box center [135, 372] width 163 height 33
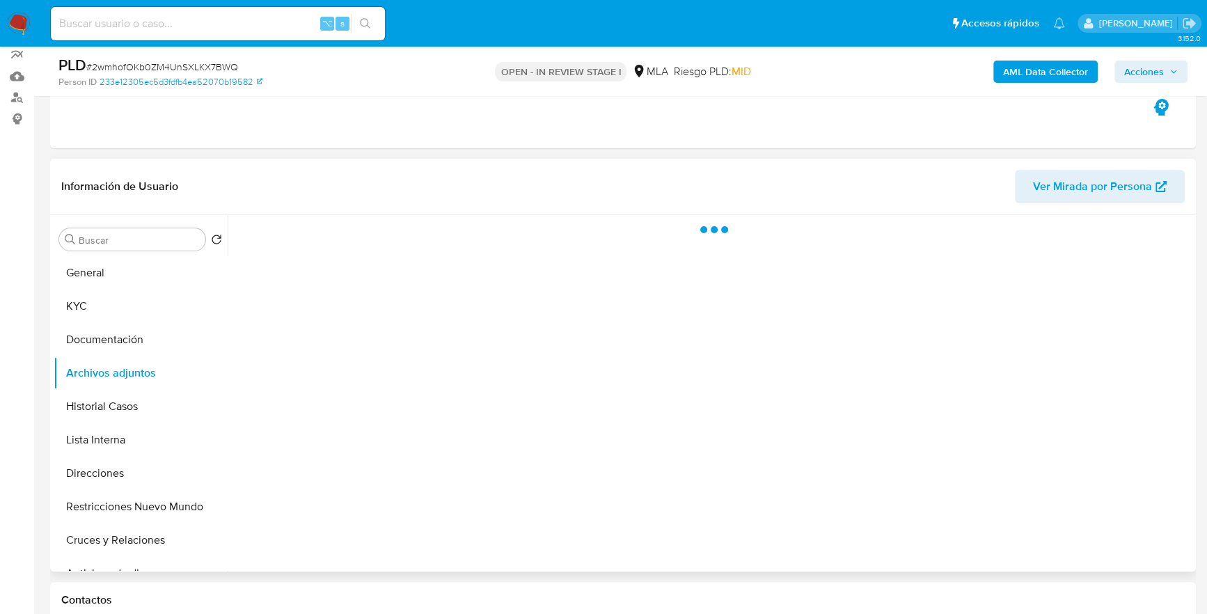
select select "10"
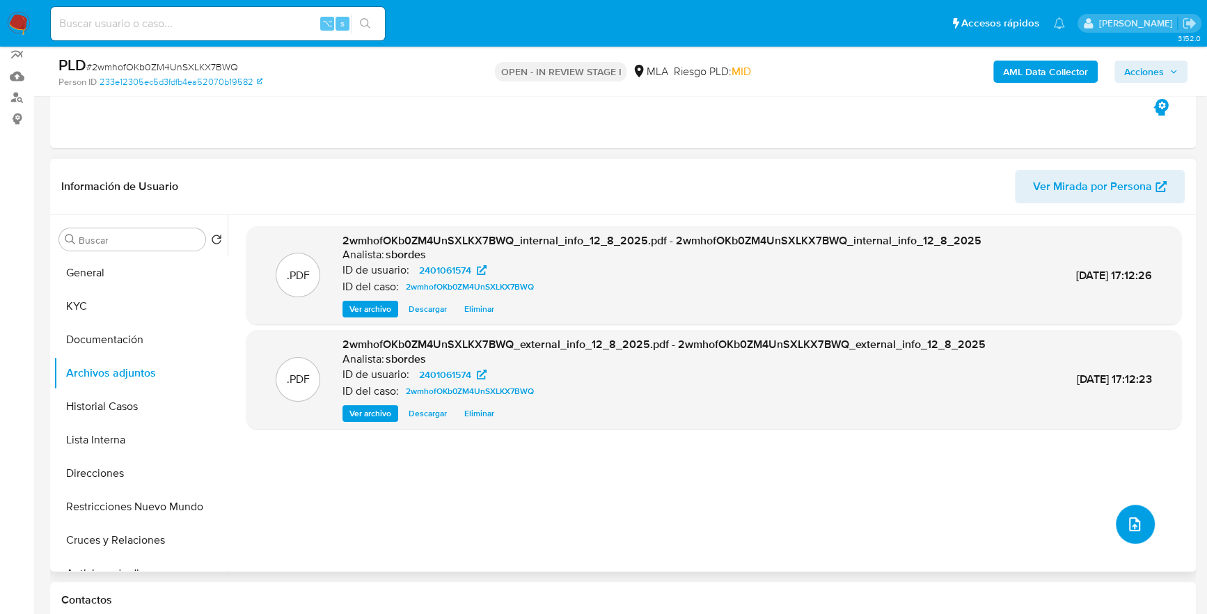
click at [1129, 528] on icon "upload-file" at bounding box center [1134, 524] width 11 height 14
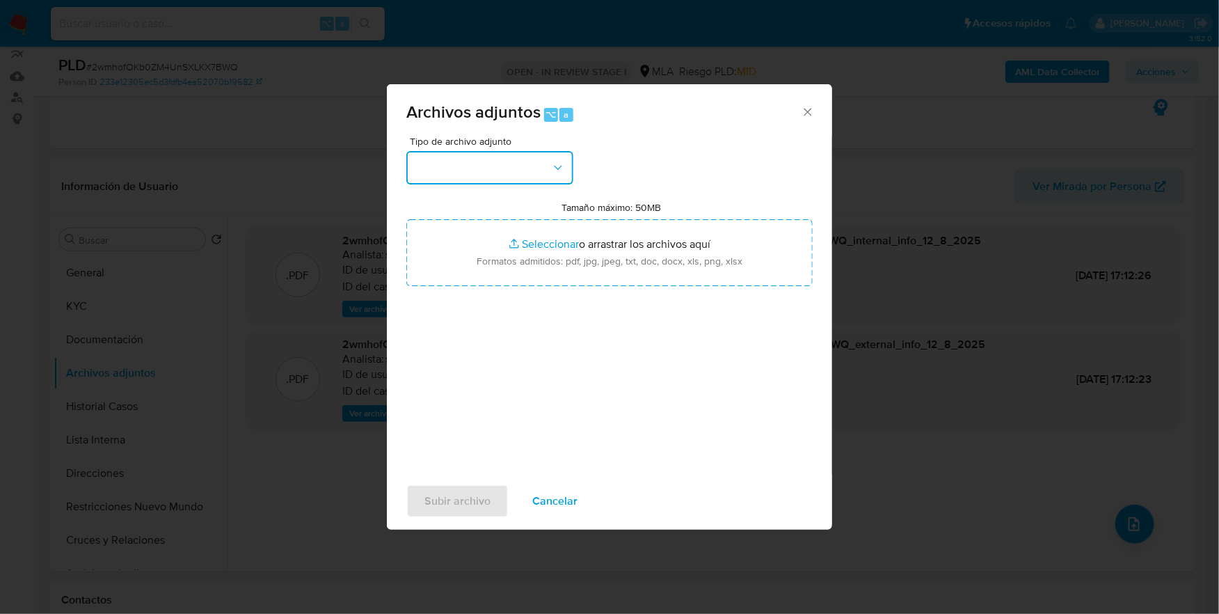
click at [514, 163] on button "button" at bounding box center [489, 167] width 167 height 33
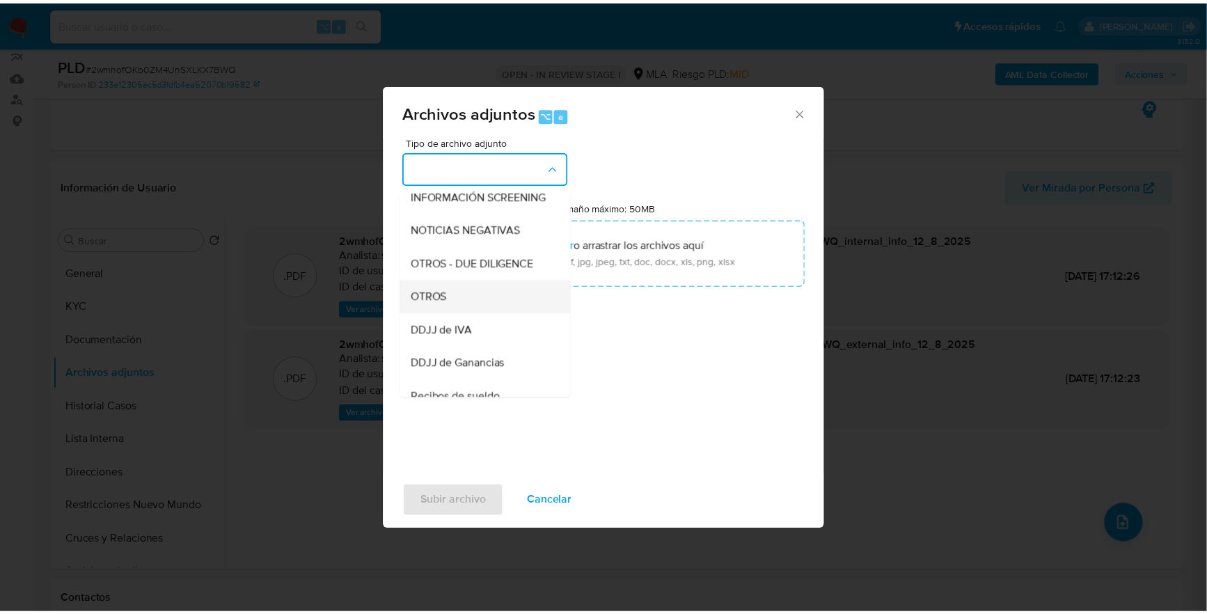
scroll to position [212, 0]
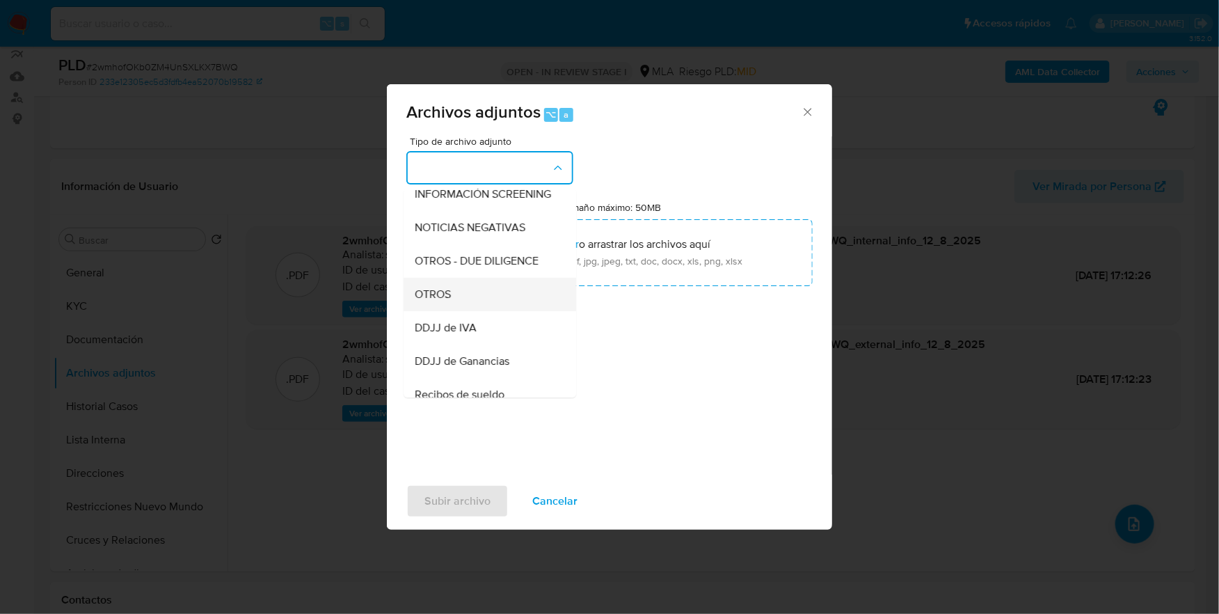
click at [455, 311] on div "OTROS" at bounding box center [486, 294] width 142 height 33
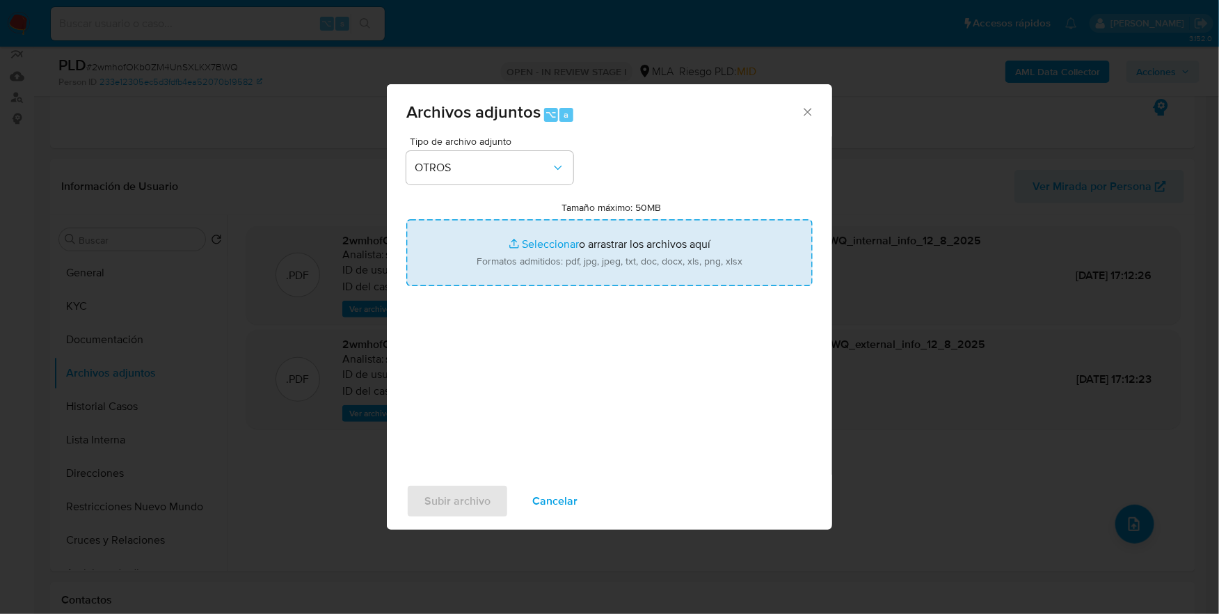
click at [552, 248] on input "Tamaño máximo: 50MB Seleccionar archivos" at bounding box center [609, 252] width 406 height 67
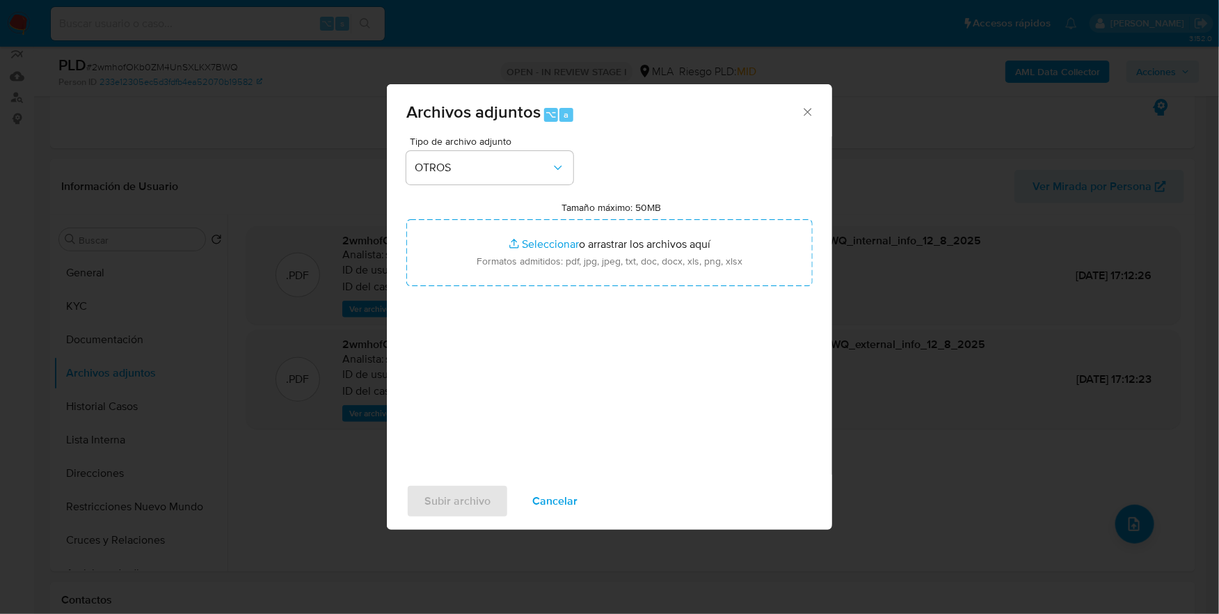
type input "C:\fakepath\Caselog 2wmhofOKb0ZM4UnSXLKX7BWQ_2025_07_17_23_28_18.docx"
click at [427, 503] on span "Subir archivo" at bounding box center [458, 501] width 66 height 31
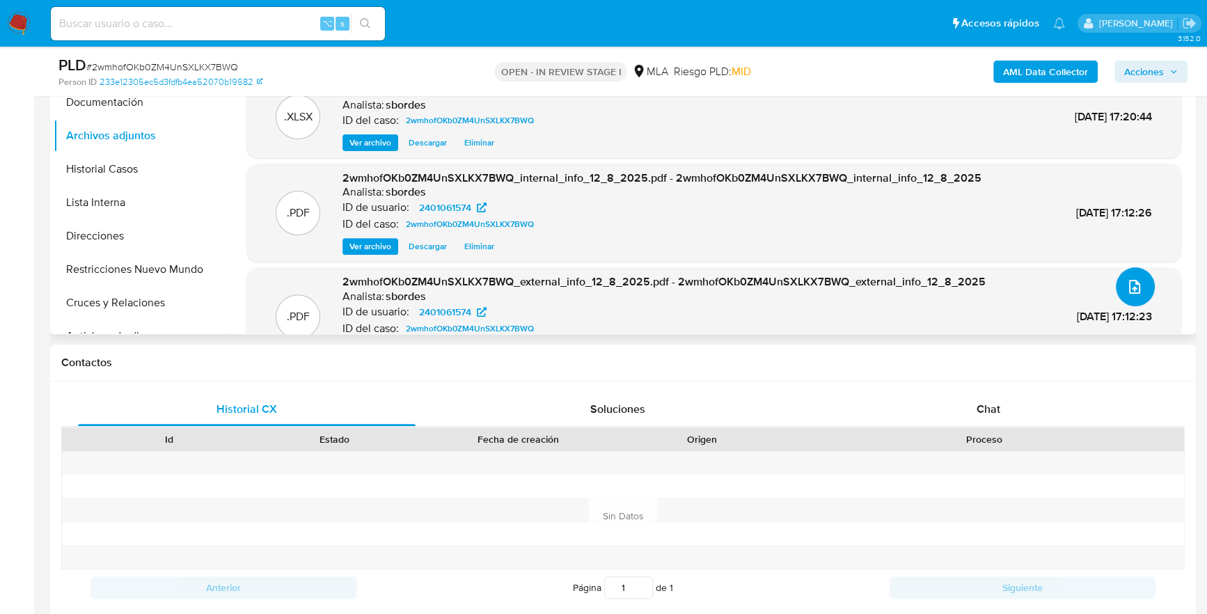
scroll to position [512, 0]
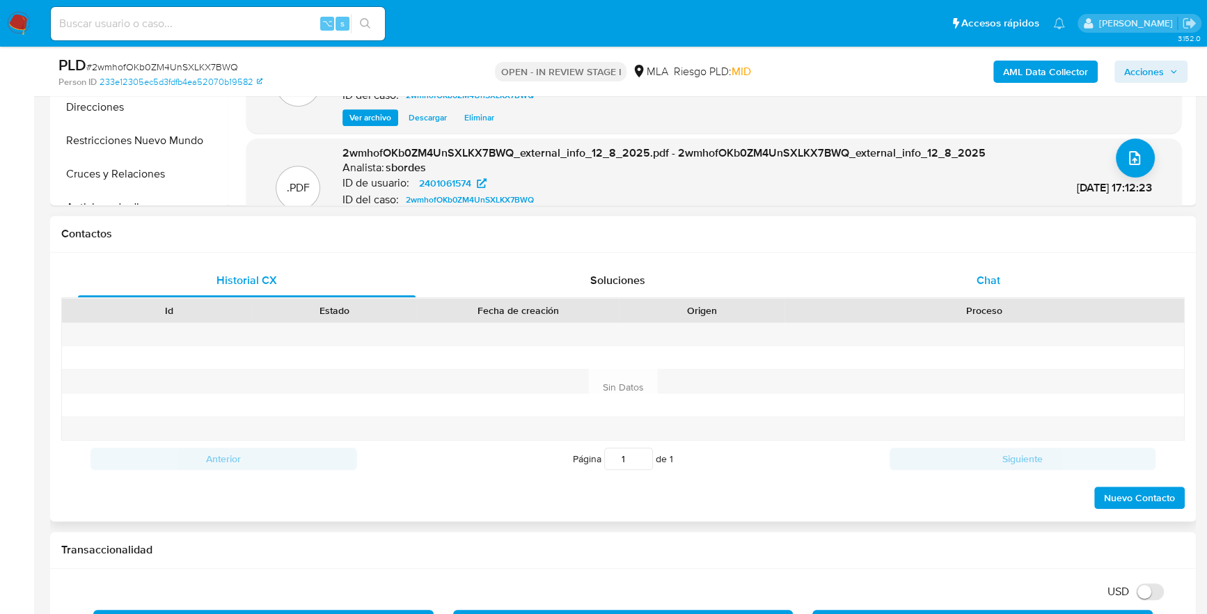
click at [971, 283] on div "Chat" at bounding box center [988, 280] width 338 height 33
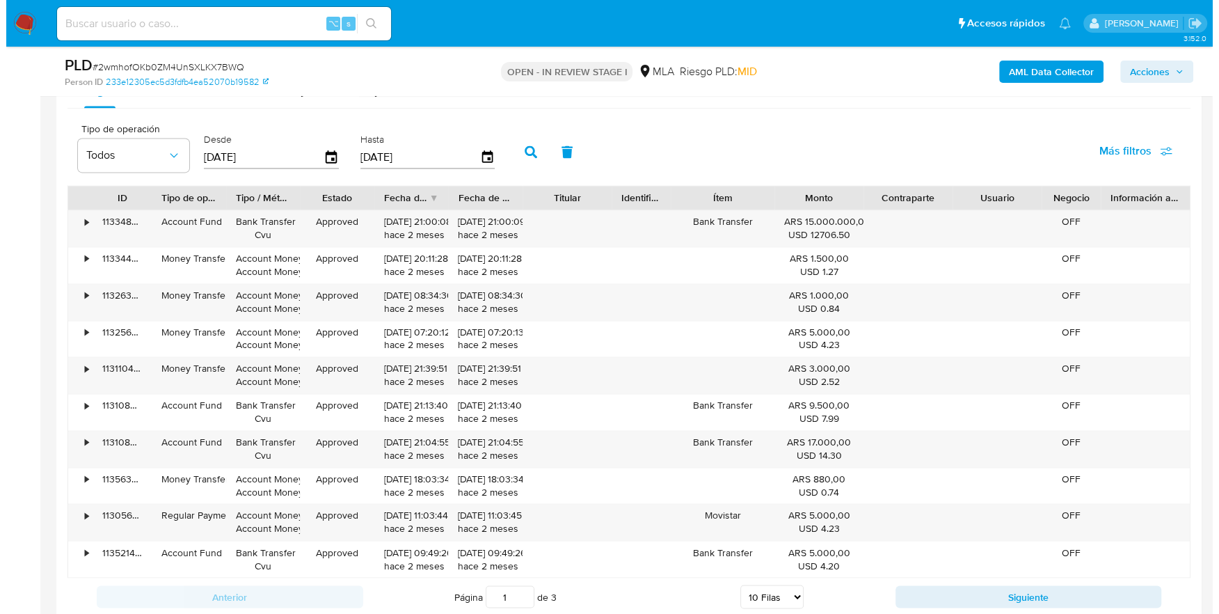
scroll to position [2485, 0]
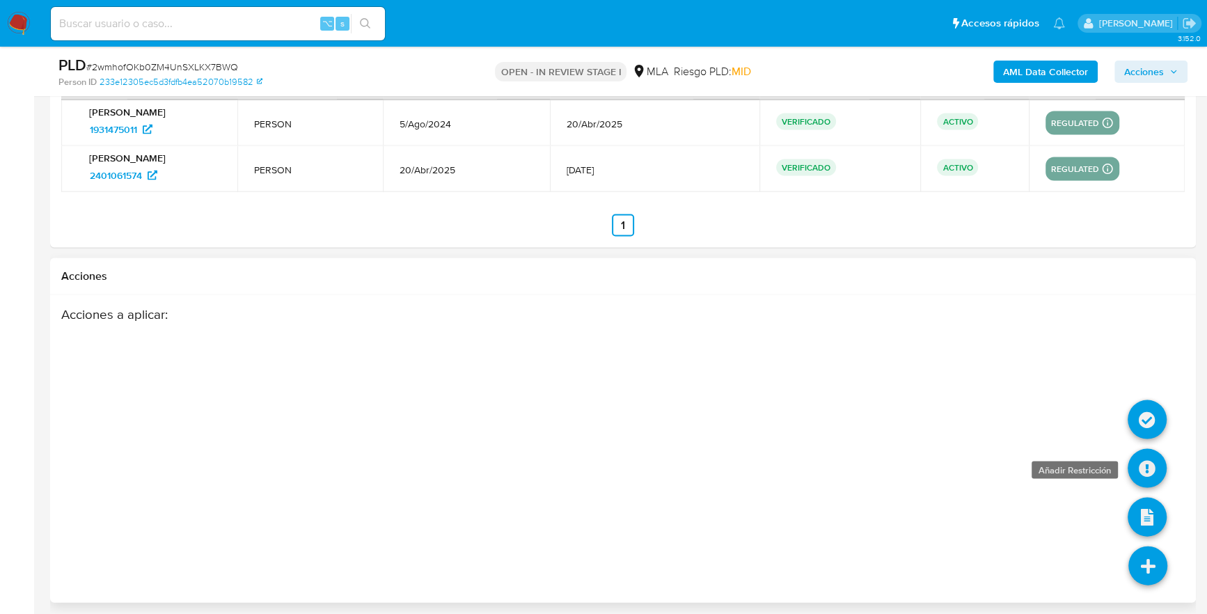
click at [1141, 465] on icon at bounding box center [1146, 468] width 39 height 39
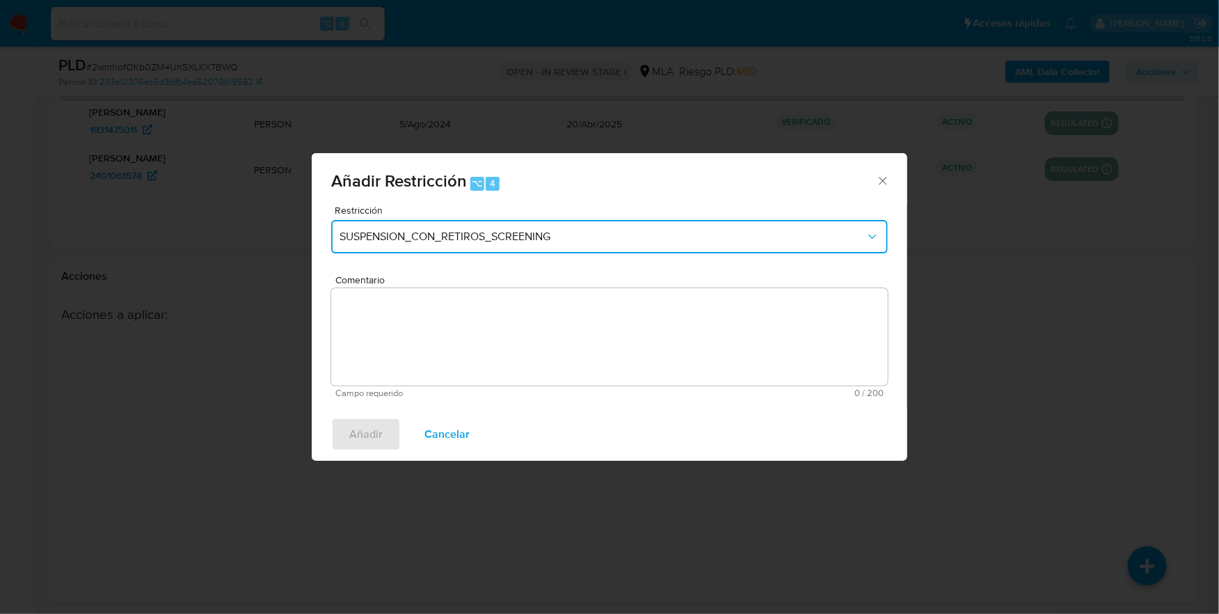
click at [467, 230] on span "SUSPENSION_CON_RETIROS_SCREENING" at bounding box center [603, 237] width 526 height 14
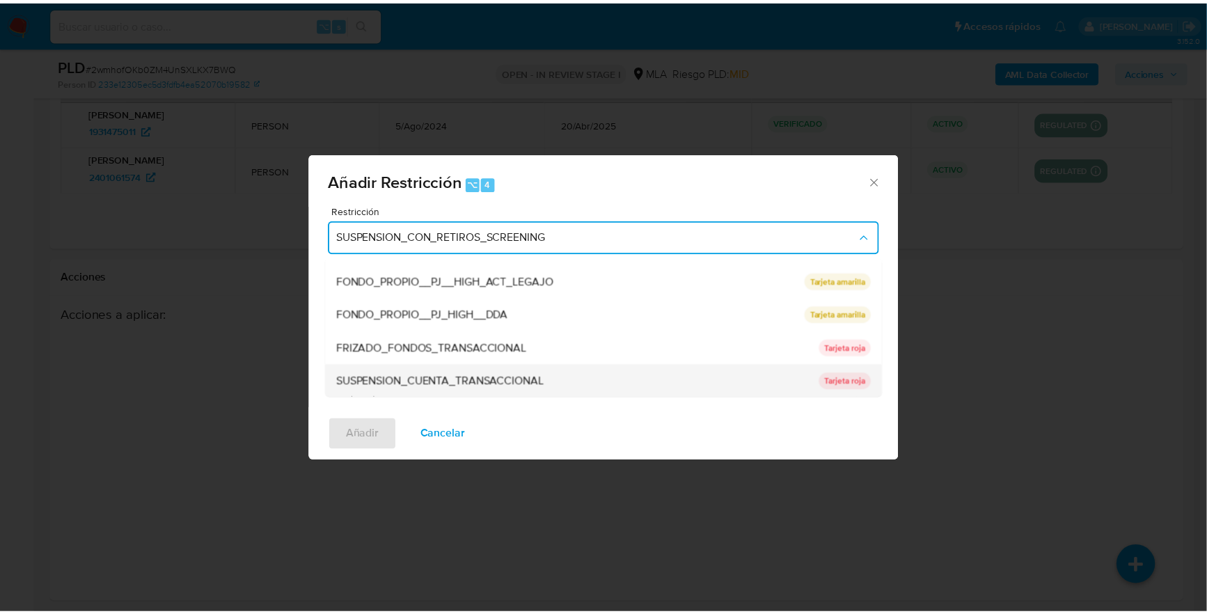
scroll to position [228, 0]
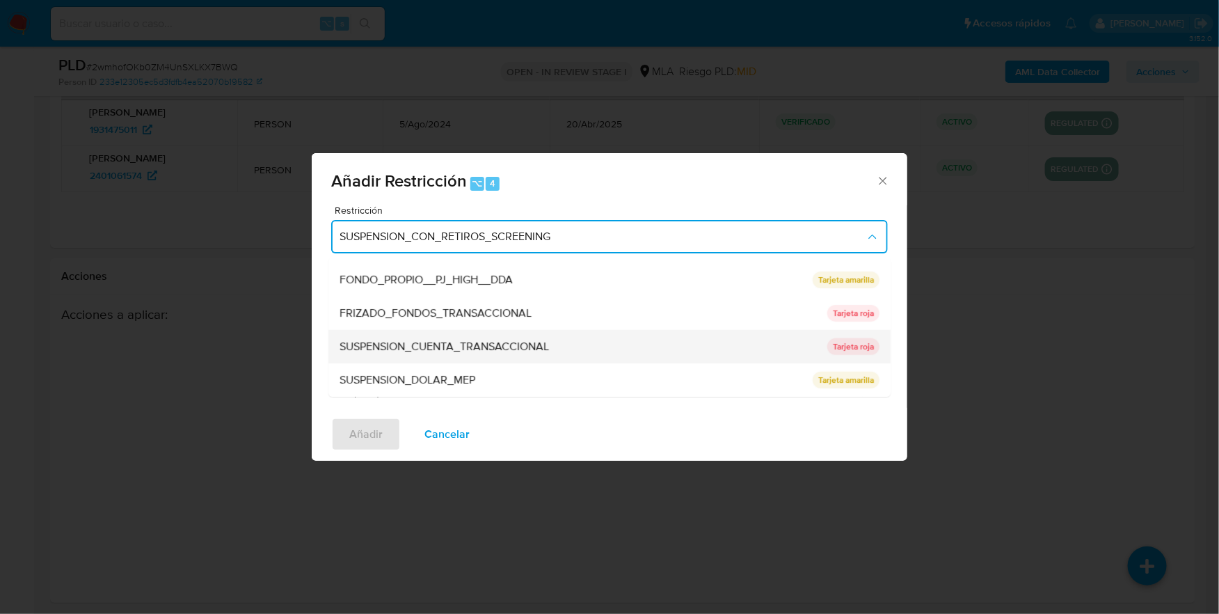
click at [431, 345] on span "SUSPENSION_CUENTA_TRANSACCIONAL" at bounding box center [444, 347] width 209 height 14
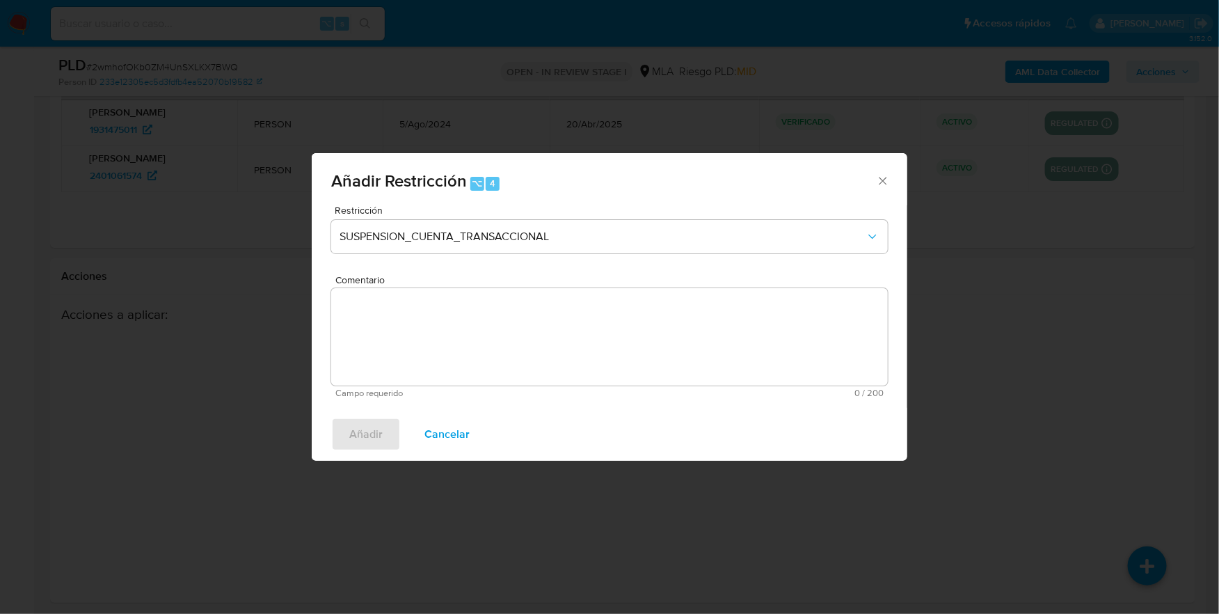
click at [473, 330] on textarea "Comentario" at bounding box center [609, 336] width 557 height 97
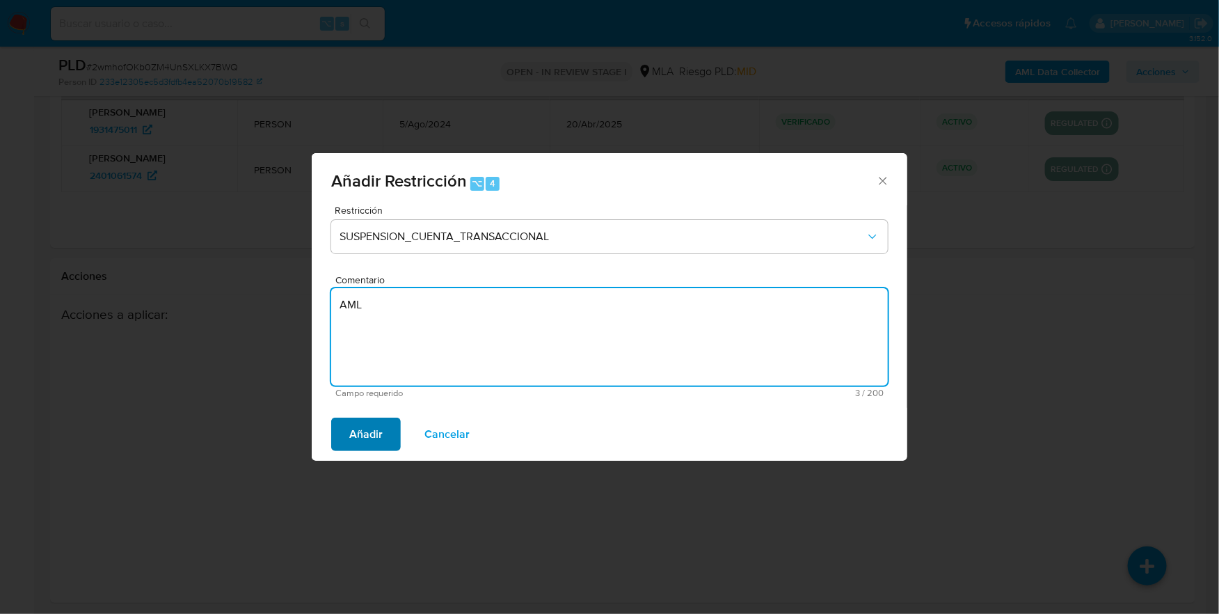
type textarea "AML"
click at [376, 436] on span "Añadir" at bounding box center [365, 434] width 33 height 31
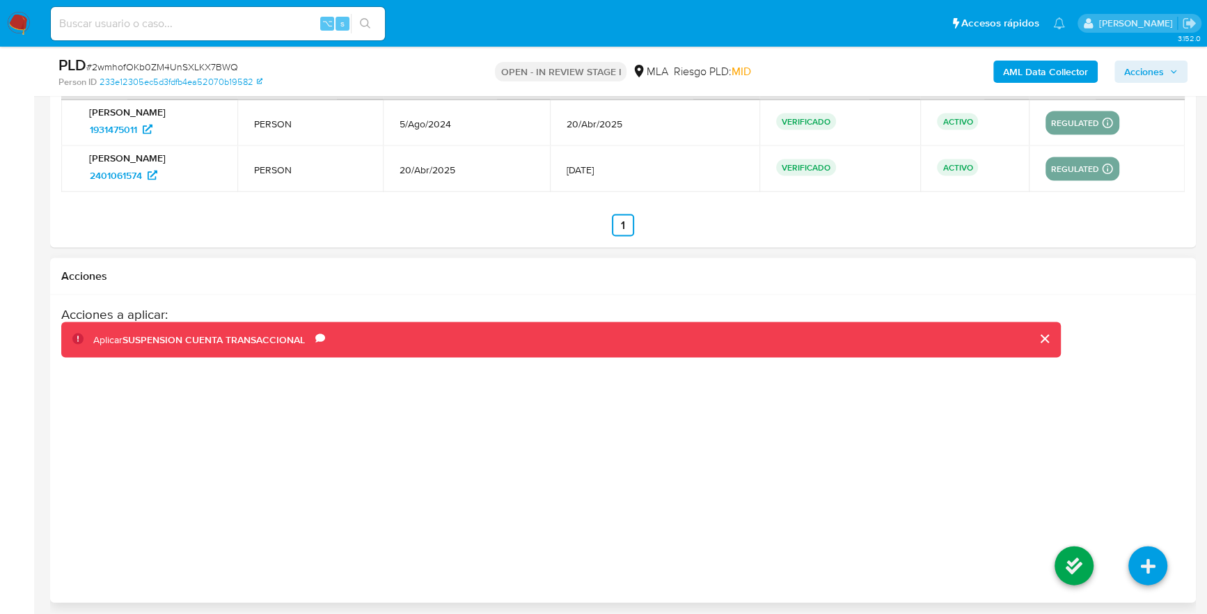
click at [1049, 557] on li at bounding box center [1074, 568] width 74 height 78
click at [1063, 557] on icon at bounding box center [1073, 565] width 39 height 39
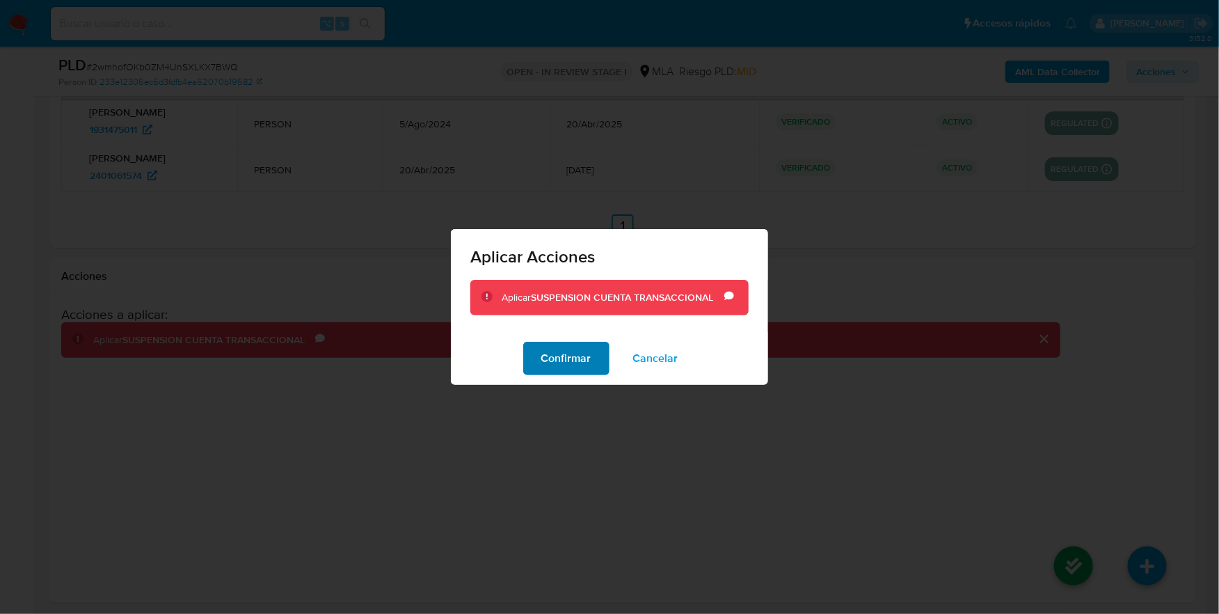
click at [582, 355] on span "Confirmar" at bounding box center [566, 358] width 50 height 31
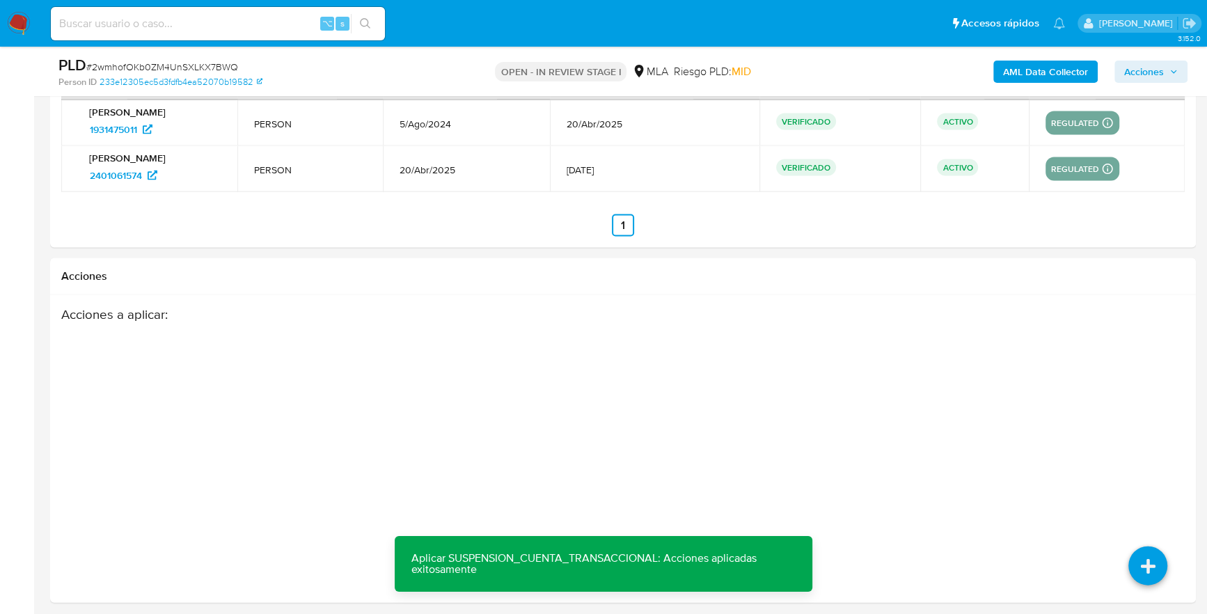
click at [1160, 73] on span "Acciones" at bounding box center [1144, 72] width 40 height 22
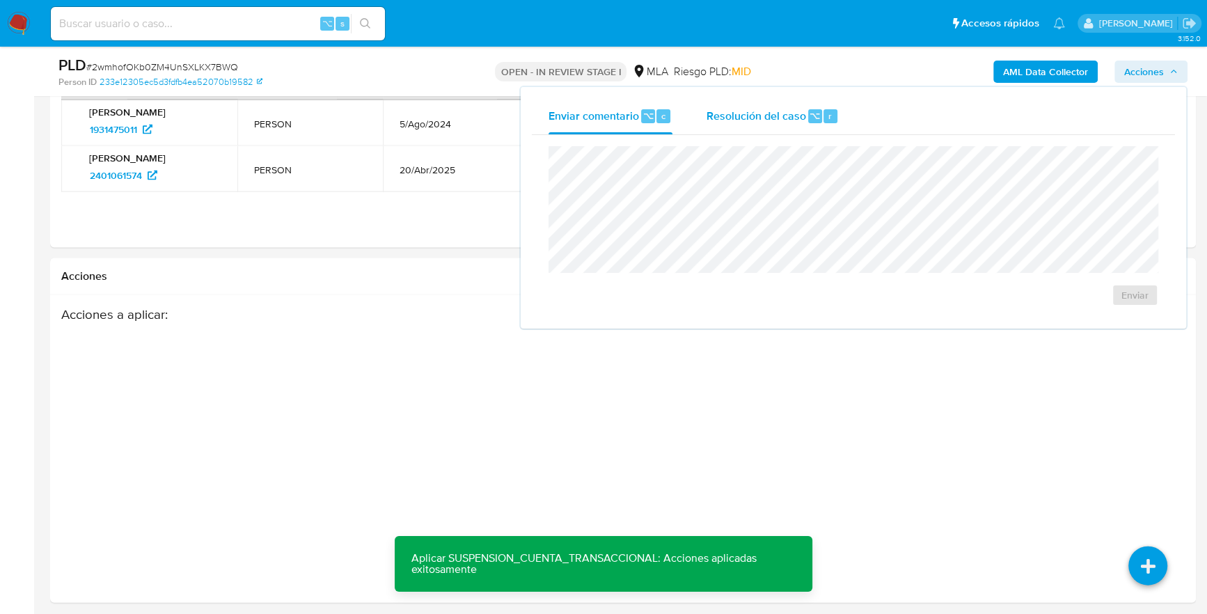
click at [774, 113] on span "Resolución del caso" at bounding box center [756, 115] width 100 height 16
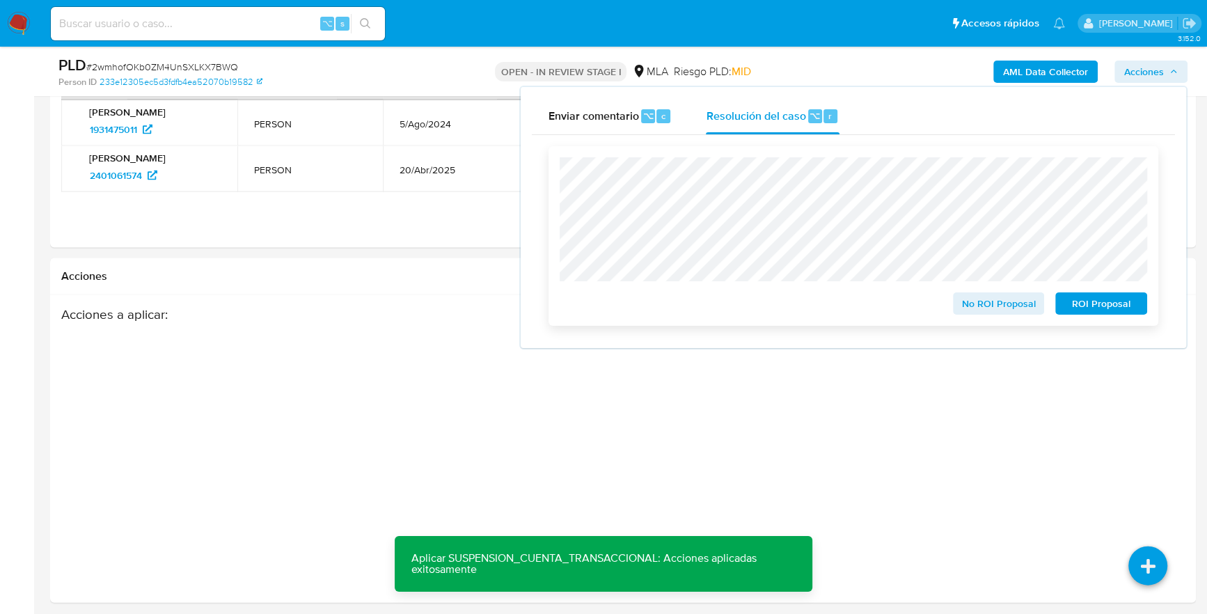
click at [1120, 301] on span "ROI Proposal" at bounding box center [1101, 303] width 72 height 19
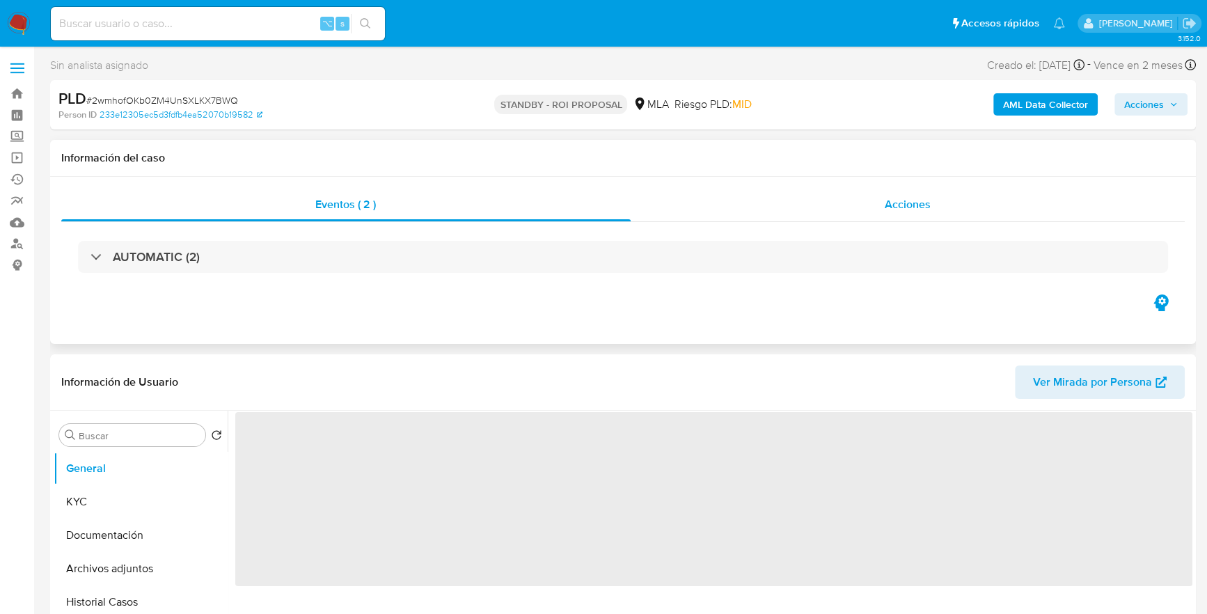
click at [882, 202] on div "Acciones" at bounding box center [908, 204] width 555 height 33
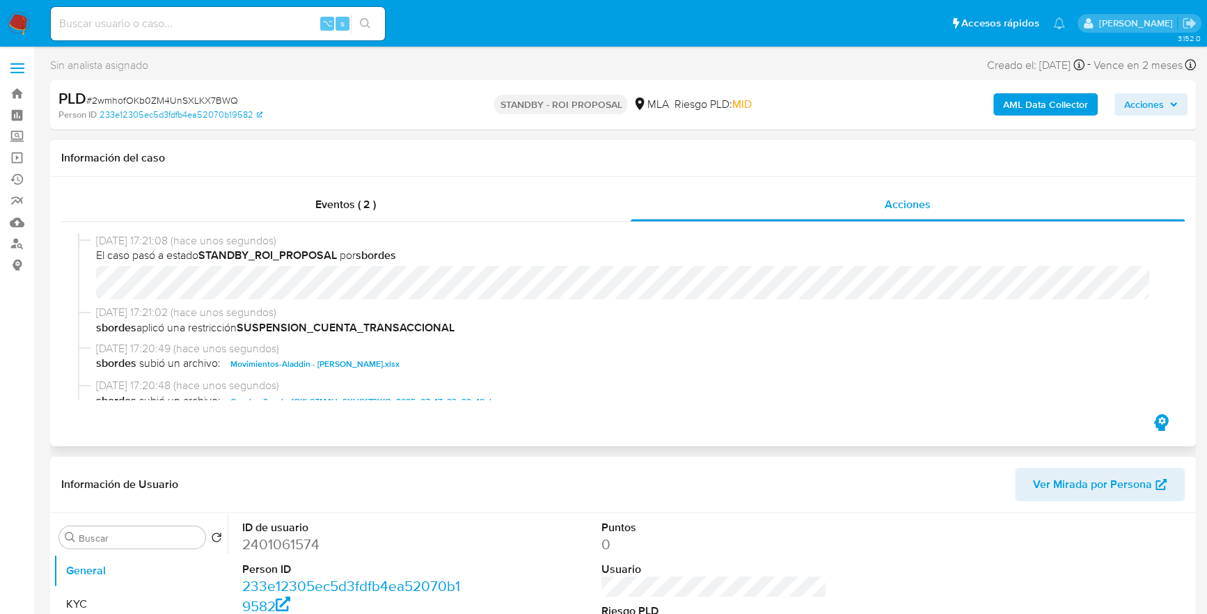
select select "10"
click at [207, 20] on input at bounding box center [218, 24] width 334 height 18
paste input "2373290161"
type input "2373290161"
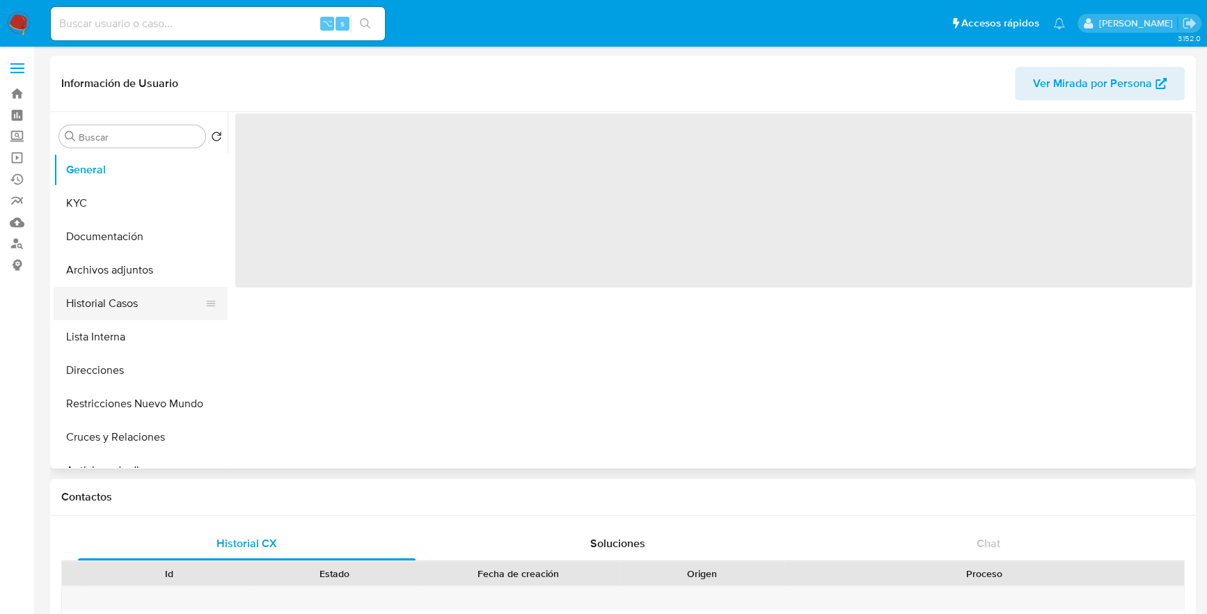
click at [137, 297] on button "Historial Casos" at bounding box center [135, 303] width 163 height 33
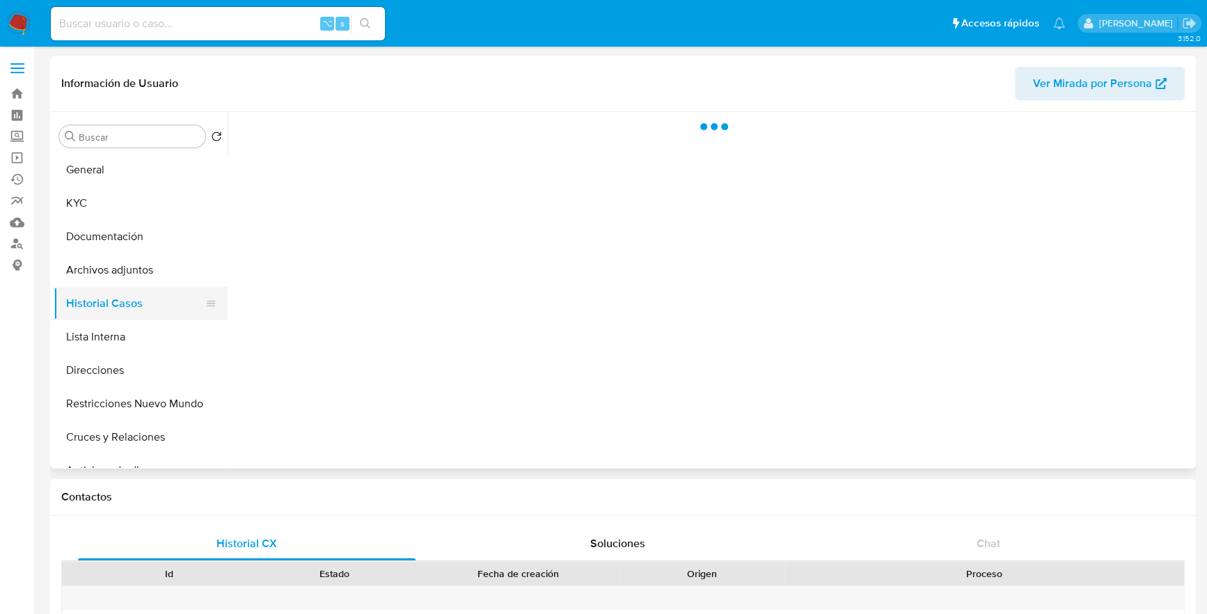
select select "10"
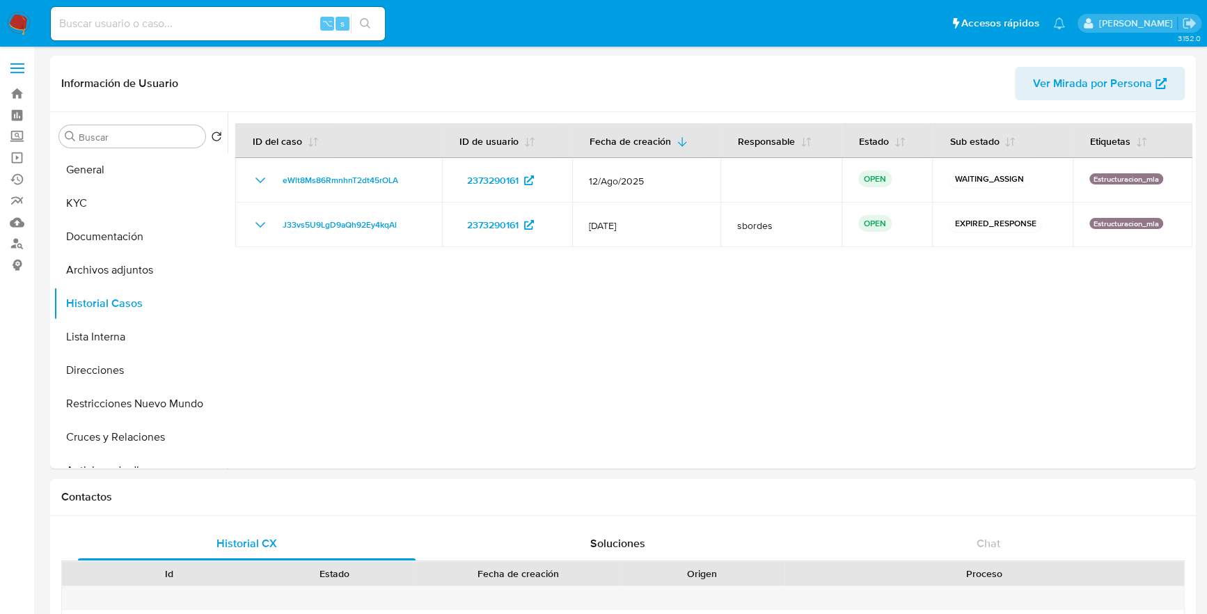
click at [162, 29] on input at bounding box center [218, 24] width 334 height 18
paste input "1618520279"
type input "1618520279"
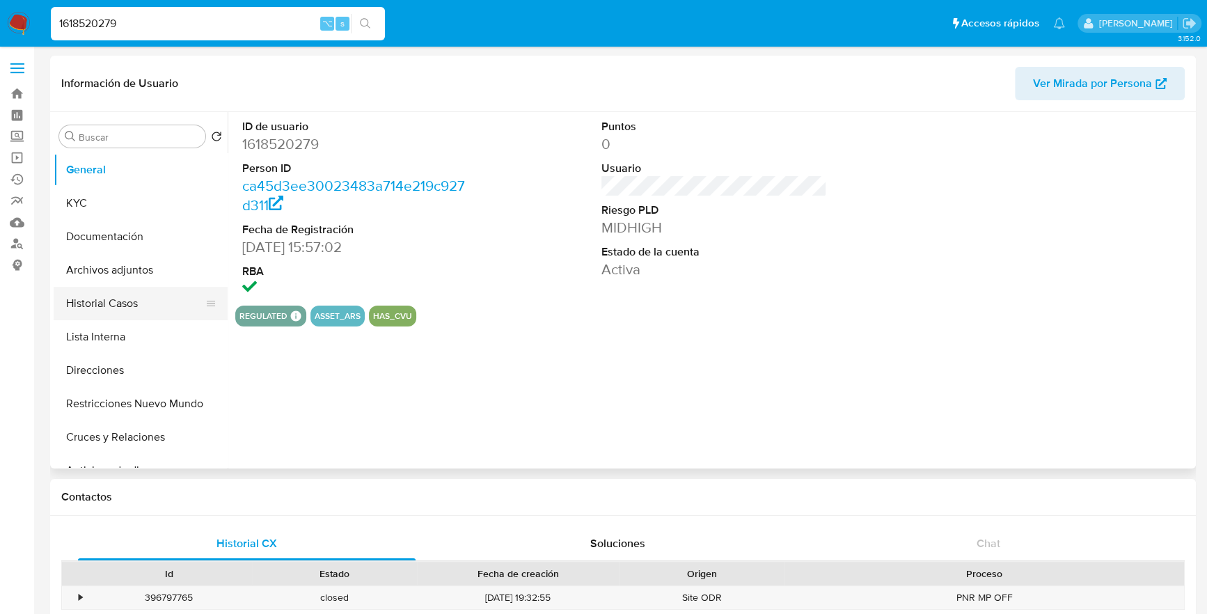
click at [104, 299] on button "Historial Casos" at bounding box center [135, 303] width 163 height 33
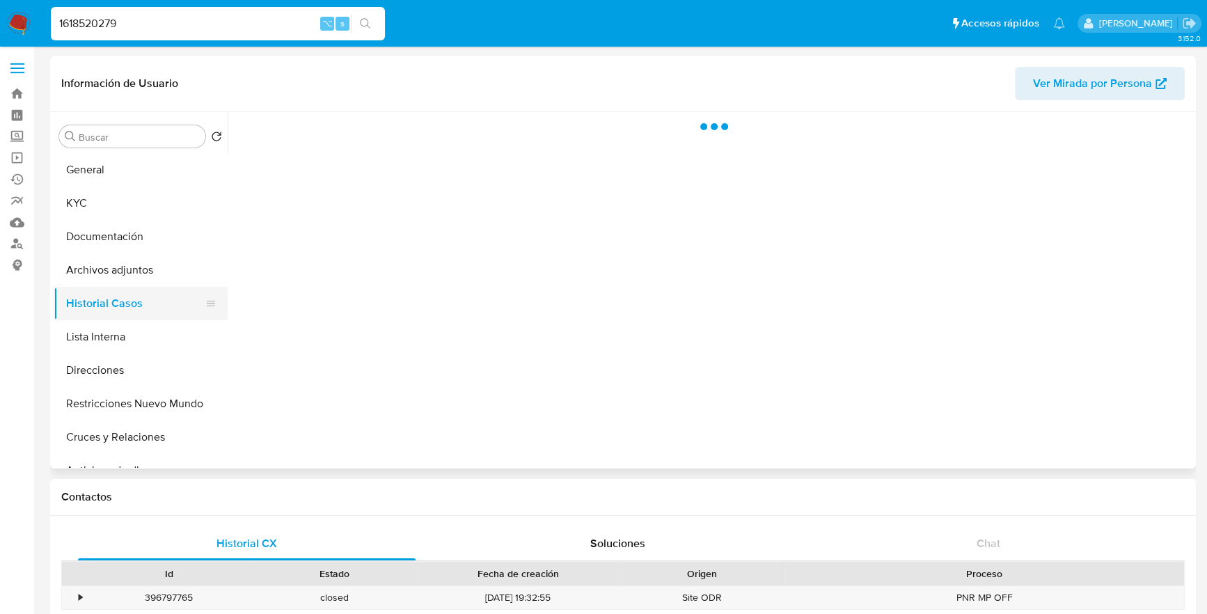
select select "10"
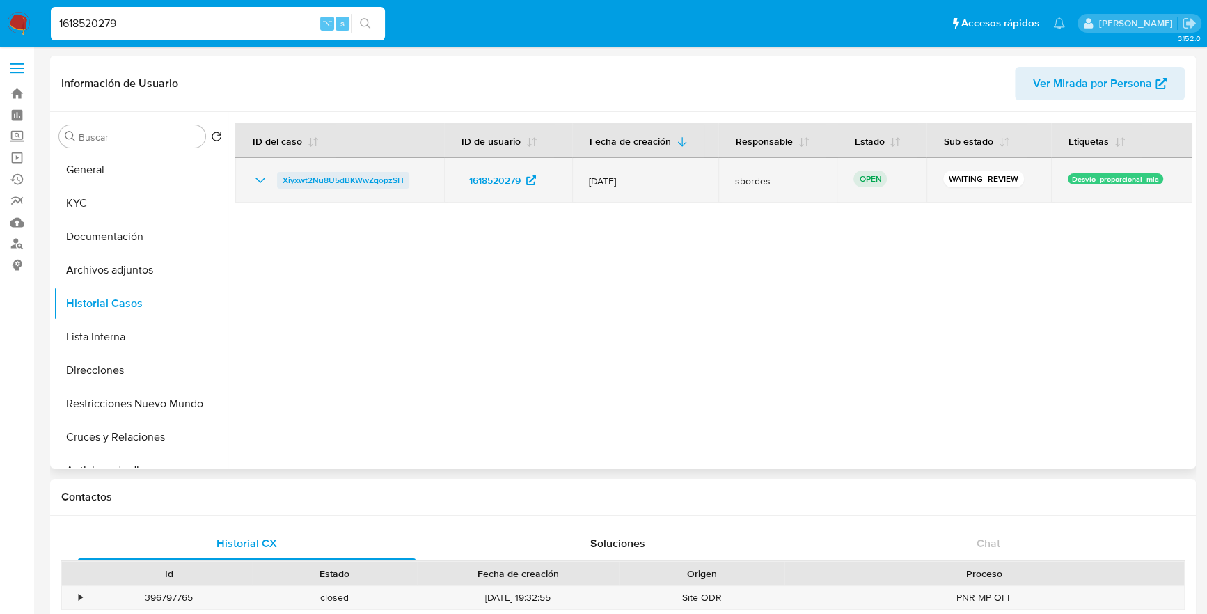
click at [308, 180] on span "Xiyxwt2Nu8U5dBKWwZqopzSH" at bounding box center [343, 180] width 121 height 17
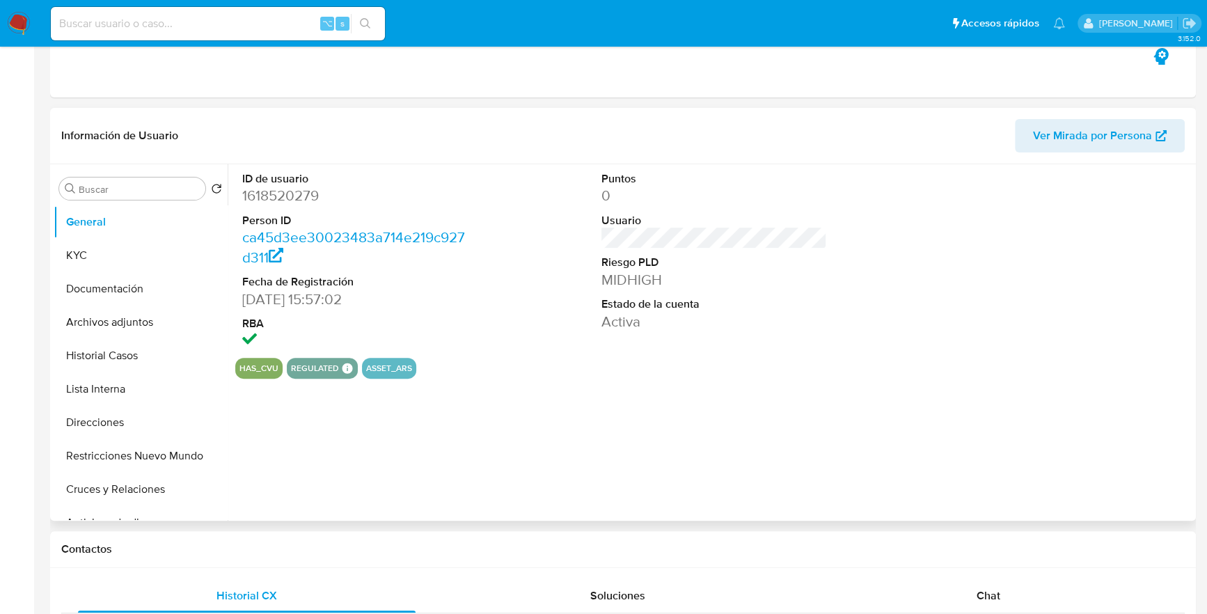
select select "10"
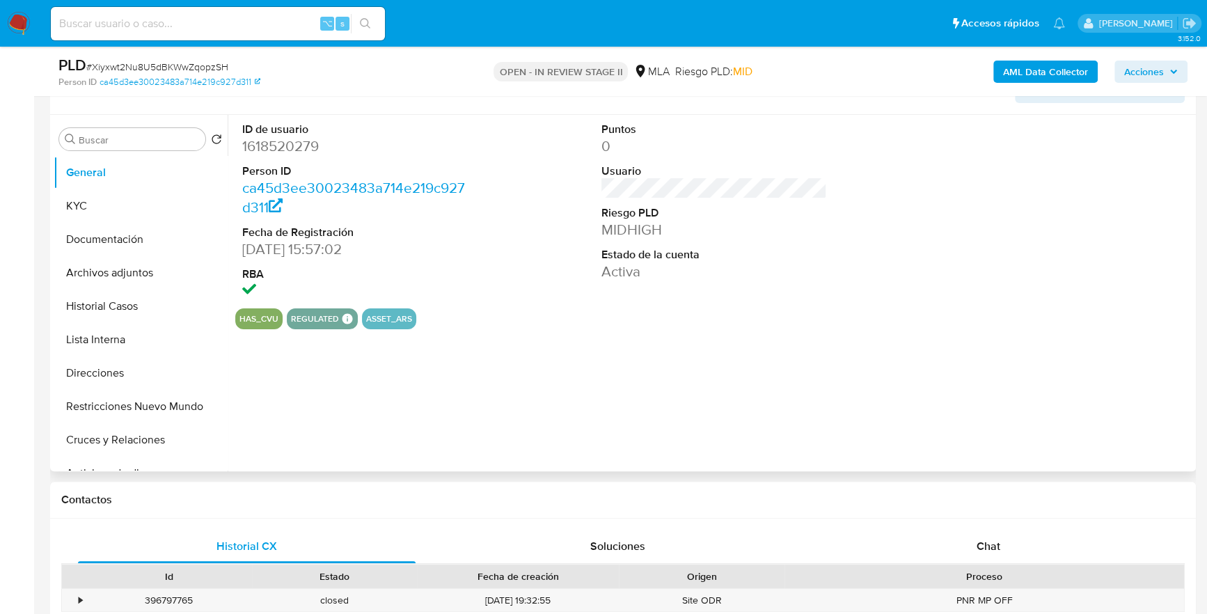
scroll to position [356, 0]
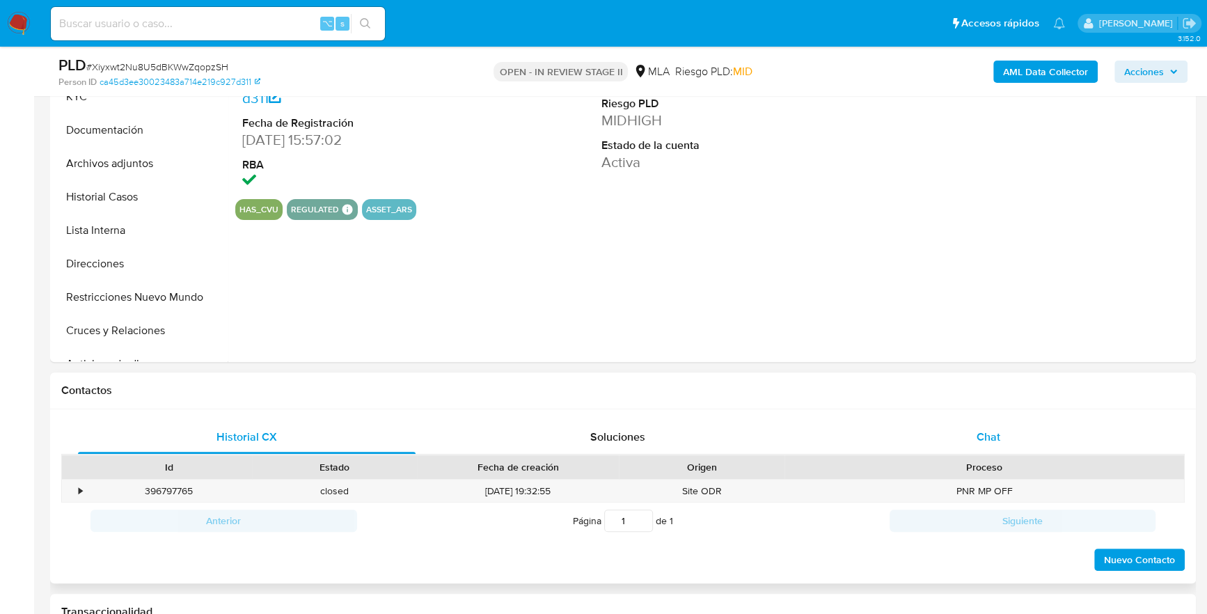
click at [1022, 439] on div "Chat" at bounding box center [988, 436] width 338 height 33
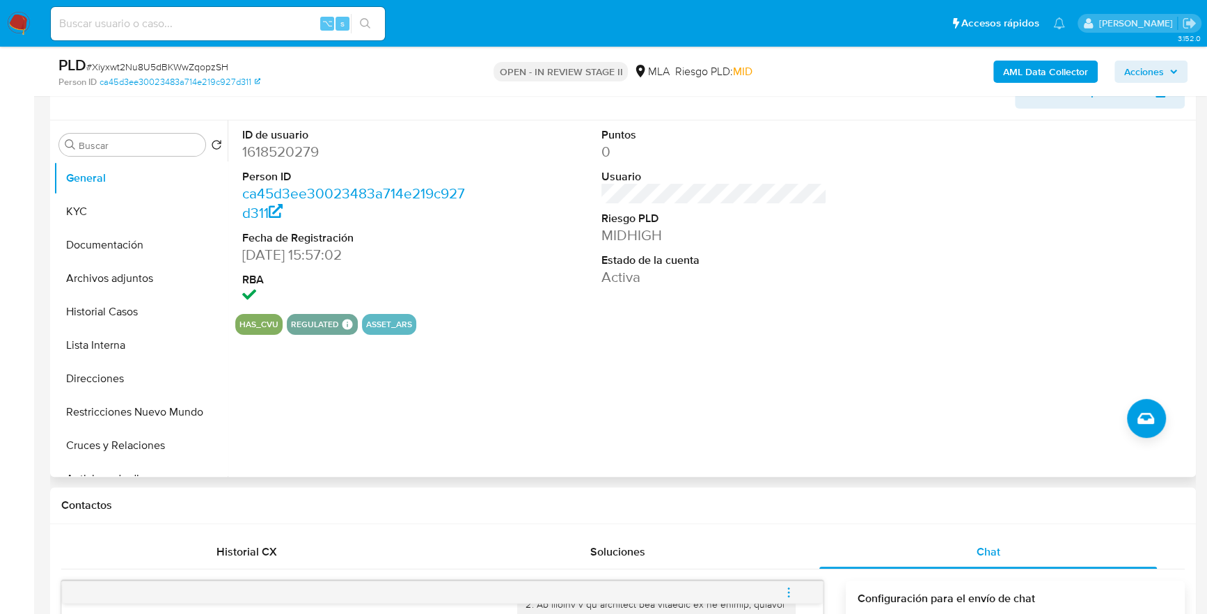
scroll to position [200, 0]
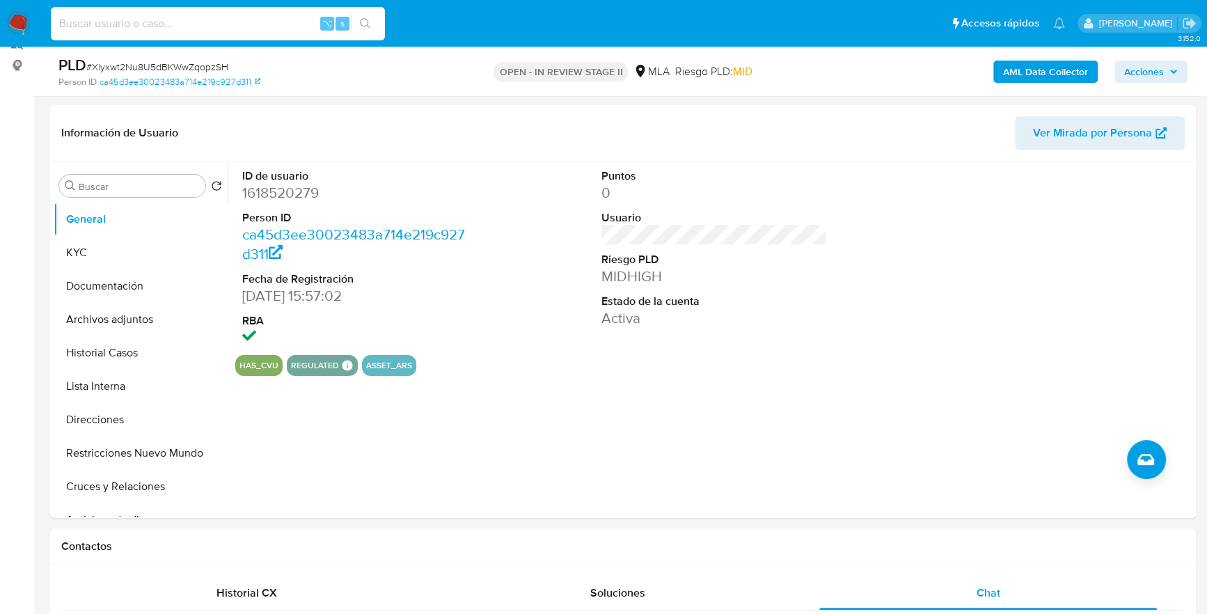
click at [193, 26] on input at bounding box center [218, 24] width 334 height 18
paste input "1618520279"
type input "1618520279"
click at [60, 246] on button "KYC" at bounding box center [135, 252] width 163 height 33
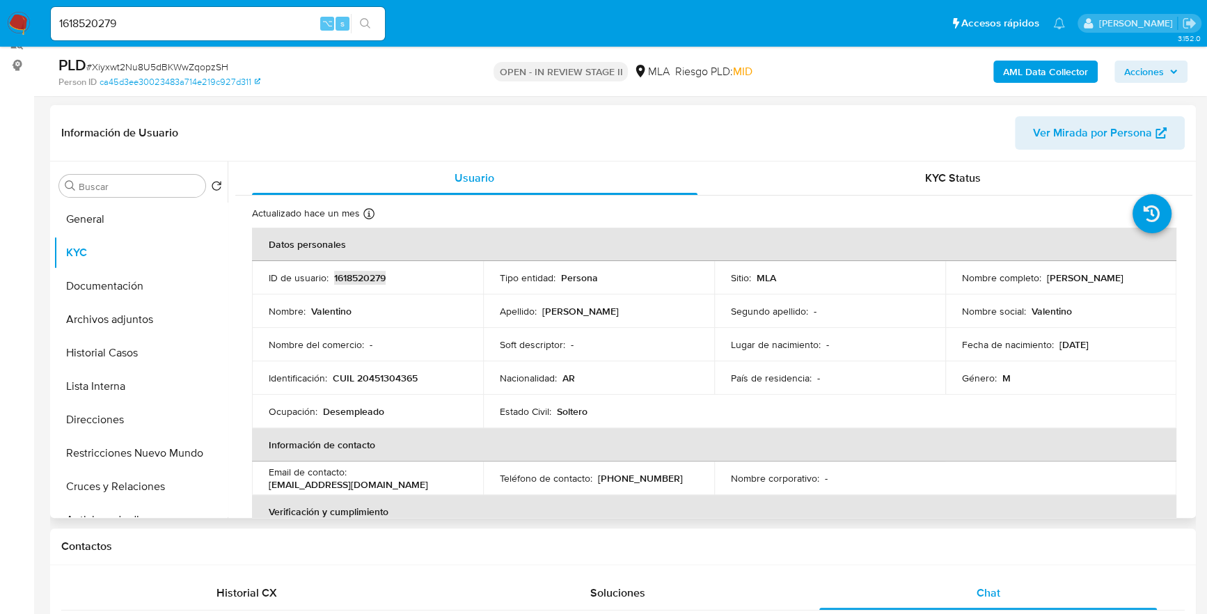
copy p "1618520279"
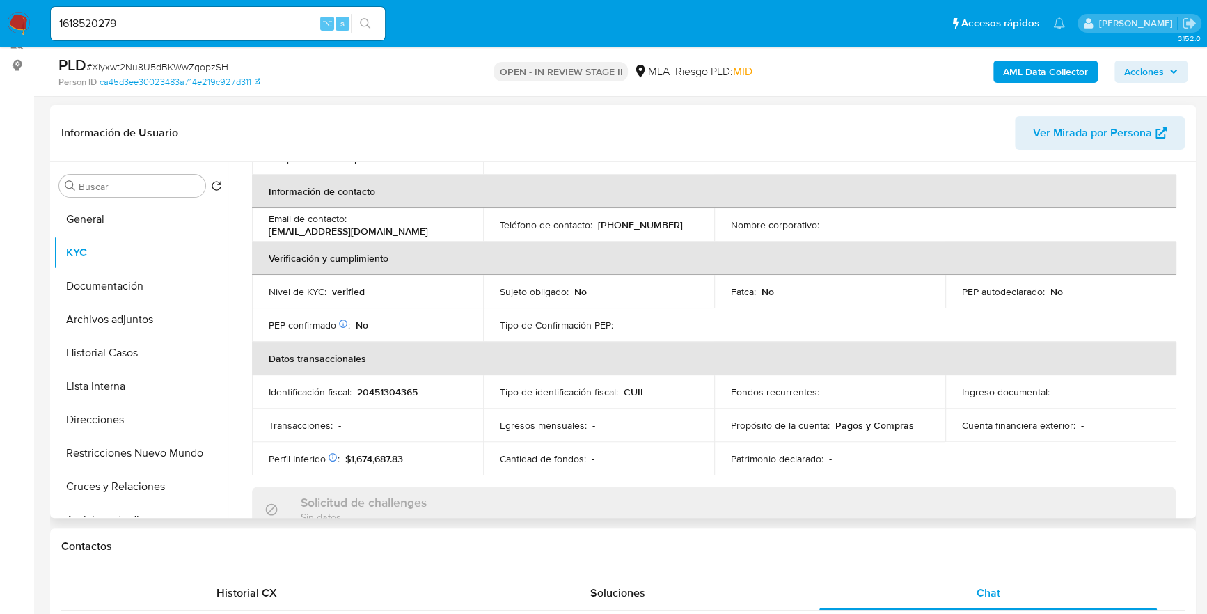
scroll to position [732, 0]
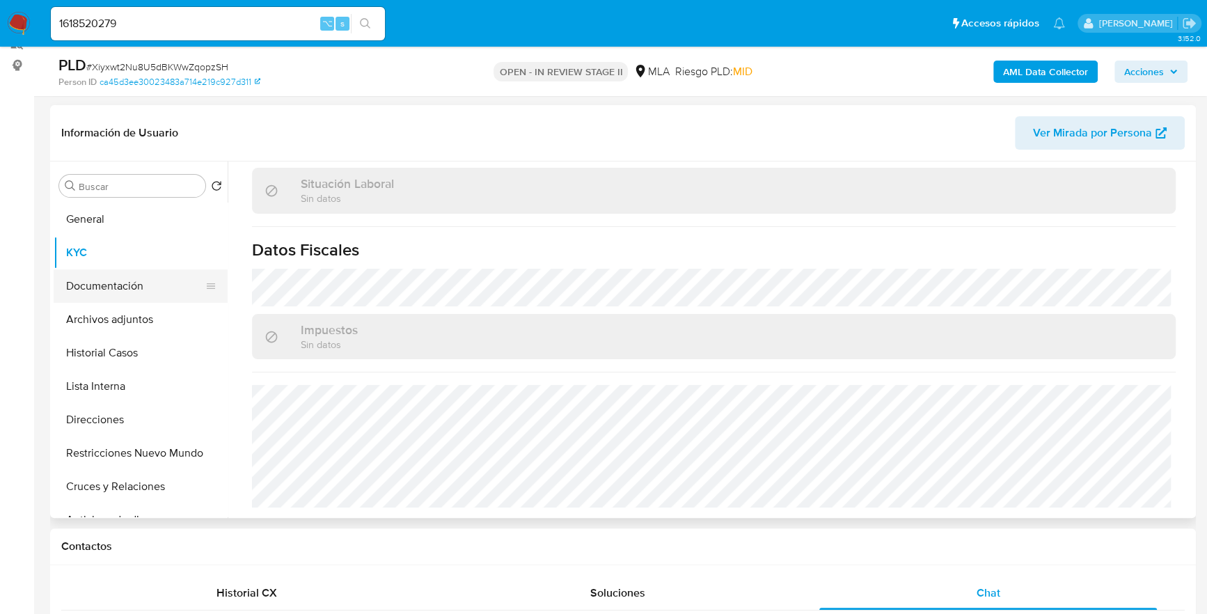
click at [129, 283] on button "Documentación" at bounding box center [135, 285] width 163 height 33
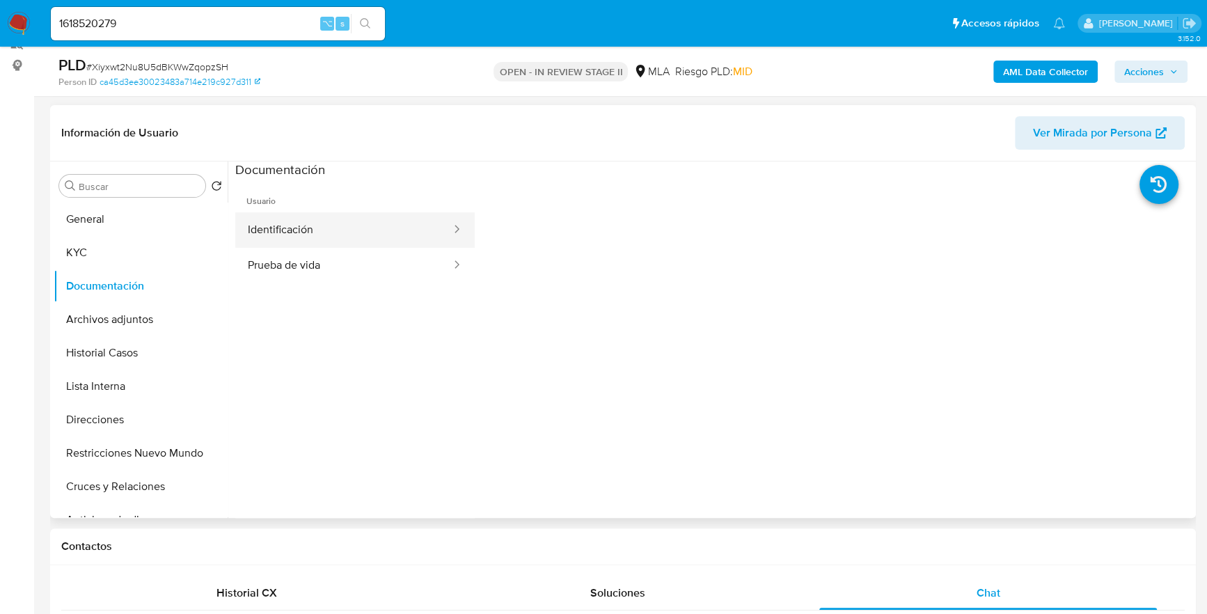
click at [348, 225] on button "Identificación" at bounding box center [343, 229] width 217 height 35
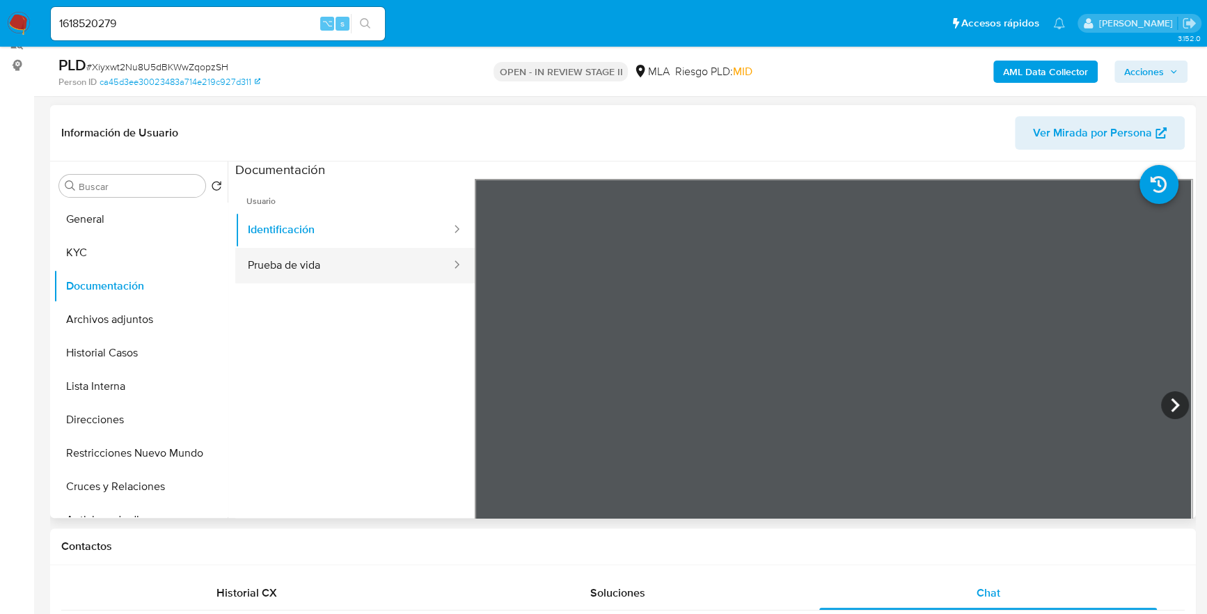
click at [339, 264] on button "Prueba de vida" at bounding box center [343, 265] width 217 height 35
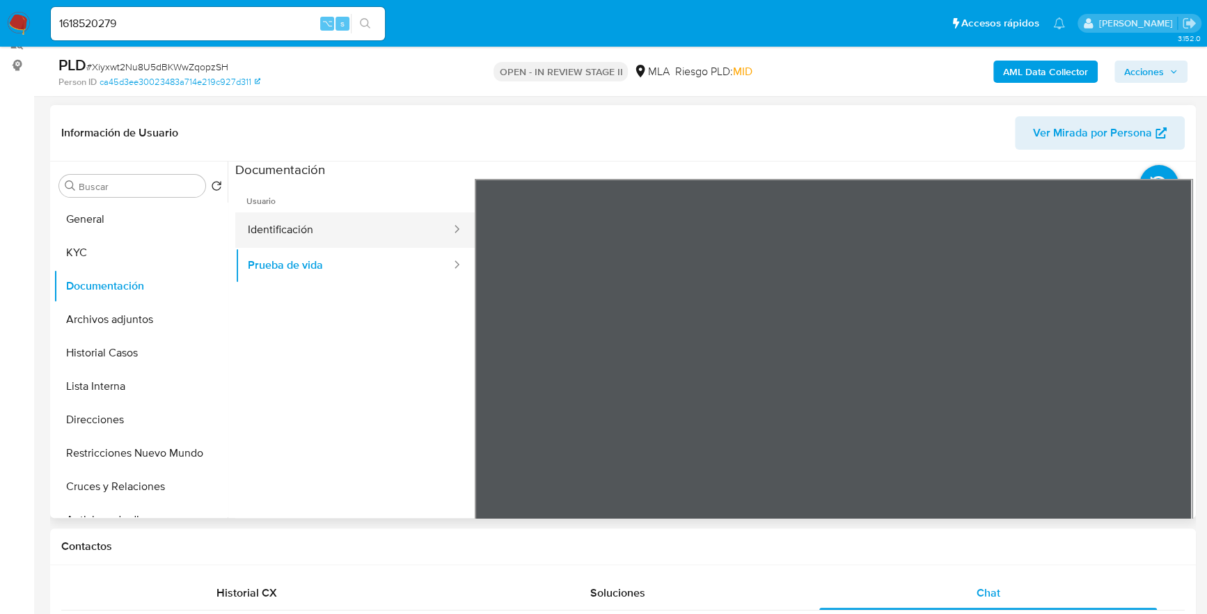
click at [340, 225] on button "Identificación" at bounding box center [343, 229] width 217 height 35
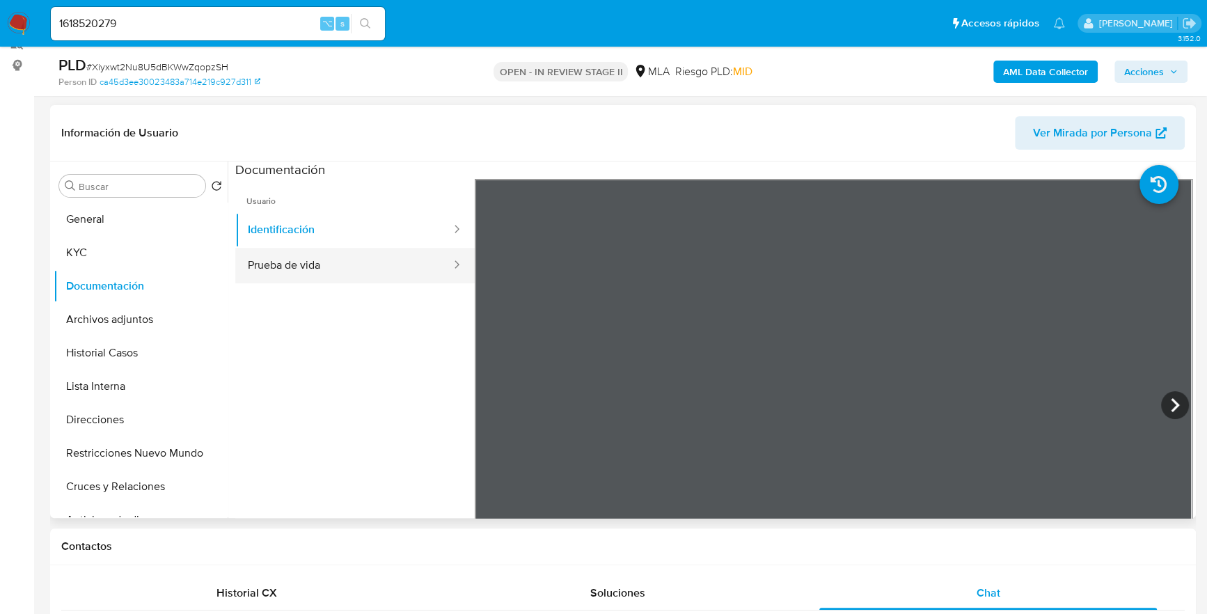
click at [348, 280] on button "Prueba de vida" at bounding box center [343, 265] width 217 height 35
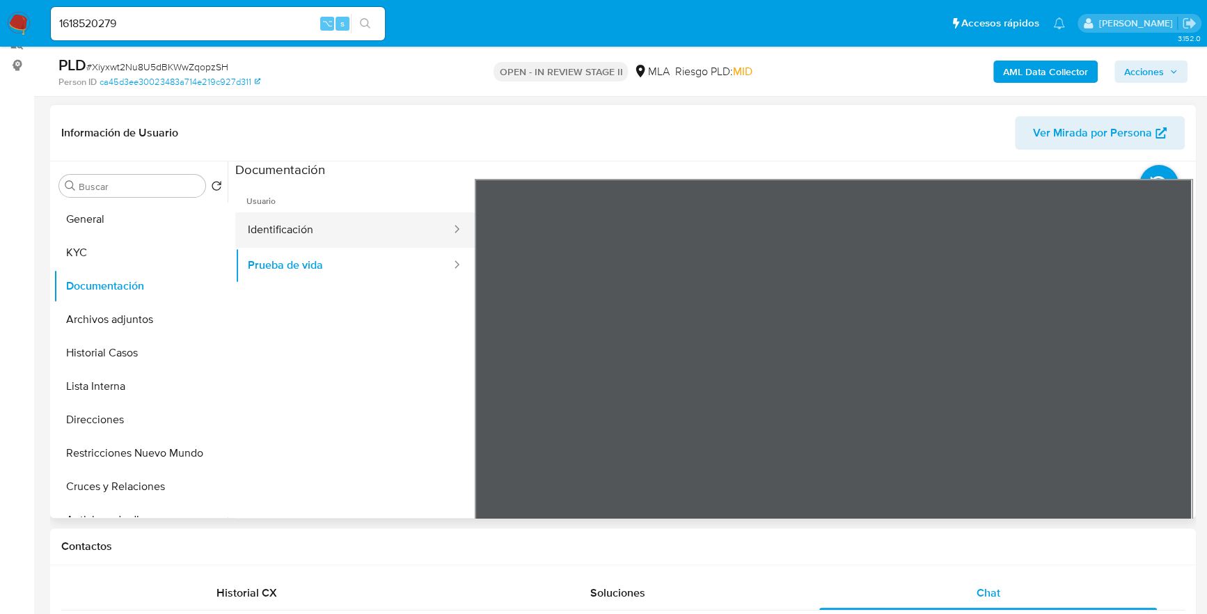
click at [350, 239] on button "Identificación" at bounding box center [343, 229] width 217 height 35
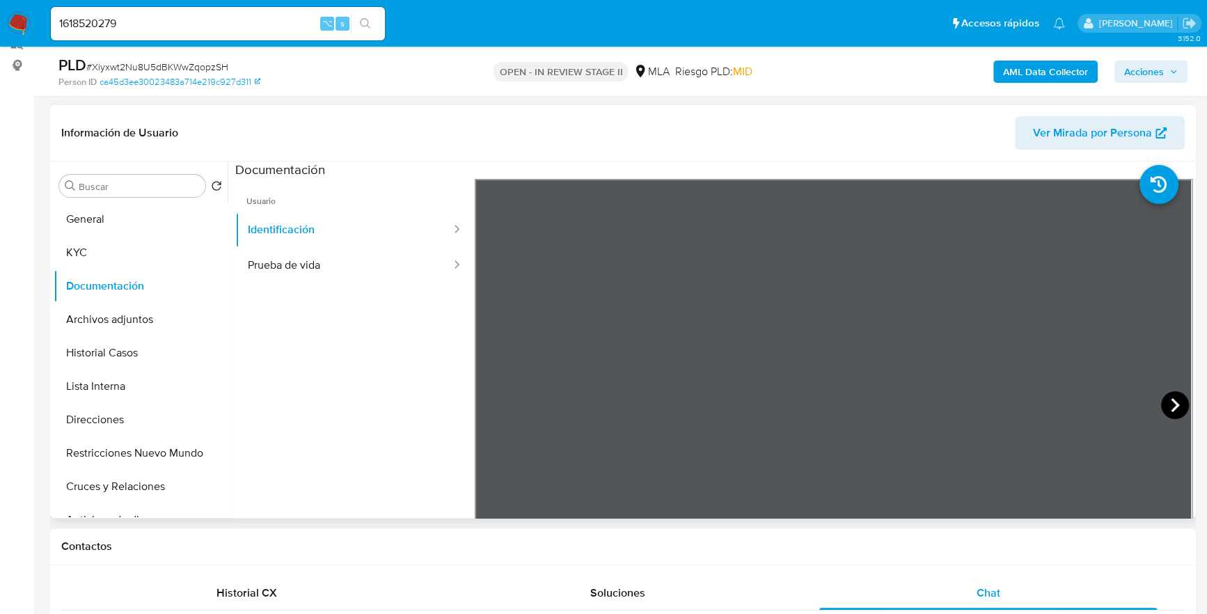
click at [1166, 405] on icon at bounding box center [1175, 405] width 28 height 28
click at [88, 247] on button "KYC" at bounding box center [135, 252] width 163 height 33
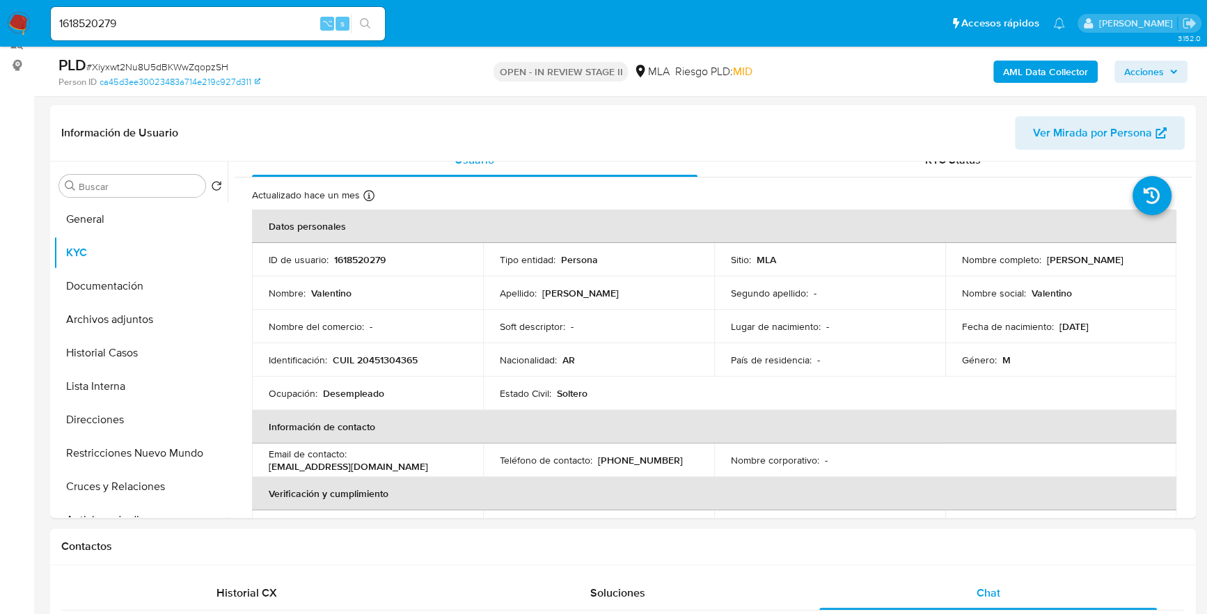
scroll to position [148, 0]
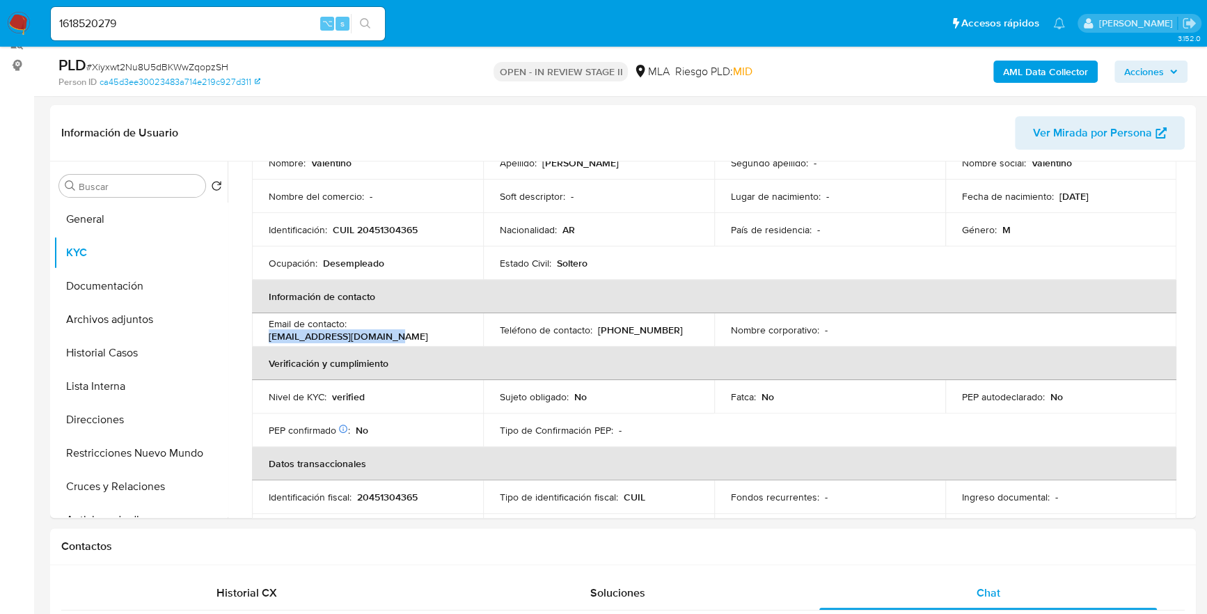
drag, startPoint x: 269, startPoint y: 336, endPoint x: 422, endPoint y: 333, distance: 153.1
click at [423, 333] on div "Email de contacto : valencasale22@icloud.com" at bounding box center [368, 329] width 198 height 25
drag, startPoint x: 267, startPoint y: 337, endPoint x: 387, endPoint y: 336, distance: 120.4
click at [387, 336] on td "Email de contacto : valencasale22@icloud.com" at bounding box center [367, 329] width 231 height 33
copy p "valencasale22@icloud.com"
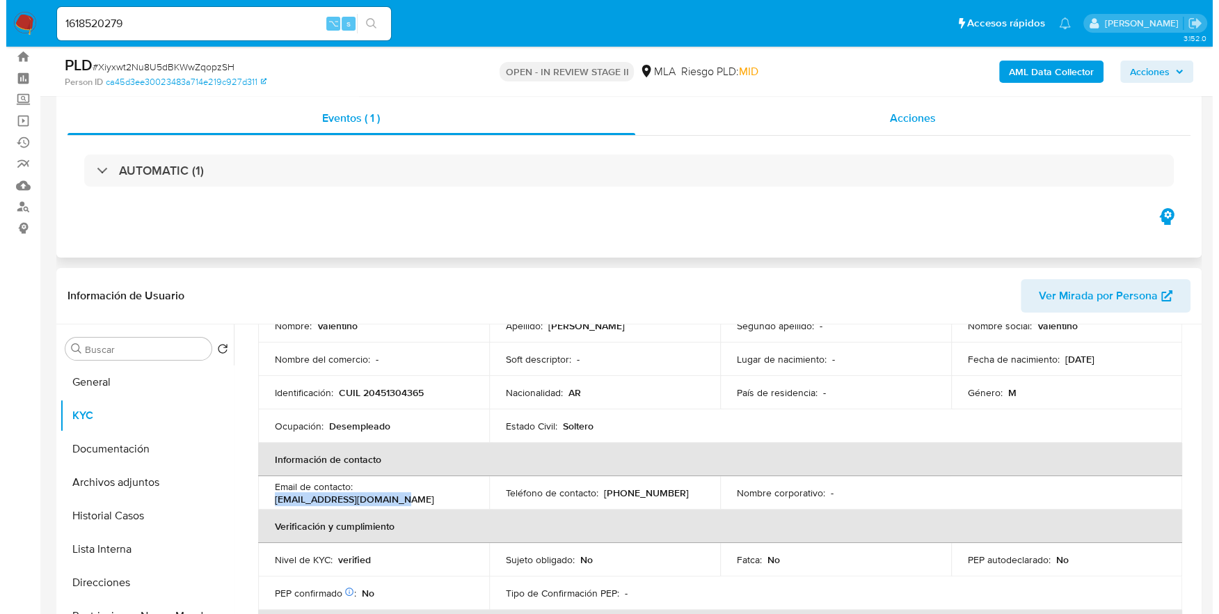
scroll to position [0, 0]
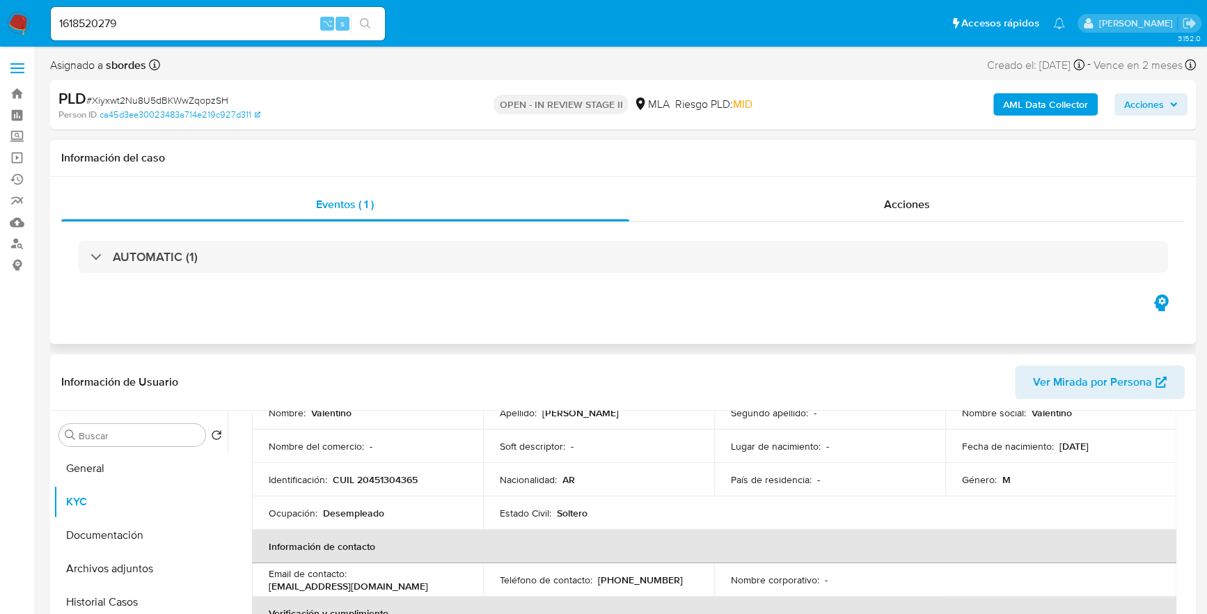
click at [883, 182] on div "Eventos ( 1 ) Acciones AUTOMATIC (1)" at bounding box center [623, 260] width 1146 height 167
click at [906, 208] on span "Acciones" at bounding box center [907, 204] width 46 height 16
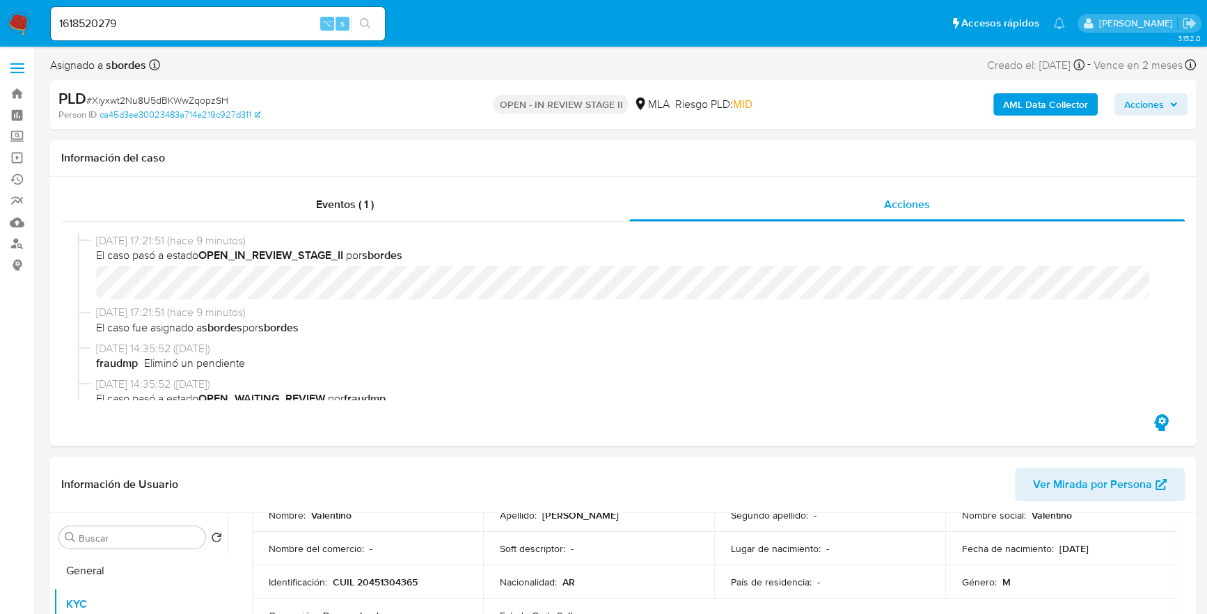
click at [1027, 95] on b "AML Data Collector" at bounding box center [1045, 104] width 85 height 22
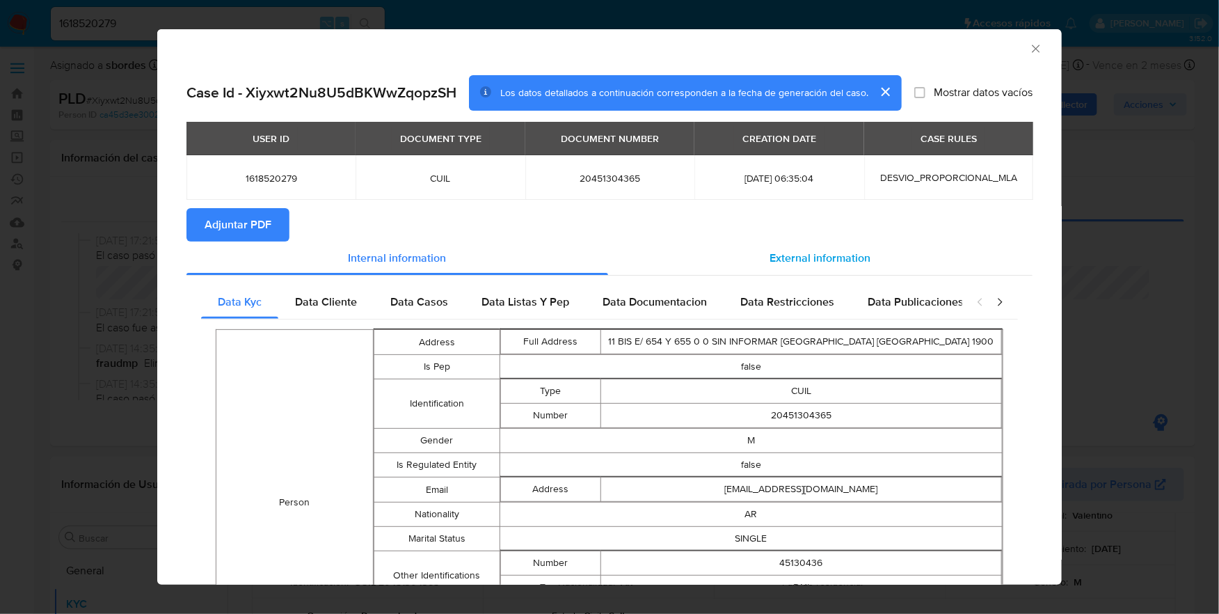
click at [781, 247] on div "External information" at bounding box center [820, 257] width 425 height 33
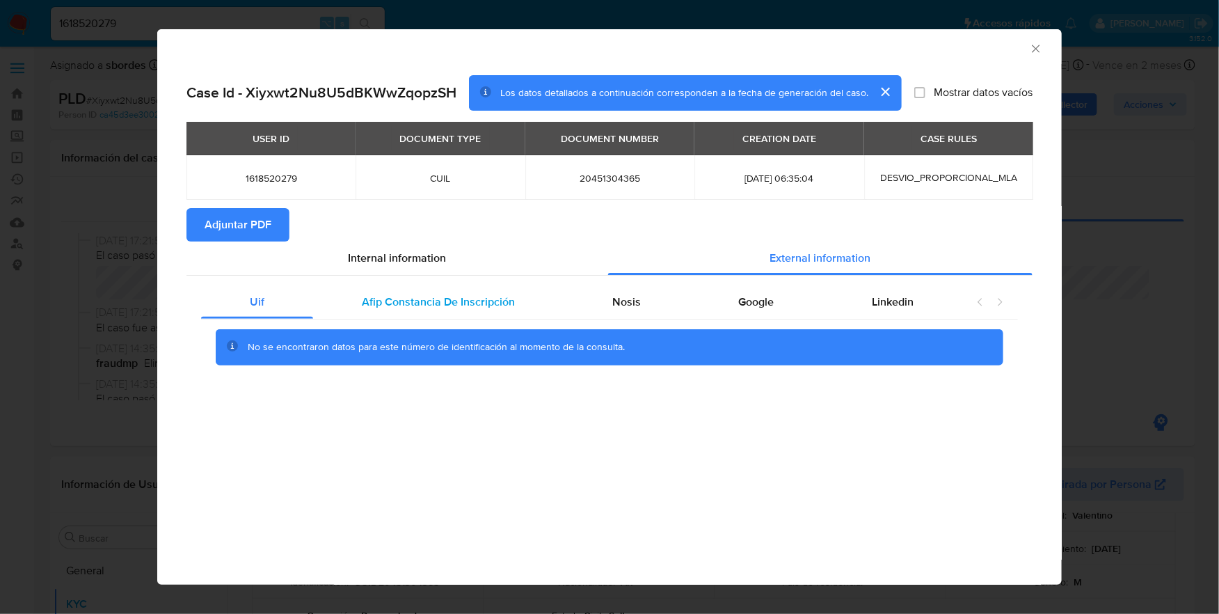
click at [422, 294] on span "Afip Constancia De Inscripción" at bounding box center [438, 302] width 153 height 16
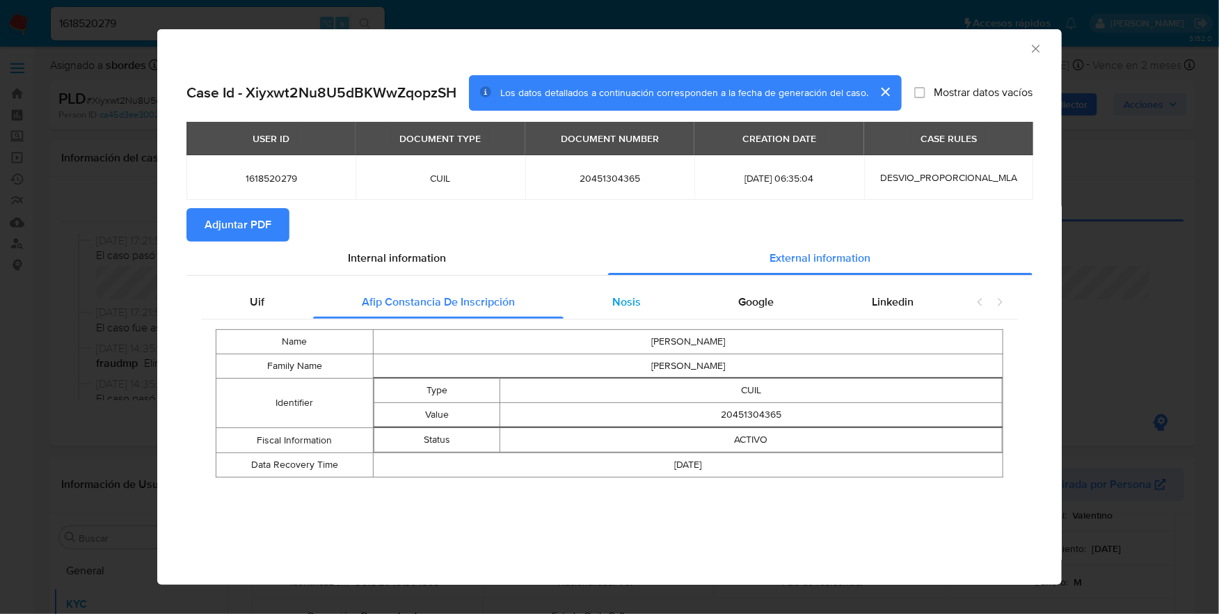
click at [637, 300] on span "Nosis" at bounding box center [627, 302] width 29 height 16
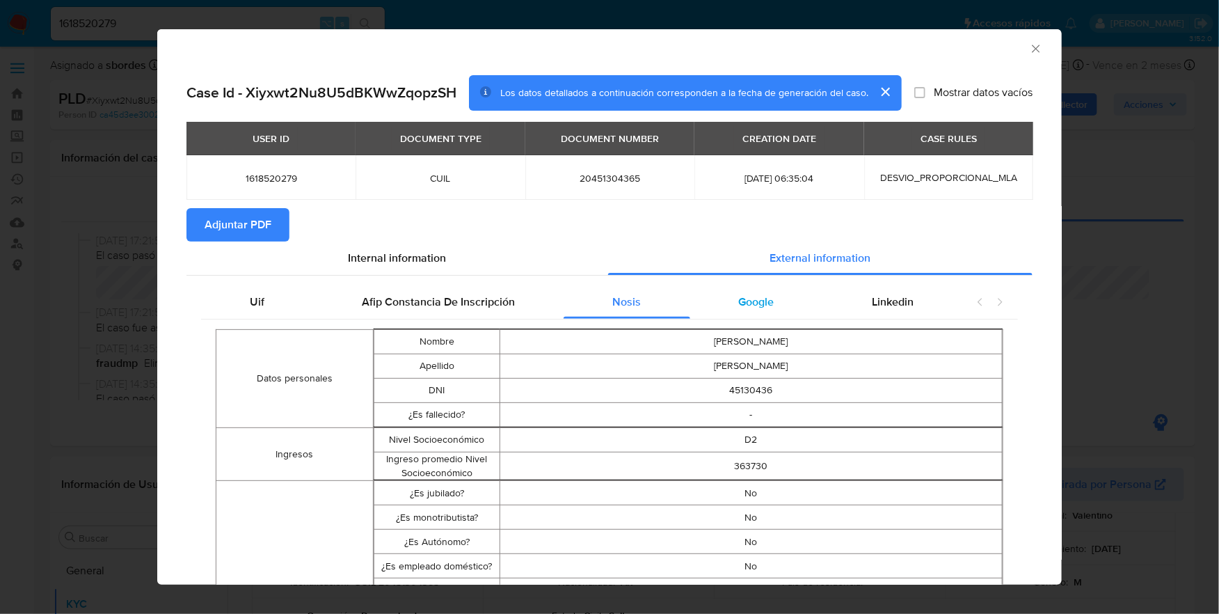
click at [752, 298] on span "Google" at bounding box center [756, 302] width 35 height 16
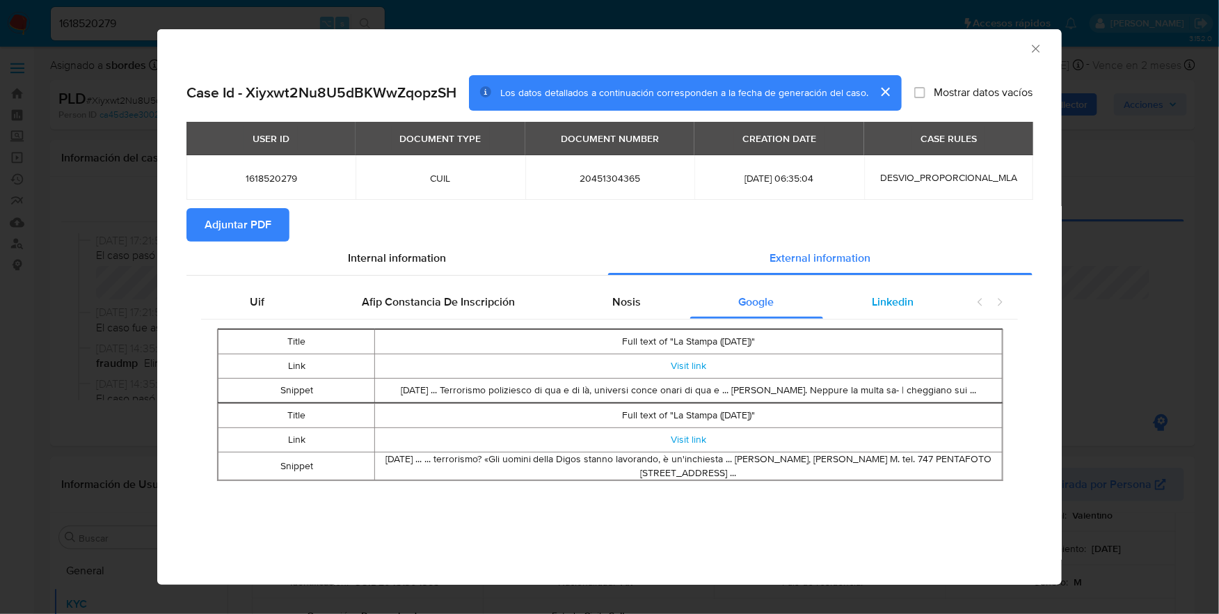
click at [901, 288] on div "Linkedin" at bounding box center [892, 301] width 139 height 33
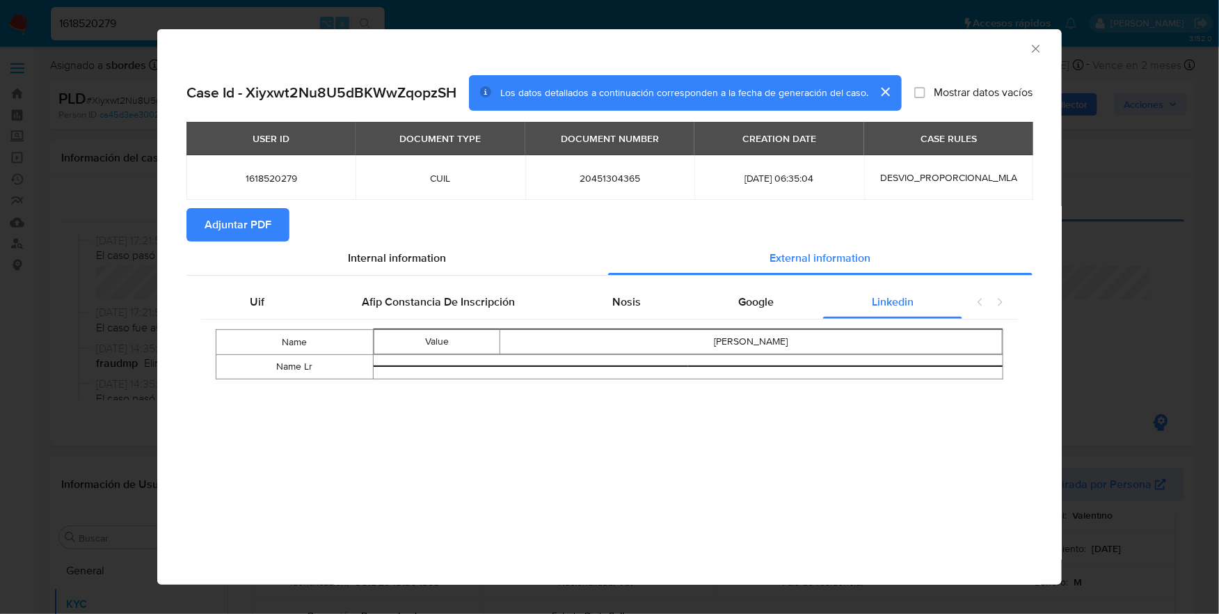
click at [230, 227] on span "Adjuntar PDF" at bounding box center [238, 224] width 67 height 31
click at [1036, 42] on icon "Cerrar ventana" at bounding box center [1036, 49] width 14 height 14
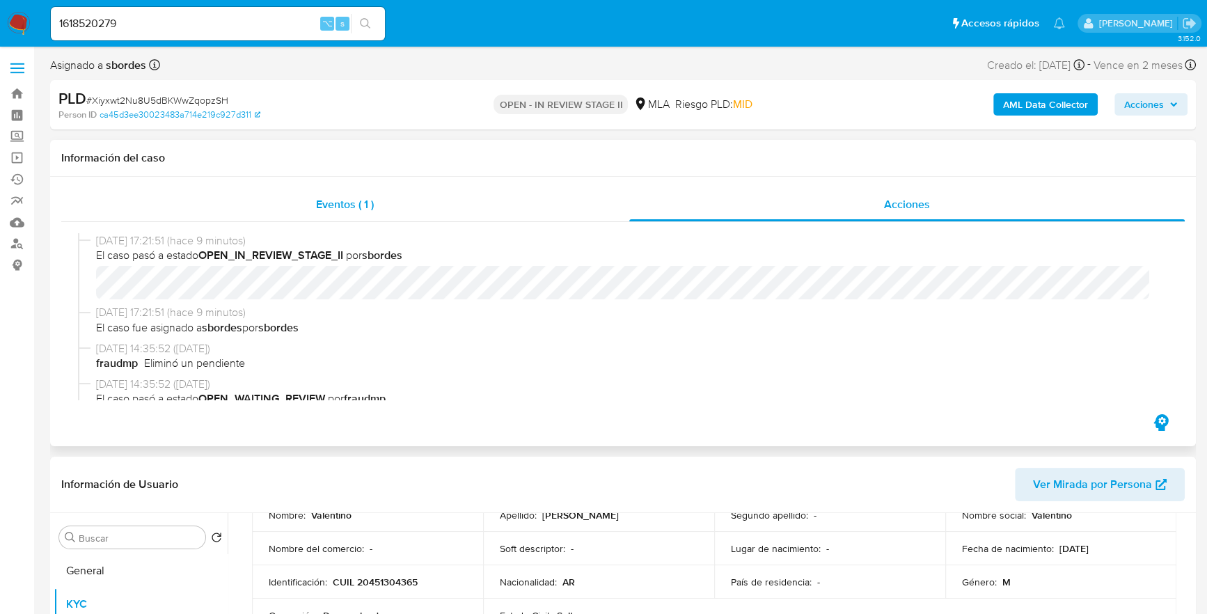
click at [383, 197] on div "Eventos ( 1 )" at bounding box center [345, 204] width 568 height 33
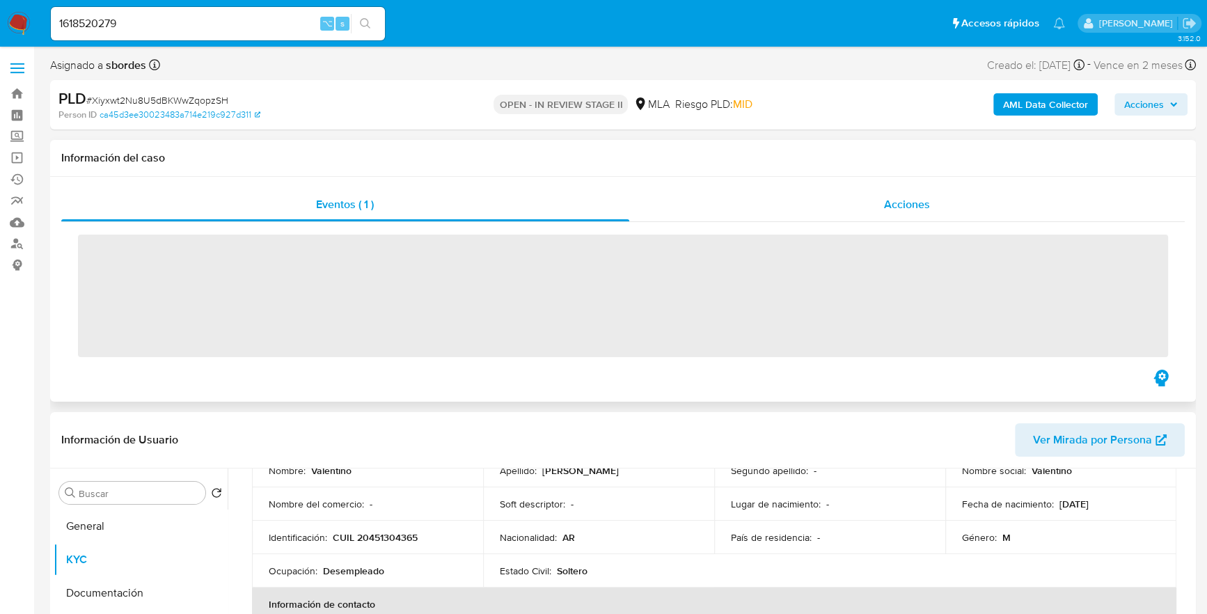
click at [942, 197] on div "Acciones" at bounding box center [907, 204] width 556 height 33
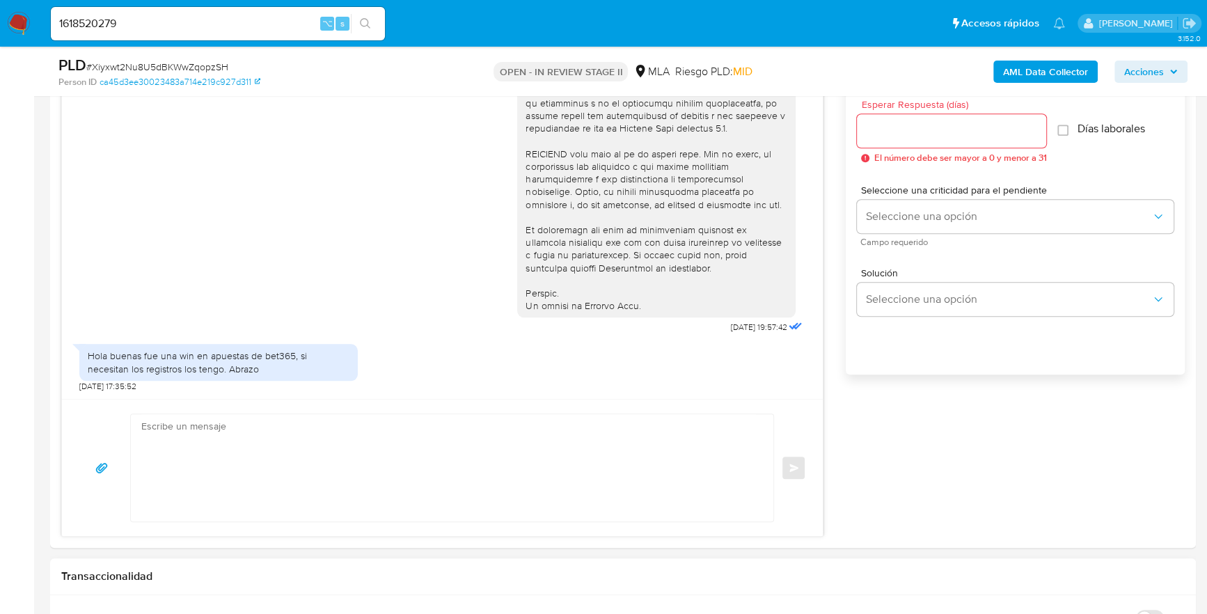
scroll to position [940, 0]
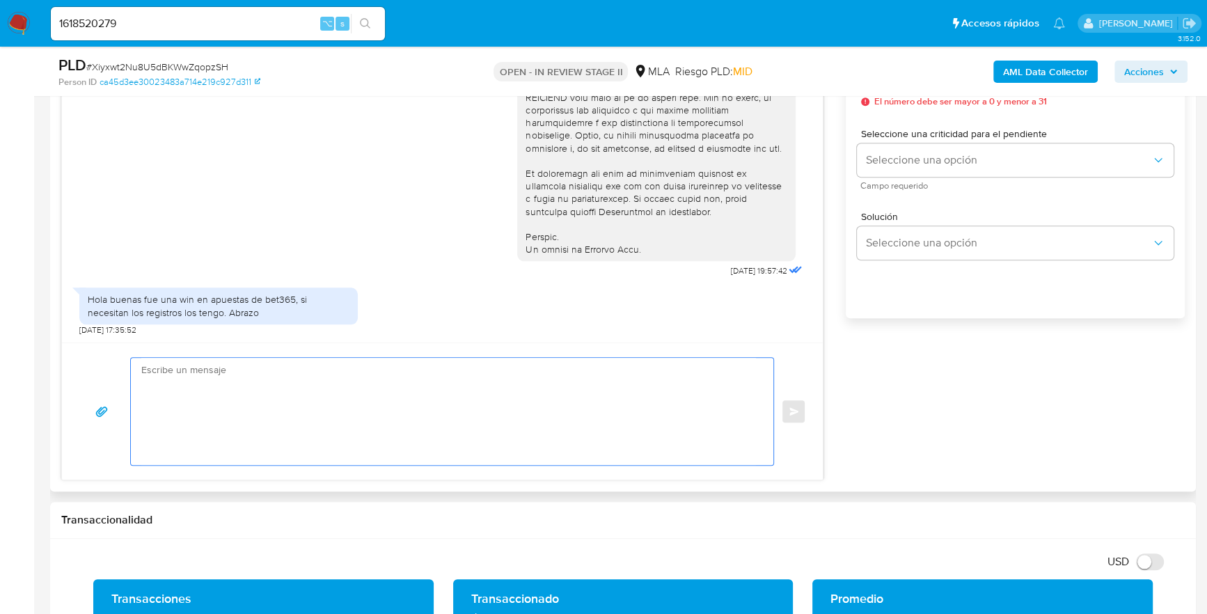
click at [327, 402] on textarea at bounding box center [448, 411] width 615 height 107
paste textarea "Hola XXX, Muchas gracias por tu respuesta. Analizamos tu caso y verificamos que…"
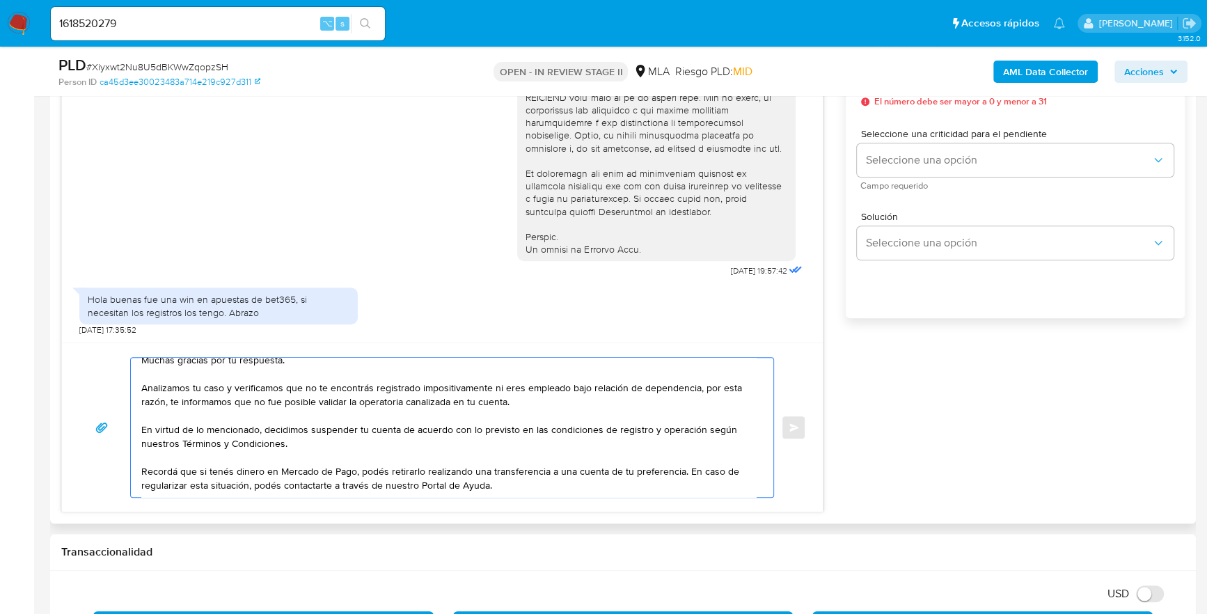
scroll to position [0, 0]
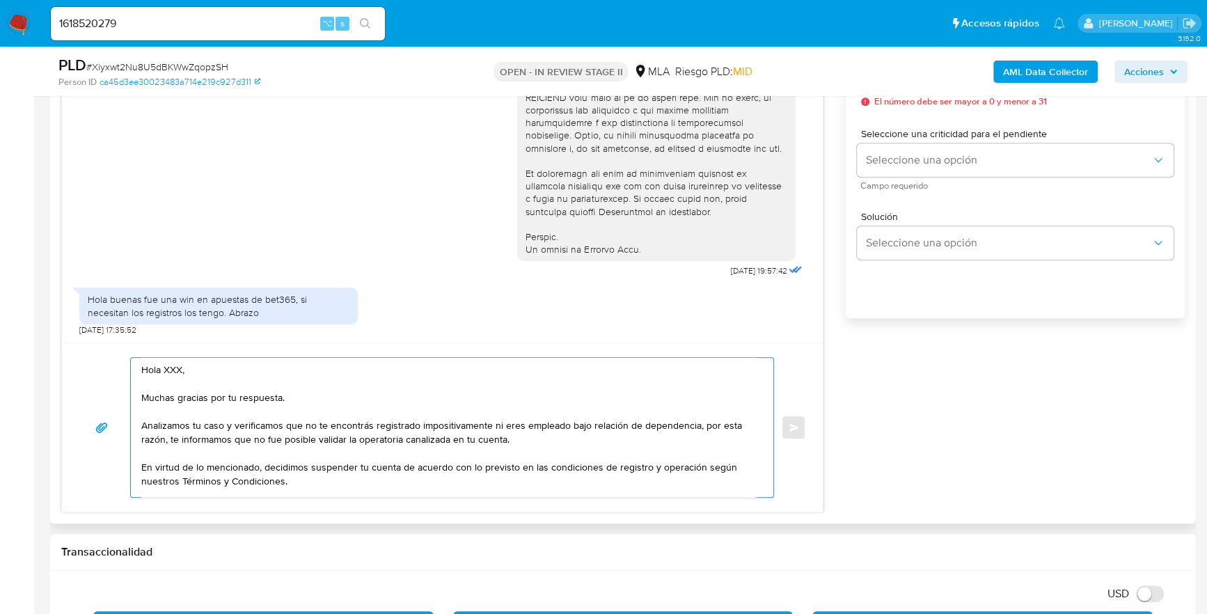
drag, startPoint x: 183, startPoint y: 370, endPoint x: 85, endPoint y: 363, distance: 98.4
click at [85, 363] on div "Hola XXX, Muchas gracias por tu respuesta. Analizamos tu caso y verificamos que…" at bounding box center [442, 427] width 727 height 141
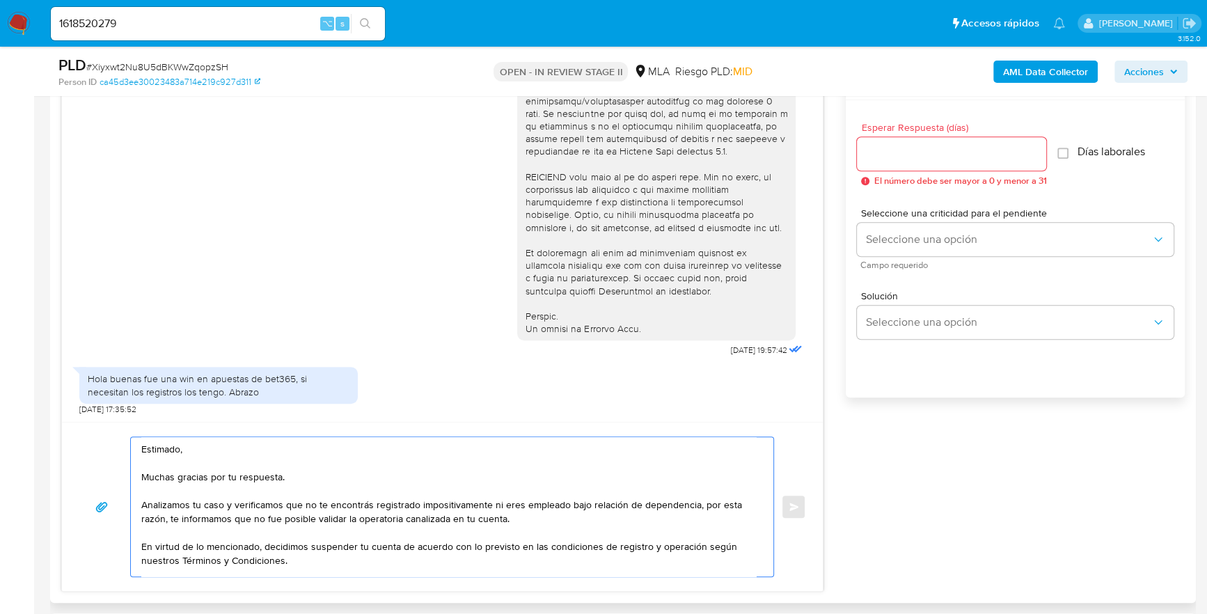
scroll to position [786, 0]
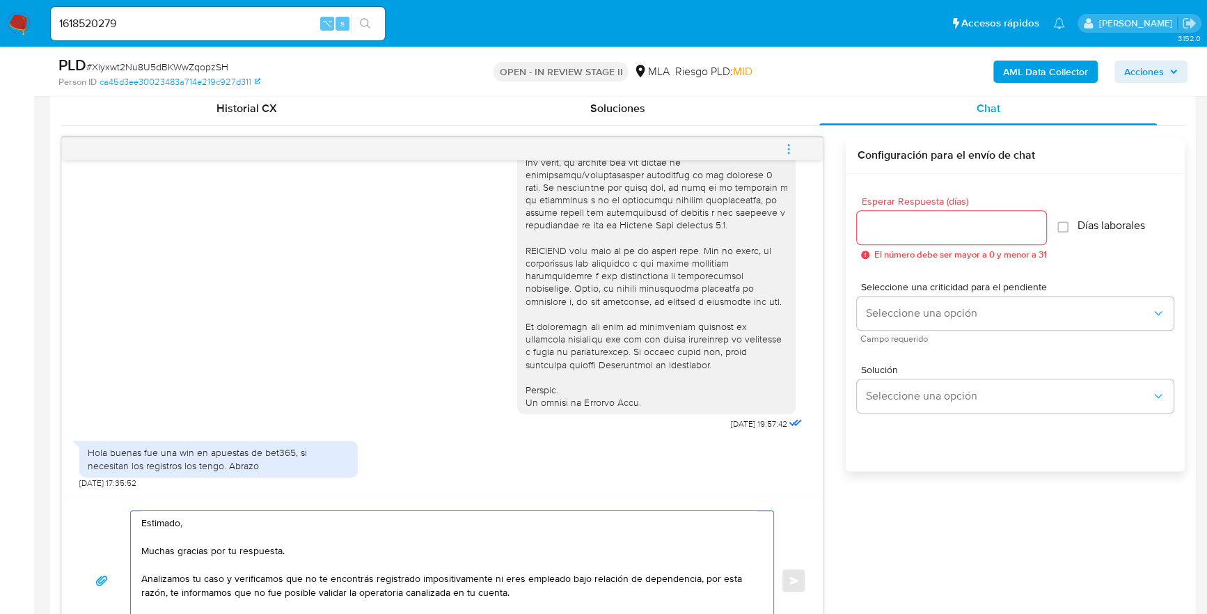
type textarea "Estimado, Muchas gracias por tu respuesta. Analizamos tu caso y verificamos que…"
click at [942, 230] on input "Esperar Respuesta (días)" at bounding box center [951, 228] width 189 height 18
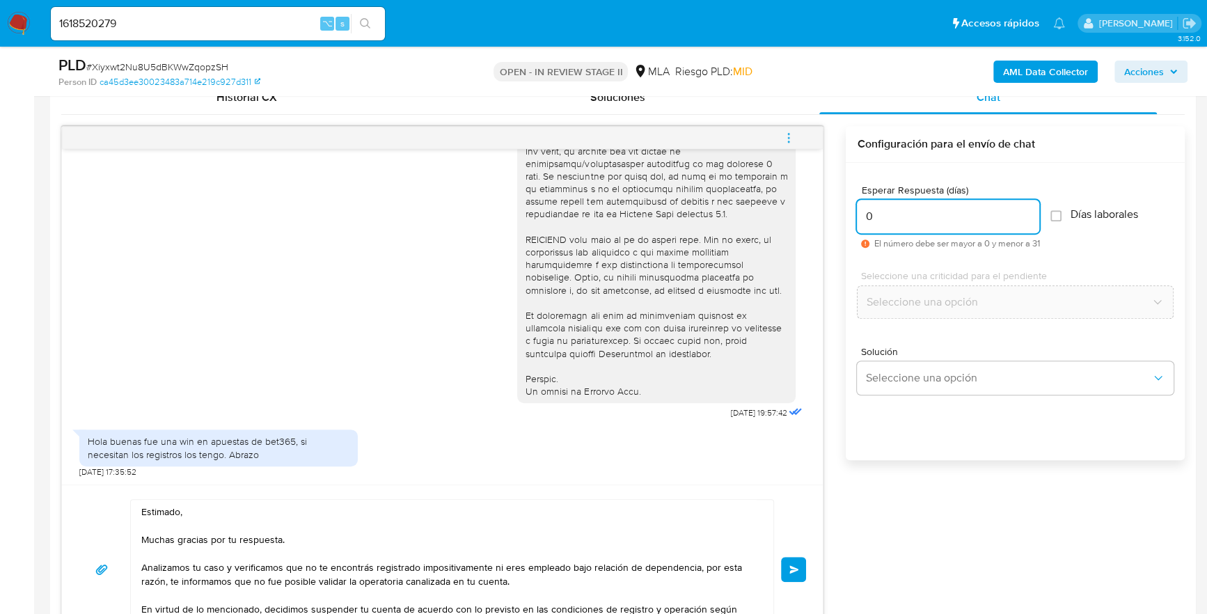
scroll to position [814, 0]
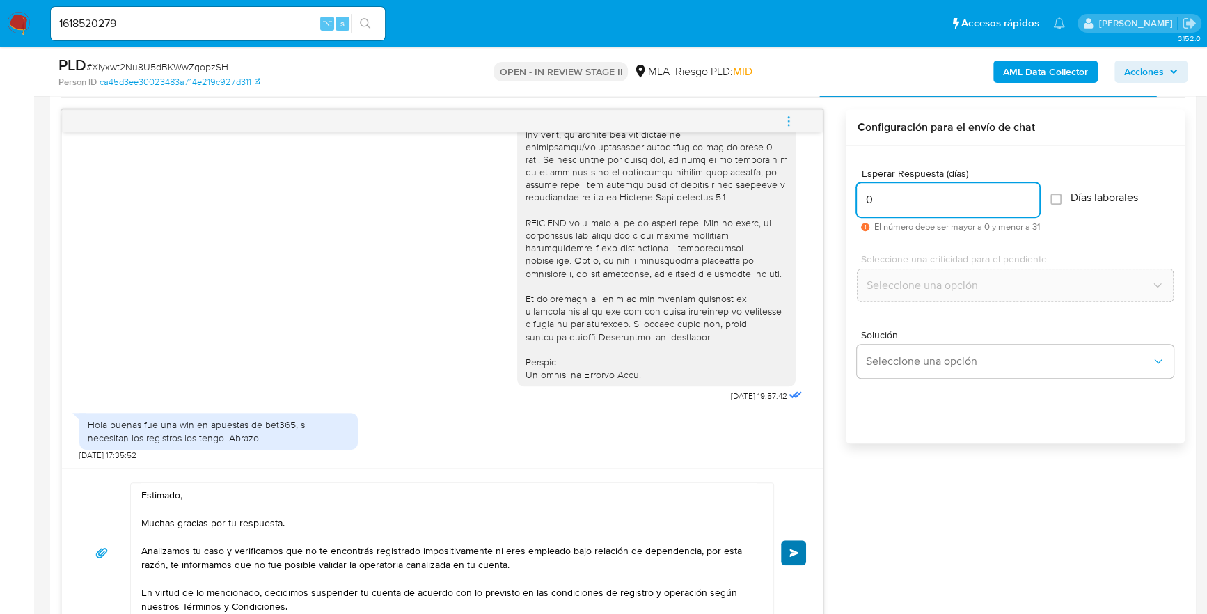
type input "0"
click at [802, 546] on button "Enviar" at bounding box center [793, 552] width 25 height 25
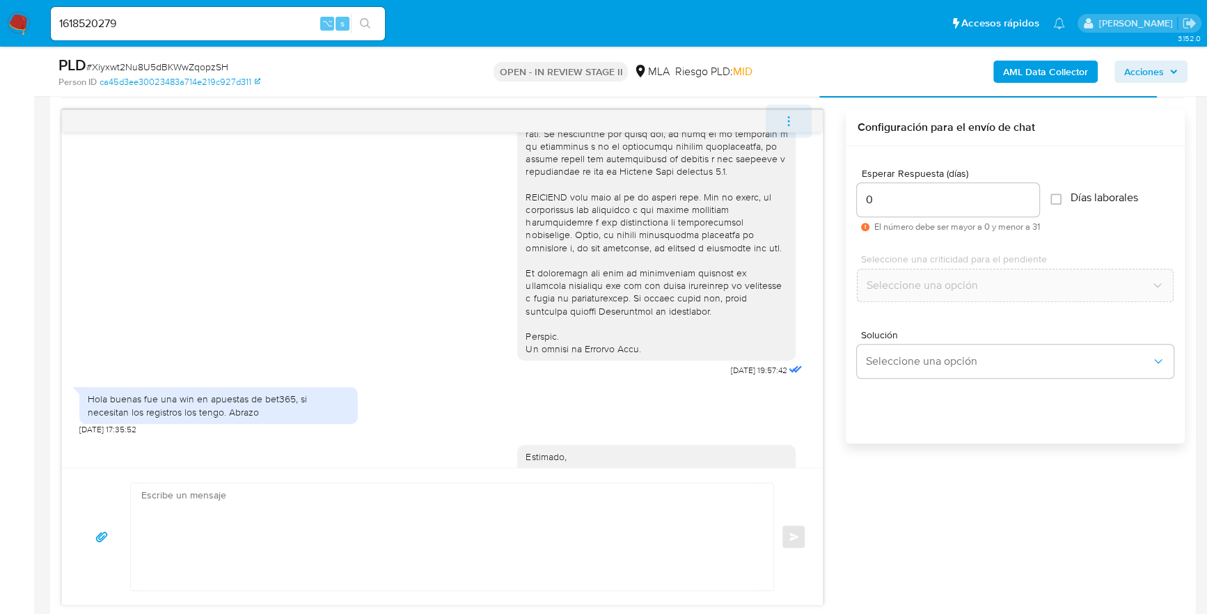
scroll to position [802, 0]
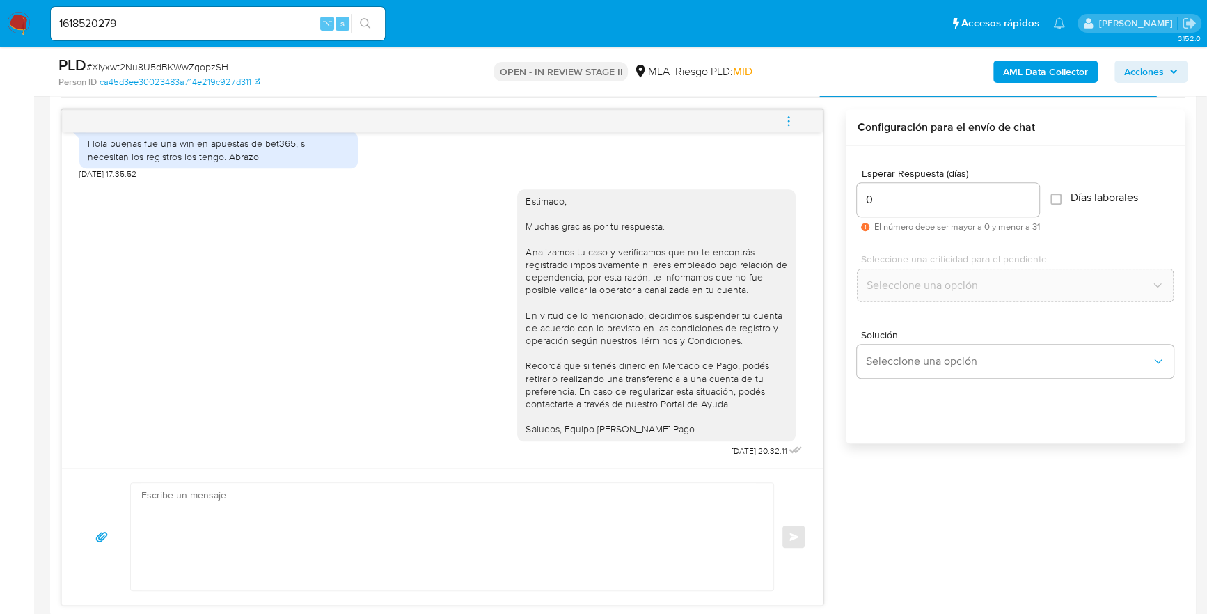
click at [790, 120] on icon "menu-action" at bounding box center [788, 121] width 13 height 13
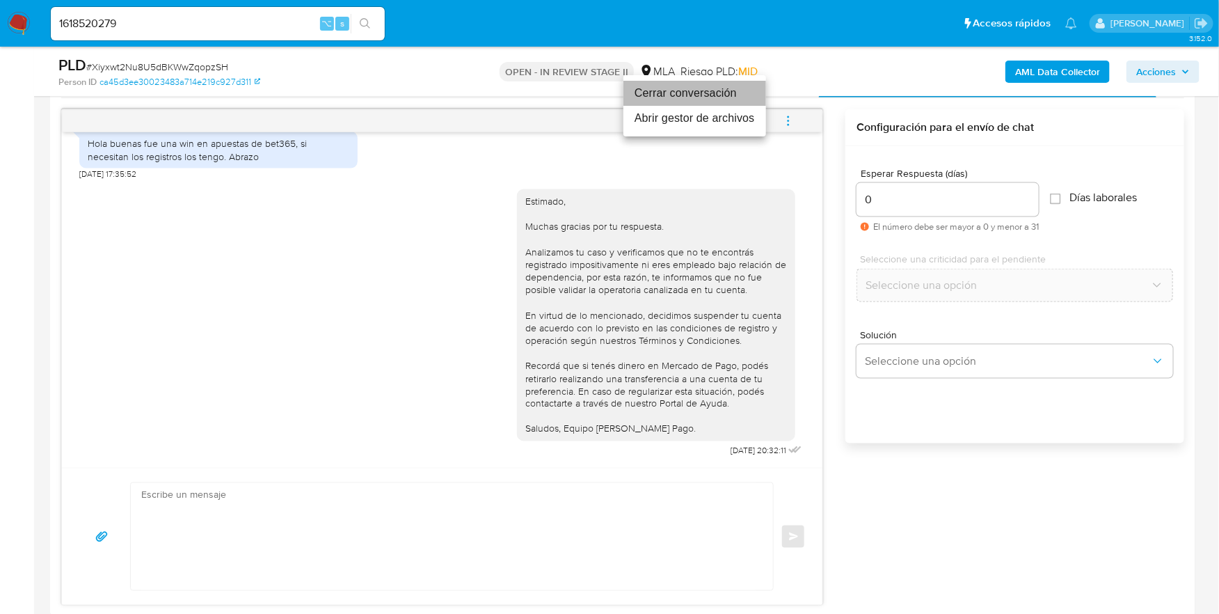
click at [700, 94] on li "Cerrar conversación" at bounding box center [695, 93] width 143 height 25
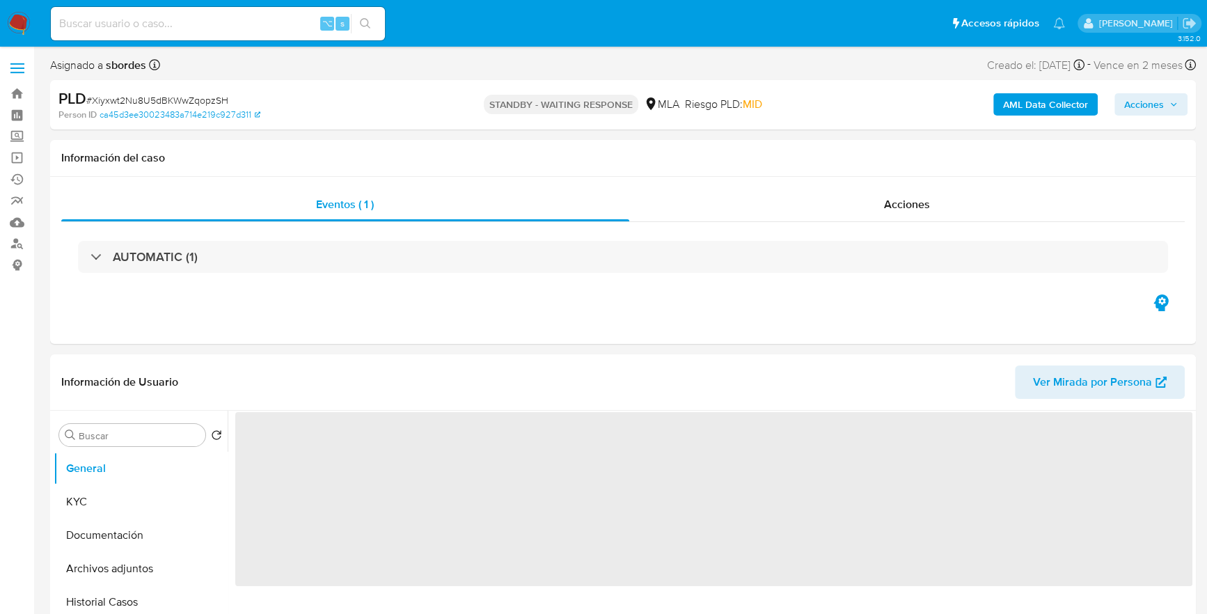
select select "10"
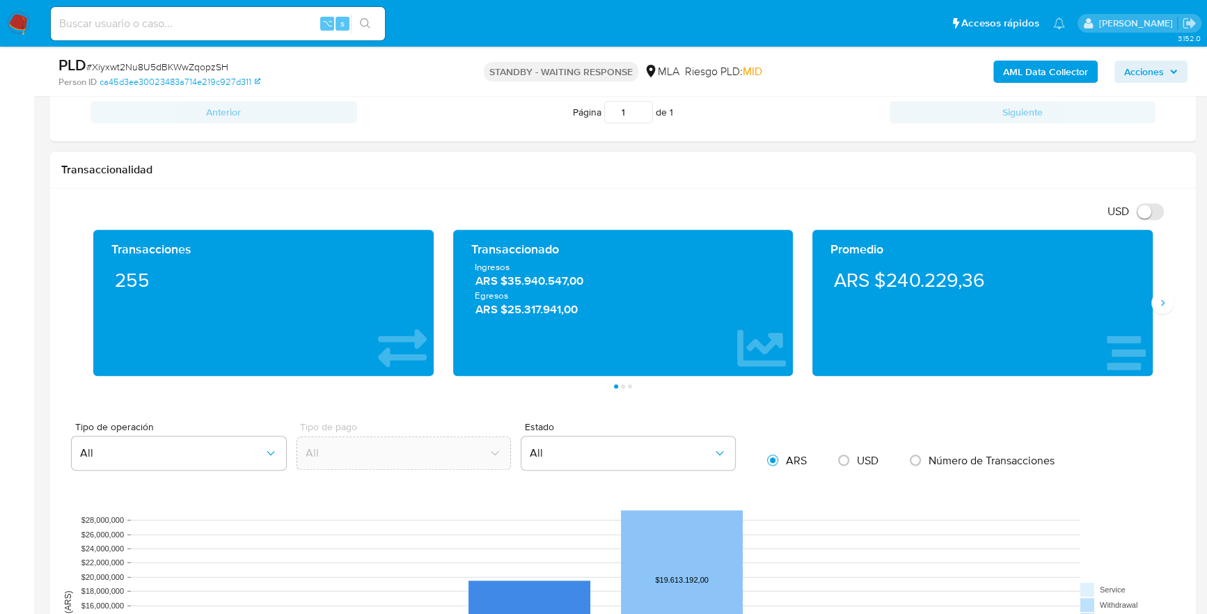
scroll to position [693, 0]
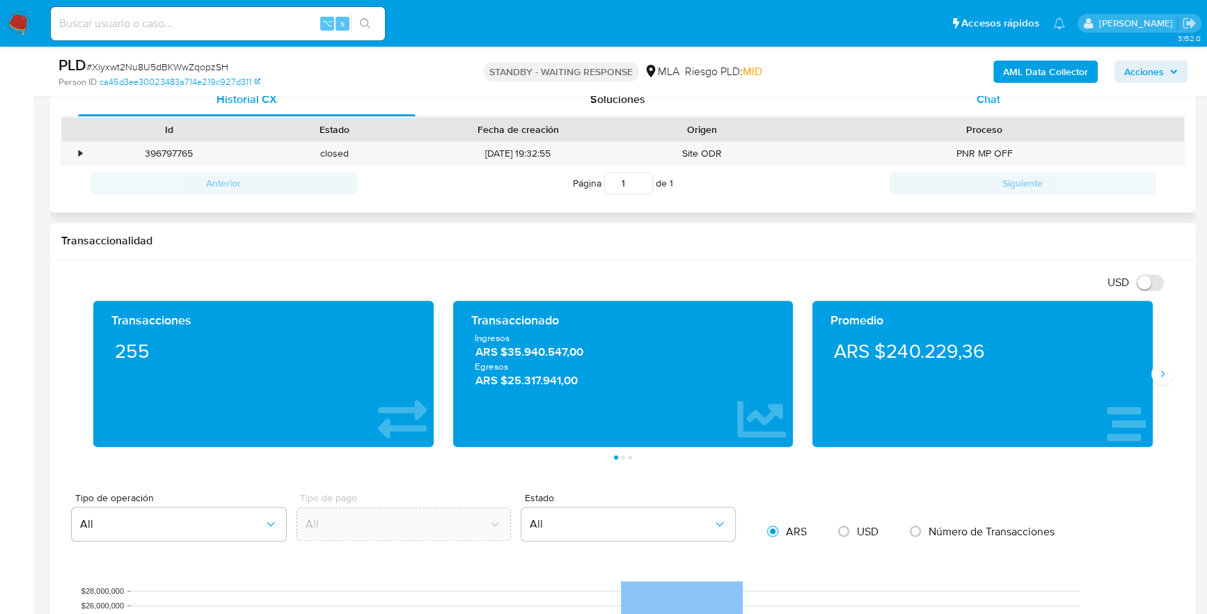
click at [997, 107] on div "Chat" at bounding box center [988, 99] width 338 height 33
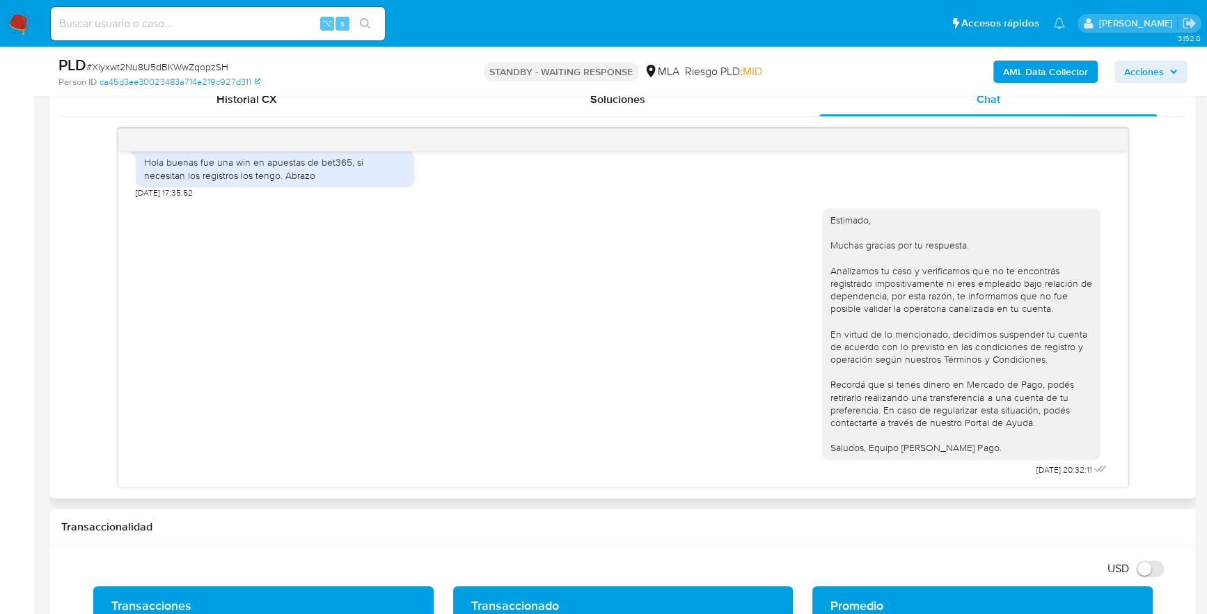
scroll to position [772, 0]
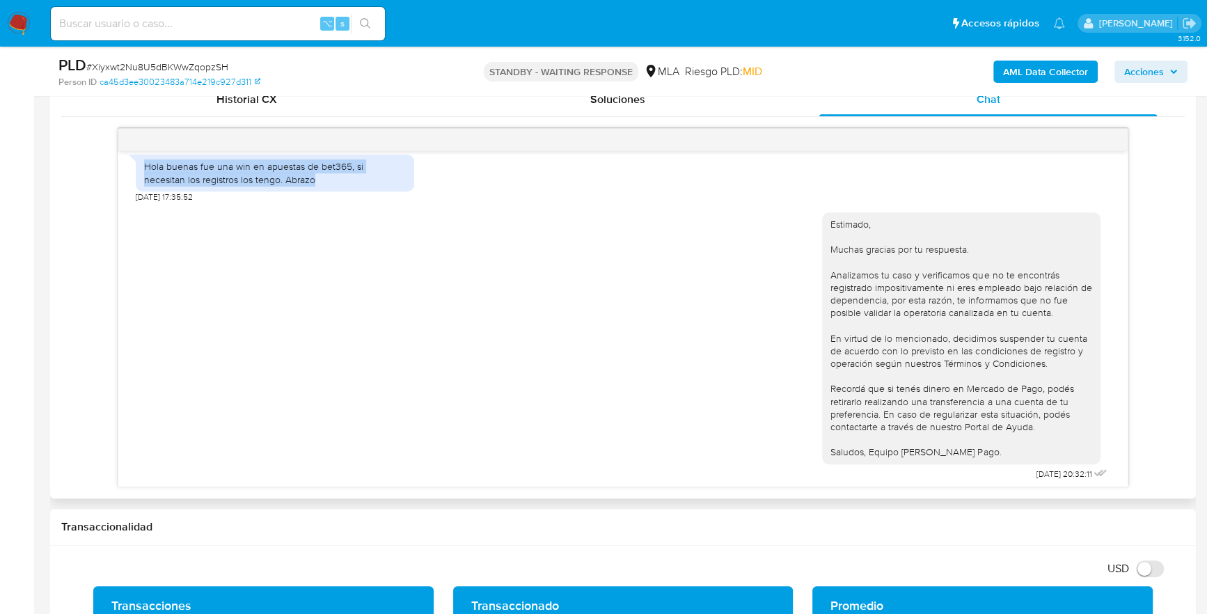
drag, startPoint x: 145, startPoint y: 188, endPoint x: 291, endPoint y: 205, distance: 147.2
click at [291, 185] on div "Hola buenas fue una win en apuestas de bet365, si necesitan los registros los t…" at bounding box center [275, 172] width 262 height 25
copy div "Hola buenas fue una win en apuestas de bet365, si necesitan los registros los t…"
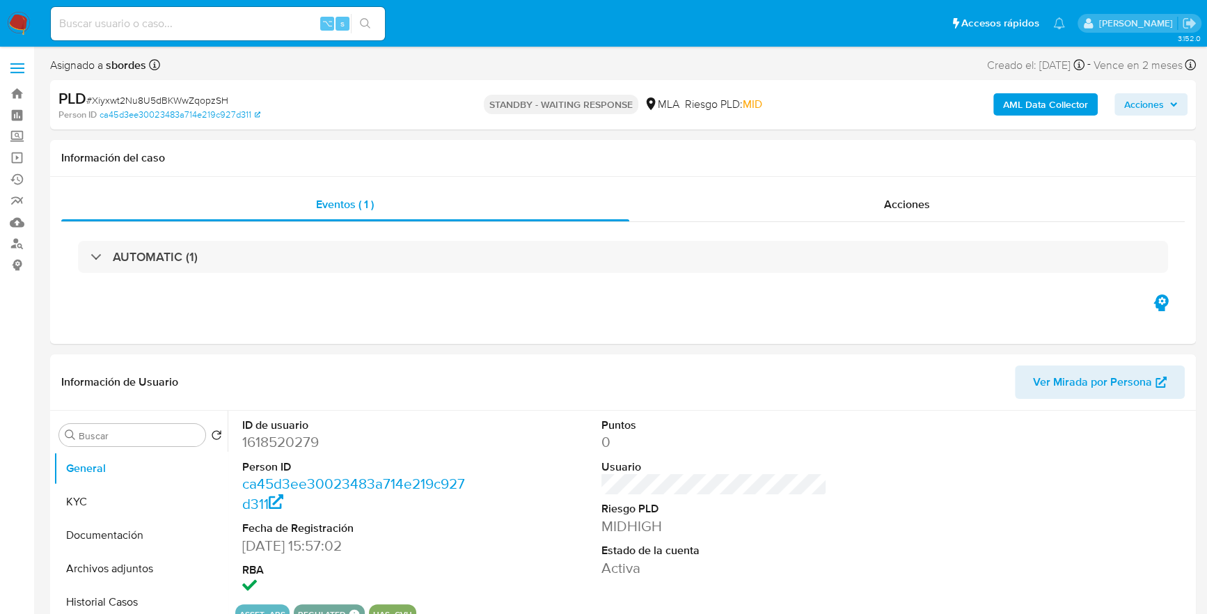
select select "10"
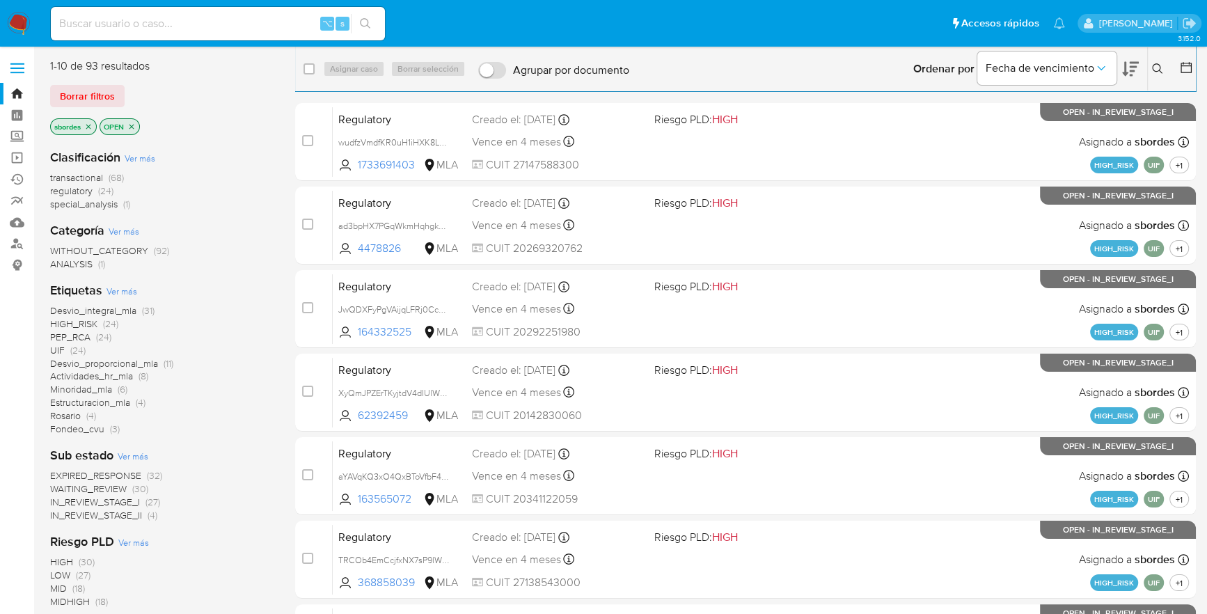
click at [91, 125] on icon "close-filter" at bounding box center [88, 126] width 8 height 8
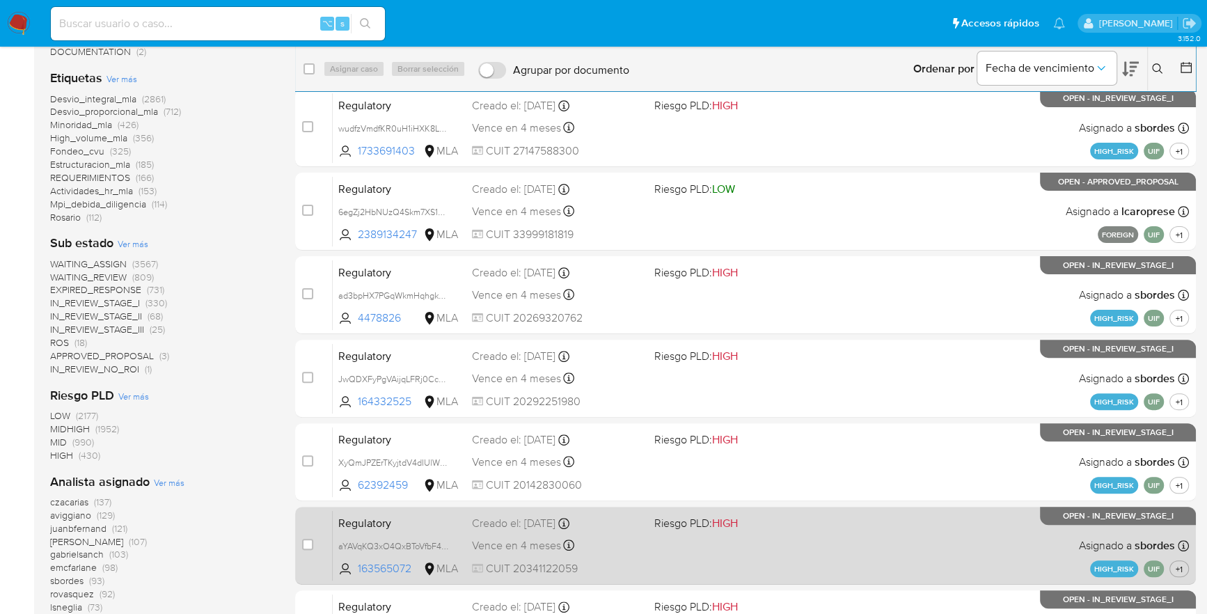
scroll to position [399, 0]
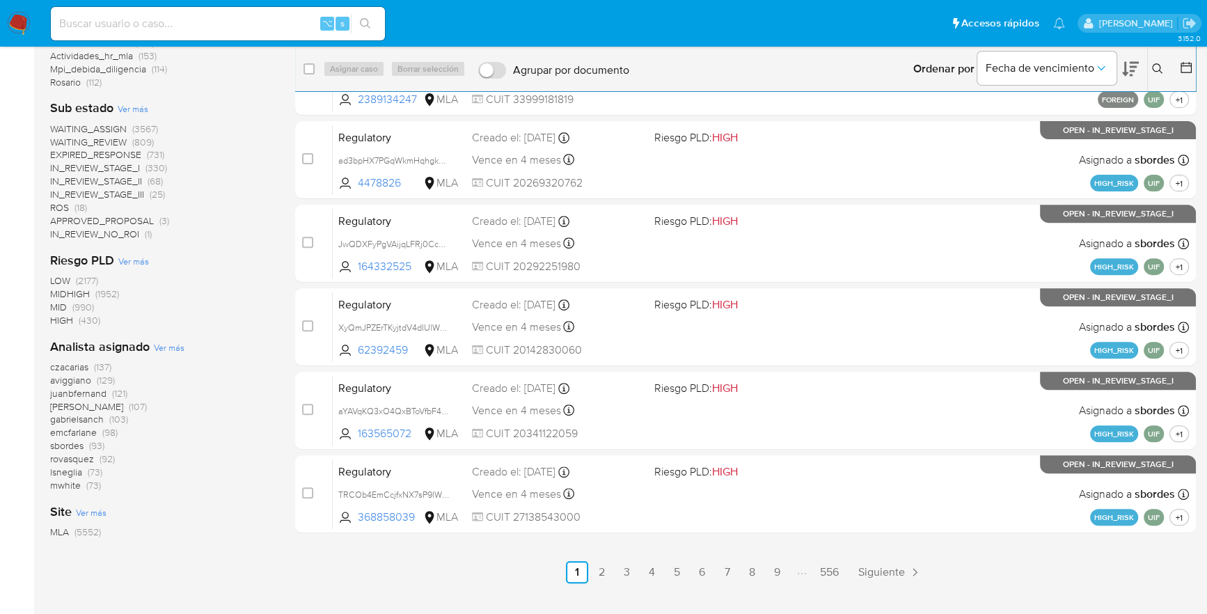
click at [1186, 71] on icon at bounding box center [1186, 68] width 14 height 14
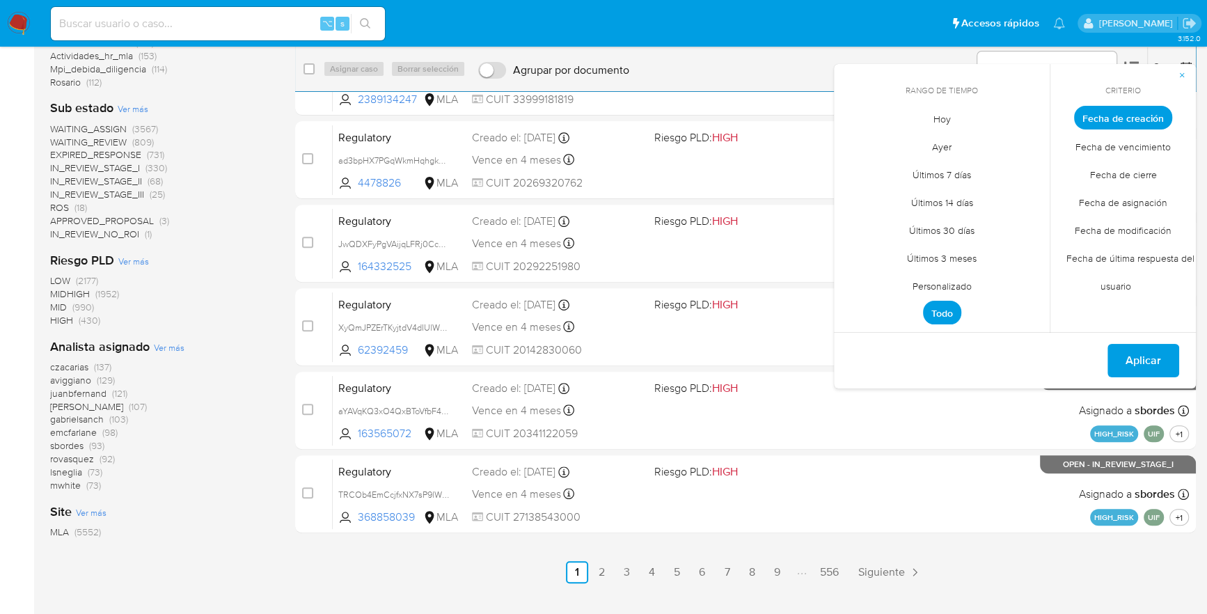
click at [926, 290] on span "Personalizado" at bounding box center [942, 285] width 88 height 29
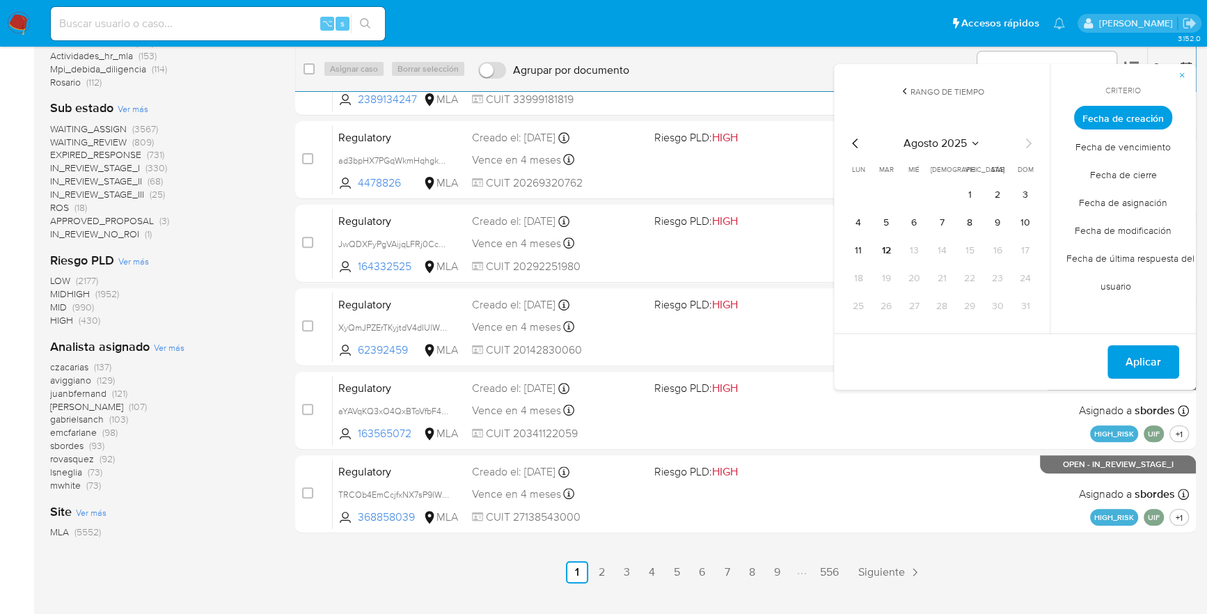
click at [848, 136] on icon "Mes anterior" at bounding box center [855, 143] width 17 height 17
click at [885, 189] on button "1" at bounding box center [886, 195] width 22 height 22
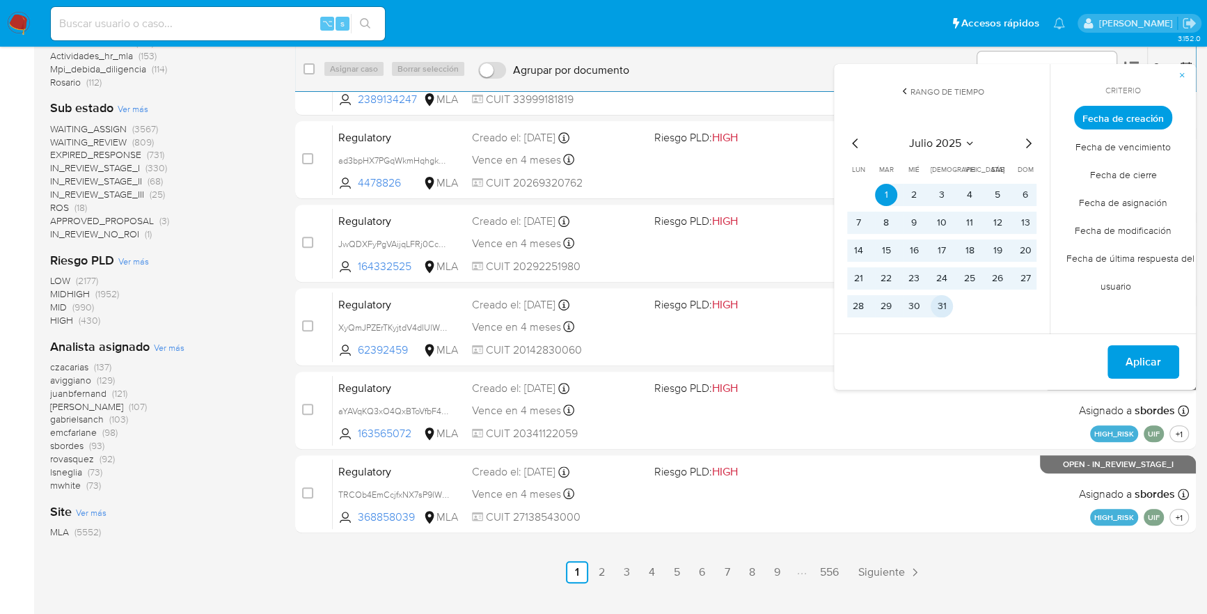
click at [946, 313] on button "31" at bounding box center [941, 306] width 22 height 22
click at [1134, 370] on span "Aplicar" at bounding box center [1142, 362] width 35 height 31
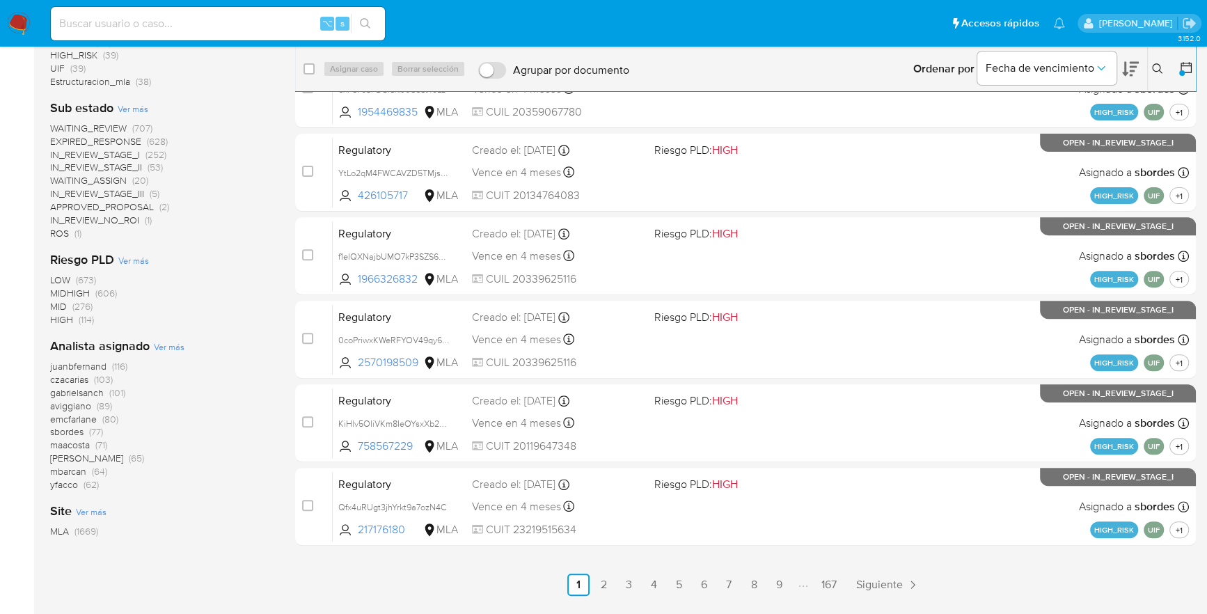
scroll to position [386, 0]
click at [89, 436] on span "sbordes (77)" at bounding box center [76, 432] width 53 height 13
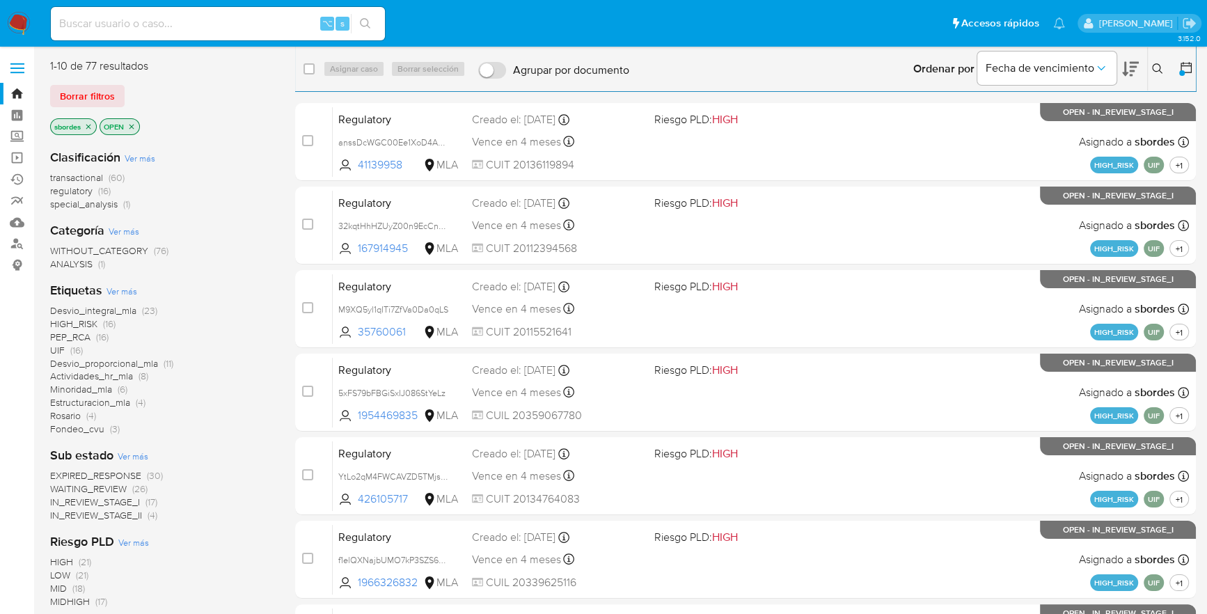
click at [89, 125] on icon "close-filter" at bounding box center [88, 126] width 8 height 8
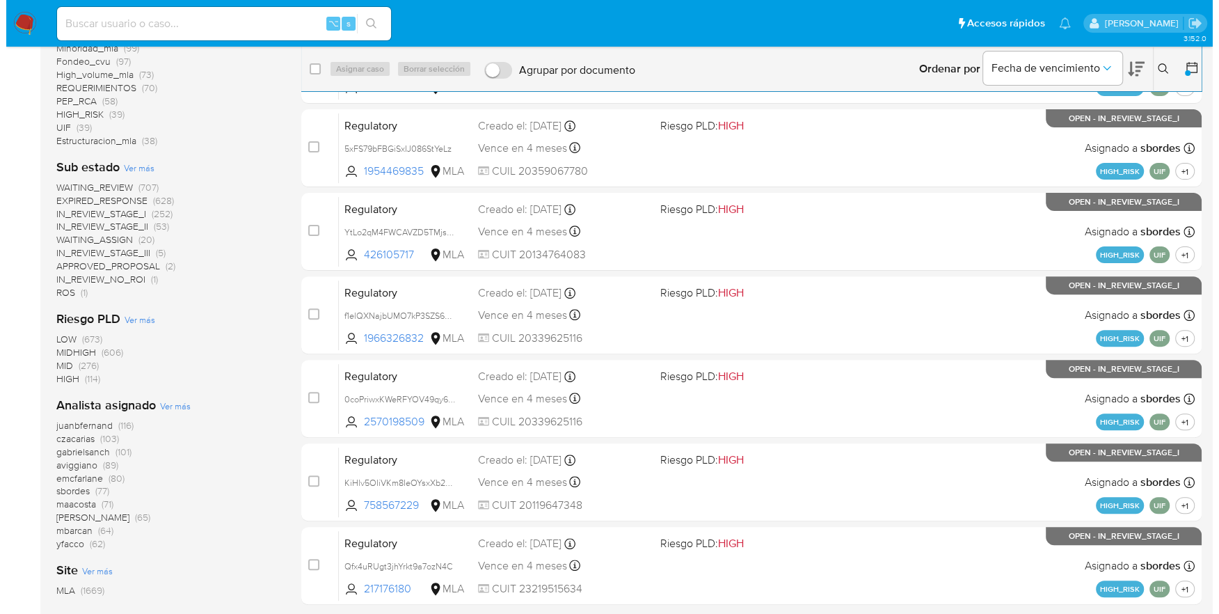
scroll to position [386, 0]
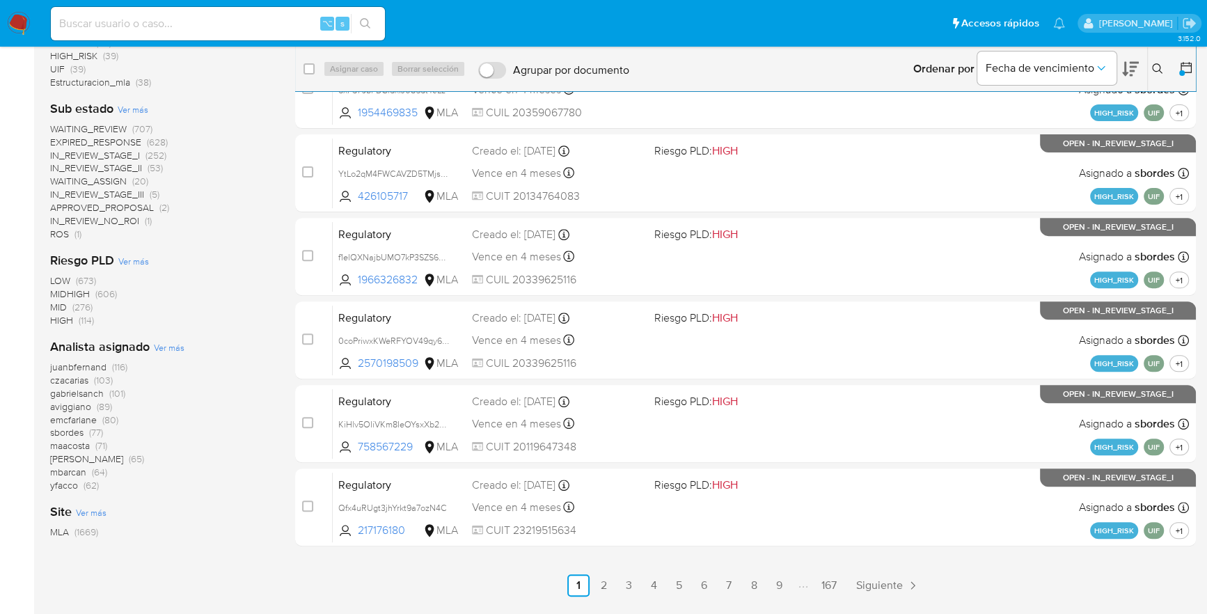
click at [166, 349] on span "Ver más" at bounding box center [169, 347] width 31 height 13
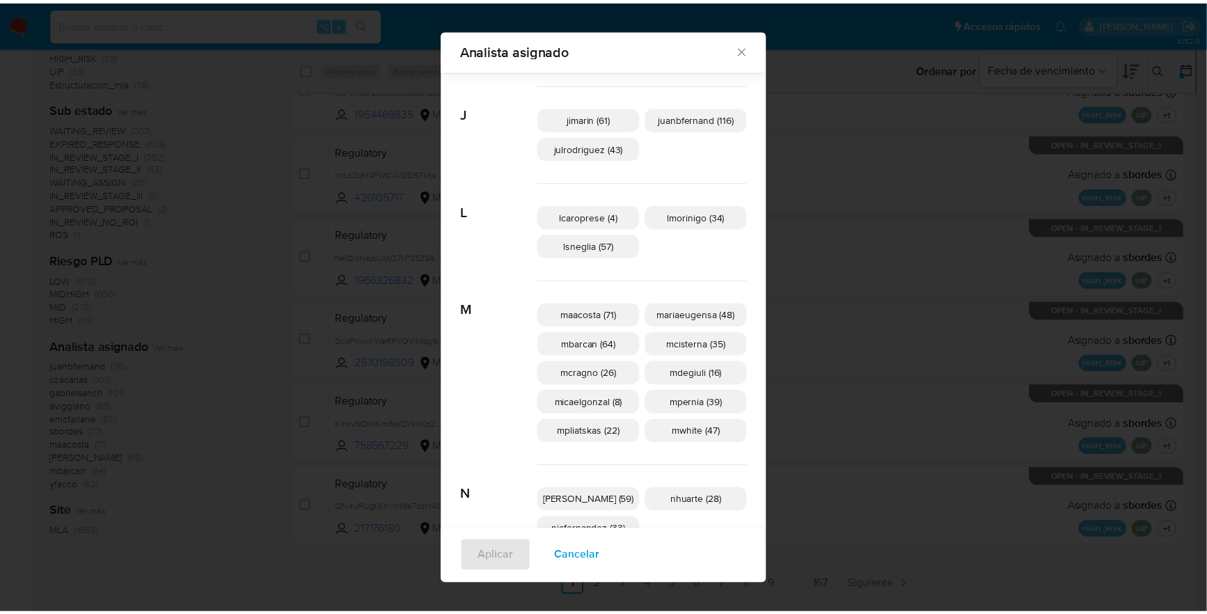
scroll to position [440, 0]
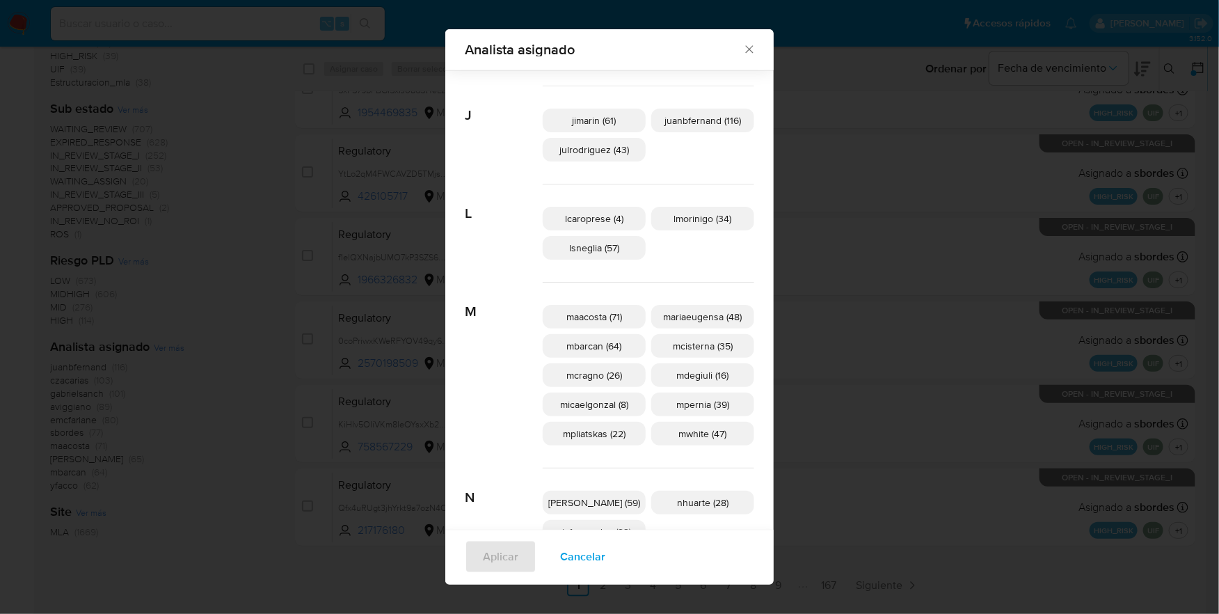
click at [745, 47] on icon "Cerrar" at bounding box center [749, 50] width 8 height 8
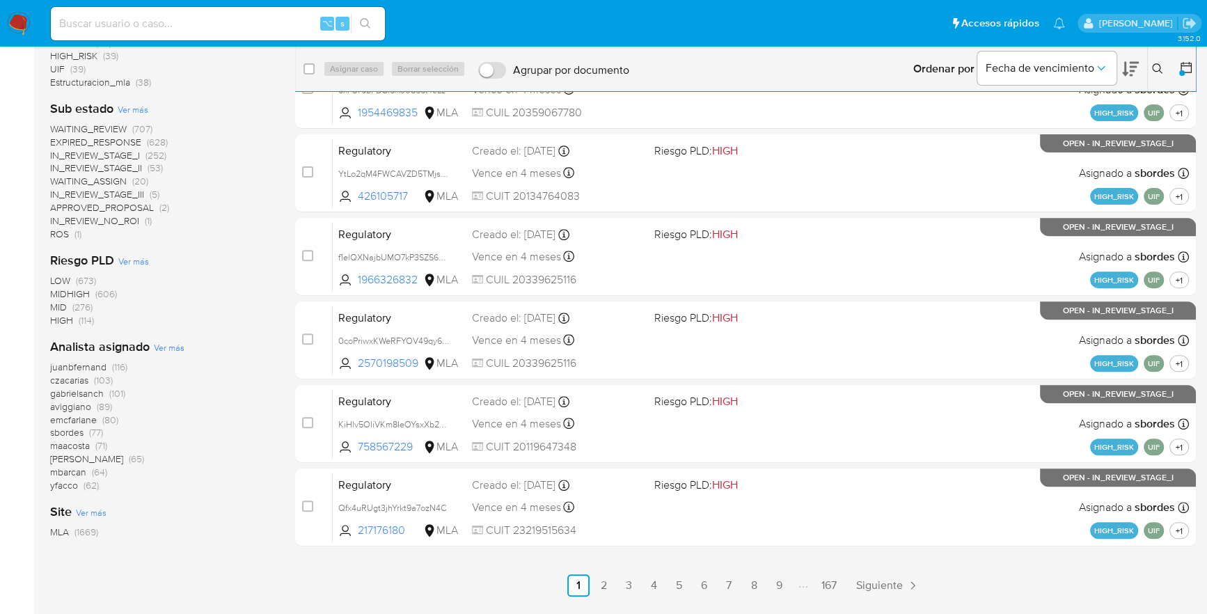
click at [166, 454] on div "juanbfernand (116) czacarias (103) gabrielsanch (101) aviggiano (89) emcfarlane…" at bounding box center [161, 426] width 223 height 132
click at [1187, 68] on icon at bounding box center [1186, 68] width 14 height 14
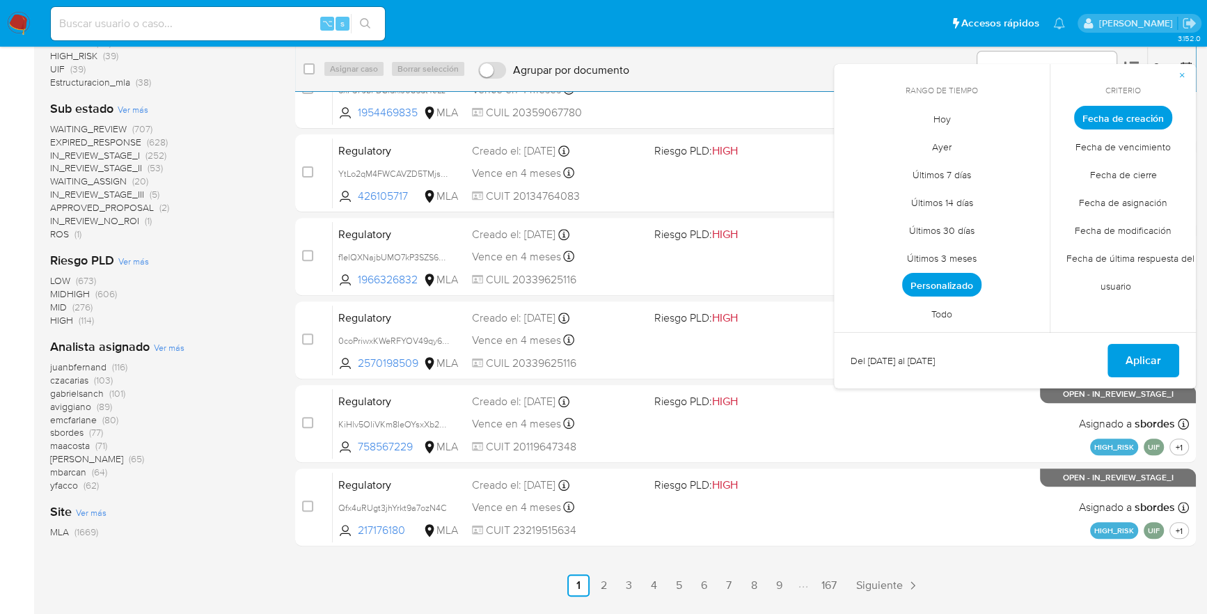
click at [962, 287] on span "Personalizado" at bounding box center [941, 285] width 79 height 24
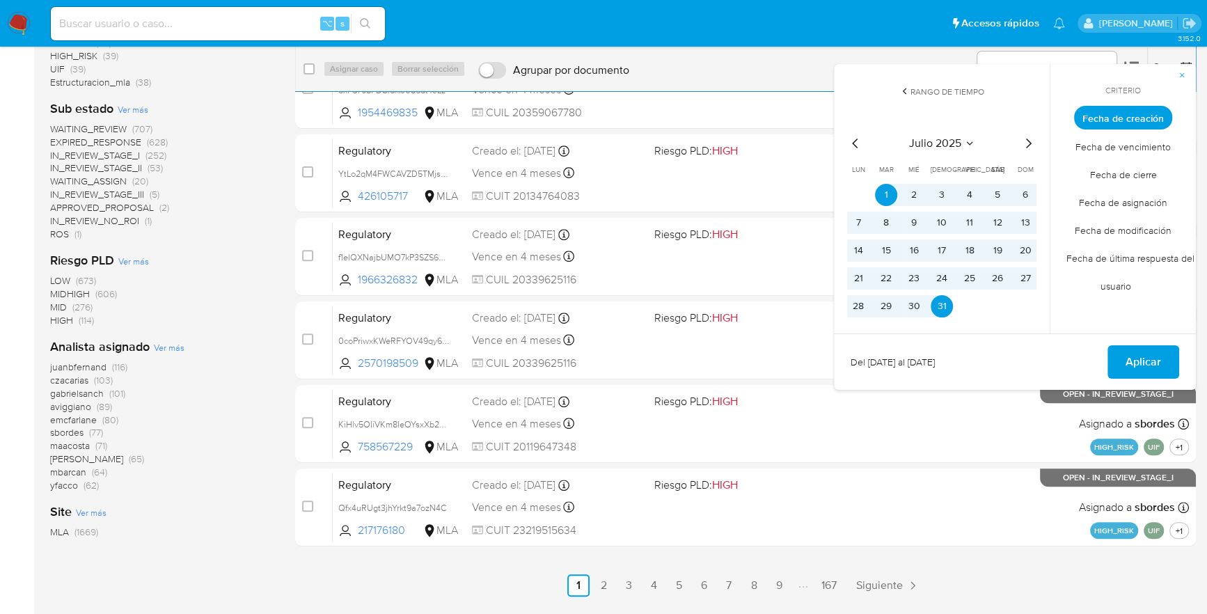
click at [1029, 148] on icon "Mes siguiente" at bounding box center [1028, 143] width 17 height 17
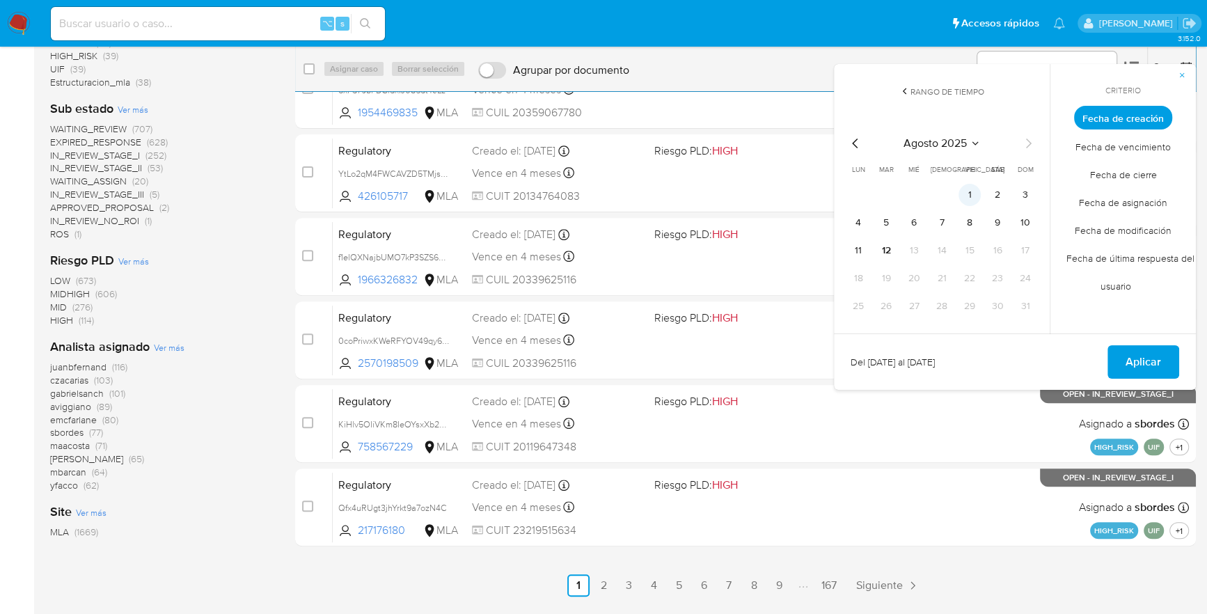
click at [967, 199] on button "1" at bounding box center [969, 195] width 22 height 22
click at [884, 252] on button "12" at bounding box center [886, 250] width 22 height 22
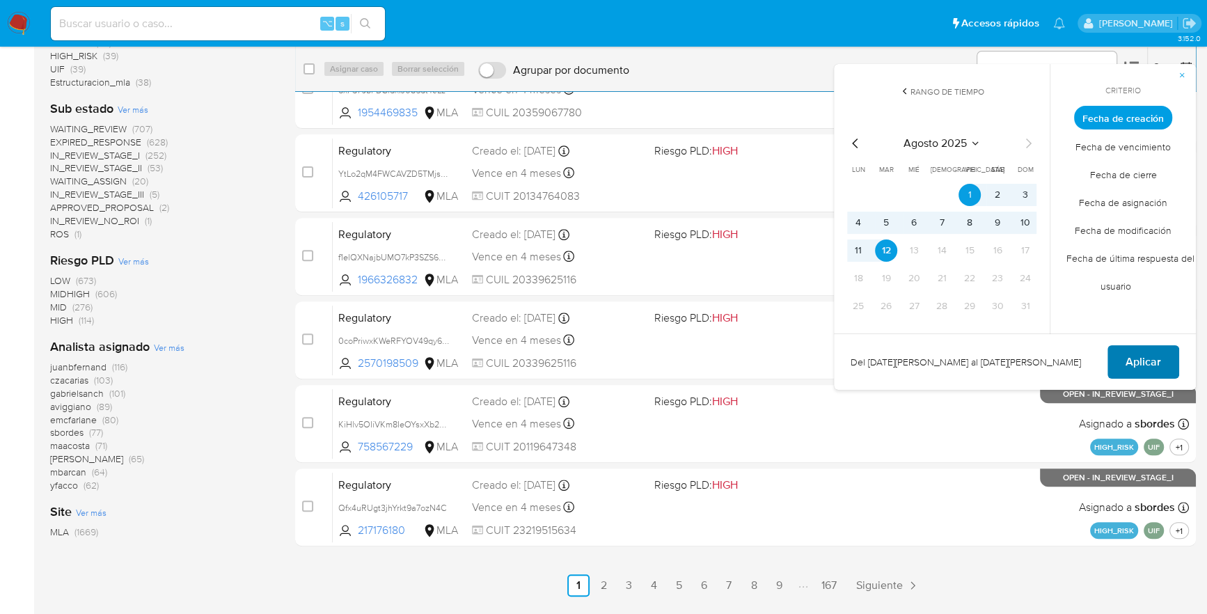
click at [1153, 369] on span "Aplicar" at bounding box center [1142, 362] width 35 height 31
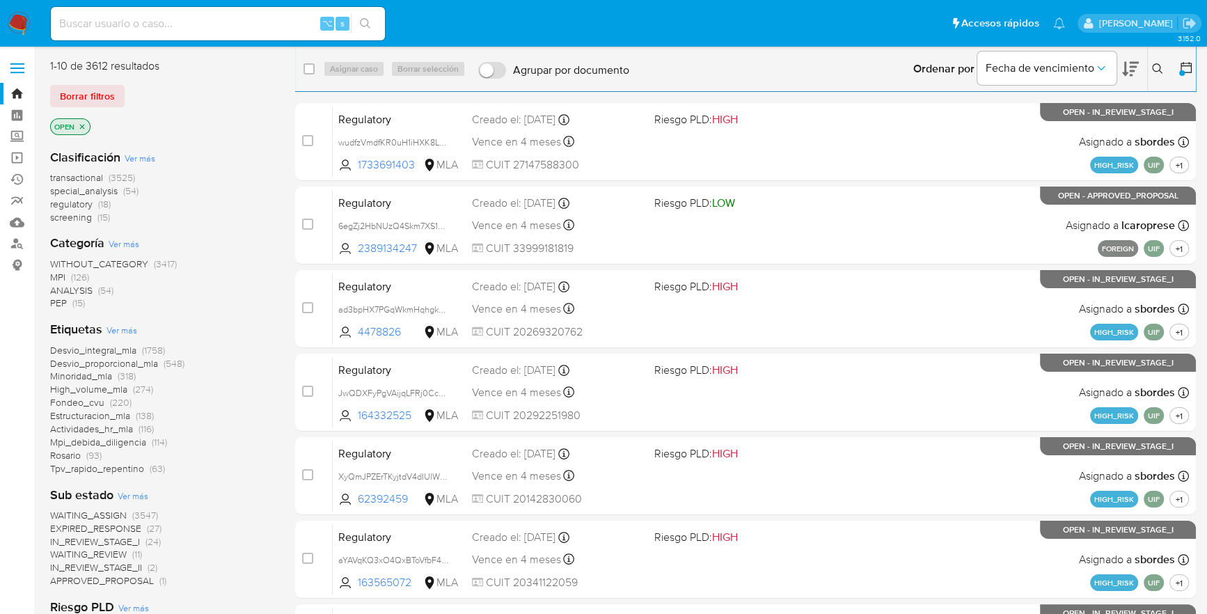
click at [1159, 72] on icon at bounding box center [1157, 68] width 11 height 11
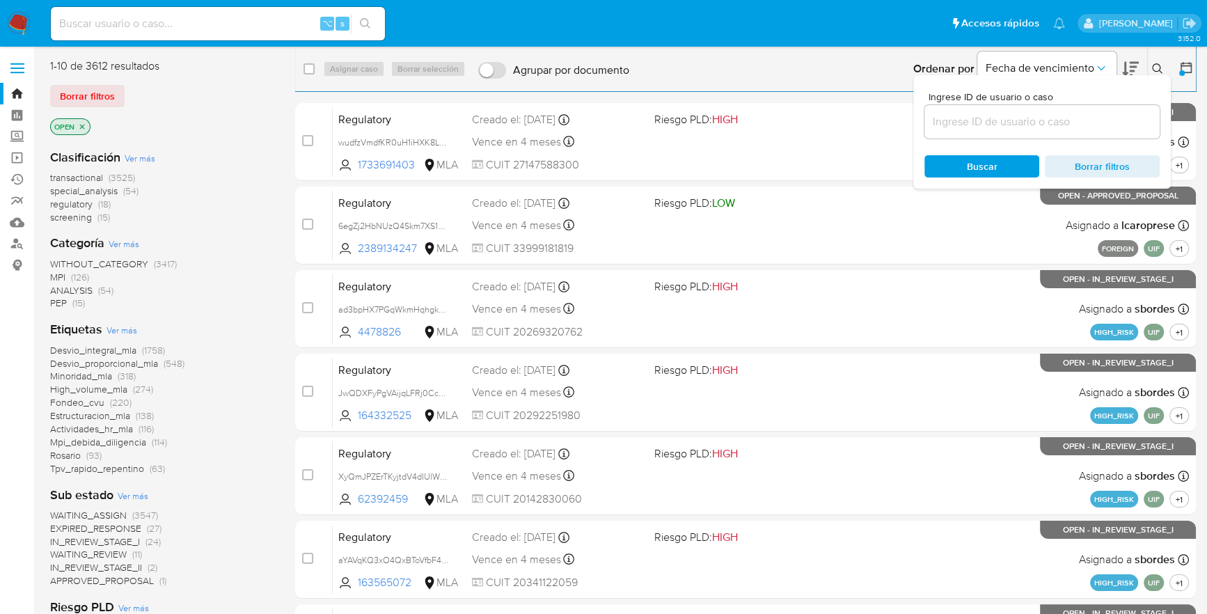
click at [1068, 136] on div at bounding box center [1041, 121] width 235 height 33
click at [1068, 123] on input at bounding box center [1041, 122] width 235 height 18
paste input "Xiyxwt2Nu8U5dBKWwZqopzSH"
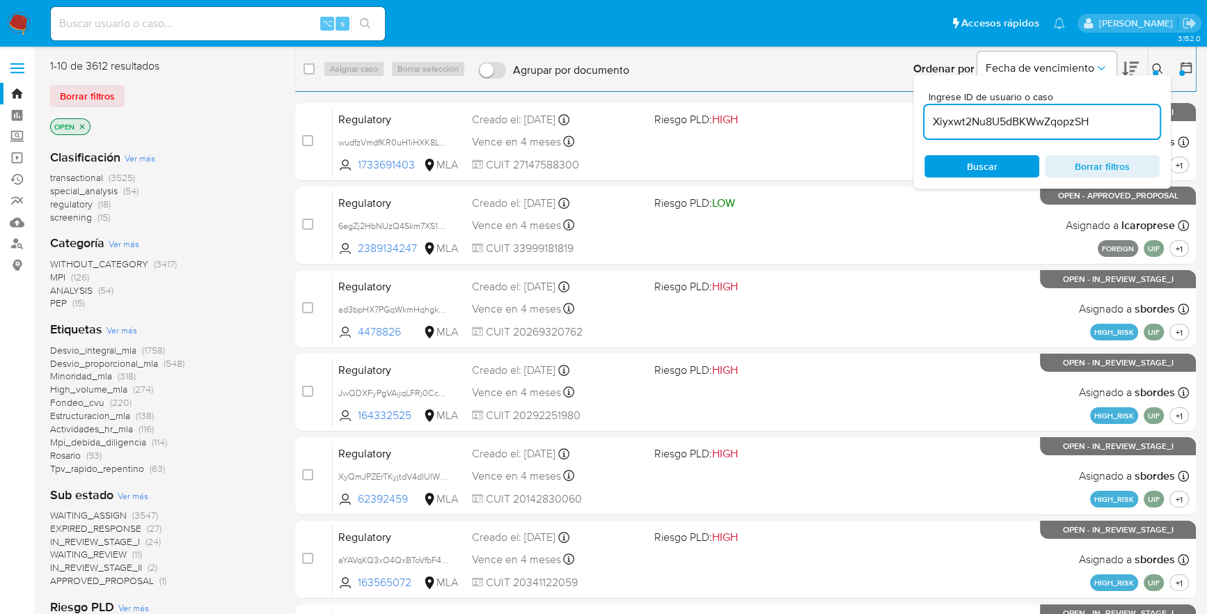
type input "Xiyxwt2Nu8U5dBKWwZqopzSH"
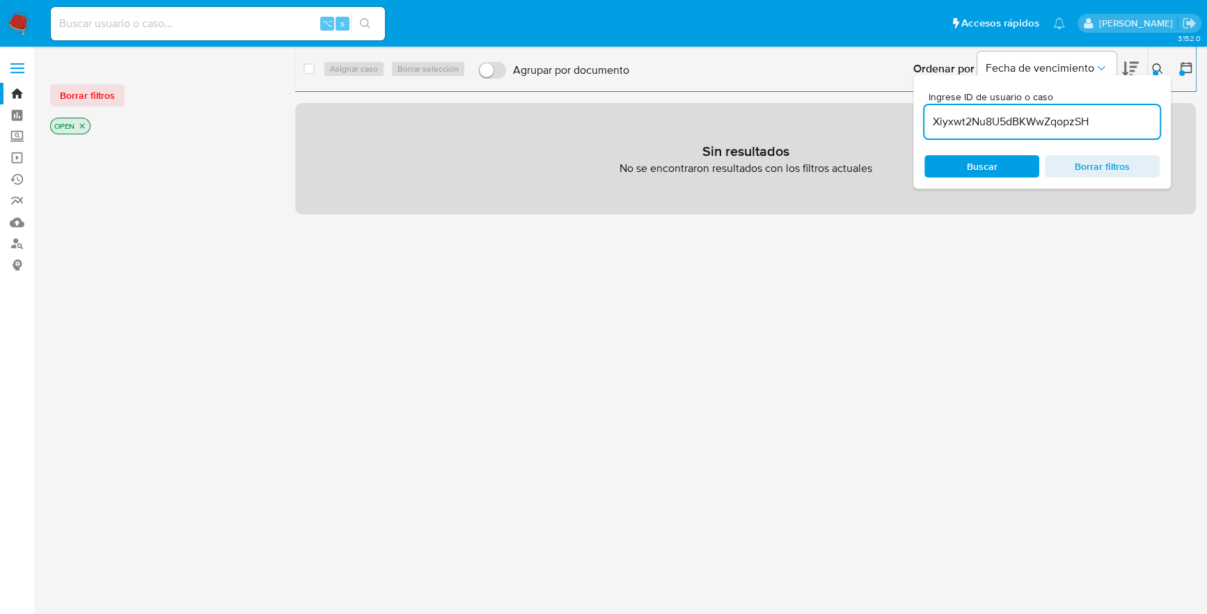
click at [86, 124] on icon "close-filter" at bounding box center [82, 126] width 8 height 8
click at [1188, 67] on icon at bounding box center [1186, 68] width 14 height 14
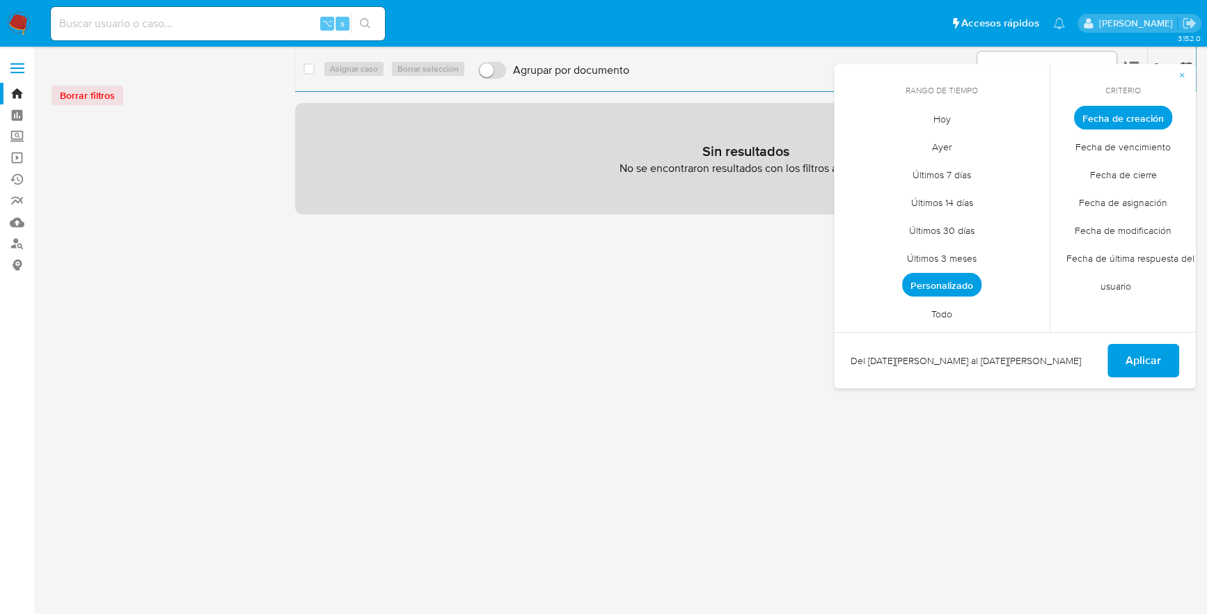
click at [933, 314] on span "Todo" at bounding box center [942, 313] width 50 height 29
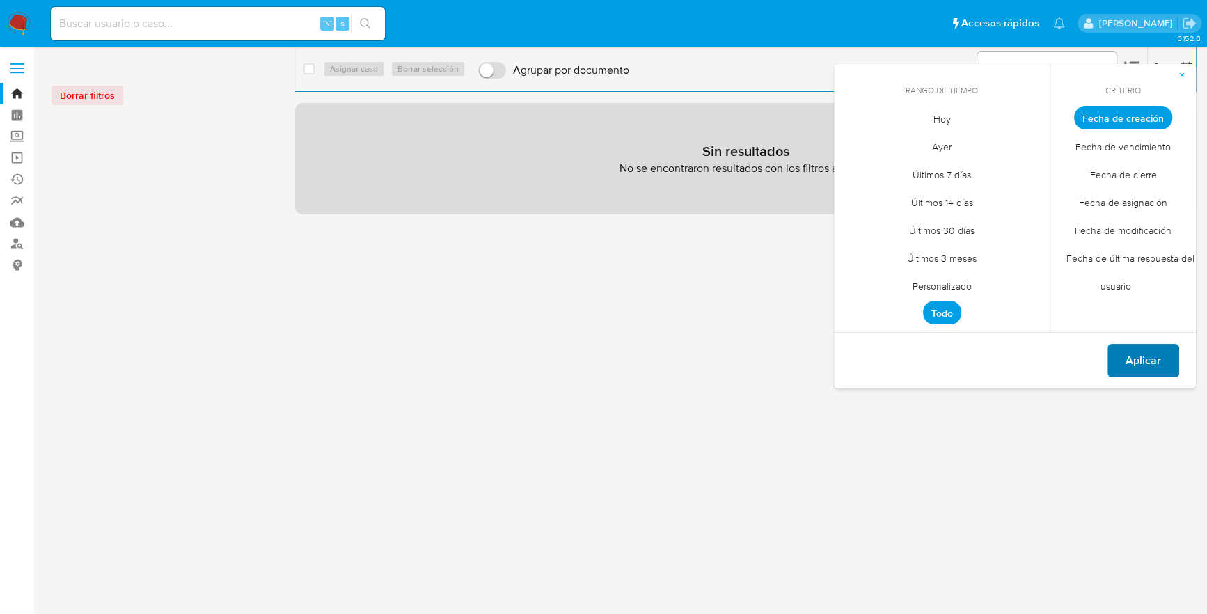
click at [1145, 362] on span "Aplicar" at bounding box center [1142, 360] width 35 height 31
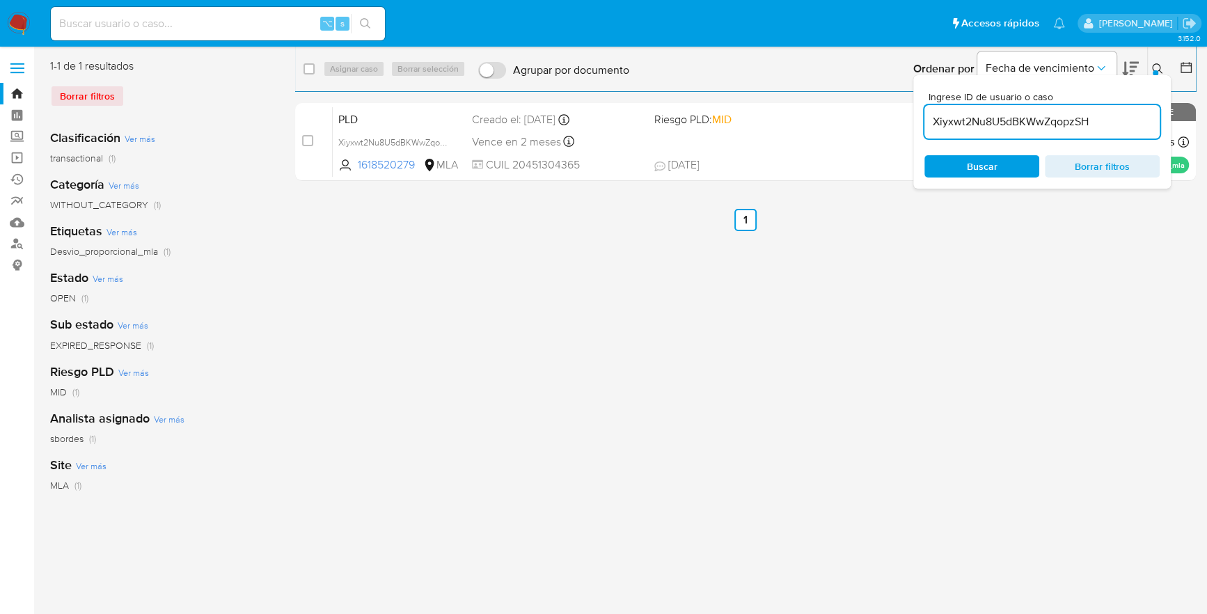
click at [1156, 65] on icon at bounding box center [1157, 68] width 11 height 11
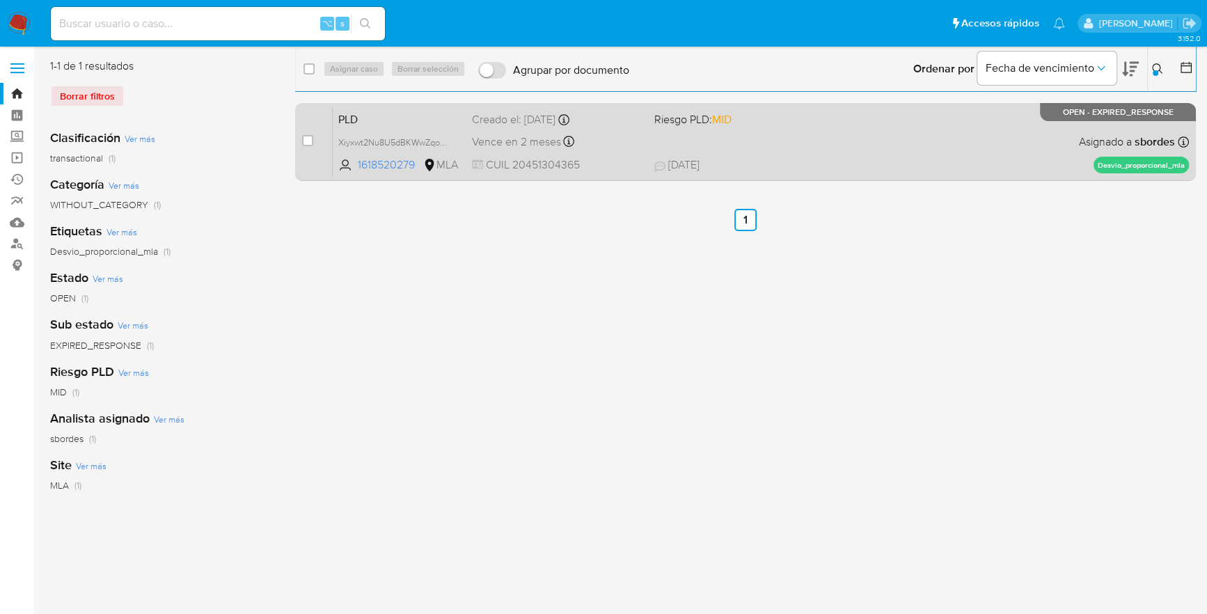
click at [301, 137] on div "case-item-checkbox No es posible asignar el caso PLD Xiyxwt2Nu8U5dBKWwZqopzSH 1…" at bounding box center [745, 142] width 901 height 78
click at [306, 138] on input "checkbox" at bounding box center [307, 140] width 11 height 11
checkbox input "true"
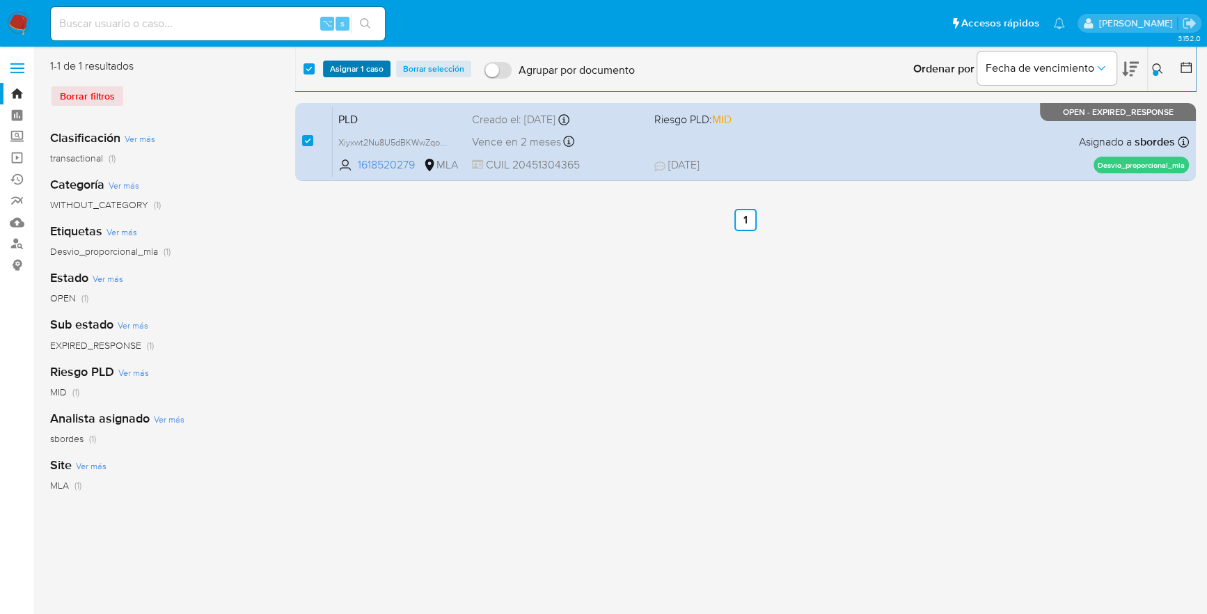
click at [347, 62] on span "Asignar 1 caso" at bounding box center [357, 69] width 54 height 14
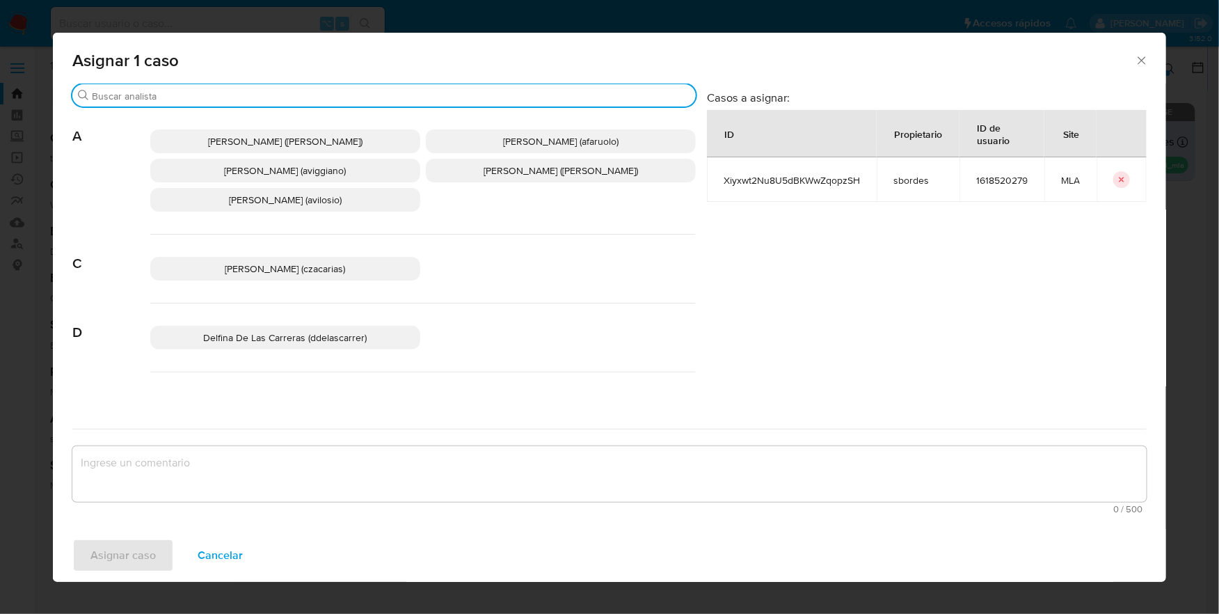
click at [148, 101] on input "Buscar" at bounding box center [391, 96] width 599 height 13
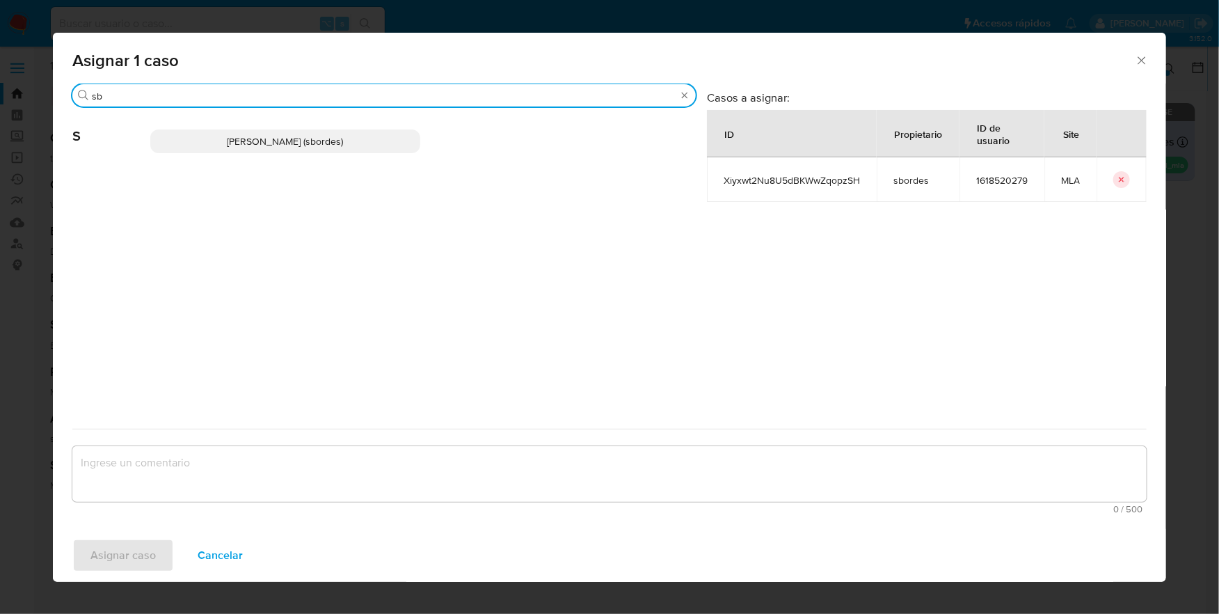
type input "sb"
click at [230, 141] on p "Stefania Bordes (sbordes)" at bounding box center [285, 141] width 270 height 24
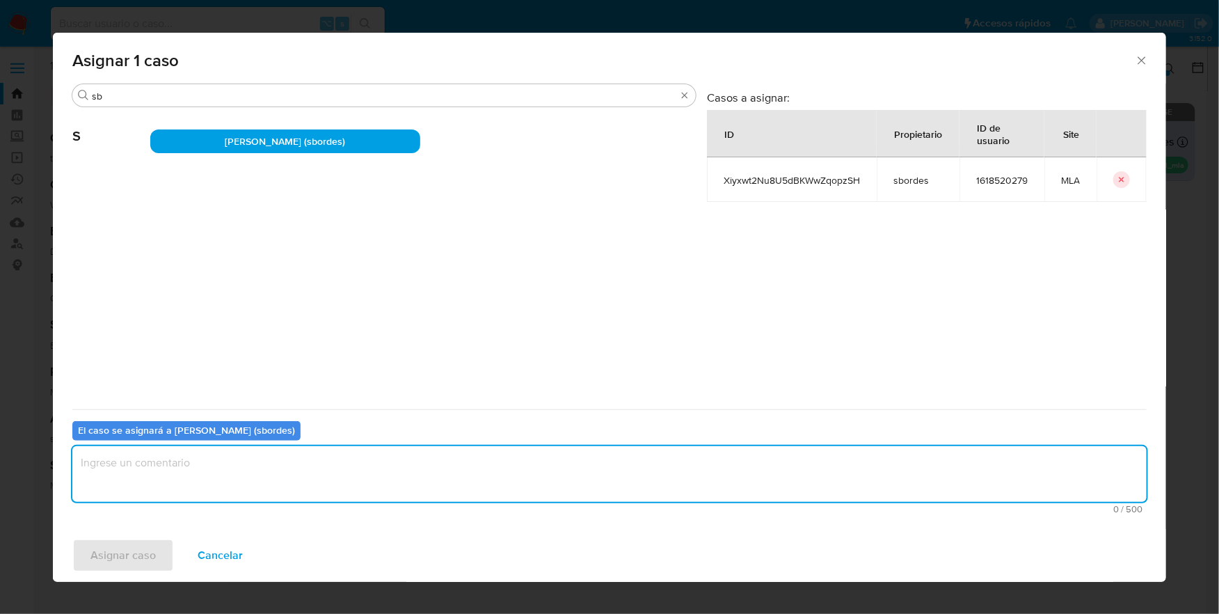
click at [196, 489] on textarea "assign-modal" at bounding box center [609, 474] width 1075 height 56
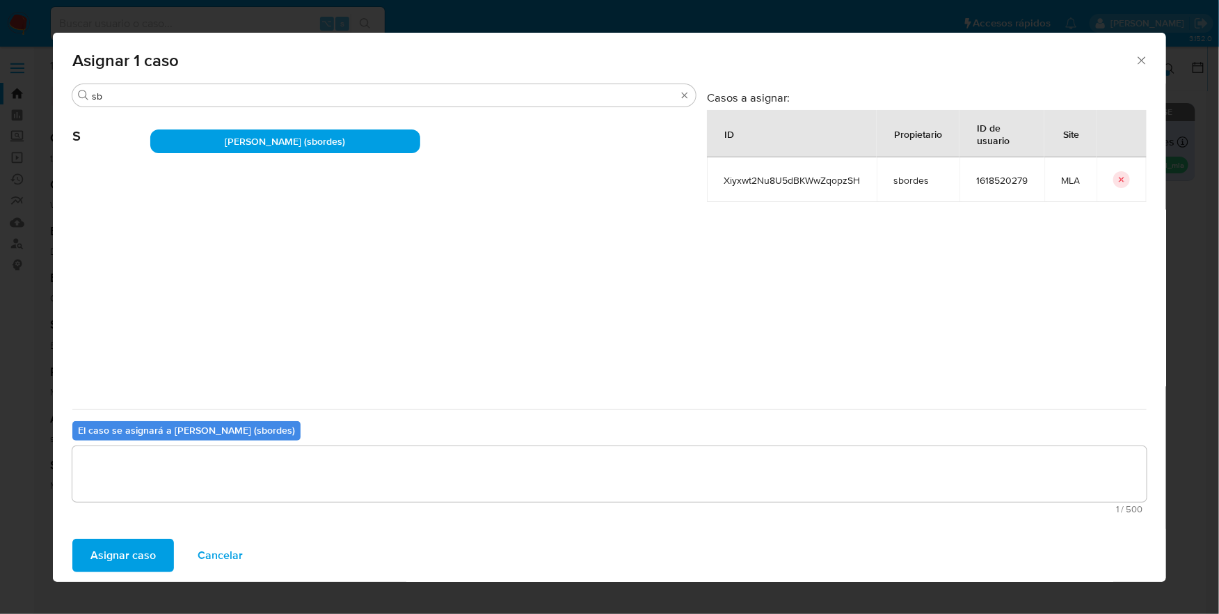
click at [125, 546] on span "Asignar caso" at bounding box center [122, 555] width 65 height 31
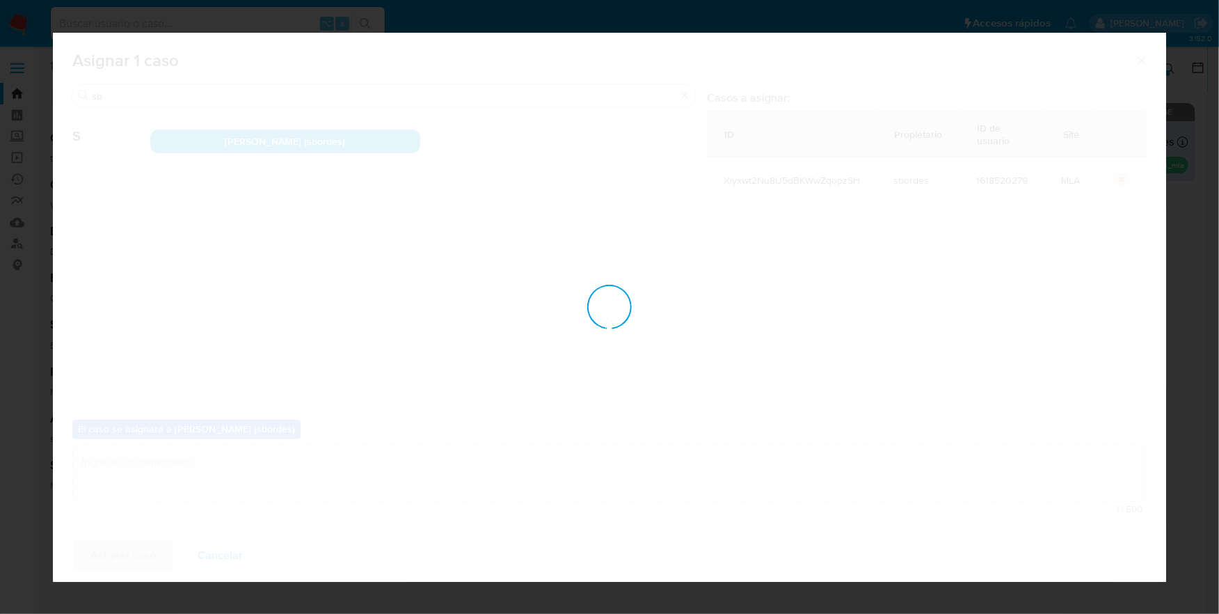
checkbox input "false"
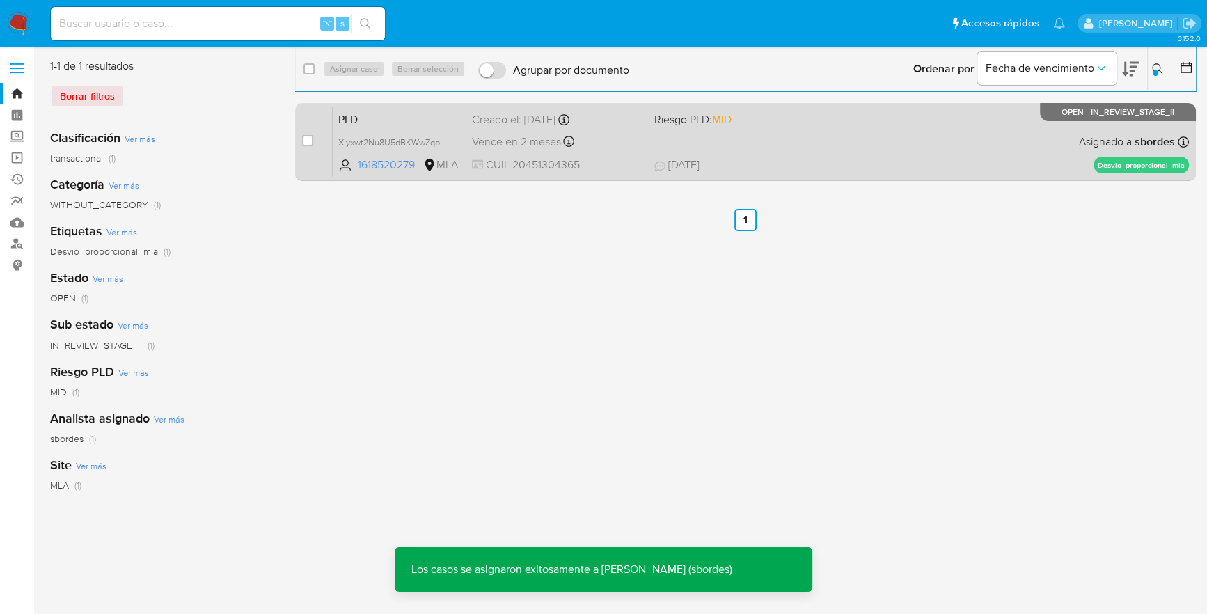
click at [820, 157] on span "18/07/2025 18/07/2025 14:35" at bounding box center [830, 164] width 353 height 15
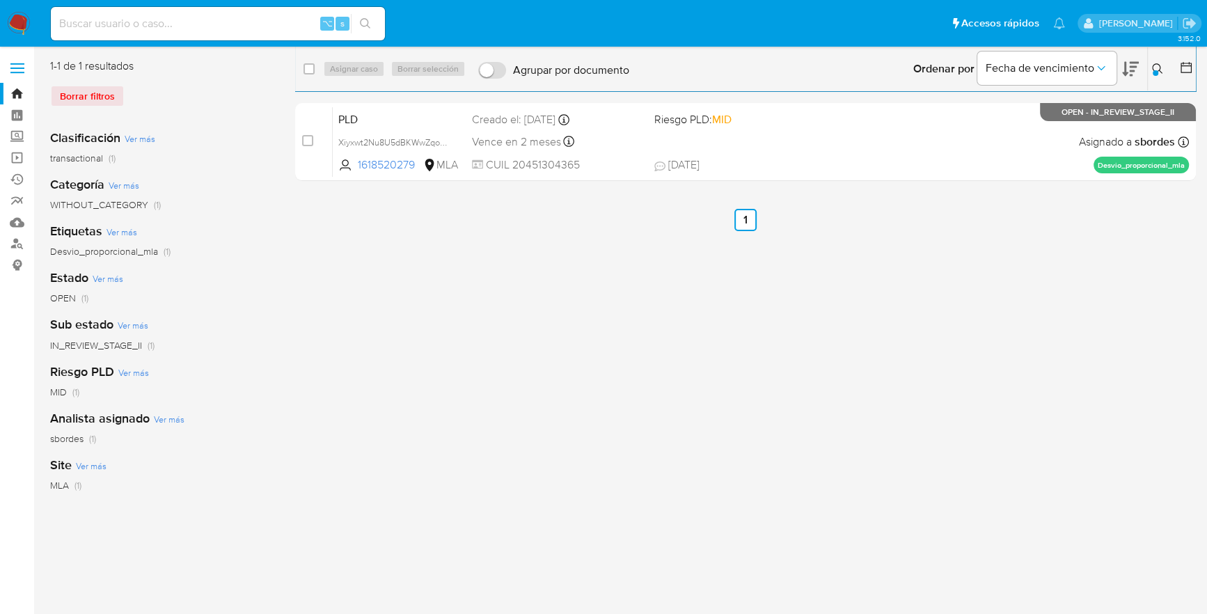
click at [1152, 69] on icon at bounding box center [1157, 68] width 10 height 10
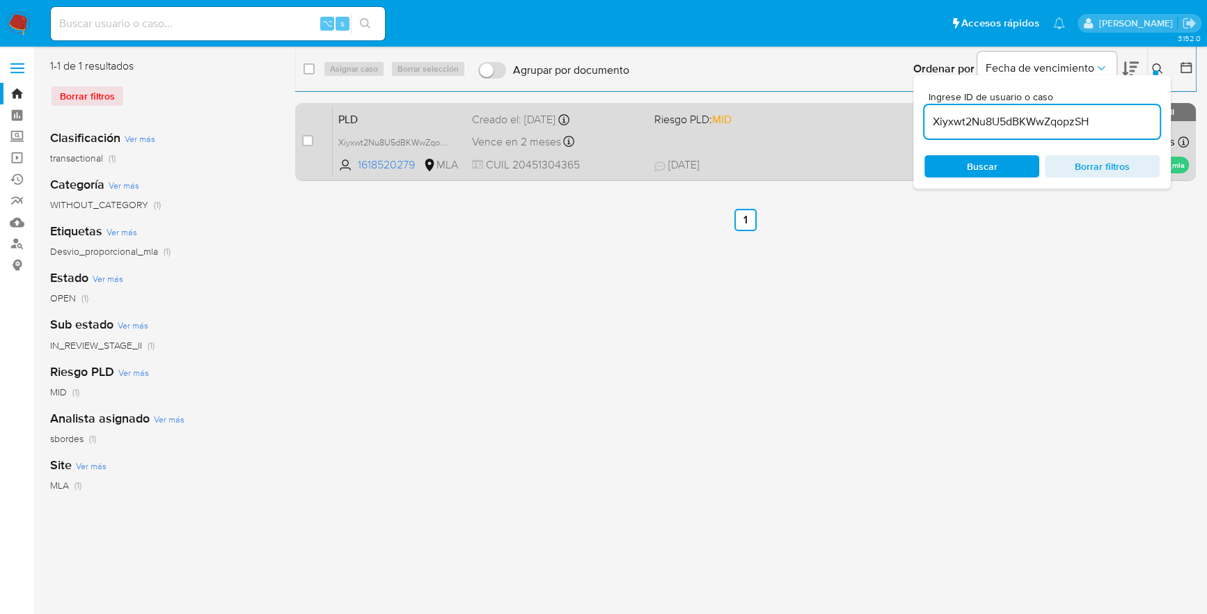
drag, startPoint x: 1103, startPoint y: 125, endPoint x: 901, endPoint y: 116, distance: 202.7
click at [901, 116] on div "select-all-cases-checkbox Asignar caso Borrar selección Agrupar por documento O…" at bounding box center [745, 122] width 901 height 128
type input "Y7rUIcYeANHhXKNHR9e8Hy4v"
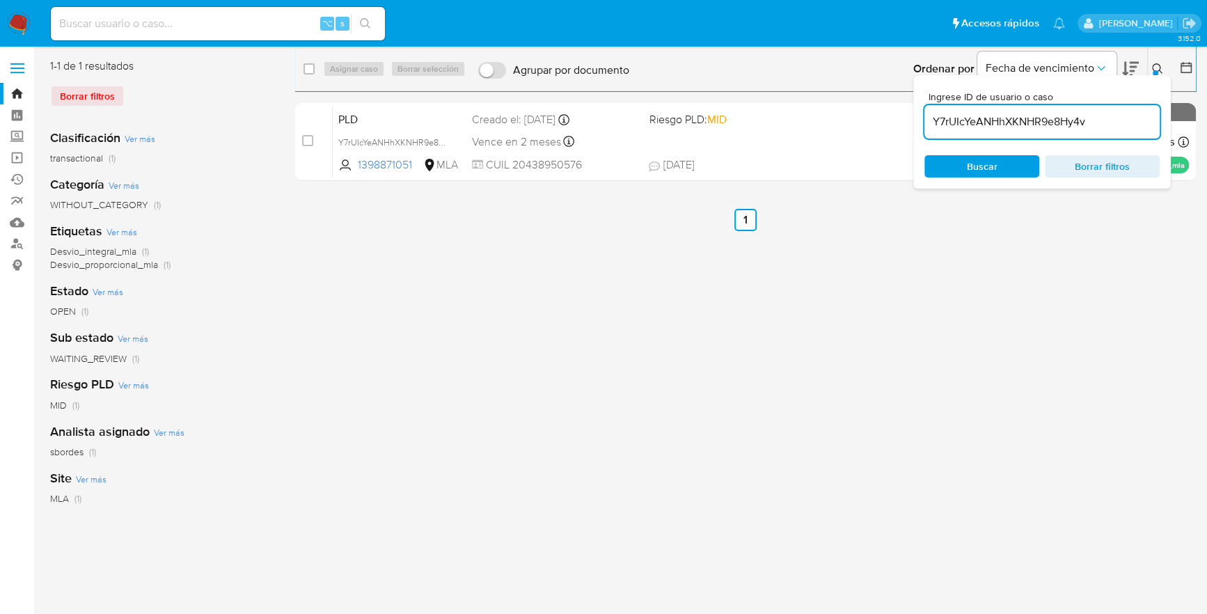
click at [1160, 71] on icon at bounding box center [1157, 68] width 11 height 11
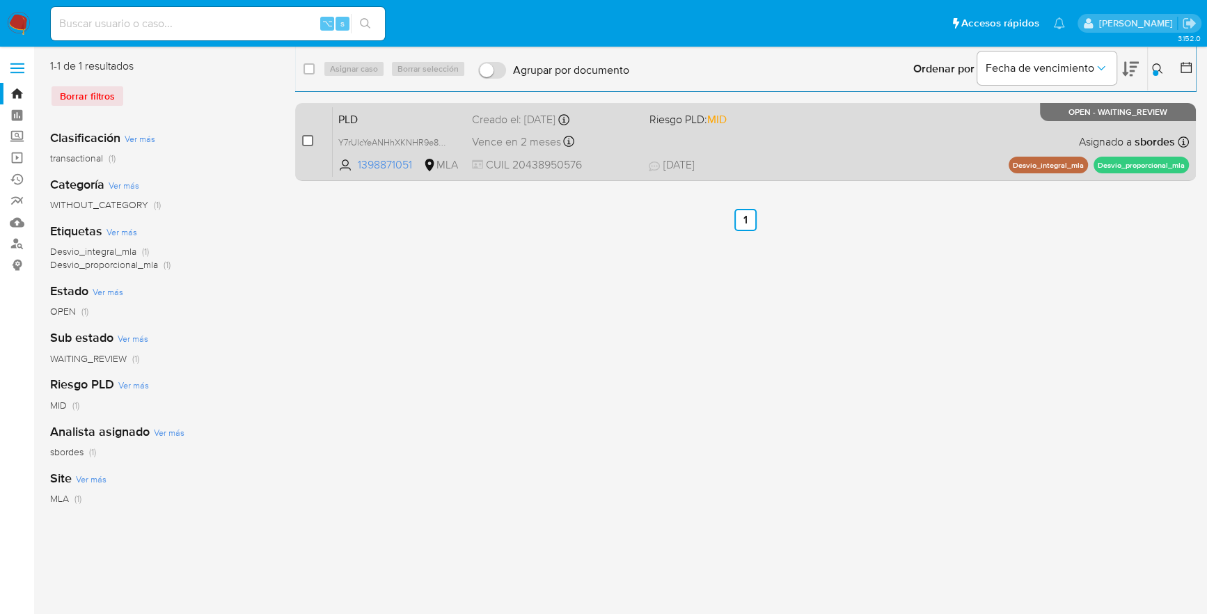
click at [310, 140] on input "checkbox" at bounding box center [307, 140] width 11 height 11
checkbox input "true"
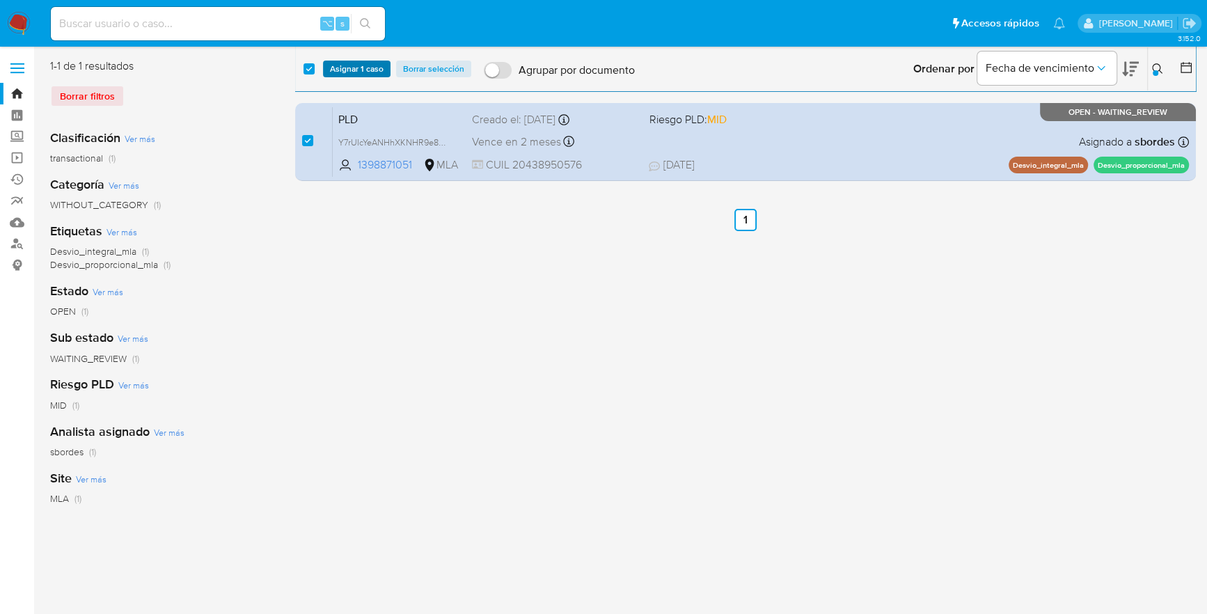
click at [335, 62] on span "Asignar 1 caso" at bounding box center [357, 69] width 54 height 14
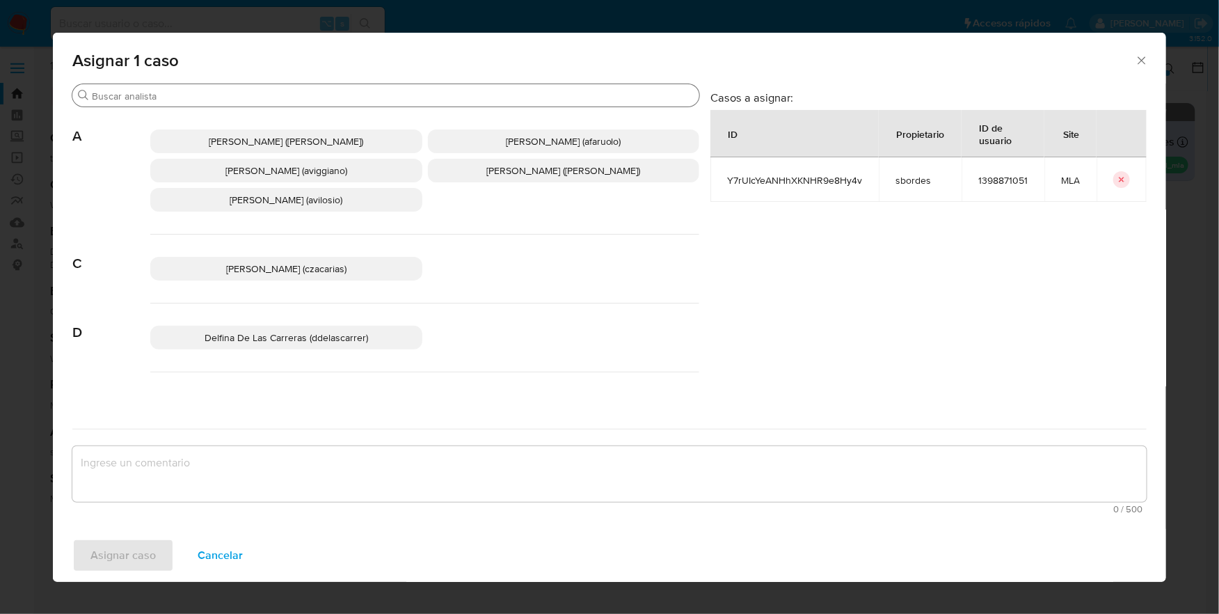
click at [184, 104] on div "Buscar" at bounding box center [385, 95] width 627 height 22
click at [182, 96] on input "Buscar" at bounding box center [393, 96] width 602 height 13
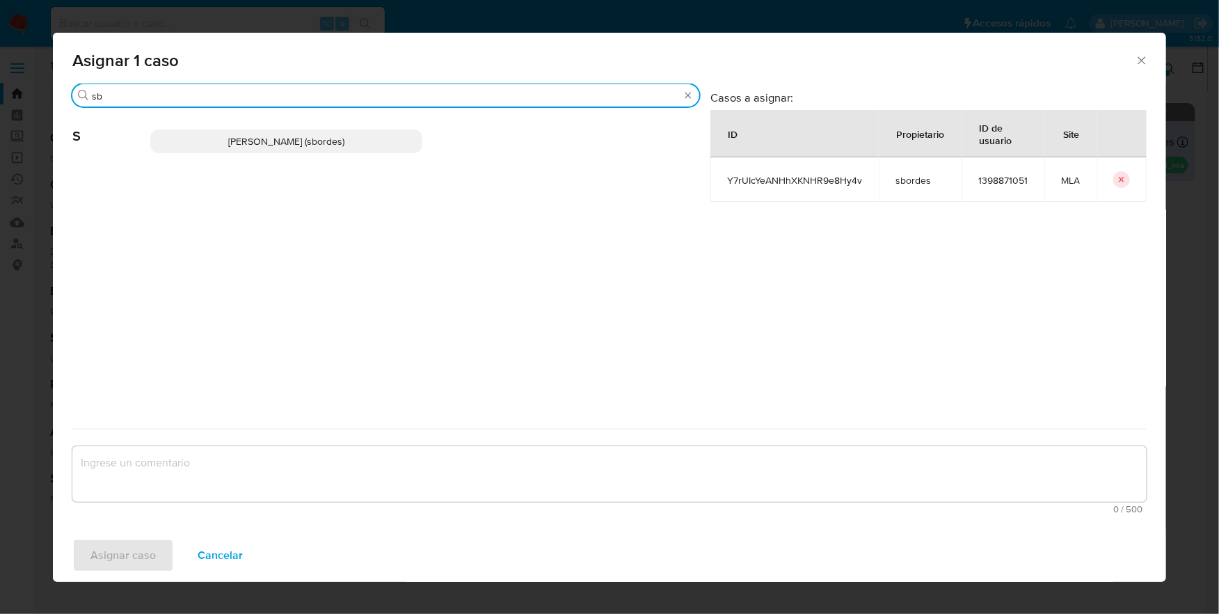
type input "sb"
click at [261, 143] on span "Stefania Bordes (sbordes)" at bounding box center [286, 141] width 116 height 14
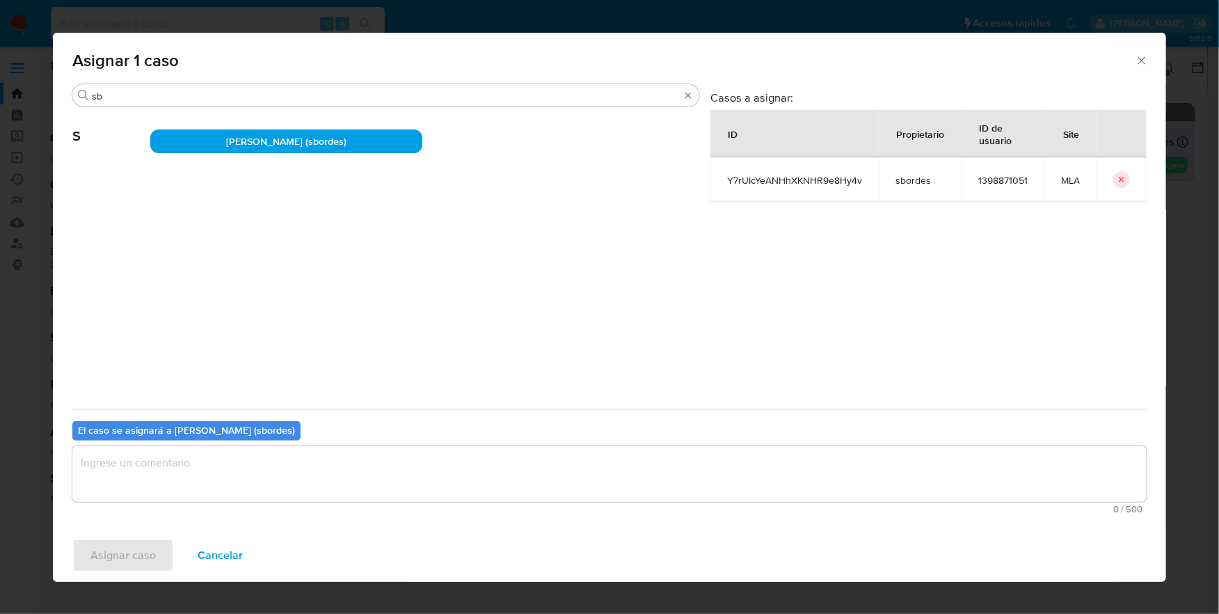
click at [230, 483] on textarea "assign-modal" at bounding box center [609, 474] width 1075 height 56
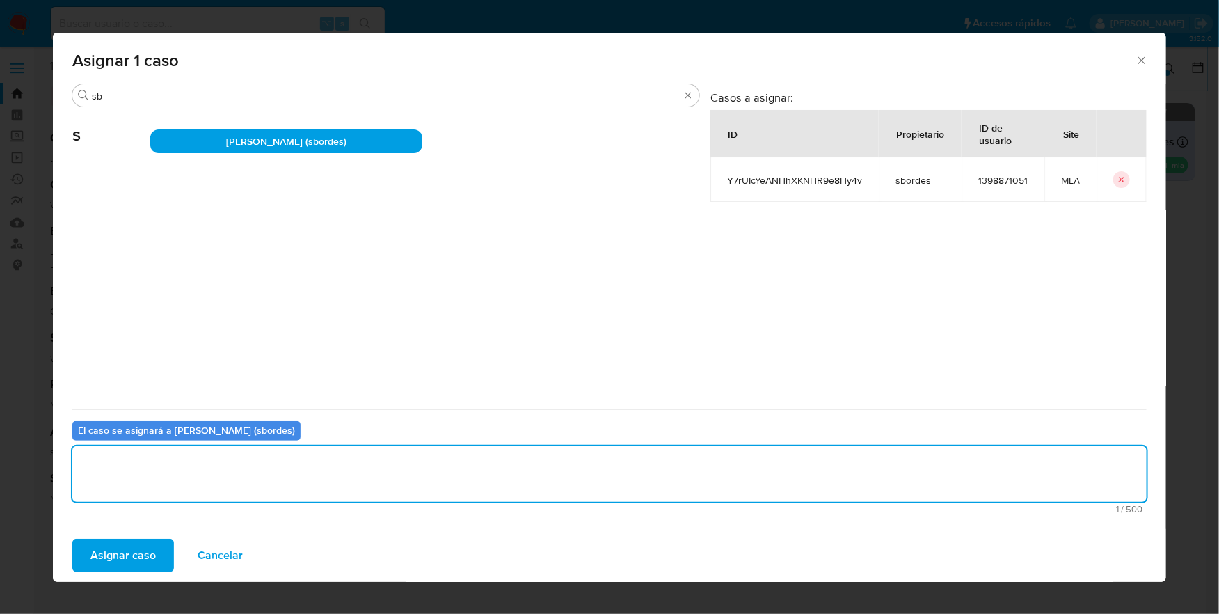
click at [109, 563] on span "Asignar caso" at bounding box center [122, 555] width 65 height 31
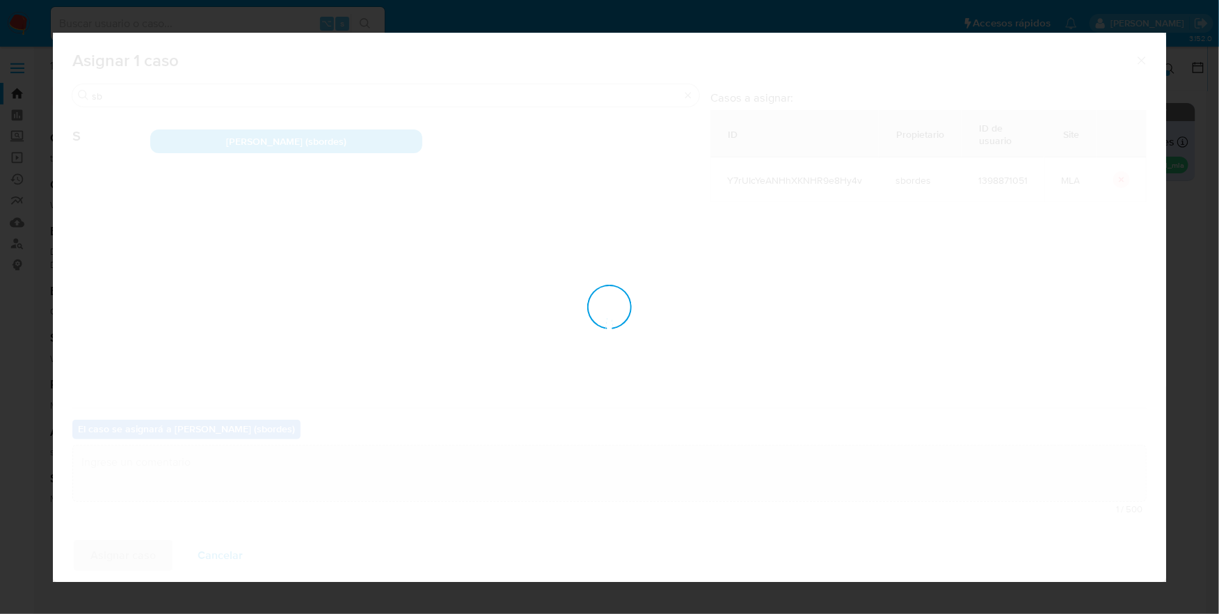
checkbox input "false"
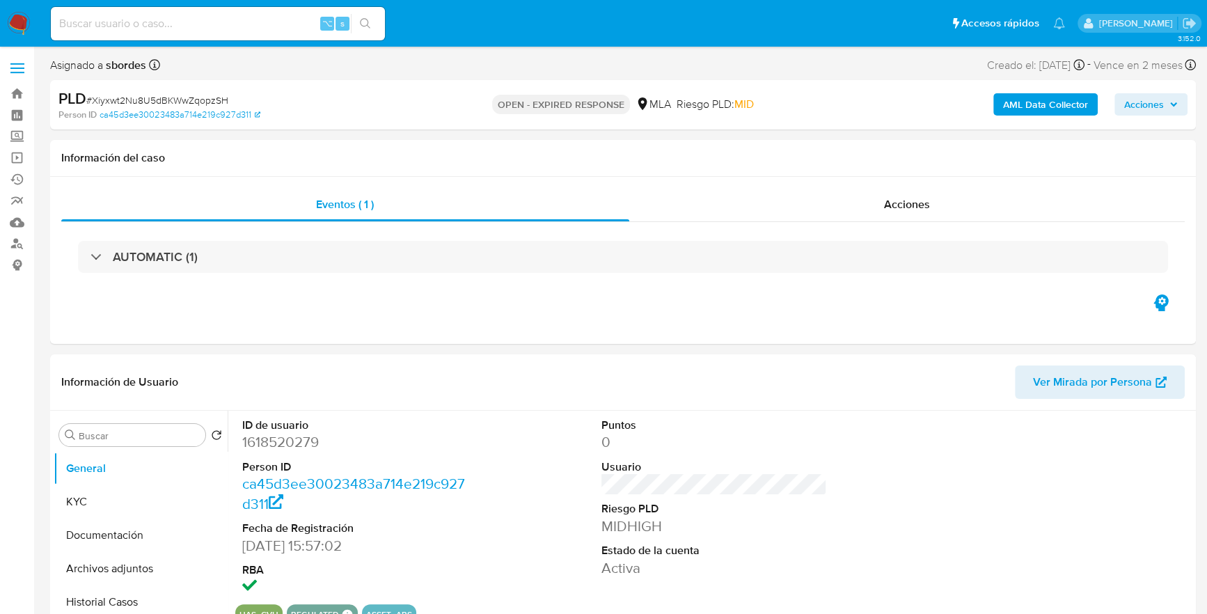
select select "10"
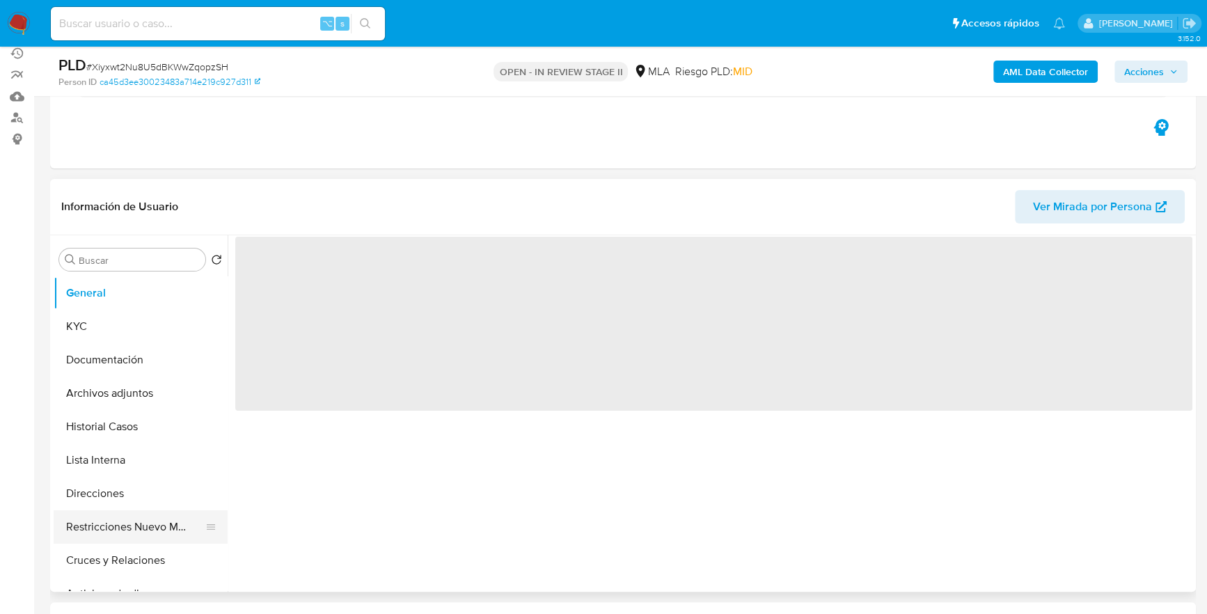
scroll to position [319, 0]
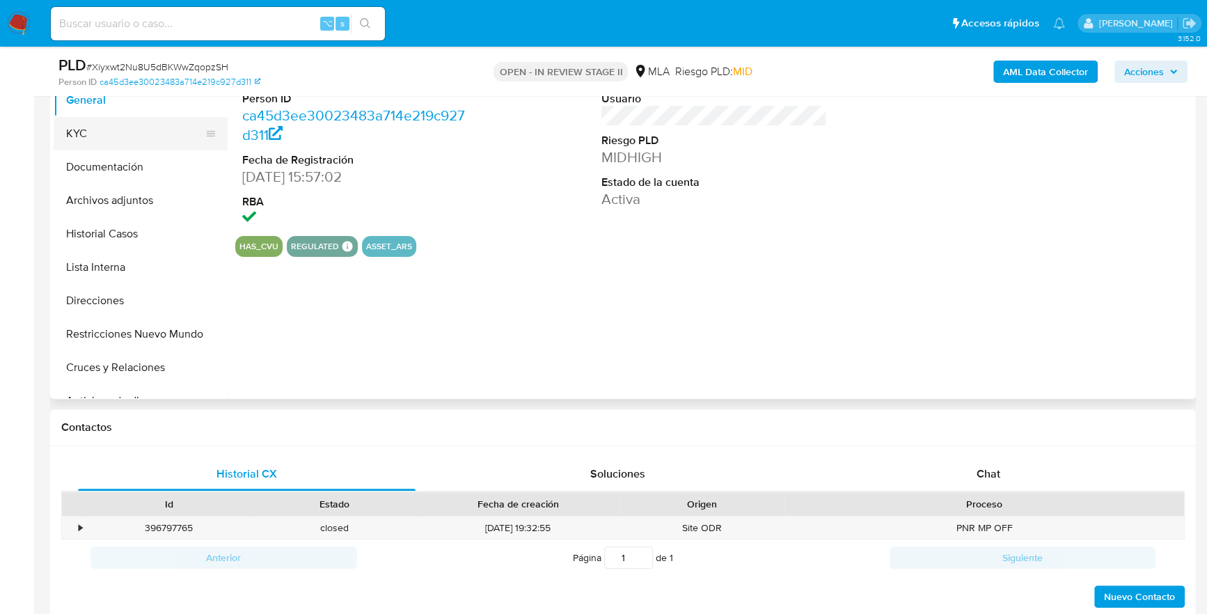
click at [104, 131] on button "KYC" at bounding box center [135, 133] width 163 height 33
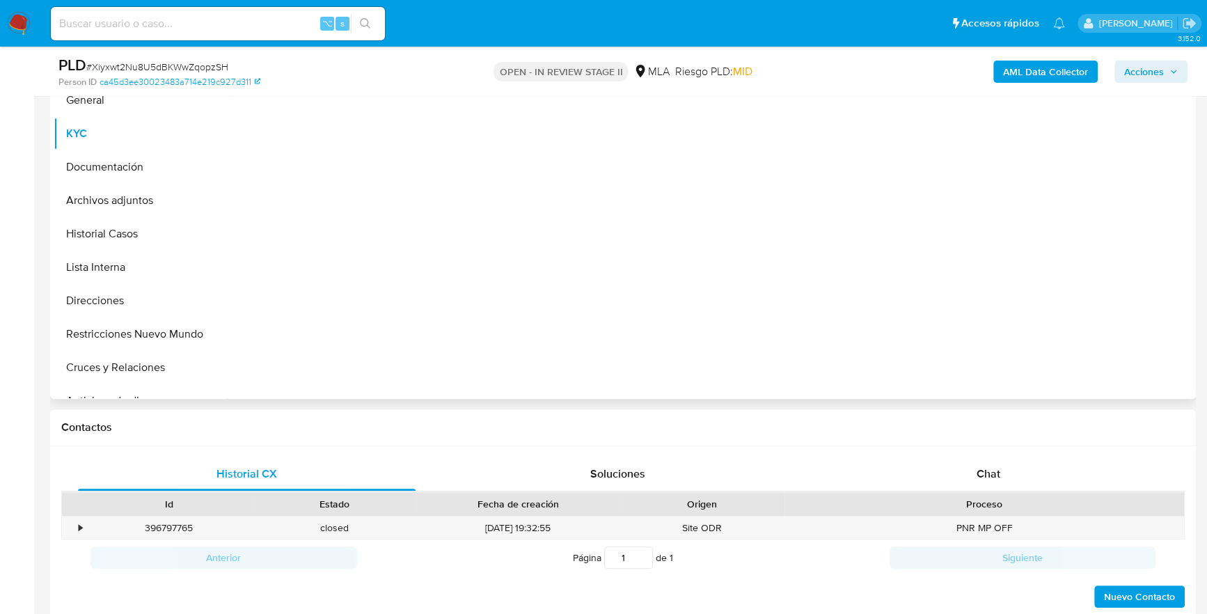
select select "10"
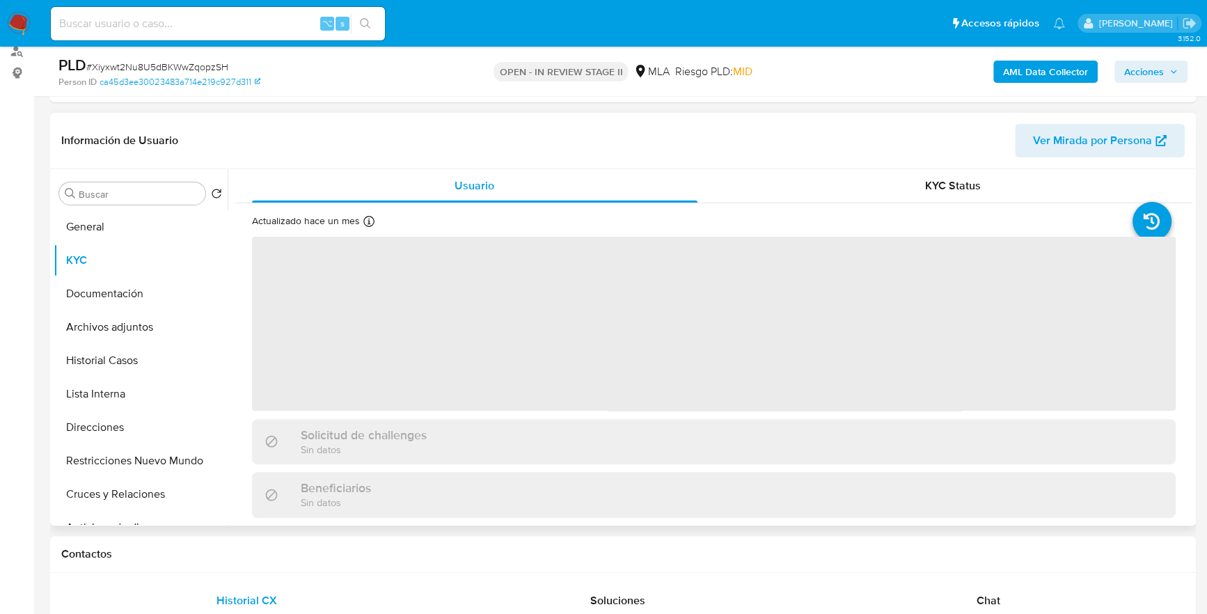
scroll to position [159, 0]
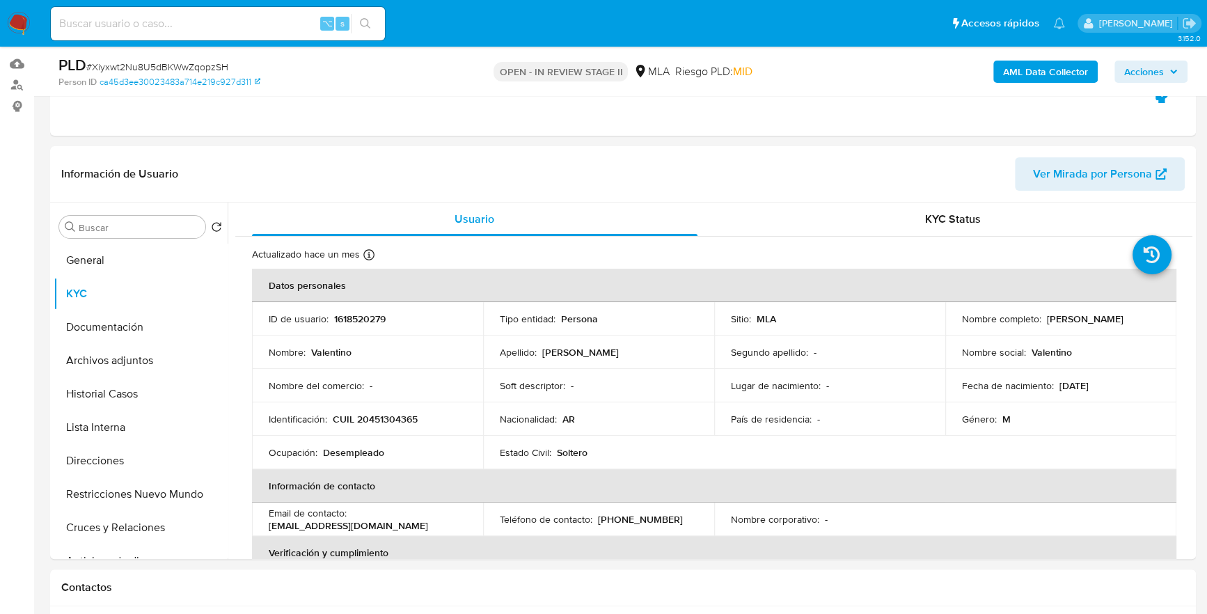
click at [1140, 72] on span "Acciones" at bounding box center [1144, 72] width 40 height 22
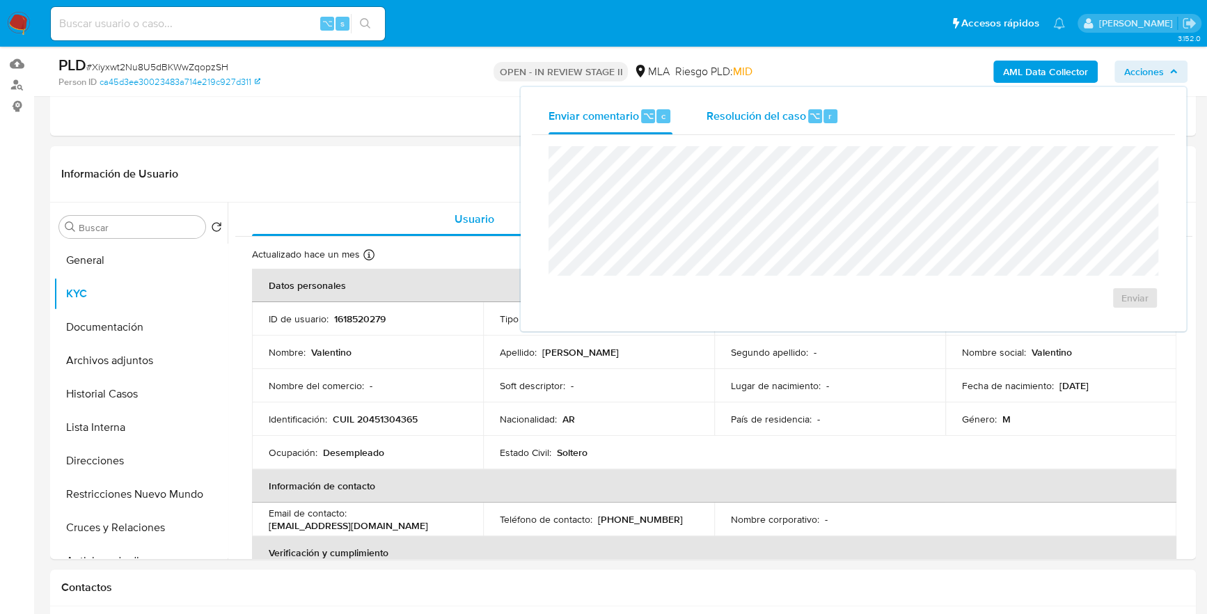
click at [727, 108] on span "Resolución del caso" at bounding box center [756, 115] width 100 height 16
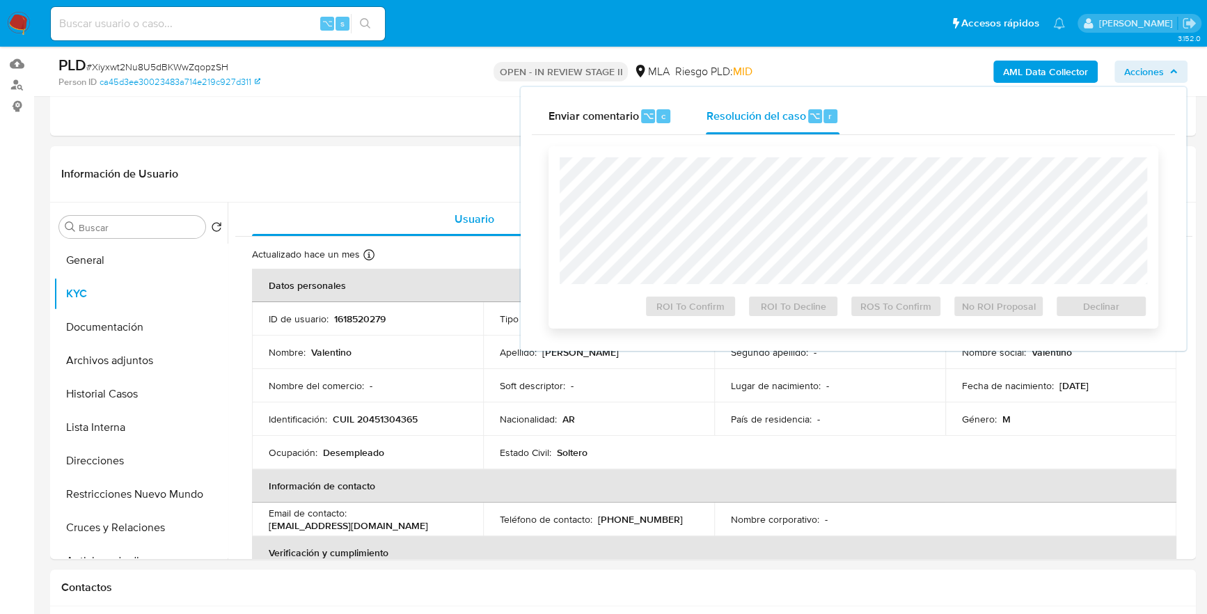
click at [734, 151] on div "ROI To Confirm ROI To Decline ROS To Confirm No ROI Proposal Declinar" at bounding box center [853, 237] width 610 height 182
click at [1112, 310] on span "Declinar" at bounding box center [1101, 305] width 72 height 19
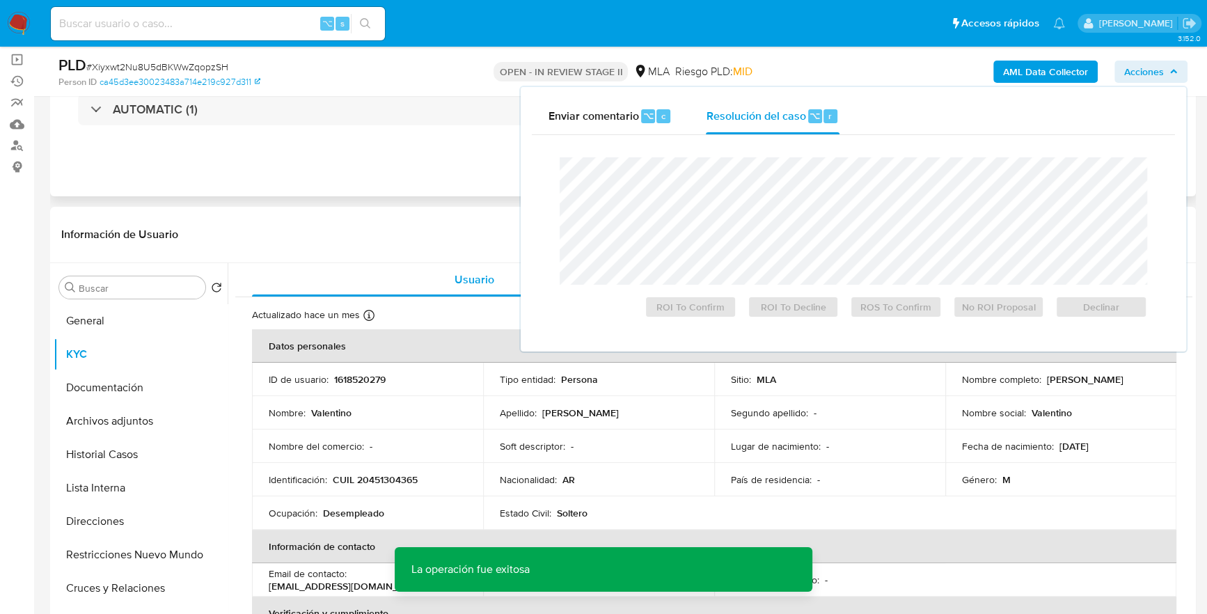
scroll to position [0, 0]
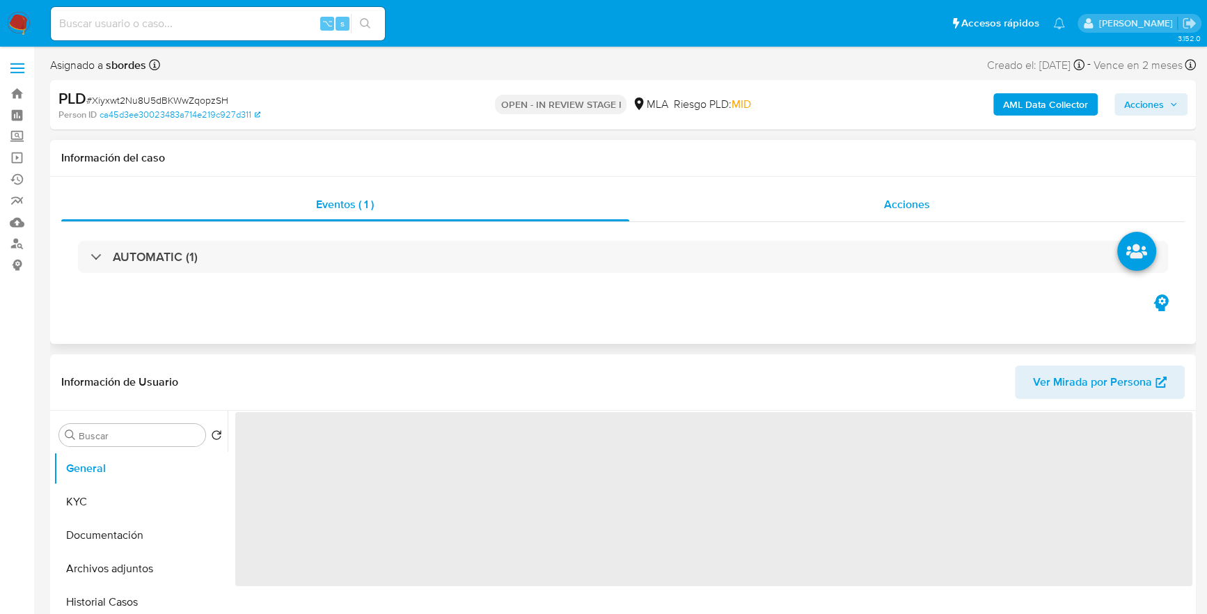
click at [859, 200] on div "Acciones" at bounding box center [907, 204] width 556 height 33
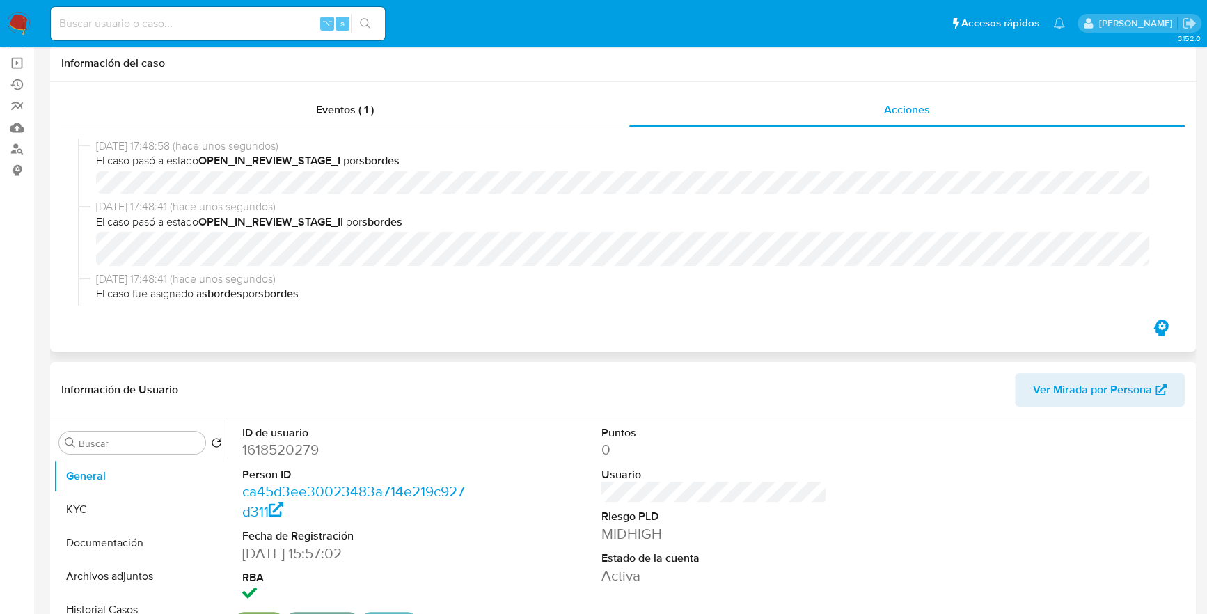
select select "10"
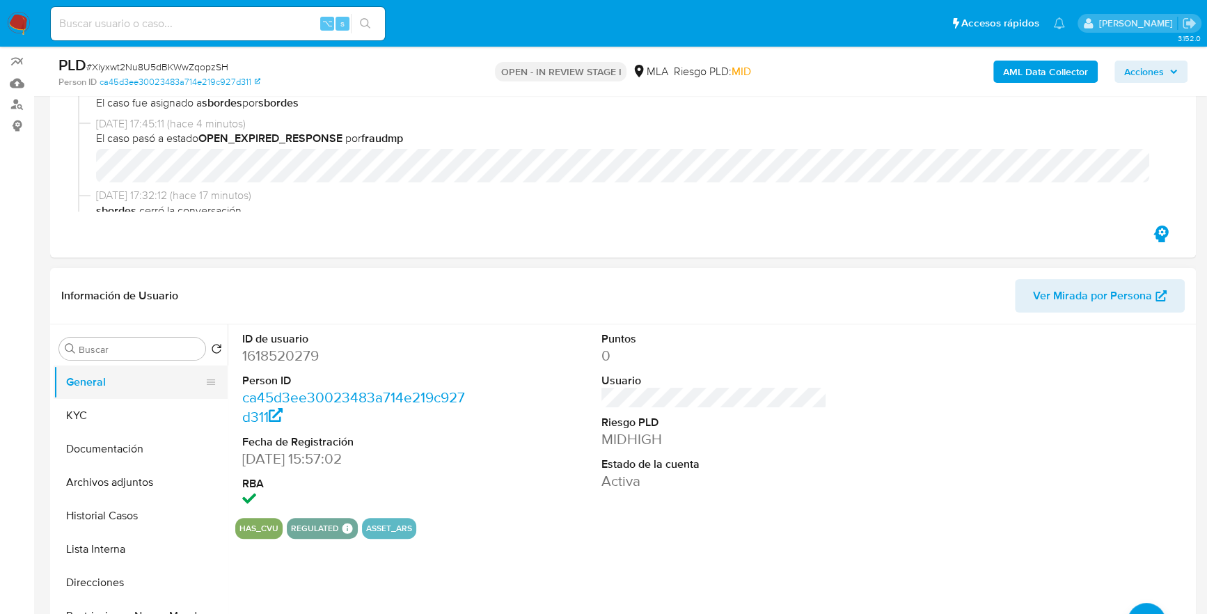
scroll to position [100, 0]
click at [131, 490] on button "Archivos adjuntos" at bounding box center [135, 482] width 163 height 33
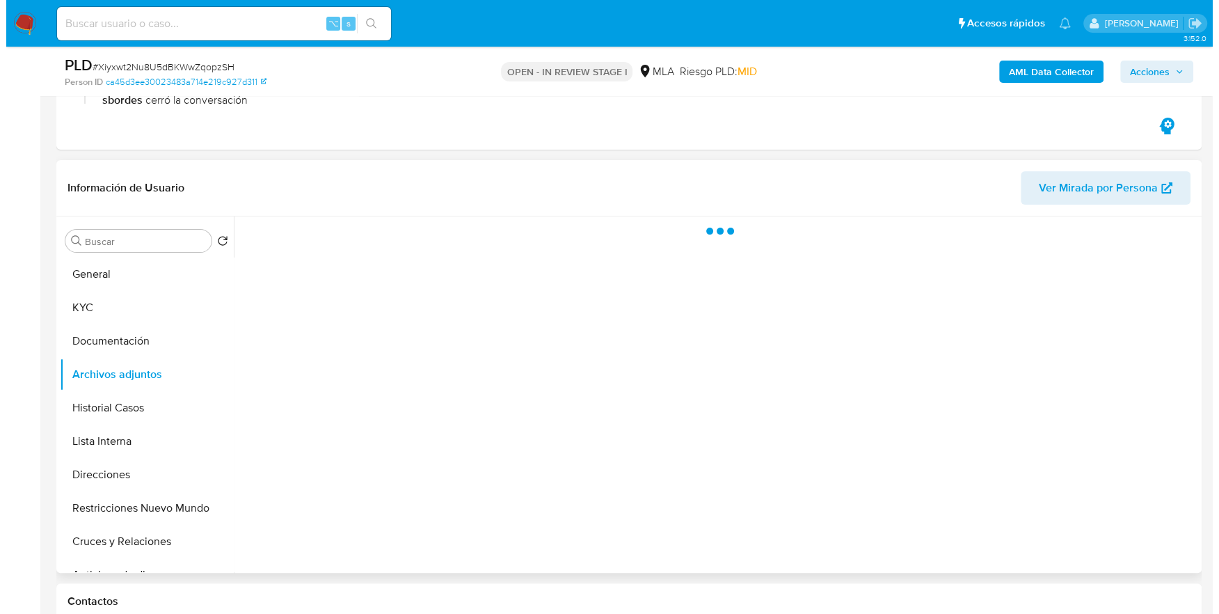
scroll to position [257, 0]
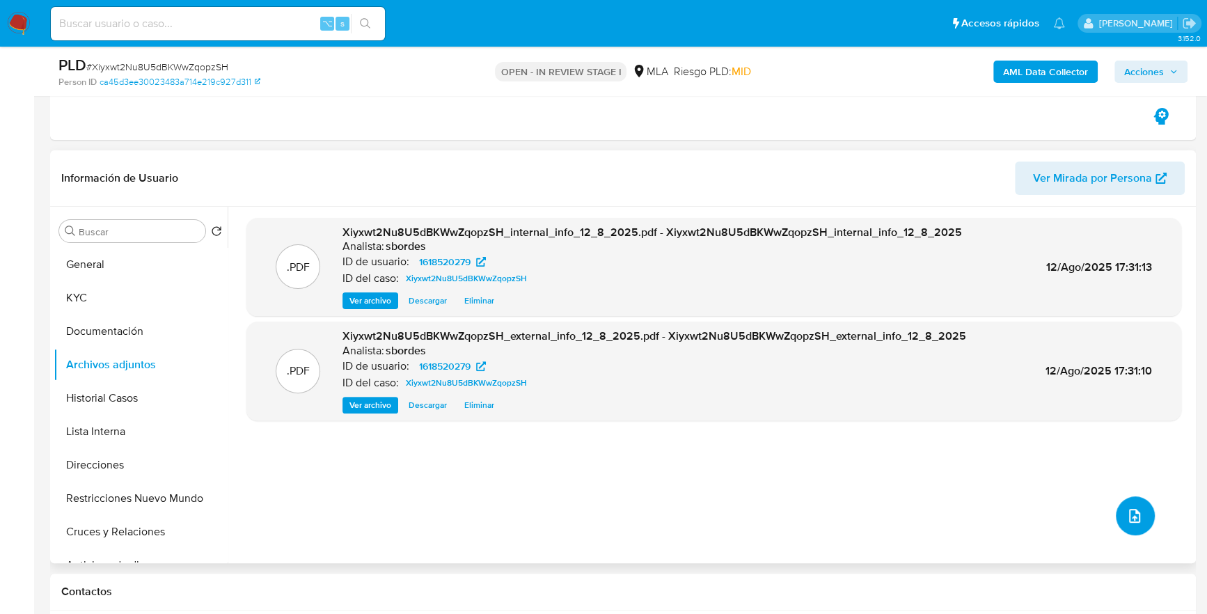
click at [1131, 502] on button "upload-file" at bounding box center [1135, 515] width 39 height 39
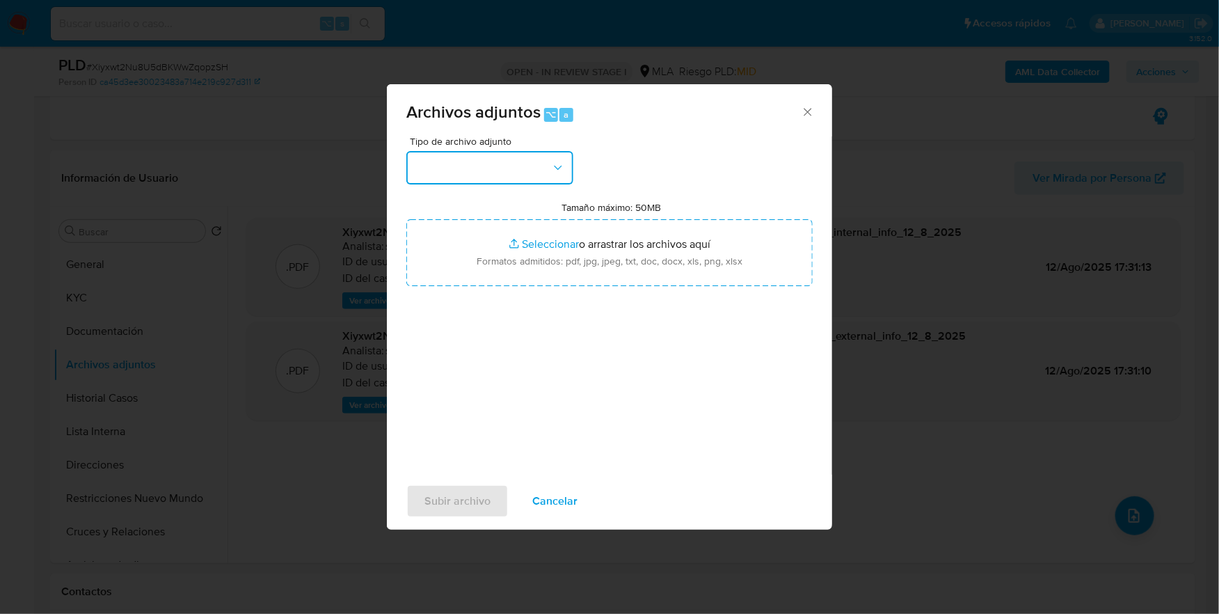
click at [494, 171] on button "button" at bounding box center [489, 167] width 167 height 33
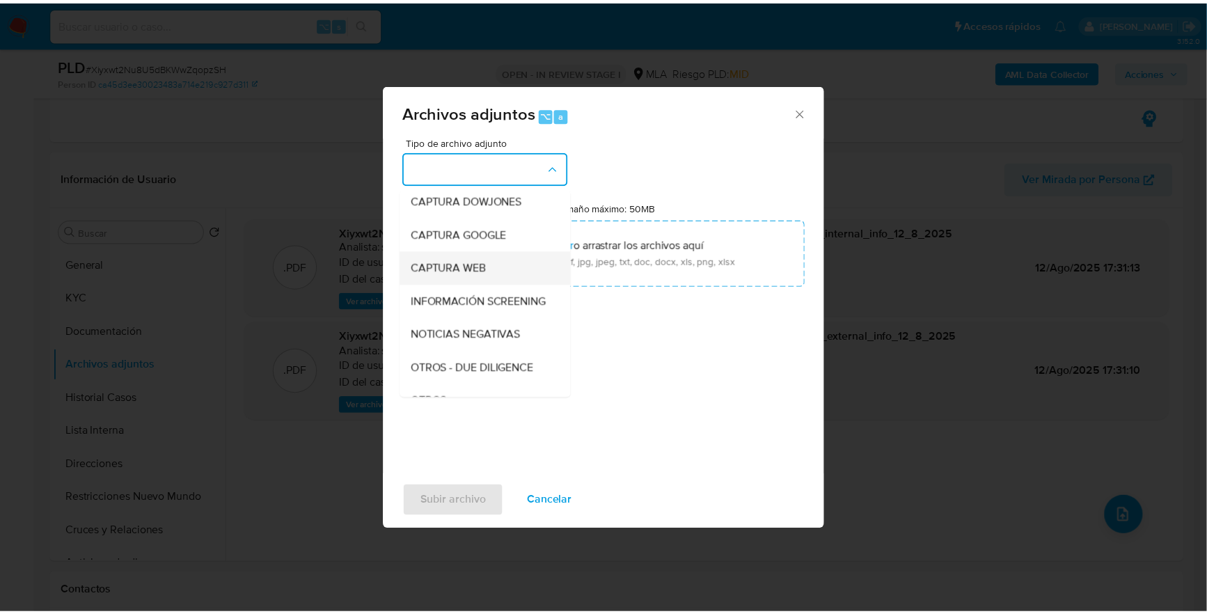
scroll to position [242, 0]
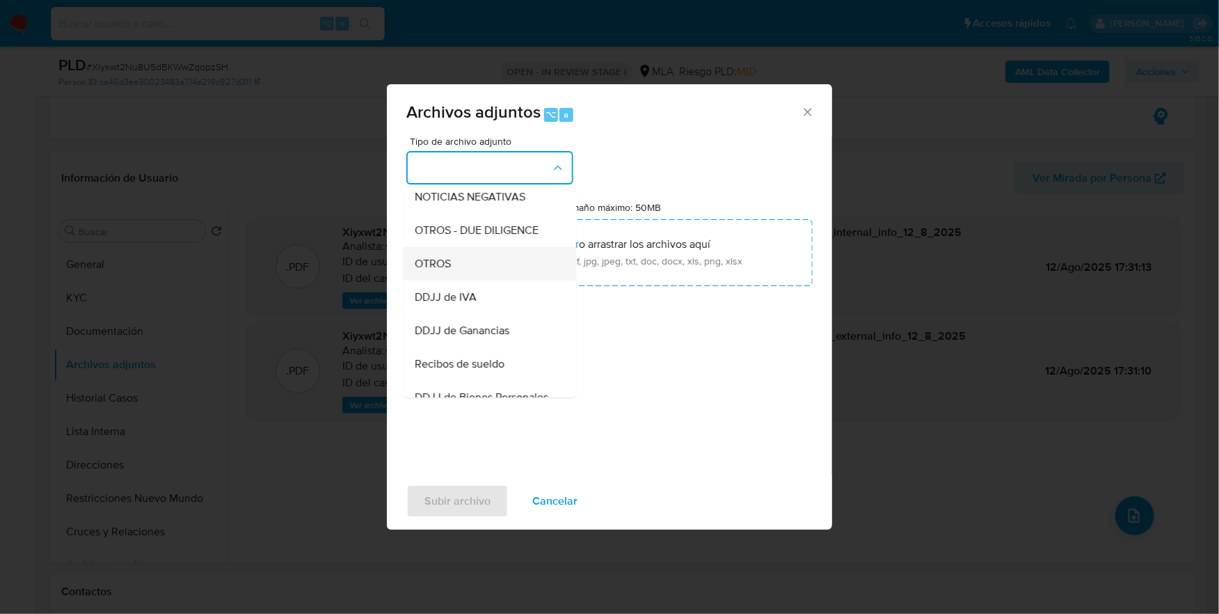
click at [460, 262] on div "OTROS" at bounding box center [486, 263] width 142 height 33
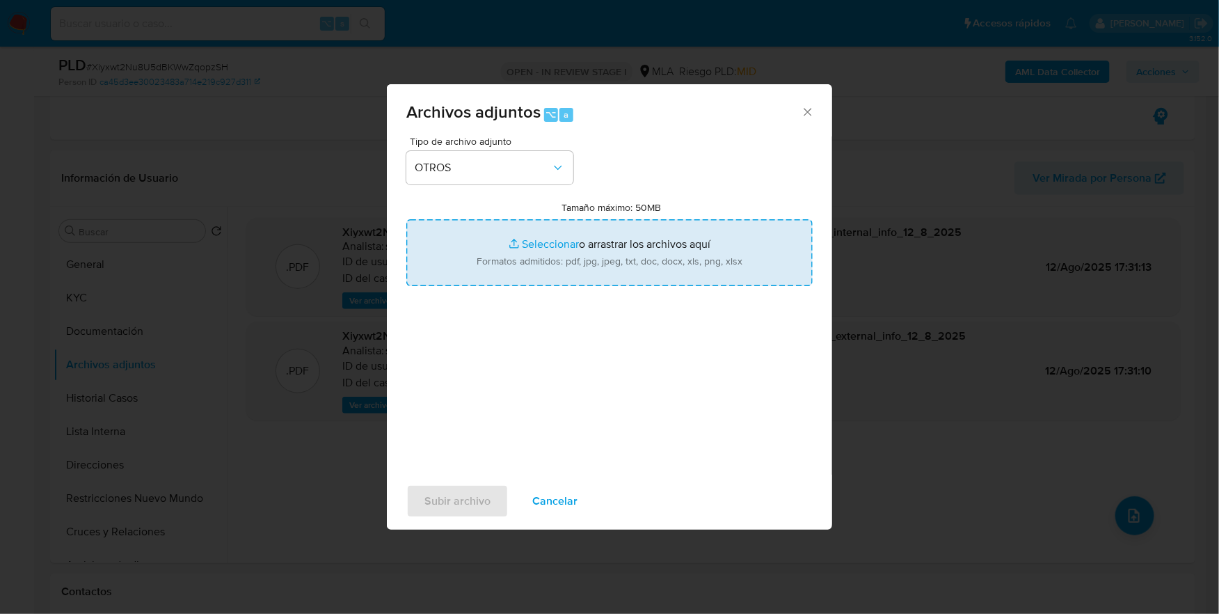
click at [541, 246] on input "Tamaño máximo: 50MB Seleccionar archivos" at bounding box center [609, 252] width 406 height 67
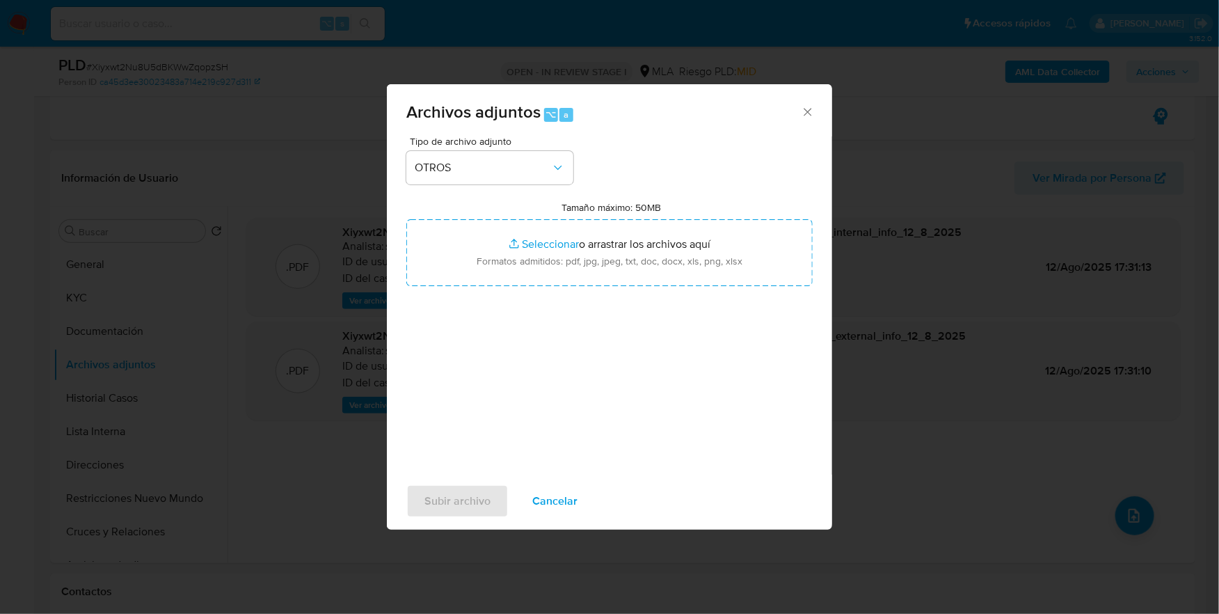
type input "C:\fakepath\Caselog Xiyxwt2Nu8U5dBKWwZqopzSH_2025_07_18_01_57_35.docx"
click at [470, 489] on span "Subir archivo" at bounding box center [458, 501] width 66 height 31
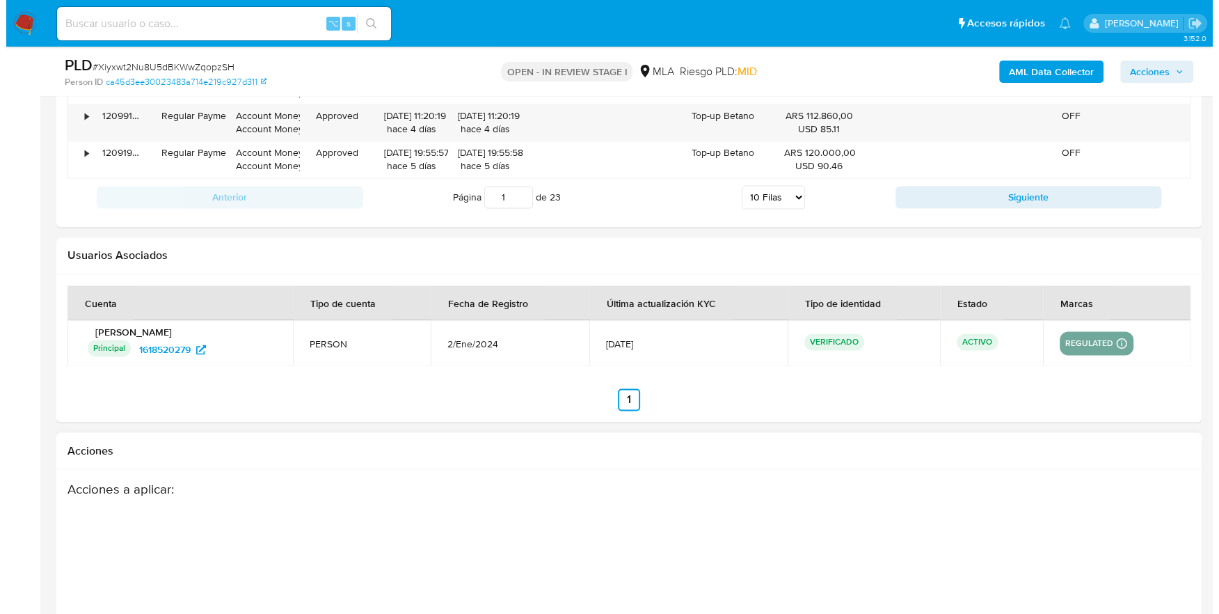
scroll to position [2153, 0]
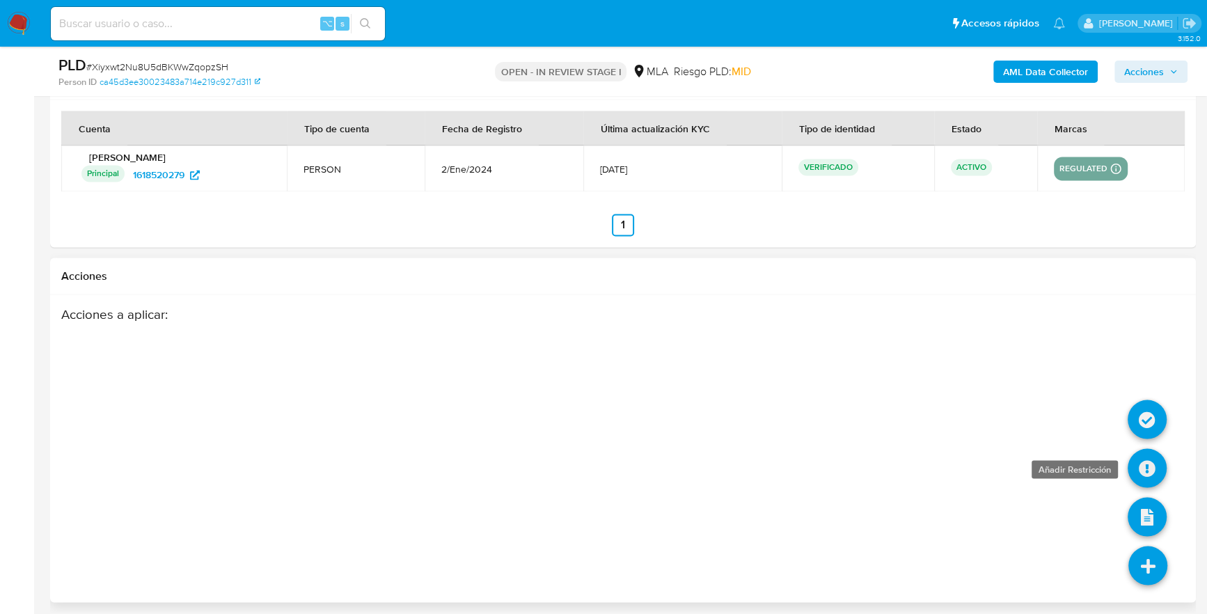
drag, startPoint x: 1148, startPoint y: 439, endPoint x: 1151, endPoint y: 455, distance: 16.2
click at [1151, 588] on ul at bounding box center [1147, 588] width 39 height 0
click at [1151, 455] on icon at bounding box center [1146, 467] width 39 height 39
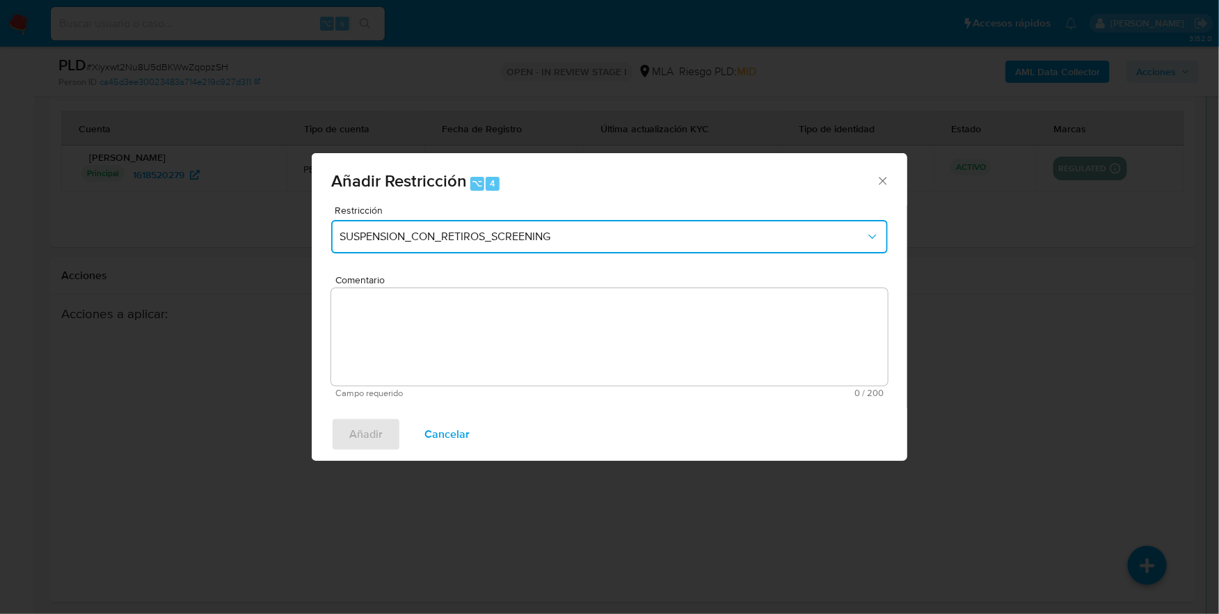
click at [564, 242] on span "SUSPENSION_CON_RETIROS_SCREENING" at bounding box center [603, 237] width 526 height 14
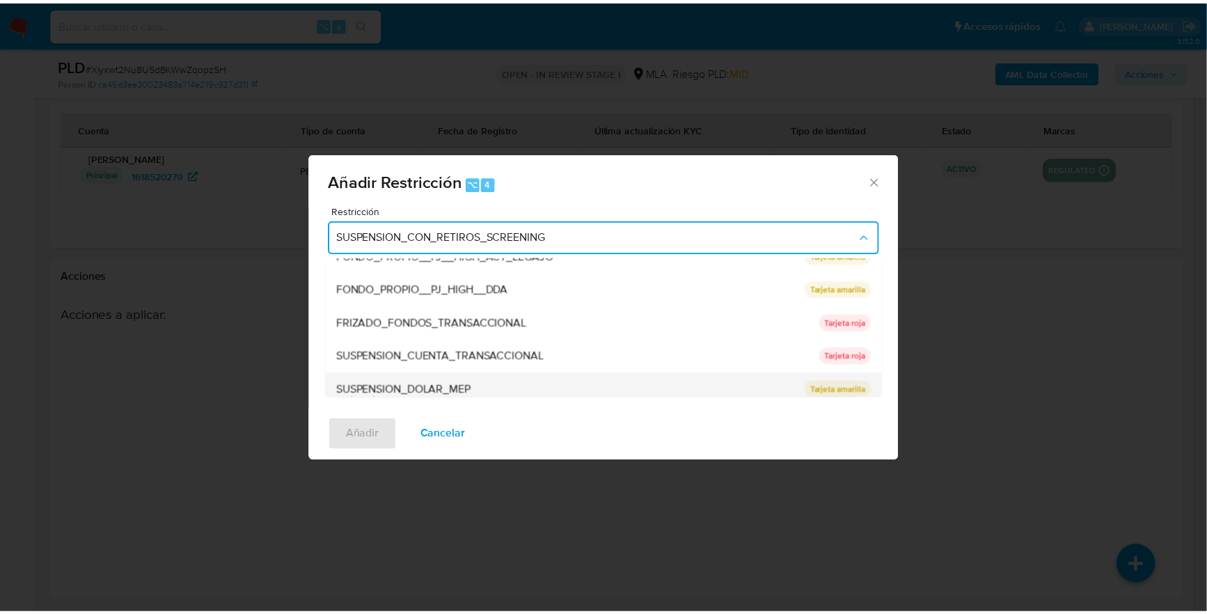
scroll to position [228, 0]
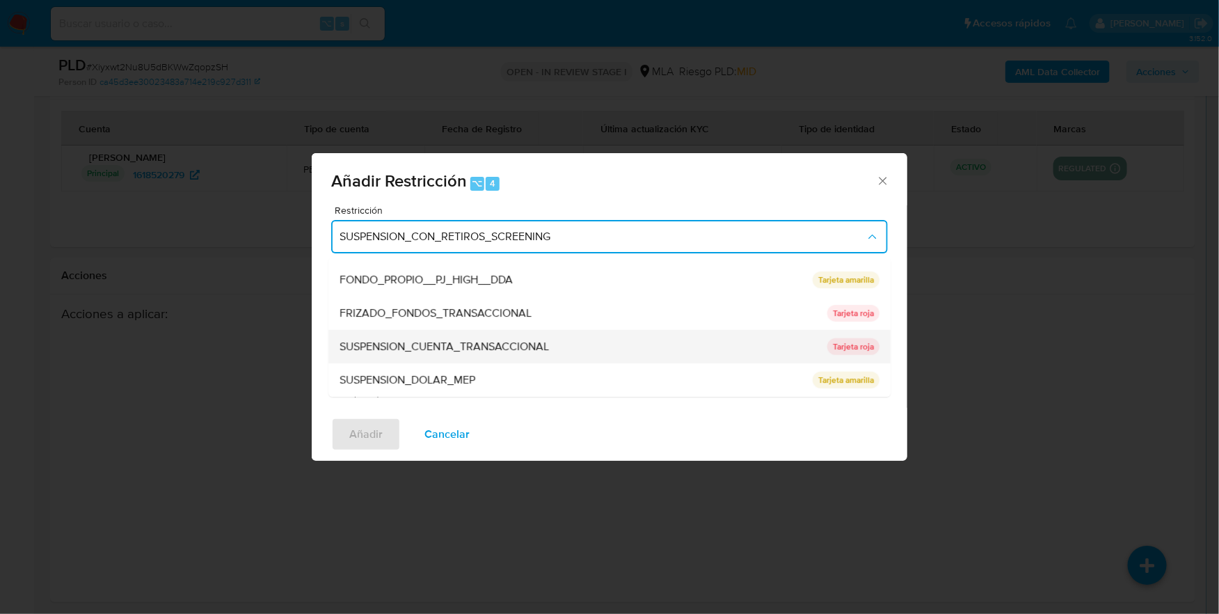
click at [427, 341] on span "SUSPENSION_CUENTA_TRANSACCIONAL" at bounding box center [444, 347] width 209 height 14
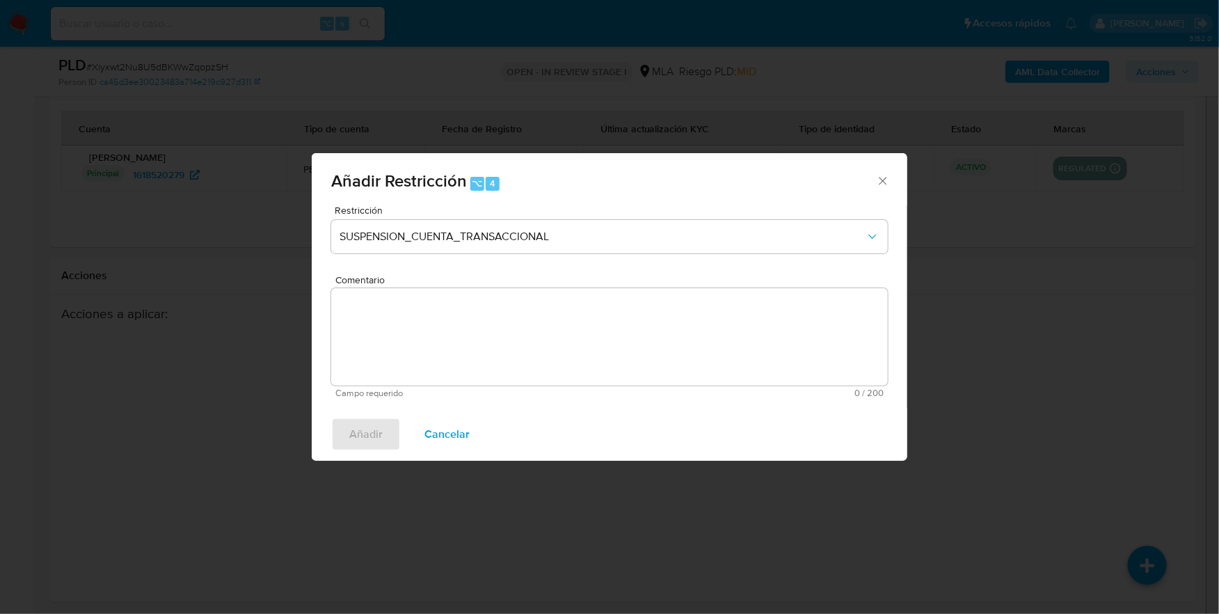
click at [515, 347] on textarea "Comentario" at bounding box center [609, 336] width 557 height 97
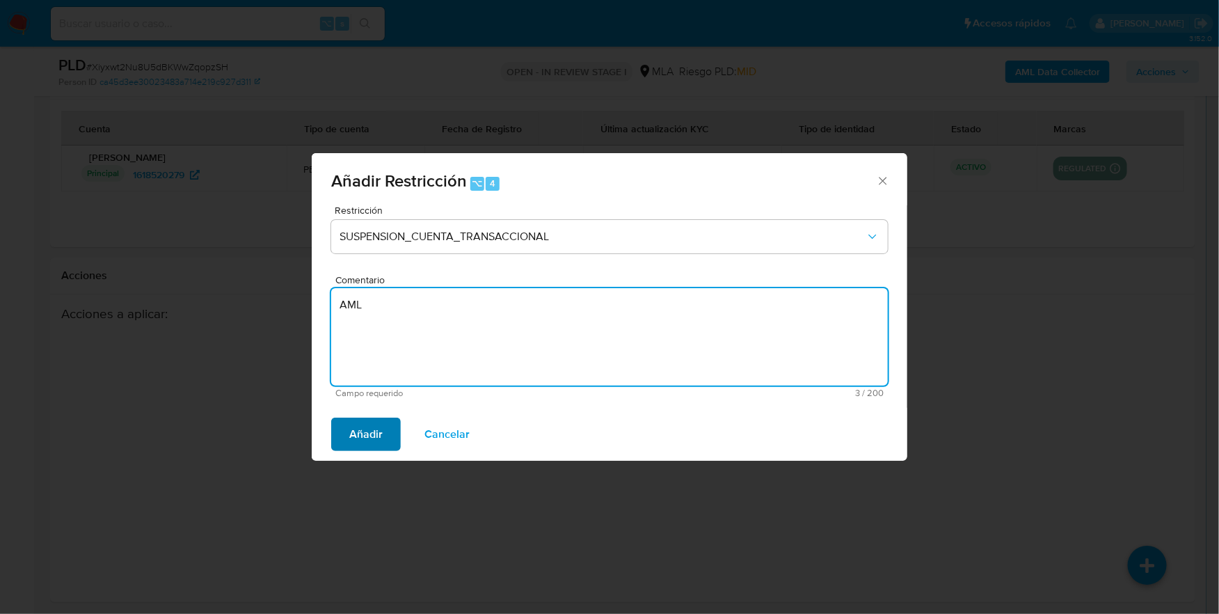
type textarea "AML"
click at [356, 436] on span "Añadir" at bounding box center [365, 434] width 33 height 31
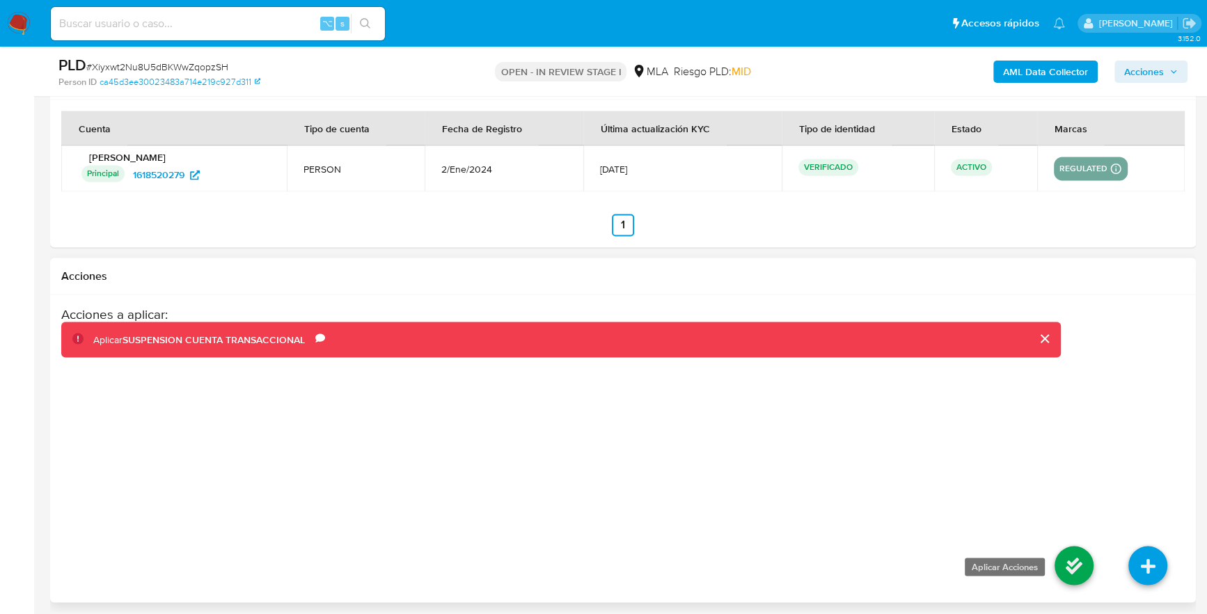
click at [1088, 567] on icon at bounding box center [1073, 565] width 39 height 39
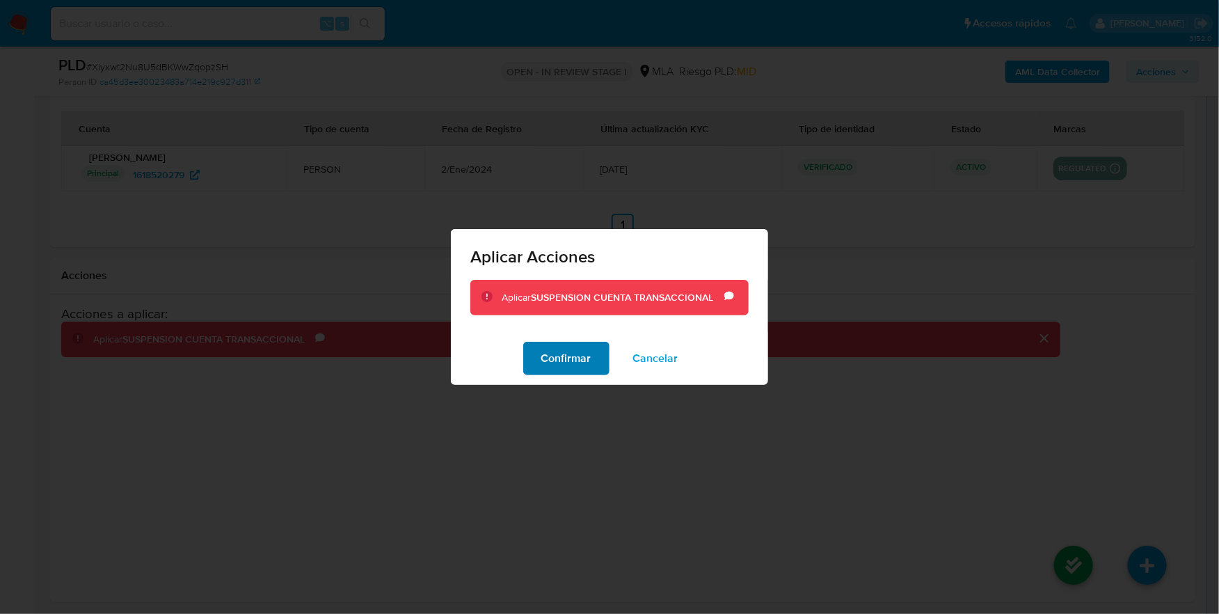
click at [562, 354] on span "Confirmar" at bounding box center [566, 358] width 50 height 31
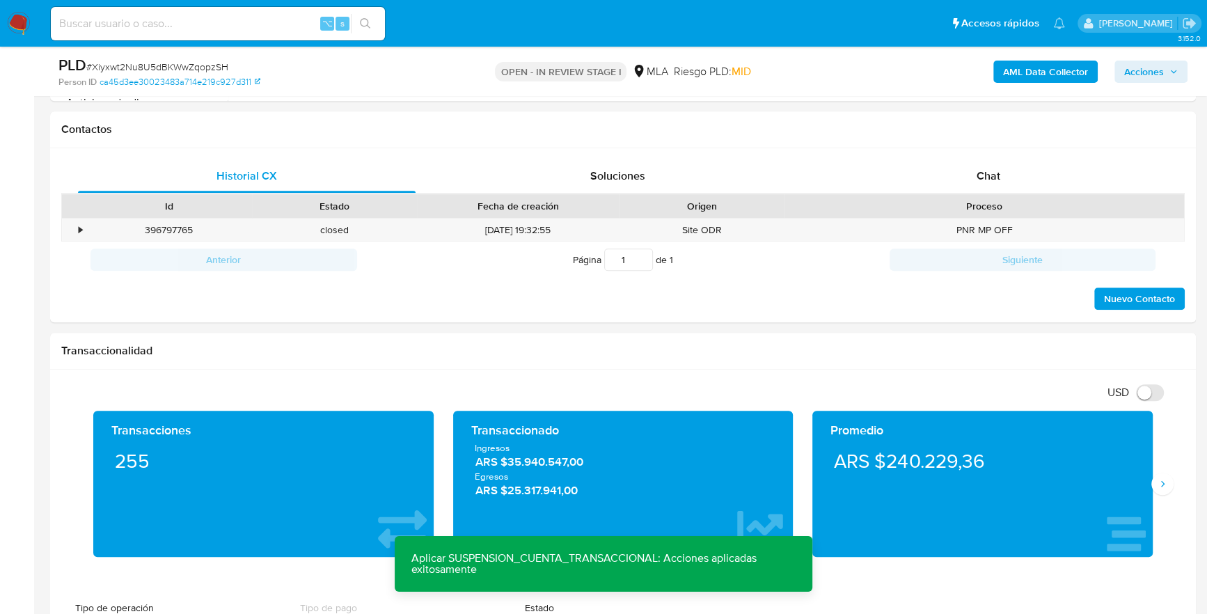
scroll to position [0, 0]
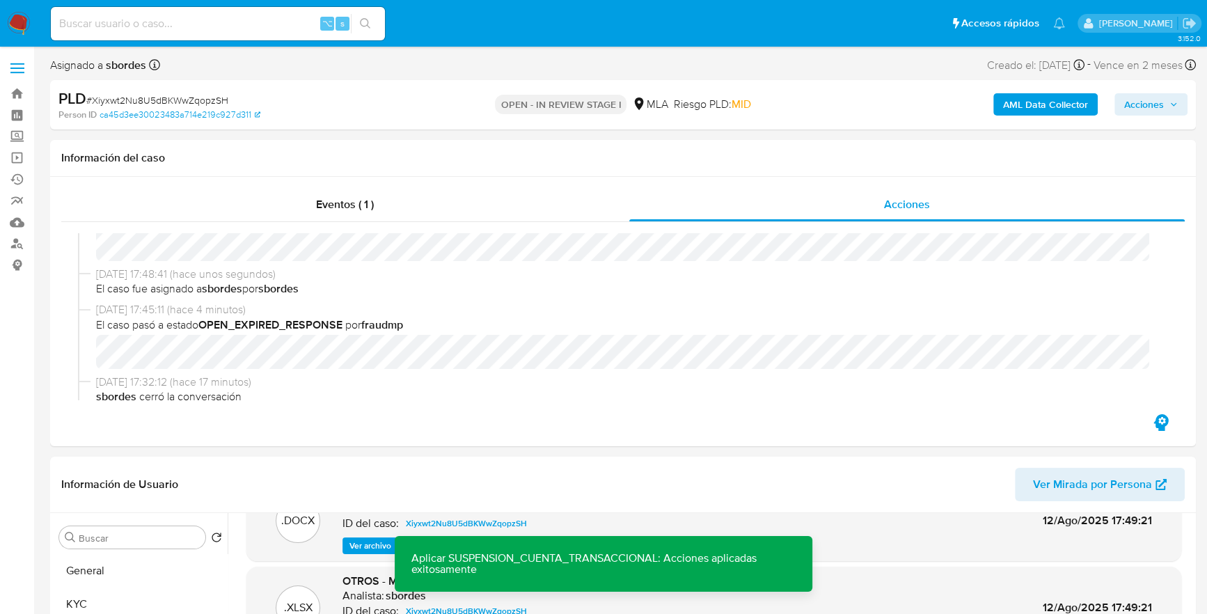
click at [1139, 100] on span "Acciones" at bounding box center [1144, 104] width 40 height 22
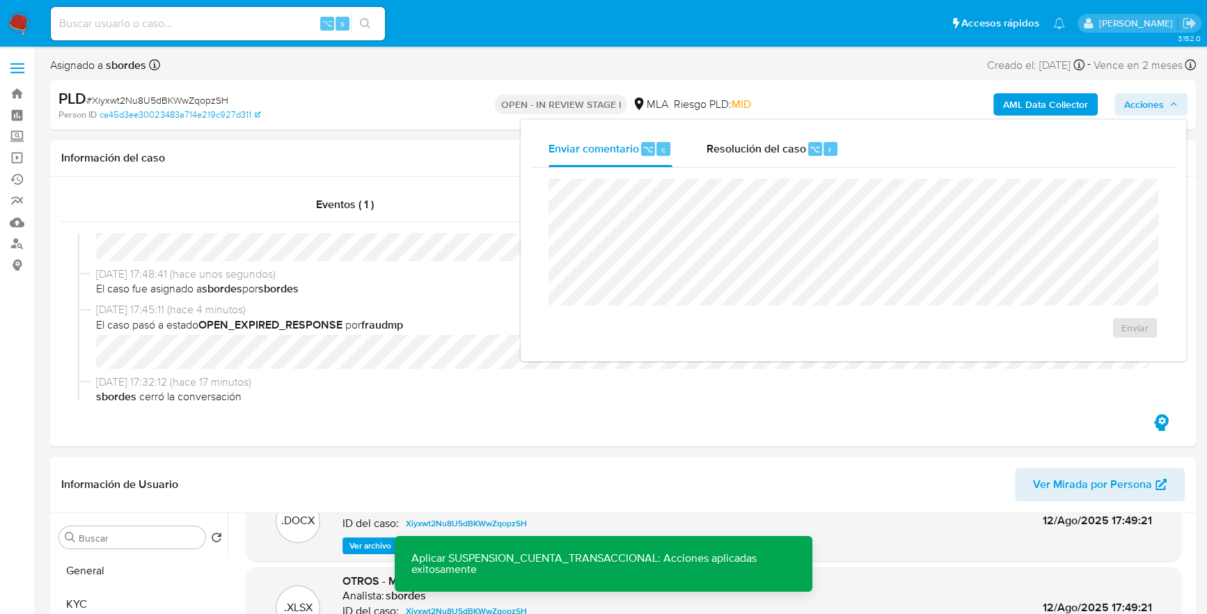
drag, startPoint x: 779, startPoint y: 154, endPoint x: 769, endPoint y: 175, distance: 23.7
click at [779, 153] on span "Resolución del caso" at bounding box center [756, 149] width 100 height 16
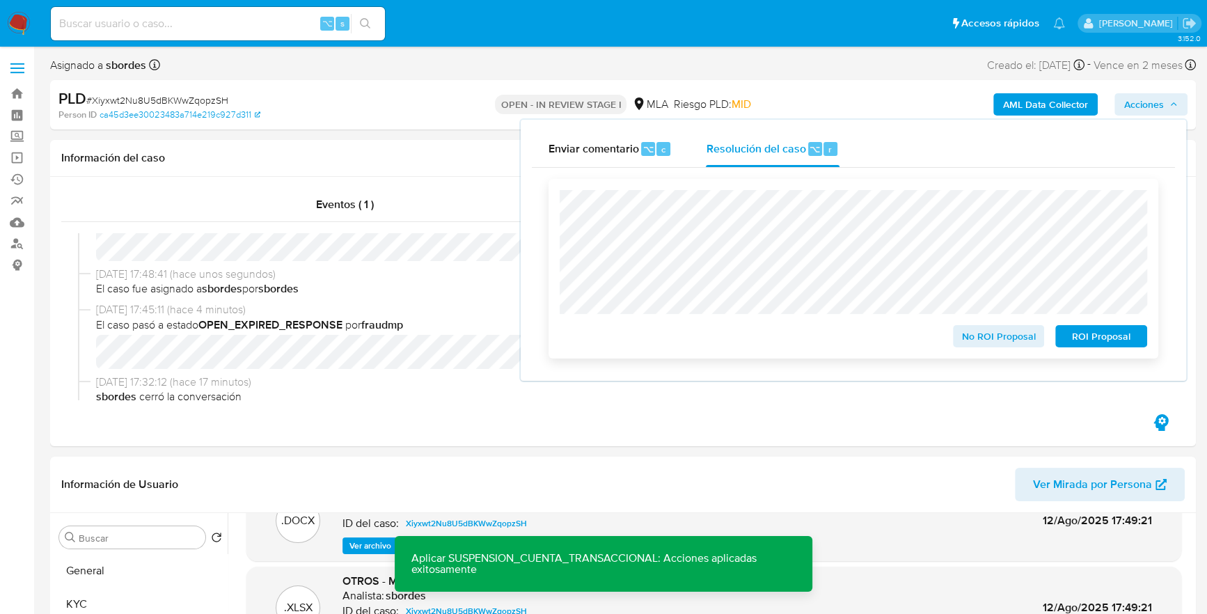
click at [1102, 338] on span "ROI Proposal" at bounding box center [1101, 335] width 72 height 19
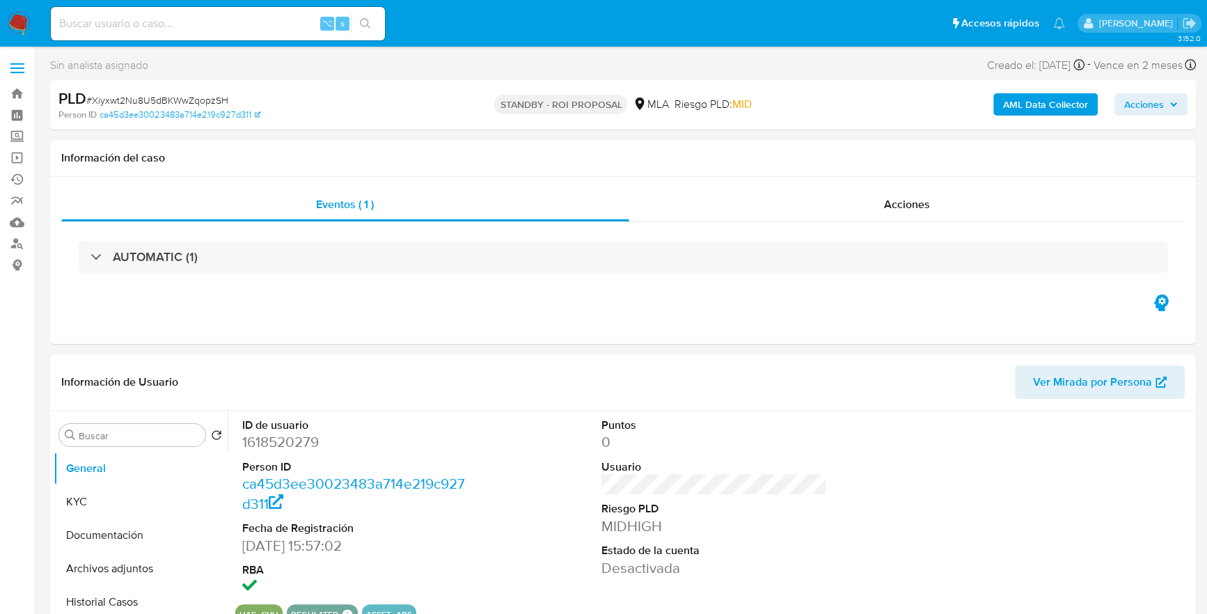
select select "10"
click at [235, 17] on input at bounding box center [218, 24] width 334 height 18
paste input "1398871051"
type input "1398871051"
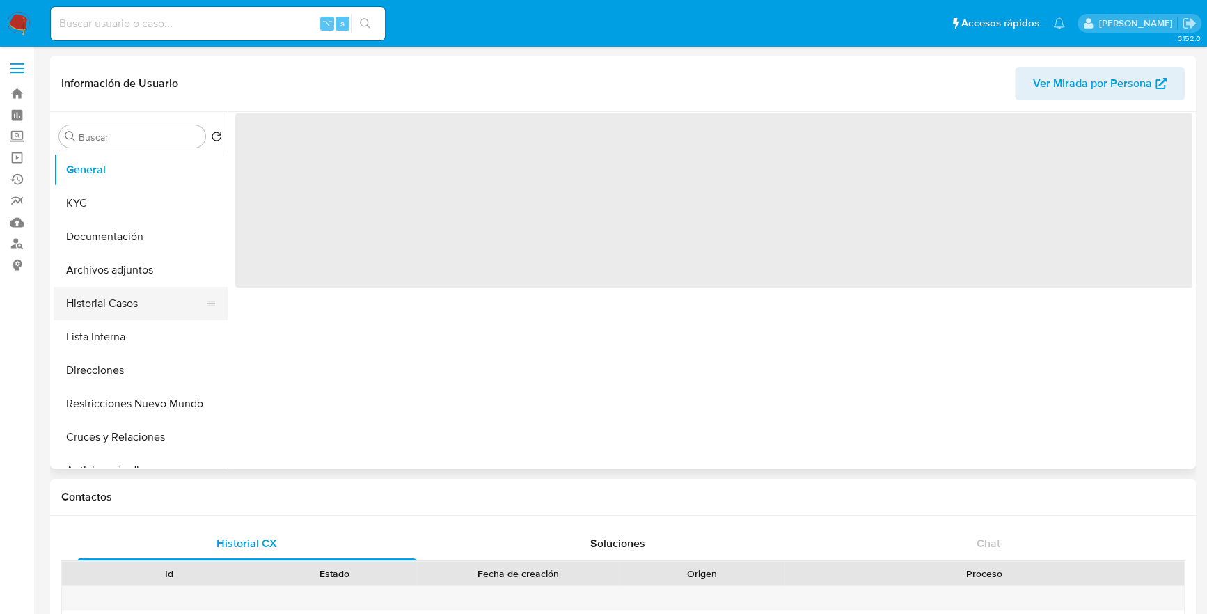
click at [91, 301] on button "Historial Casos" at bounding box center [135, 303] width 163 height 33
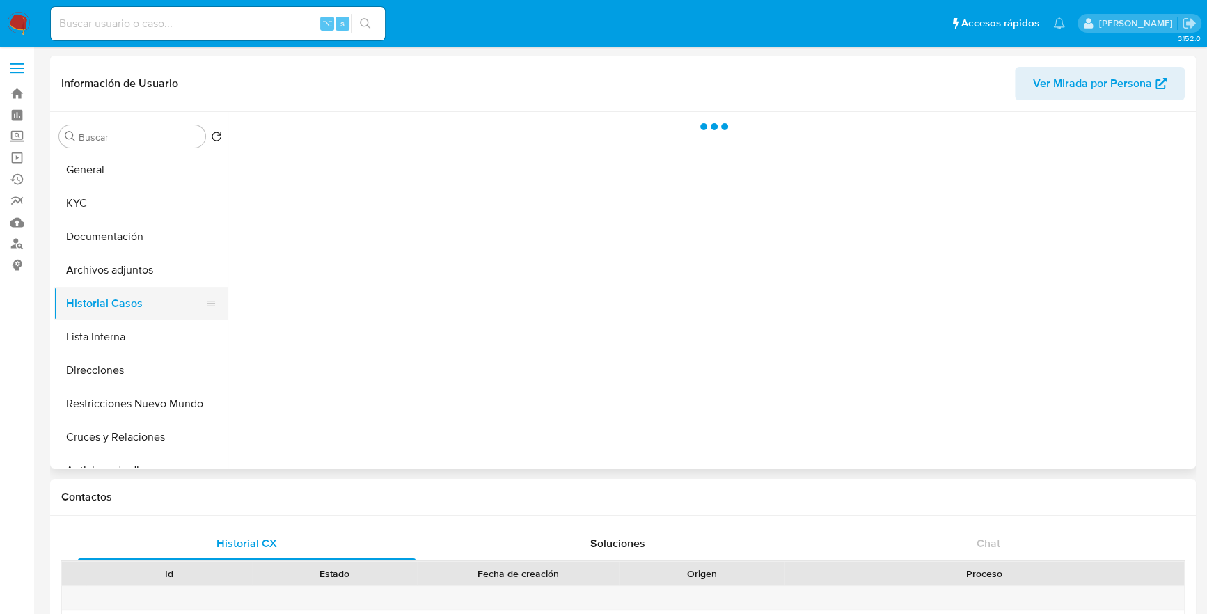
select select "10"
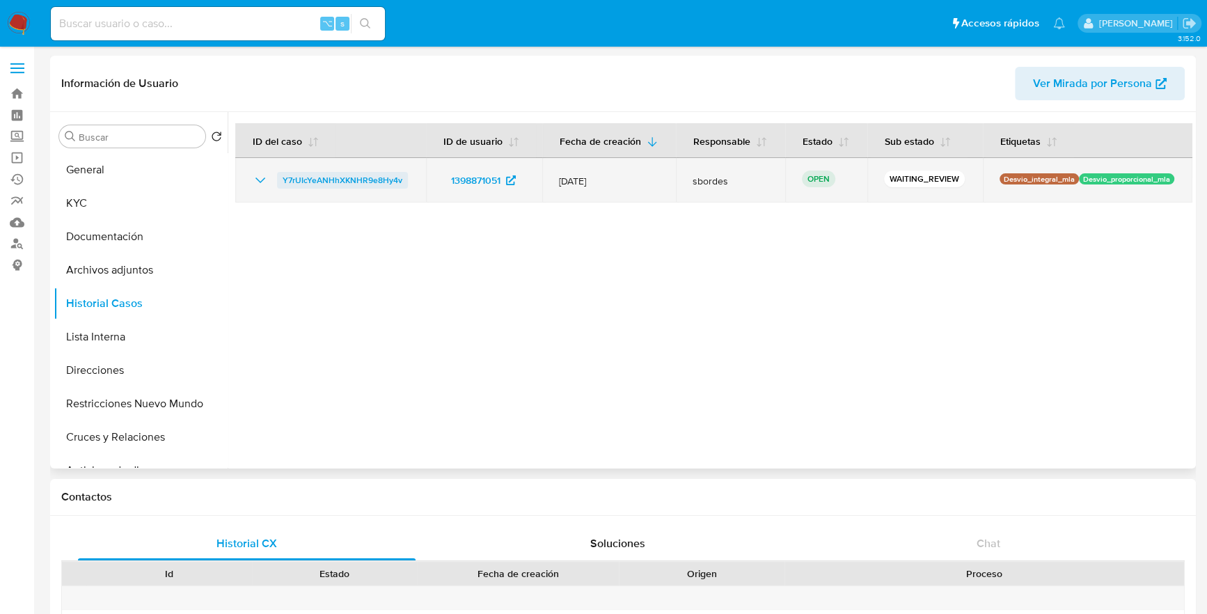
click at [299, 182] on span "Y7rUIcYeANHhXKNHR9e8Hy4v" at bounding box center [343, 180] width 120 height 17
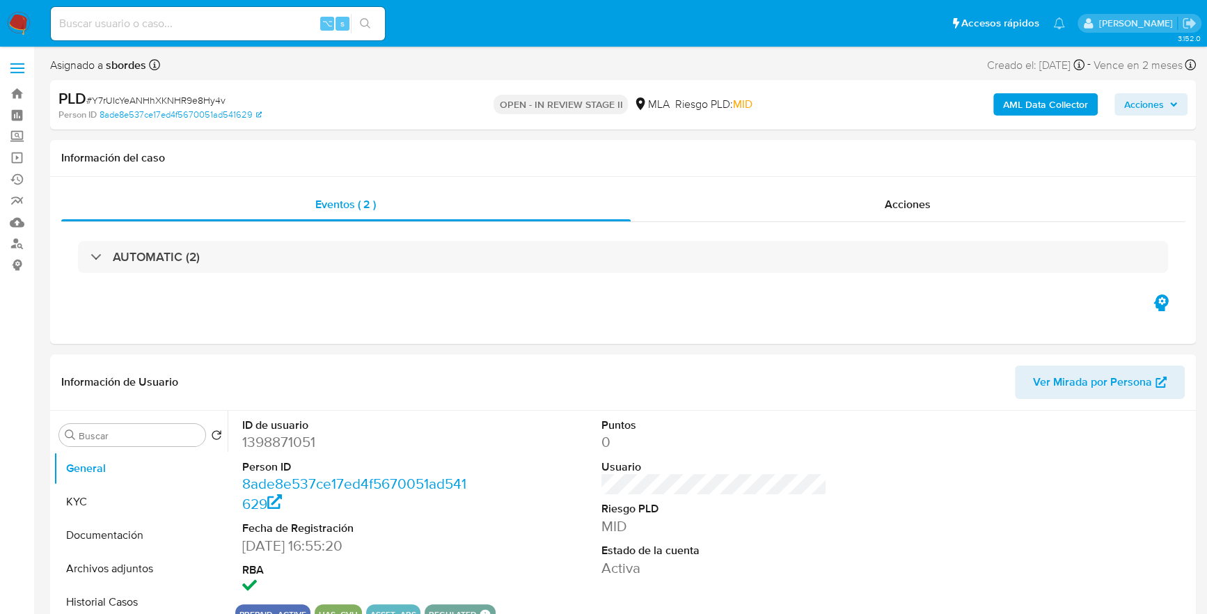
select select "10"
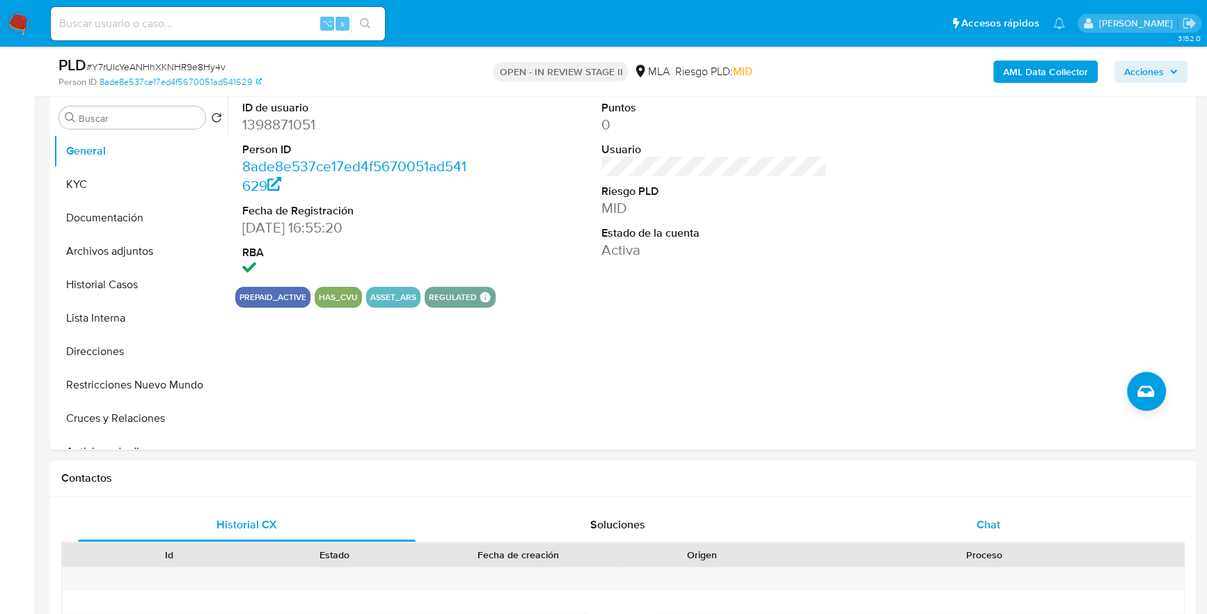
click at [1006, 534] on div "Chat" at bounding box center [988, 524] width 338 height 33
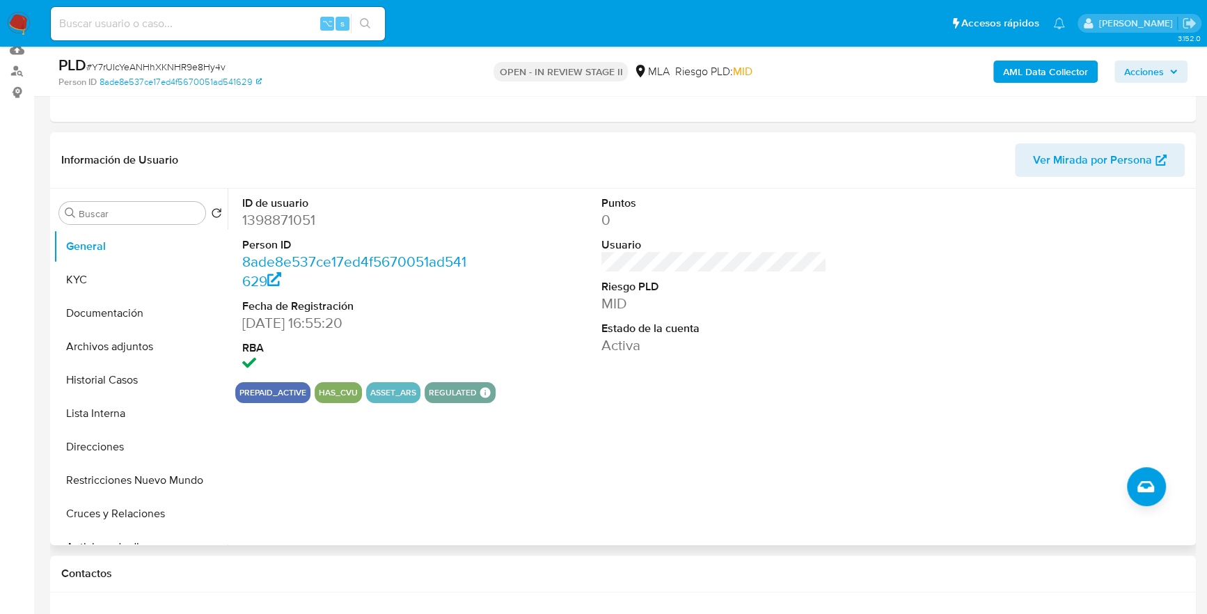
scroll to position [170, 0]
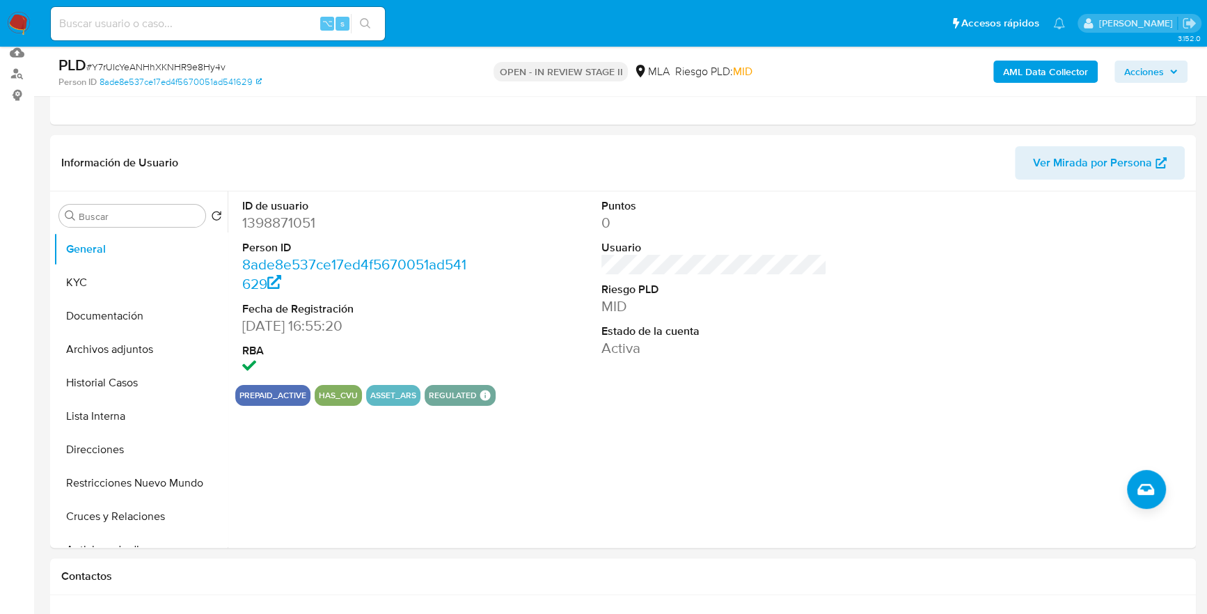
click at [180, 26] on input at bounding box center [218, 24] width 334 height 18
paste input "1398871051"
type input "1398871051"
click at [93, 296] on button "KYC" at bounding box center [135, 282] width 163 height 33
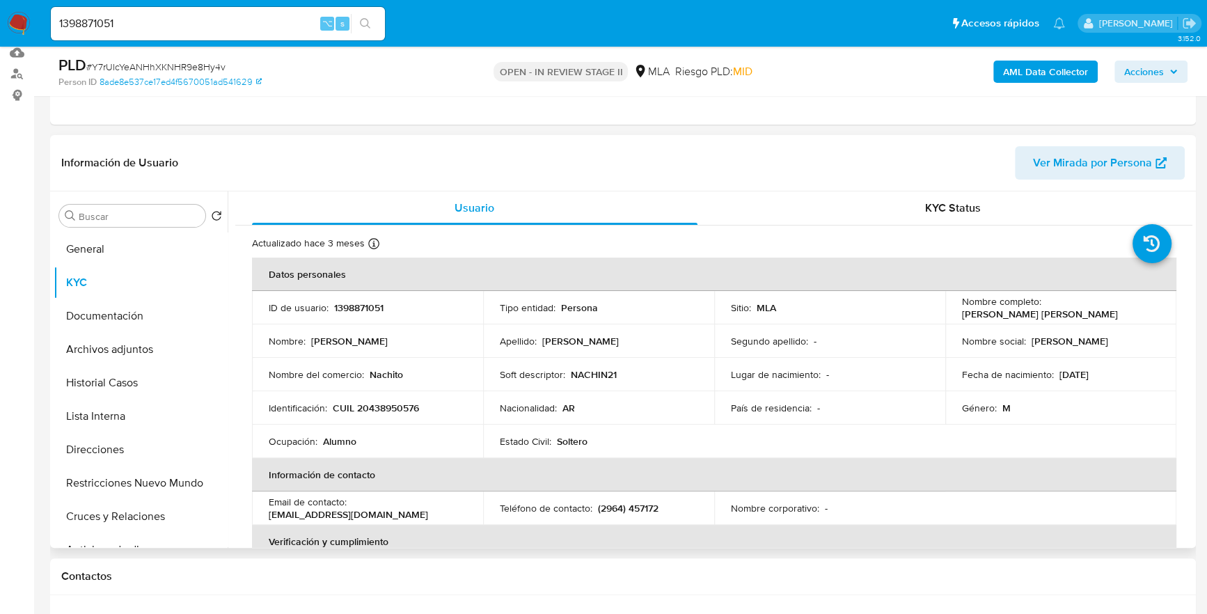
click at [615, 170] on header "Información de Usuario Ver Mirada por Persona" at bounding box center [622, 162] width 1123 height 33
